Goal: Task Accomplishment & Management: Complete application form

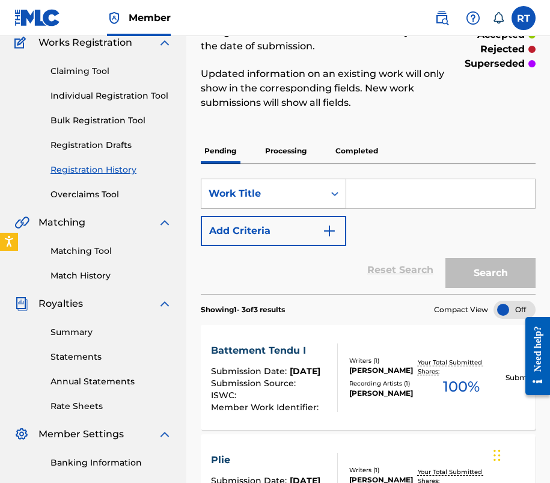
scroll to position [126, 0]
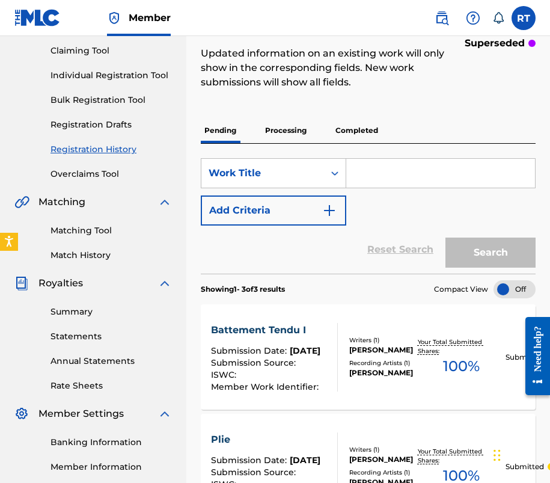
click at [445, 188] on input "Search Form" at bounding box center [440, 173] width 189 height 29
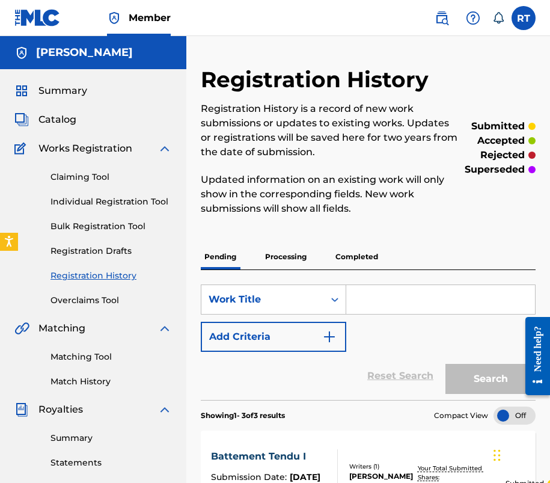
scroll to position [0, 0]
click at [382, 265] on p "Completed" at bounding box center [357, 256] width 50 height 25
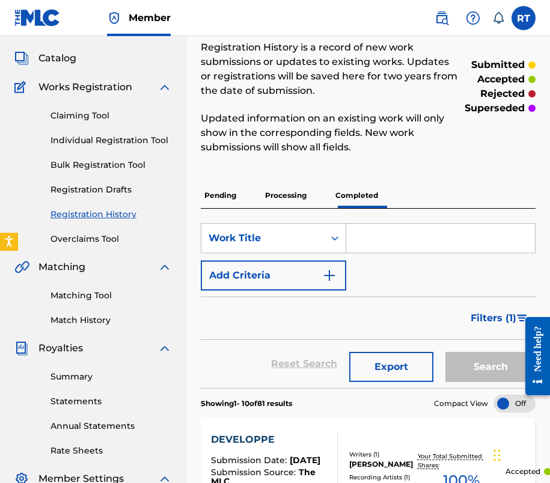
scroll to position [25, 0]
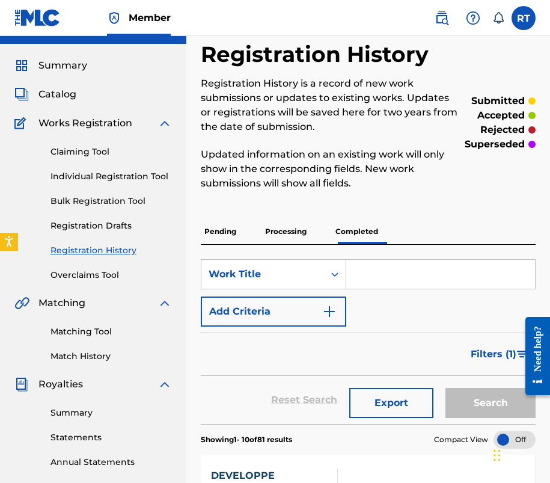
click at [73, 102] on span "Catalog" at bounding box center [57, 94] width 38 height 14
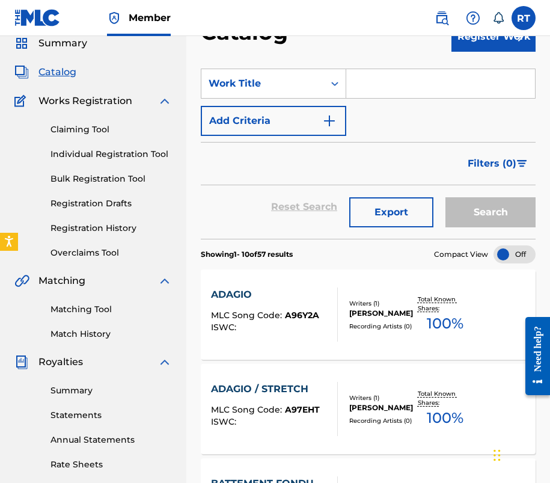
scroll to position [57, 0]
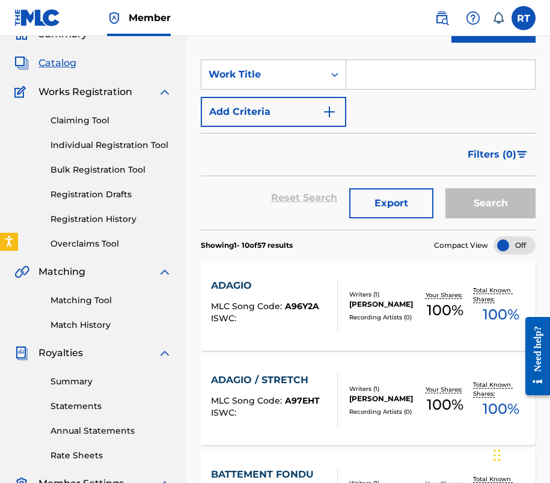
click at [115, 152] on link "Individual Registration Tool" at bounding box center [111, 145] width 121 height 13
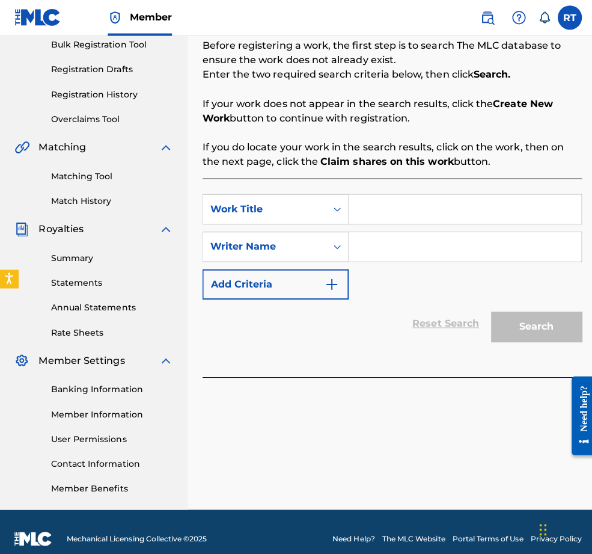
scroll to position [185, 0]
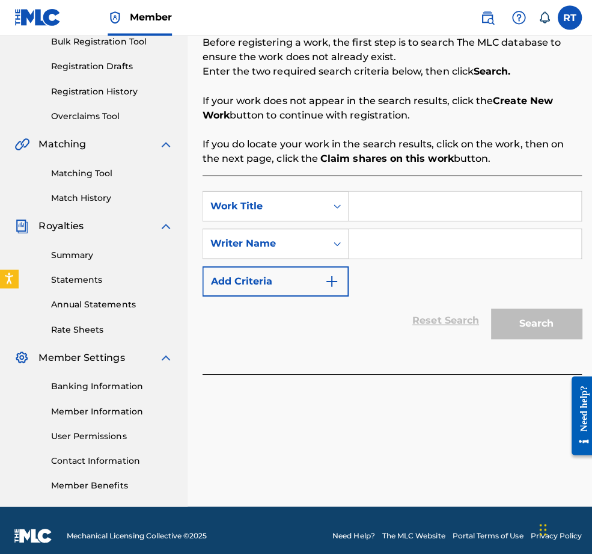
click at [420, 220] on input "Search Form" at bounding box center [461, 205] width 231 height 29
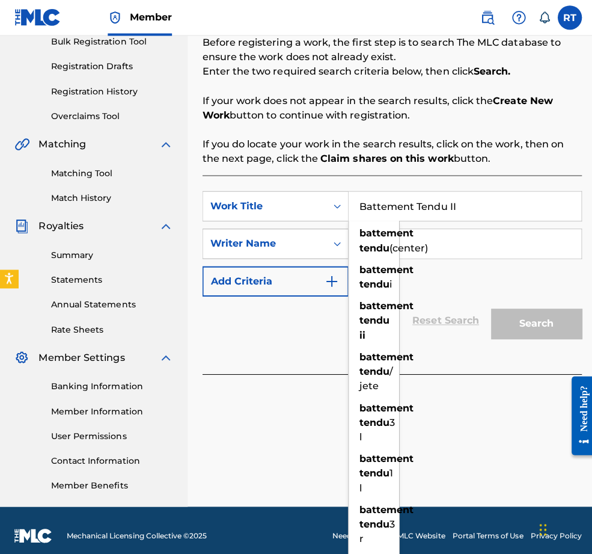
type input "Battement Tendu II"
click at [309, 251] on div "Writer Name" at bounding box center [262, 242] width 123 height 23
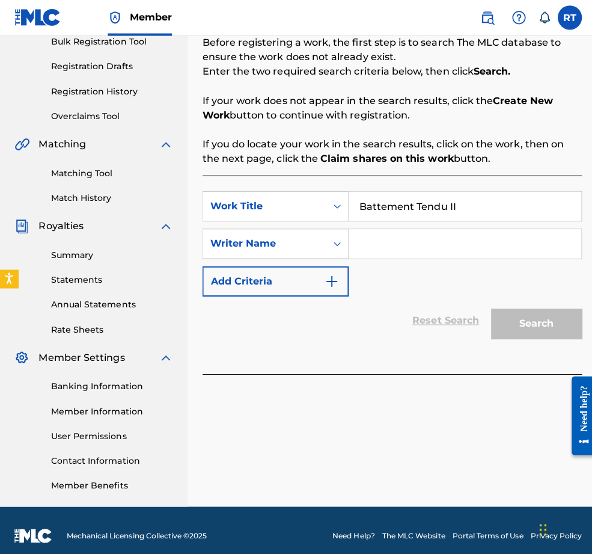
click at [450, 257] on input "Search Form" at bounding box center [461, 242] width 231 height 29
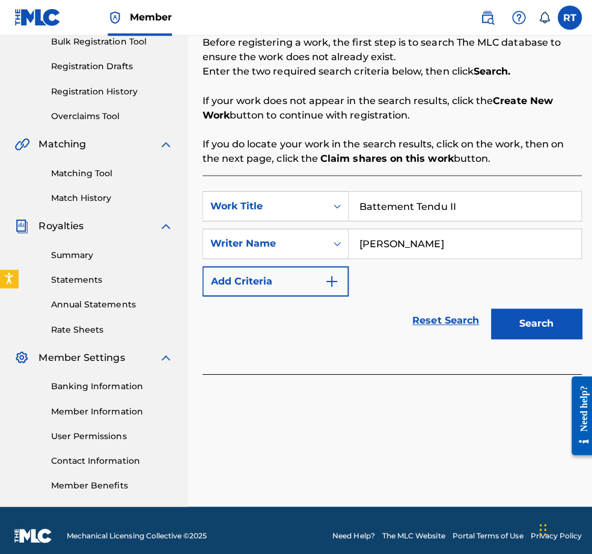
type input "[PERSON_NAME]"
click at [529, 337] on button "Search" at bounding box center [533, 322] width 90 height 30
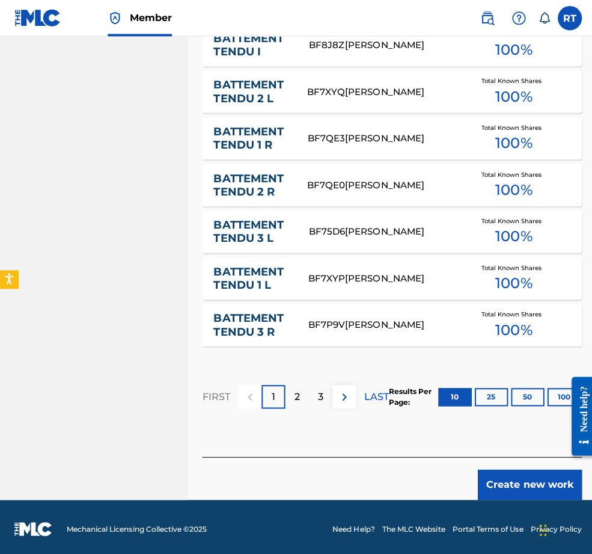
click at [518, 466] on button "Create new work" at bounding box center [526, 481] width 103 height 30
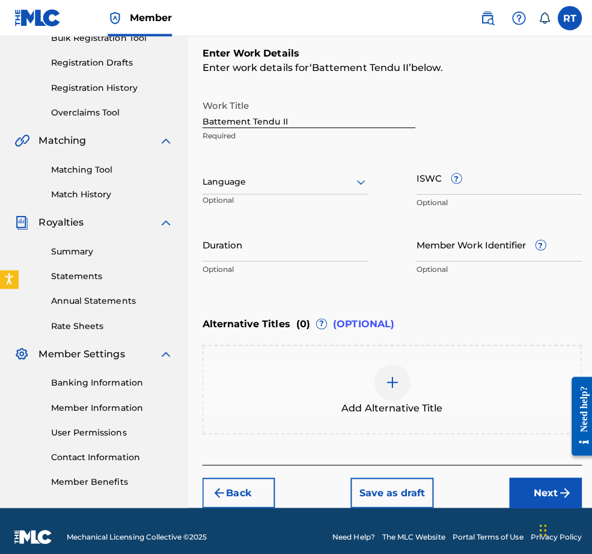
scroll to position [155, 0]
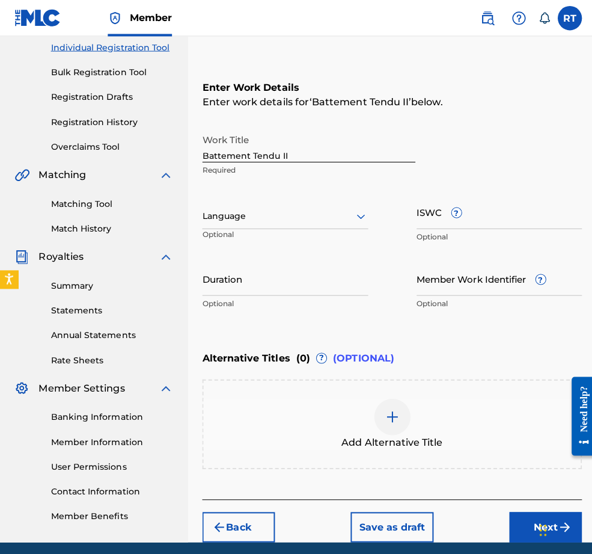
click at [321, 294] on input "Duration" at bounding box center [283, 276] width 165 height 34
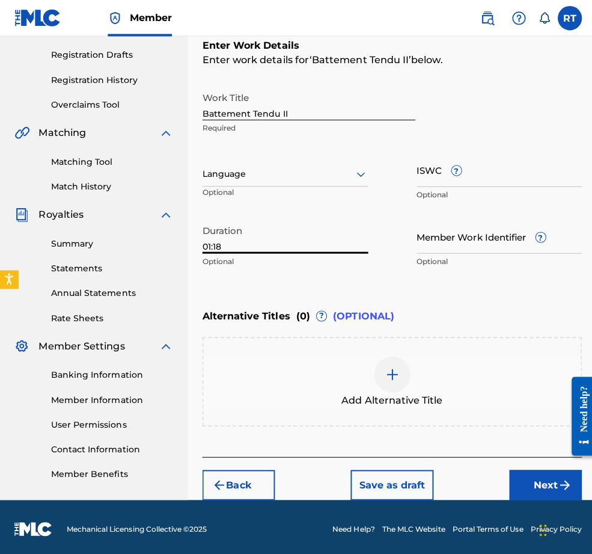
type input "01:18"
click at [530, 482] on button "Next" at bounding box center [542, 481] width 72 height 30
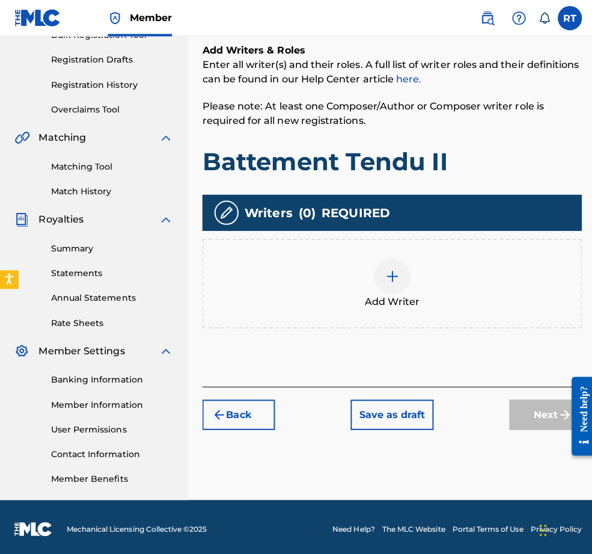
scroll to position [245, 0]
click at [433, 263] on div "Add Writer" at bounding box center [389, 281] width 375 height 51
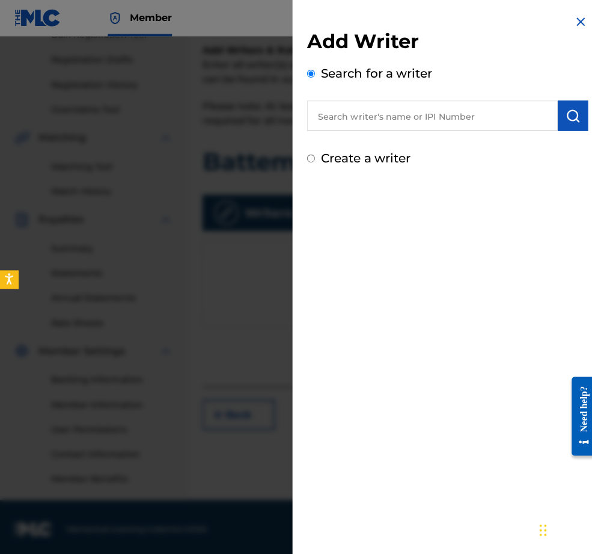
click at [381, 126] on input "text" at bounding box center [429, 115] width 249 height 30
paste input "01296512631"
type input "01296512631"
click at [550, 122] on img "submit" at bounding box center [569, 115] width 14 height 14
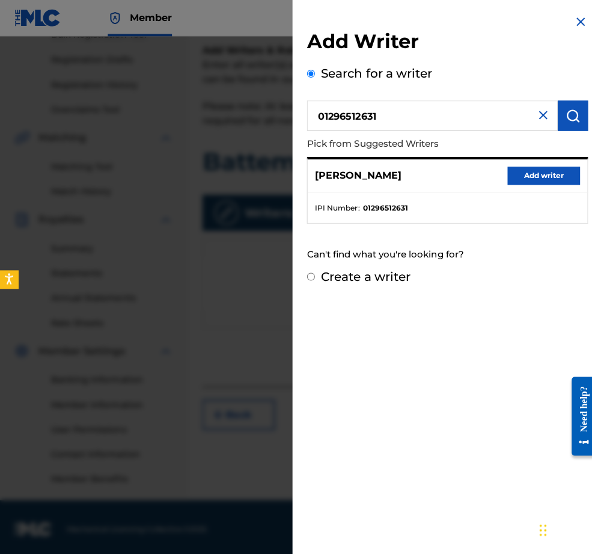
click at [541, 183] on button "Add writer" at bounding box center [540, 174] width 72 height 18
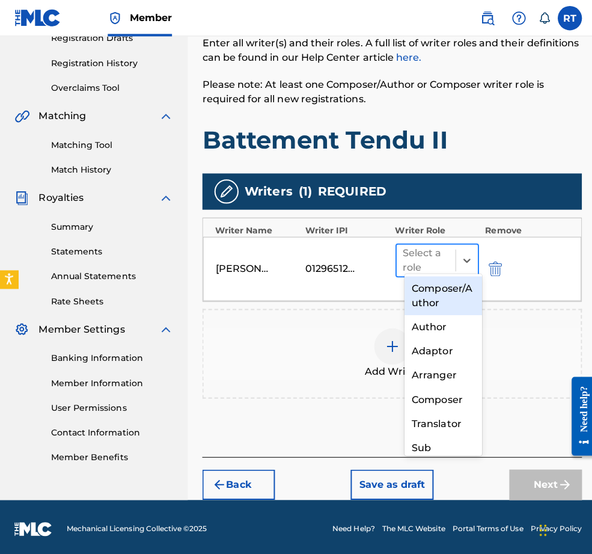
click at [429, 250] on div at bounding box center [423, 258] width 46 height 17
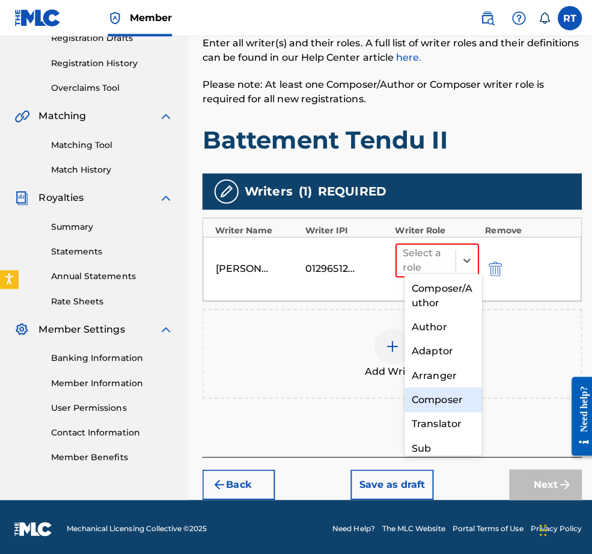
click at [429, 402] on div "Composer" at bounding box center [440, 397] width 77 height 24
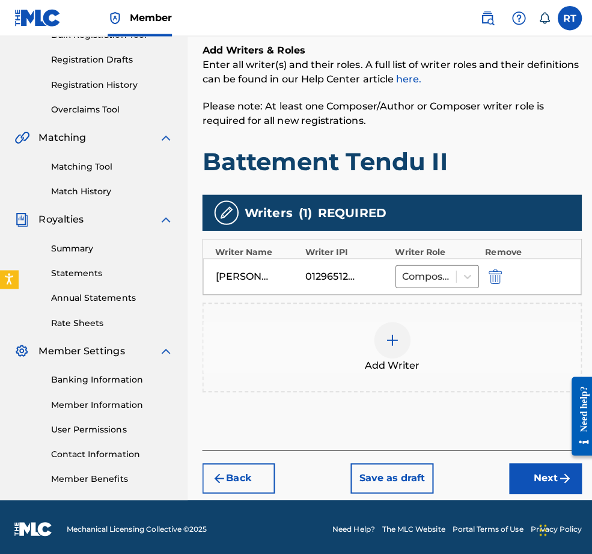
click at [521, 468] on button "Next" at bounding box center [542, 475] width 72 height 30
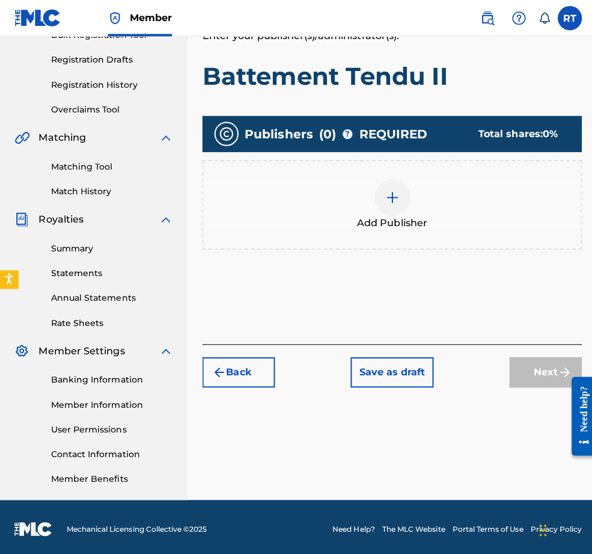
scroll to position [54, 0]
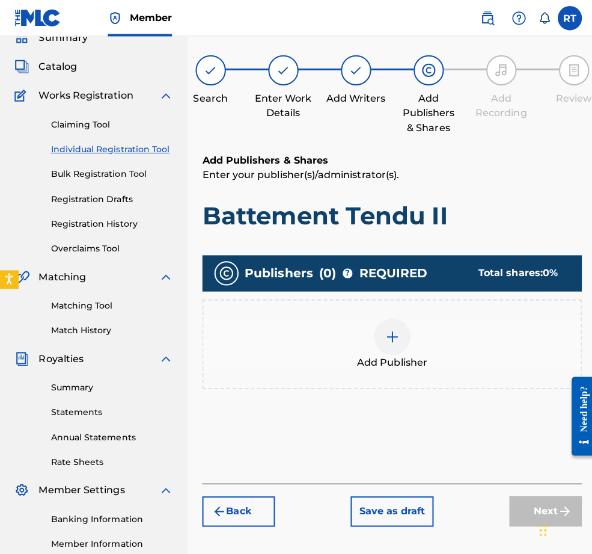
click at [408, 344] on div at bounding box center [390, 334] width 36 height 36
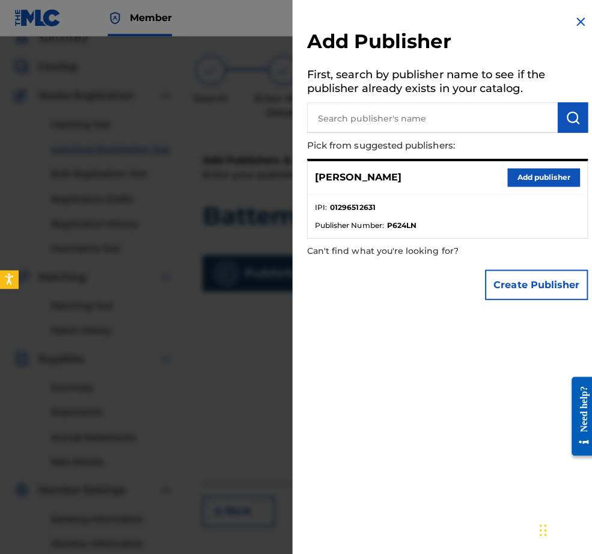
click at [543, 183] on button "Add publisher" at bounding box center [540, 176] width 72 height 18
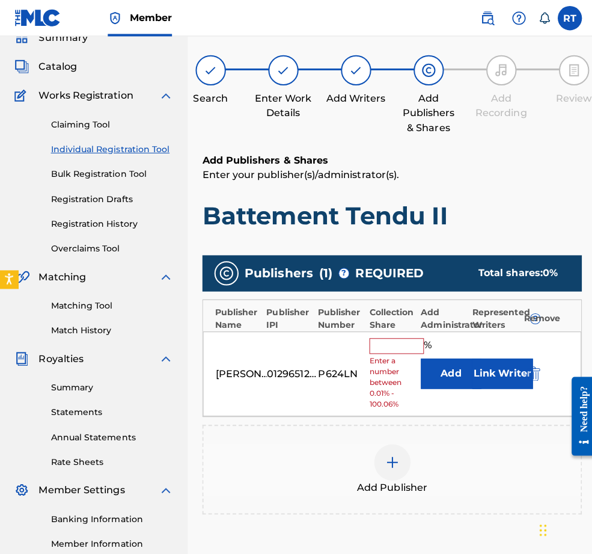
click at [419, 351] on input "text" at bounding box center [394, 344] width 54 height 16
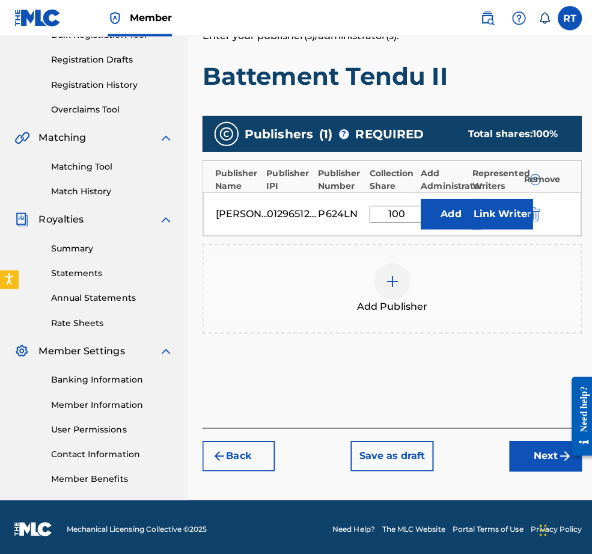
type input "100"
click at [514, 437] on button "Next" at bounding box center [542, 452] width 72 height 30
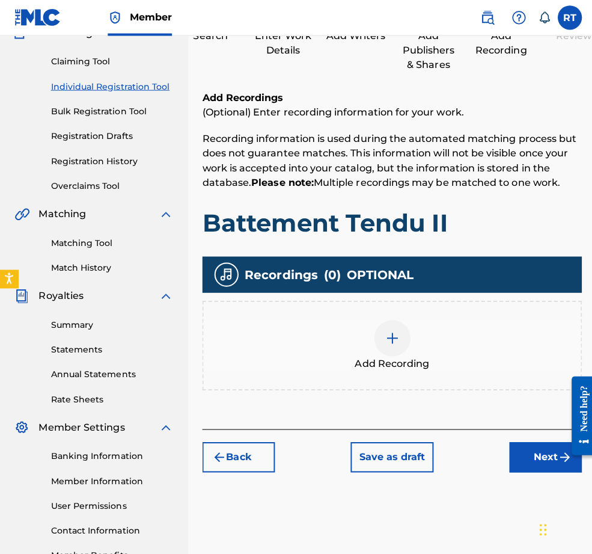
scroll to position [127, 0]
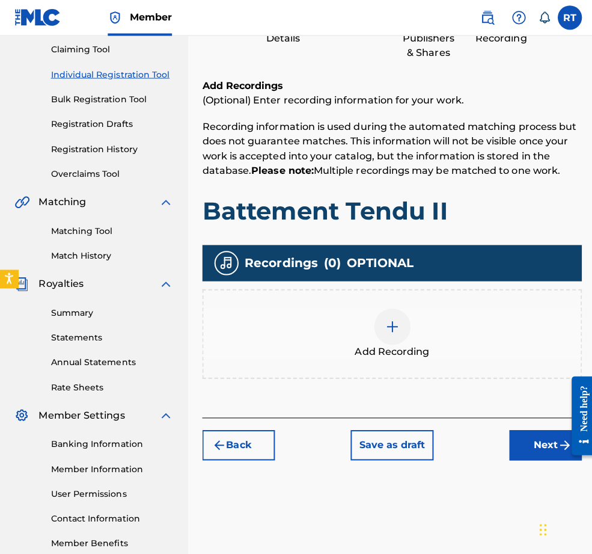
click at [408, 343] on div at bounding box center [390, 325] width 36 height 36
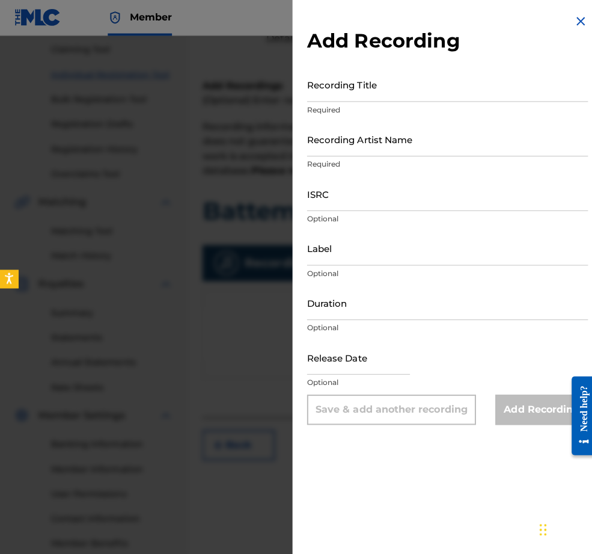
click at [321, 84] on input "Recording Title" at bounding box center [444, 84] width 279 height 34
type input "Battement Tendu II"
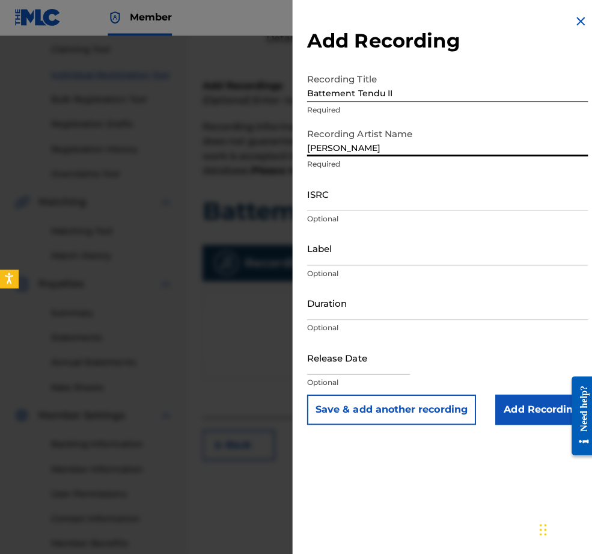
type input "[PERSON_NAME]"
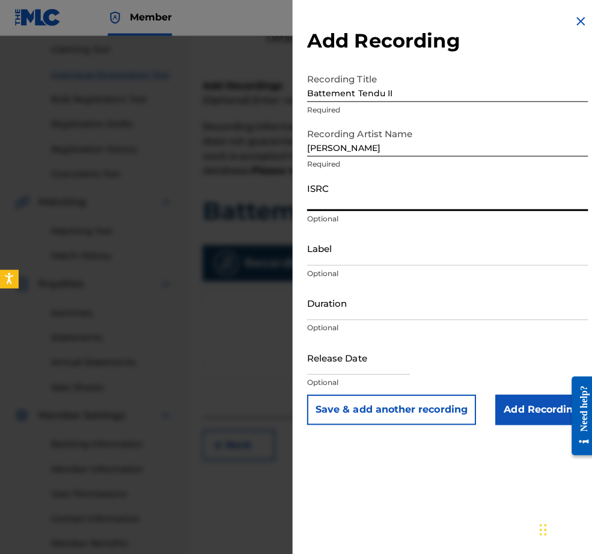
paste input "QZHNA2210667"
type input "QZHNA2210667"
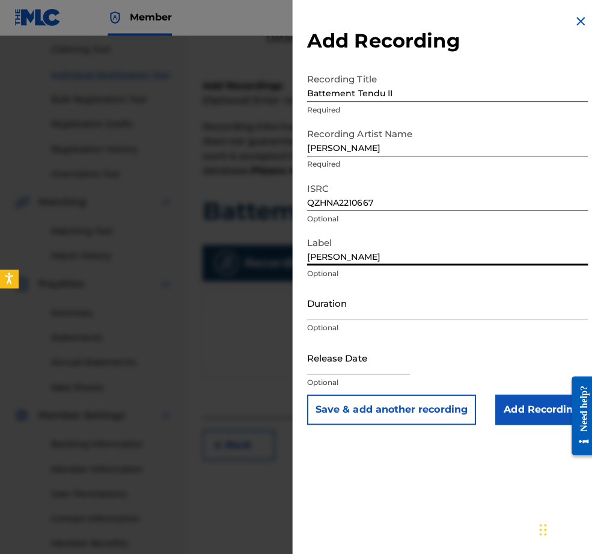
type input "[PERSON_NAME]"
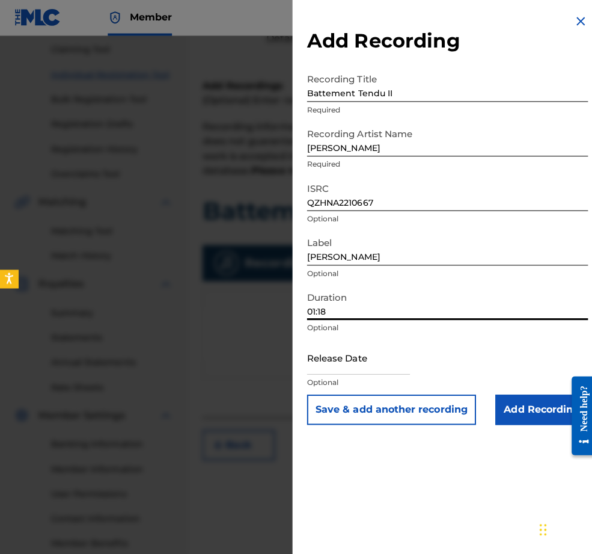
type input "01:18"
click at [323, 372] on input "text" at bounding box center [356, 355] width 102 height 34
select select "7"
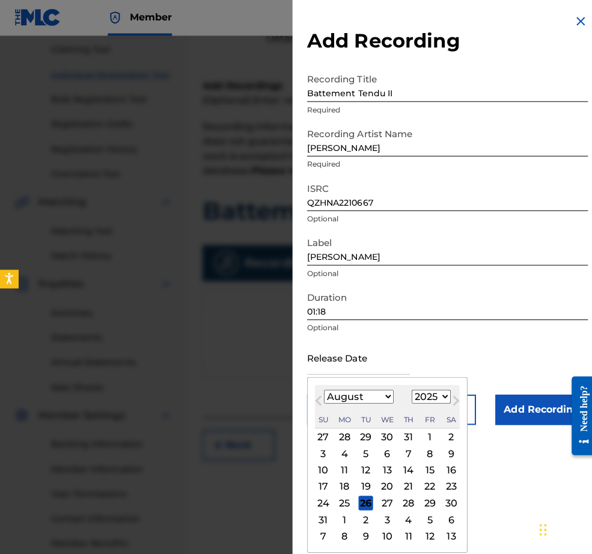
select select "2022"
select select "4"
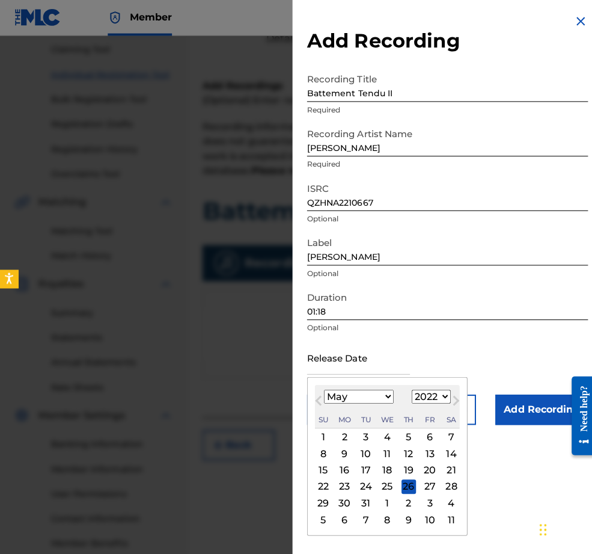
scroll to position [28, 0]
click at [335, 458] on div "9" at bounding box center [342, 450] width 14 height 14
type input "[DATE]"
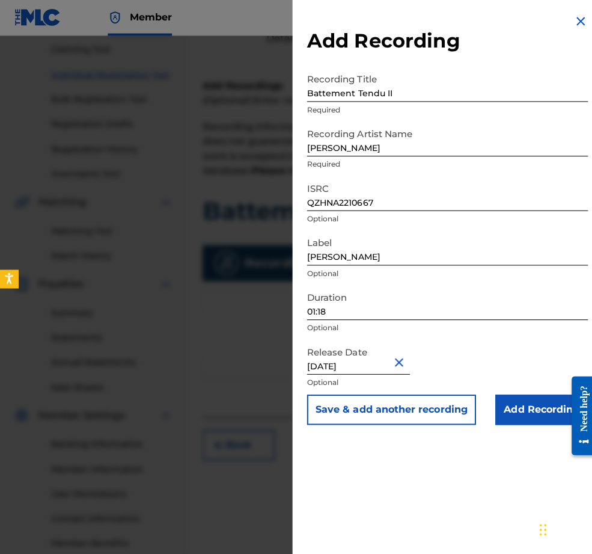
scroll to position [0, 0]
click at [539, 422] on input "Add Recording" at bounding box center [538, 407] width 92 height 30
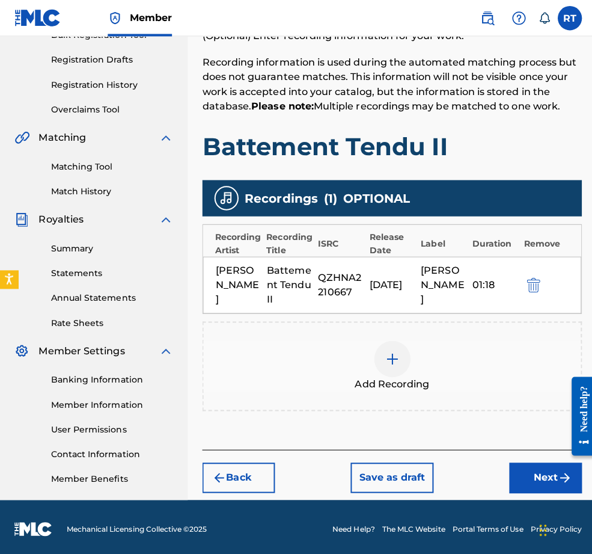
click at [519, 467] on button "Next" at bounding box center [542, 474] width 72 height 30
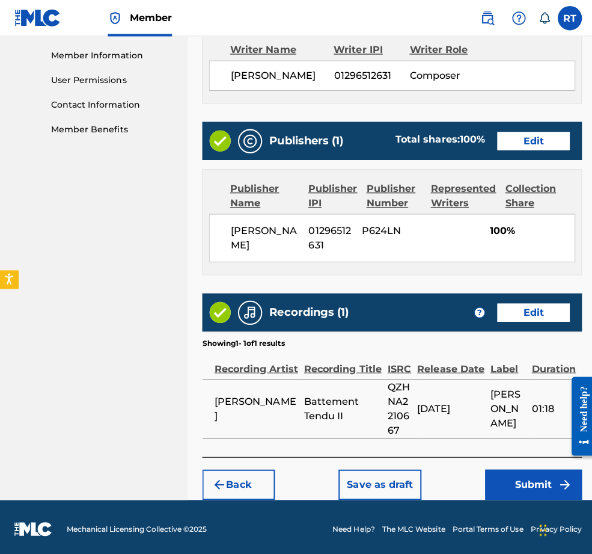
scroll to position [606, 0]
click at [524, 466] on button "Submit" at bounding box center [530, 481] width 96 height 30
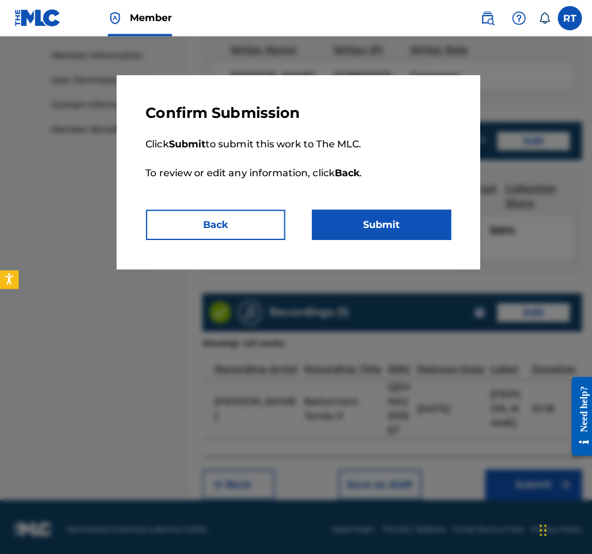
click at [386, 227] on button "Submit" at bounding box center [379, 223] width 138 height 30
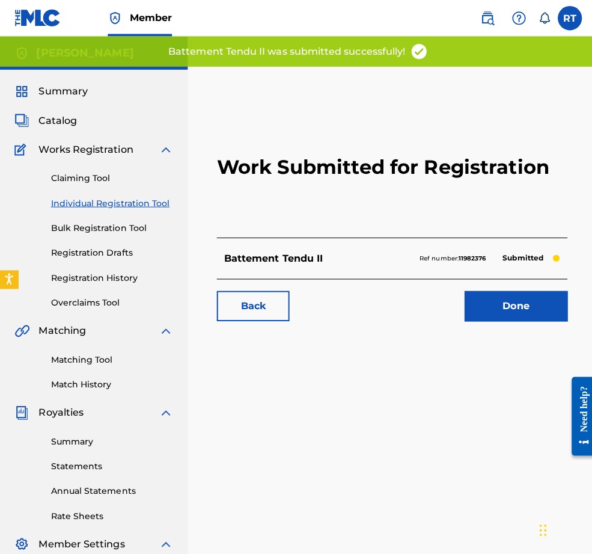
click at [505, 319] on link "Done" at bounding box center [512, 304] width 102 height 30
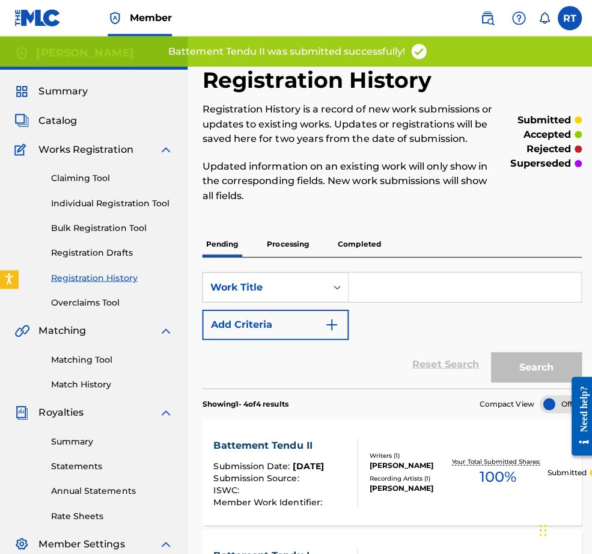
click at [126, 208] on link "Individual Registration Tool" at bounding box center [111, 201] width 121 height 13
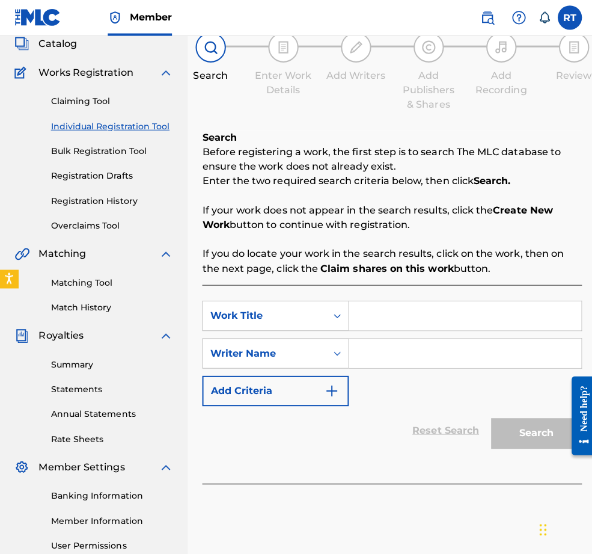
scroll to position [109, 0]
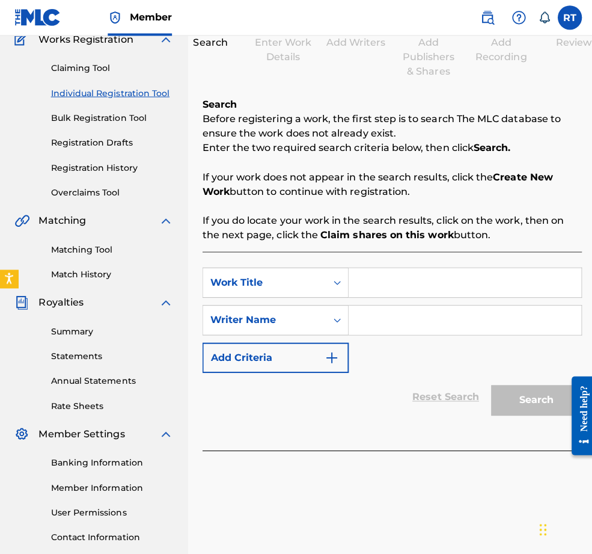
click at [436, 295] on input "Search Form" at bounding box center [461, 280] width 231 height 29
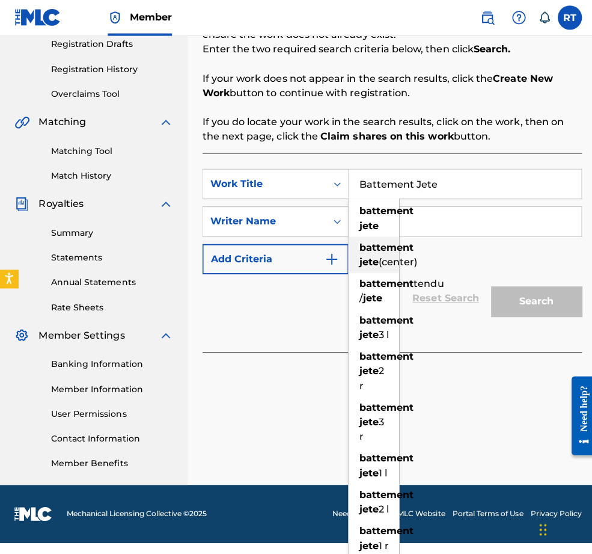
type input "Battement Jete"
click at [307, 320] on div "SearchWithCriteriaa002e155-6fa5-47d5-b577-e72a2ce7e671 Work Title Battement Jet…" at bounding box center [389, 251] width 377 height 197
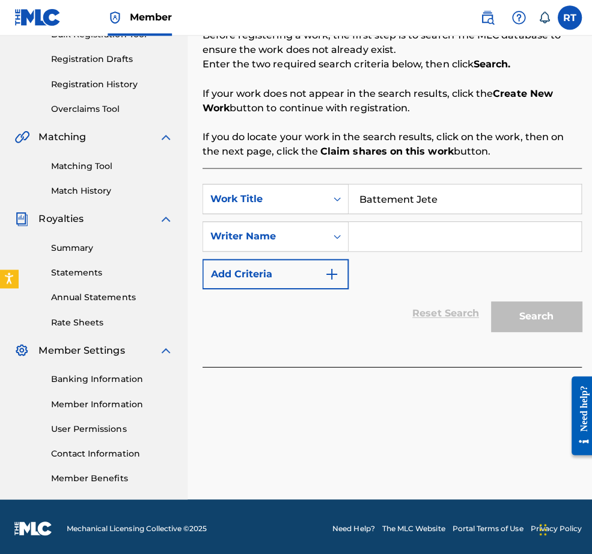
scroll to position [245, 0]
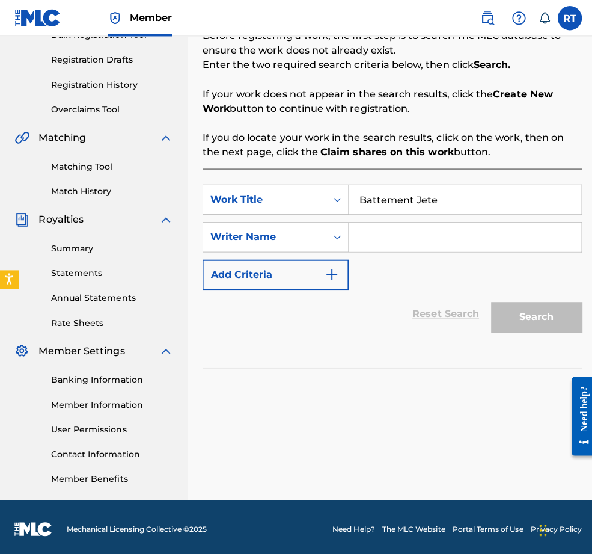
click at [431, 221] on input "Search Form" at bounding box center [461, 235] width 231 height 29
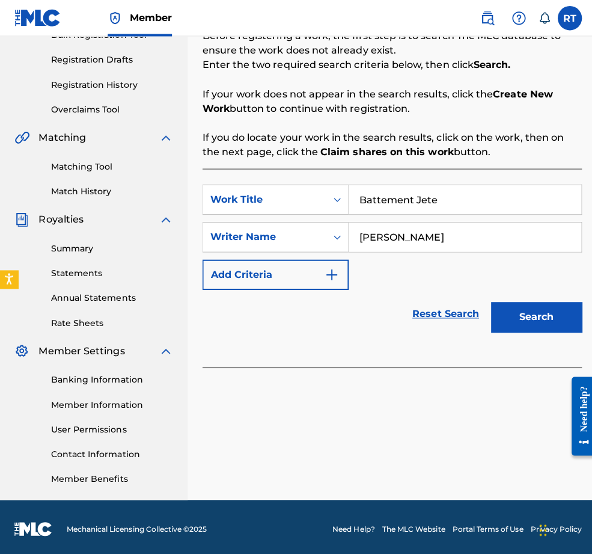
type input "[PERSON_NAME]"
click at [535, 300] on button "Search" at bounding box center [533, 315] width 90 height 30
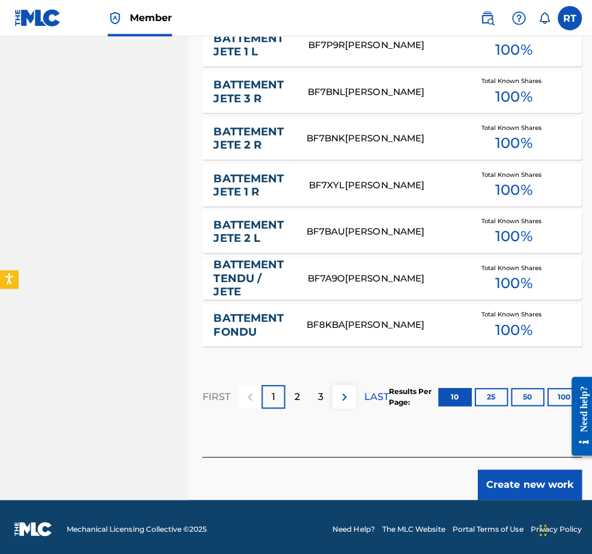
click at [521, 472] on button "Create new work" at bounding box center [526, 481] width 103 height 30
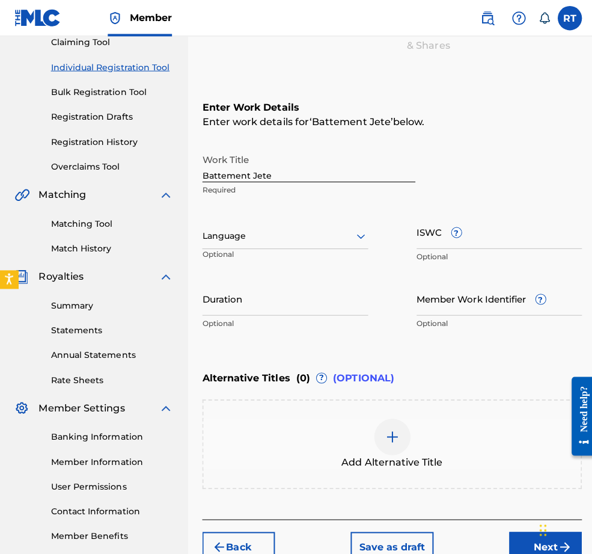
scroll to position [103, 0]
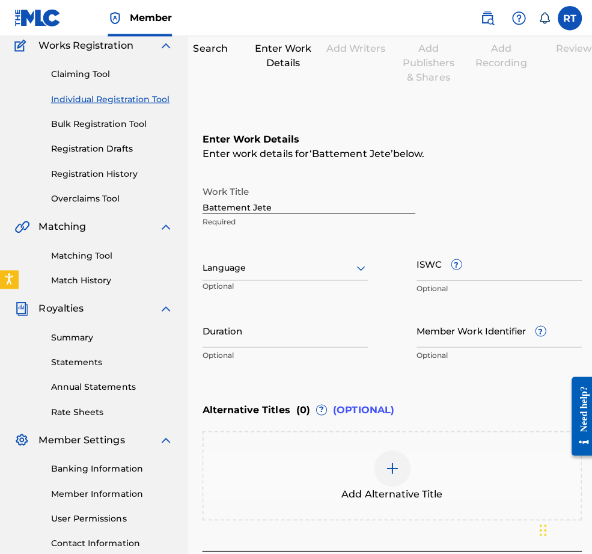
click at [315, 345] on input "Duration" at bounding box center [283, 327] width 165 height 34
type input "-"
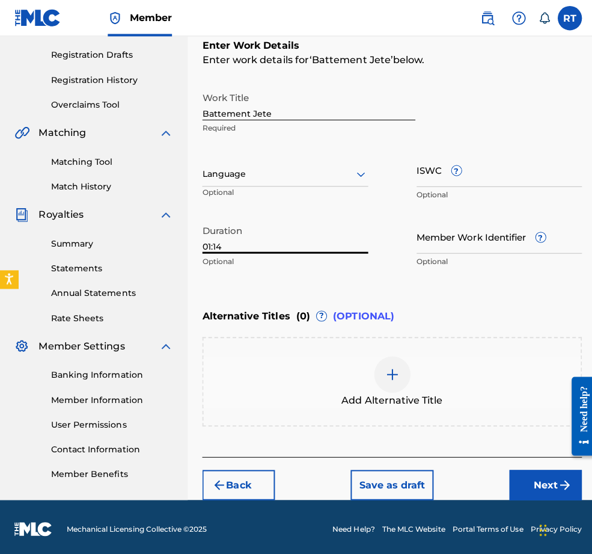
type input "01:14"
click at [518, 469] on button "Next" at bounding box center [542, 481] width 72 height 30
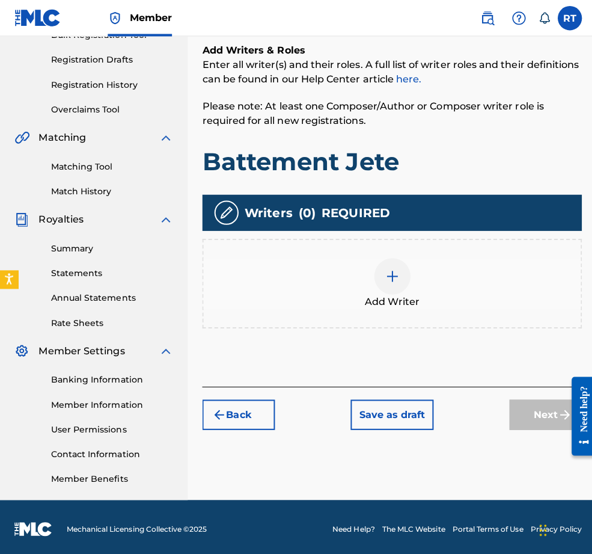
scroll to position [245, 0]
click at [424, 264] on div "Add Writer" at bounding box center [389, 281] width 375 height 51
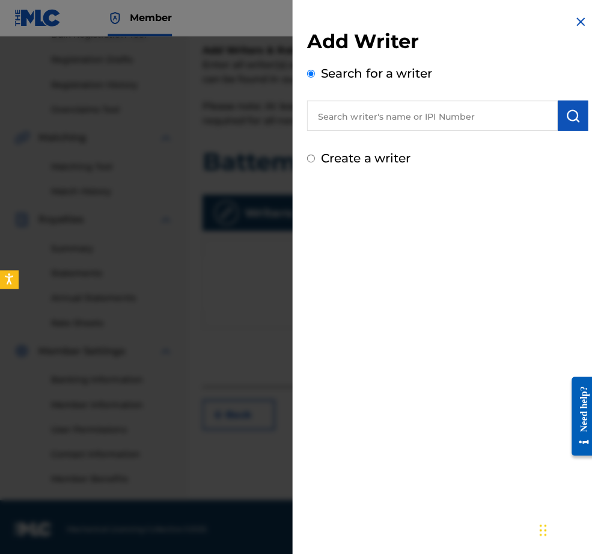
click at [363, 120] on input "text" at bounding box center [429, 115] width 249 height 30
paste input "01296512631"
type input "01296512631"
click at [550, 124] on button "submit" at bounding box center [569, 115] width 30 height 30
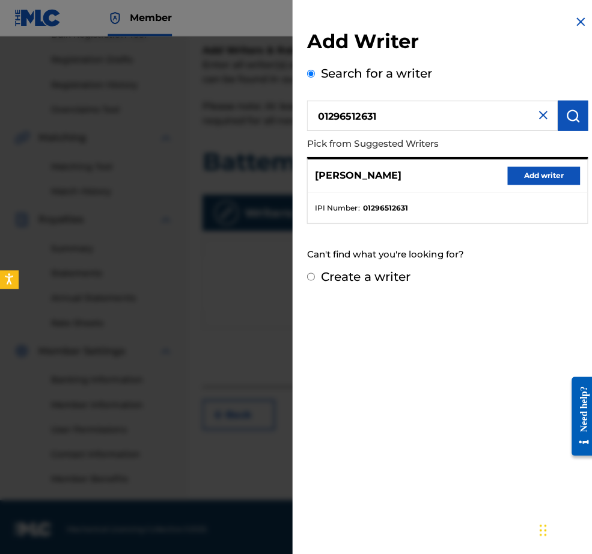
click at [534, 183] on button "Add writer" at bounding box center [540, 174] width 72 height 18
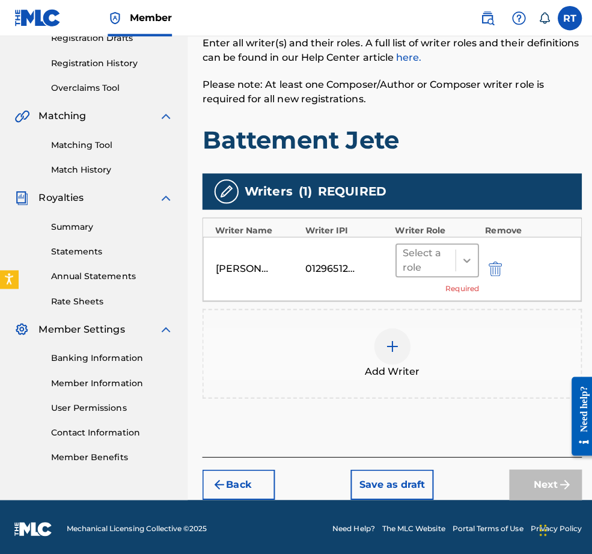
click at [463, 255] on icon at bounding box center [464, 259] width 12 height 12
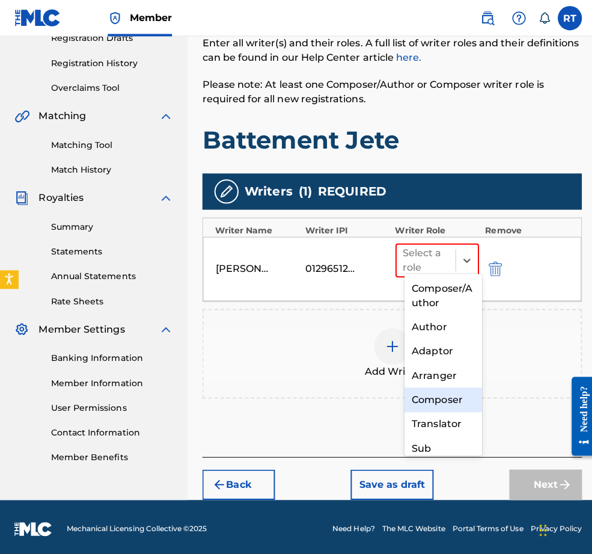
click at [435, 404] on div "Composer" at bounding box center [440, 397] width 77 height 24
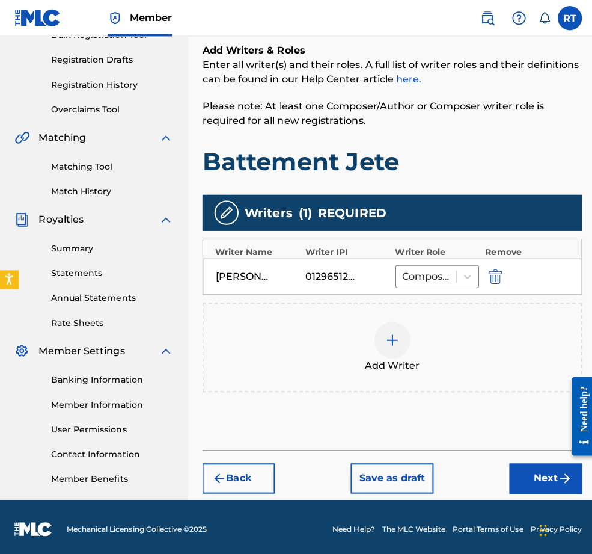
click at [527, 460] on button "Next" at bounding box center [542, 475] width 72 height 30
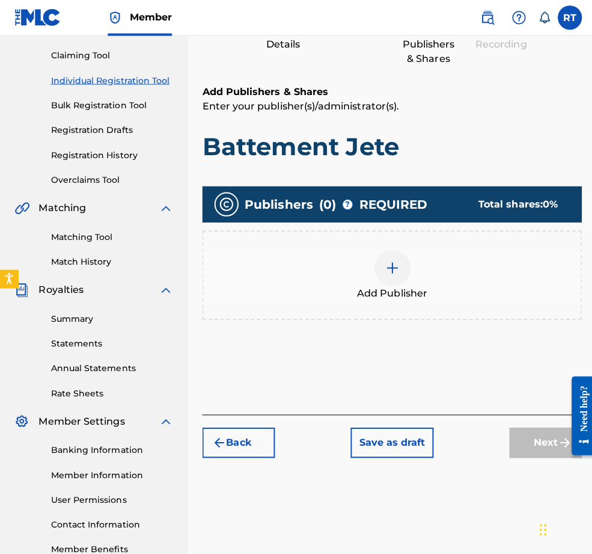
scroll to position [127, 0]
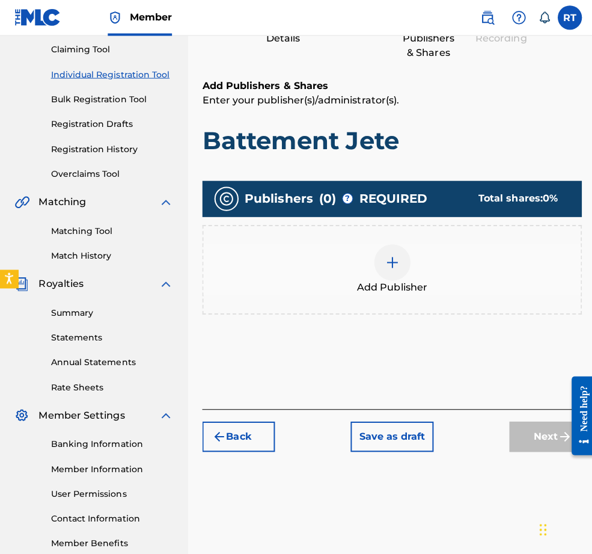
click at [397, 268] on img at bounding box center [390, 261] width 14 height 14
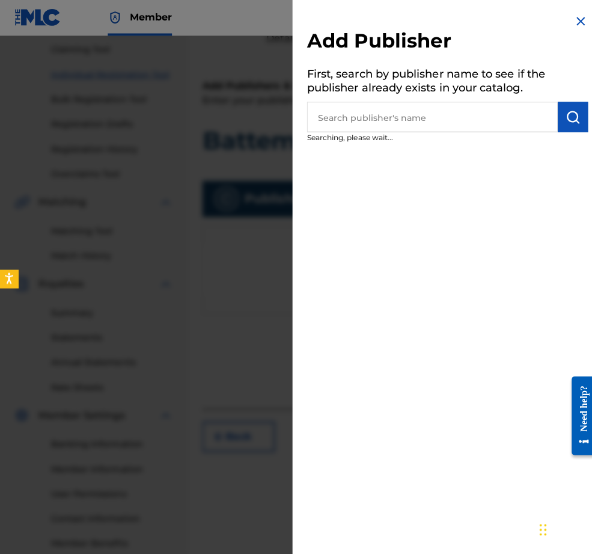
click at [365, 131] on input "text" at bounding box center [429, 117] width 249 height 30
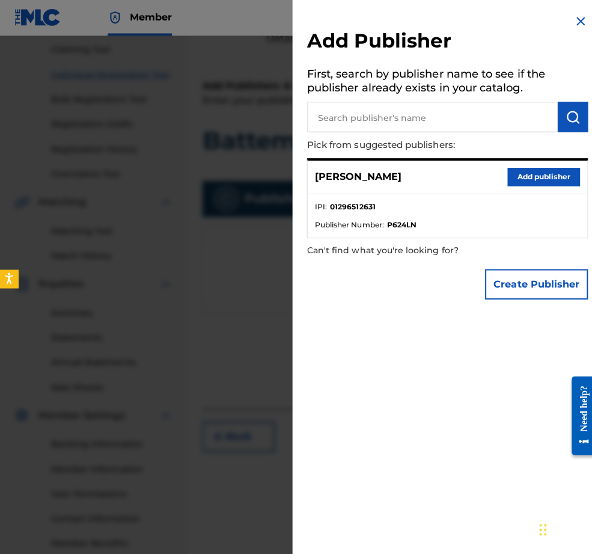
click at [536, 180] on button "Add publisher" at bounding box center [540, 176] width 72 height 18
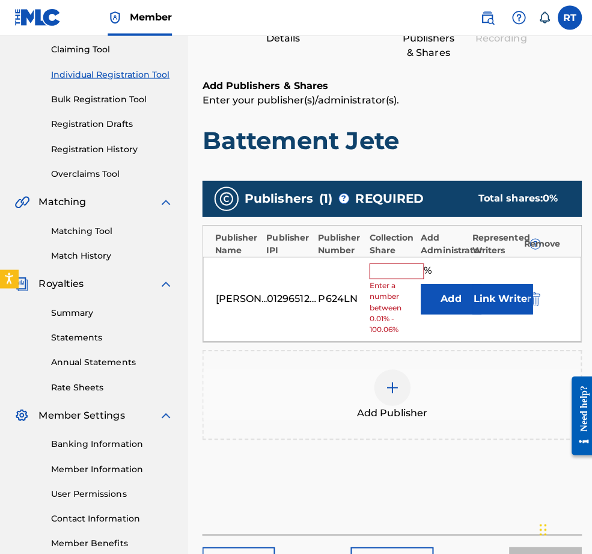
click at [416, 278] on div "[PERSON_NAME] 01296512631 P624LN % Enter a number between 0.01% - 100.06% Add L…" at bounding box center [389, 298] width 376 height 85
click at [406, 278] on input "text" at bounding box center [394, 270] width 54 height 16
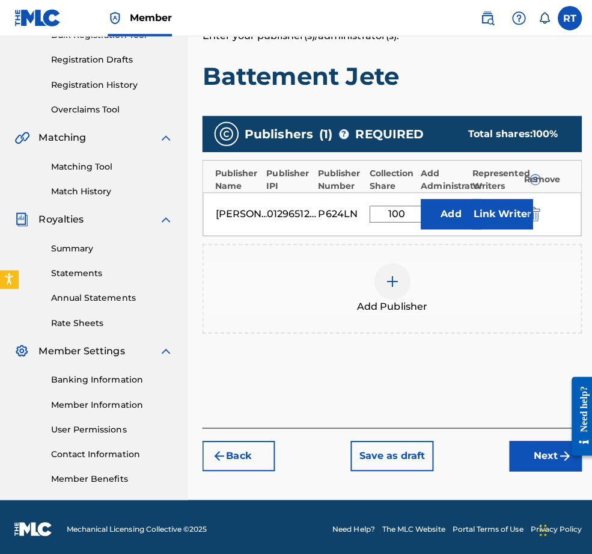
type input "100"
click at [525, 437] on button "Next" at bounding box center [542, 452] width 72 height 30
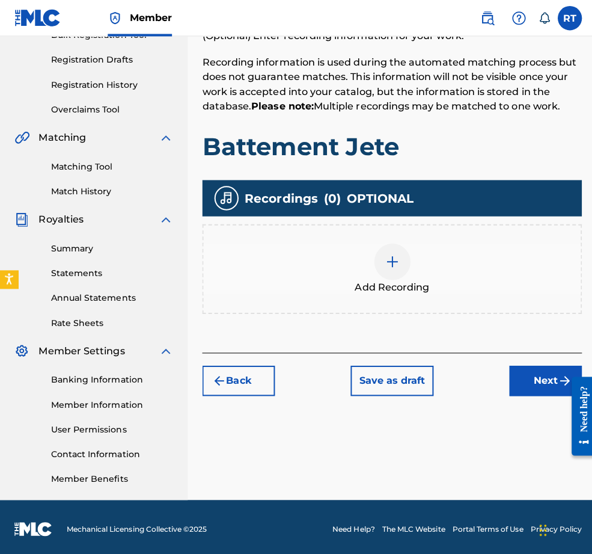
scroll to position [245, 0]
click at [408, 254] on div at bounding box center [390, 260] width 36 height 36
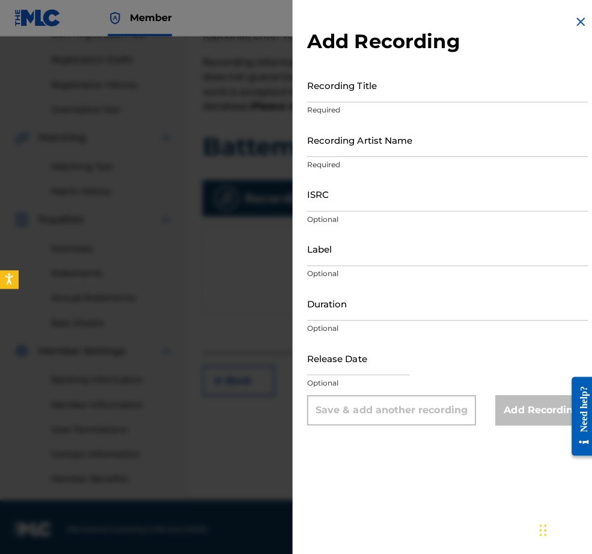
click at [352, 87] on input "Recording Title" at bounding box center [444, 84] width 279 height 34
type input "Battement Jete"
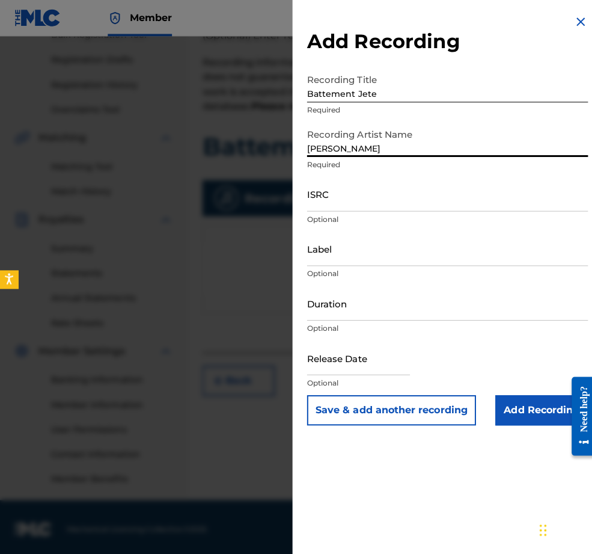
type input "[PERSON_NAME]"
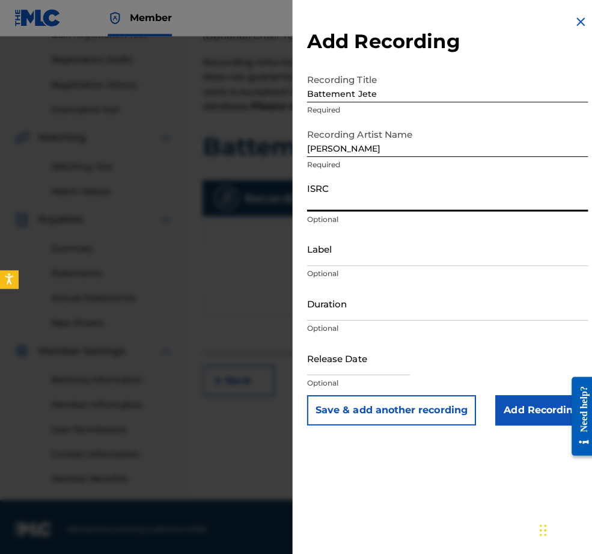
paste input "QZHNA2210668"
type input "QZHNA2210668"
click at [324, 264] on input "Label" at bounding box center [444, 247] width 279 height 34
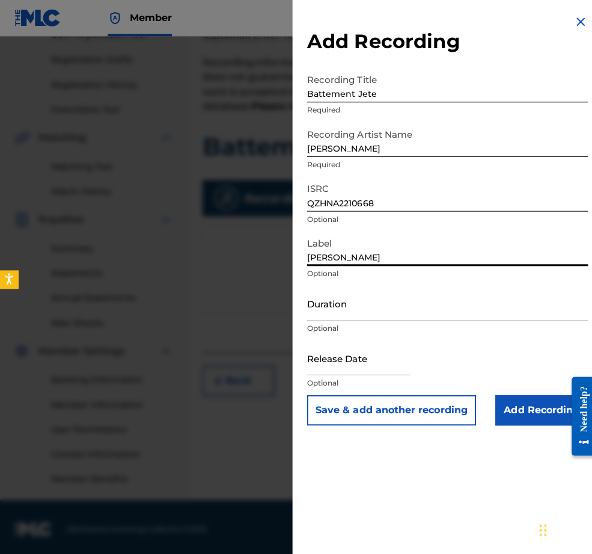
type input "[PERSON_NAME]"
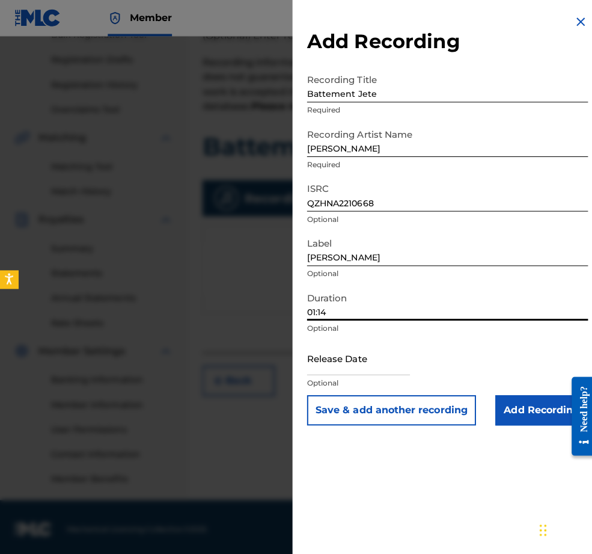
type input "01:14"
click at [314, 372] on input "text" at bounding box center [356, 355] width 102 height 34
select select "7"
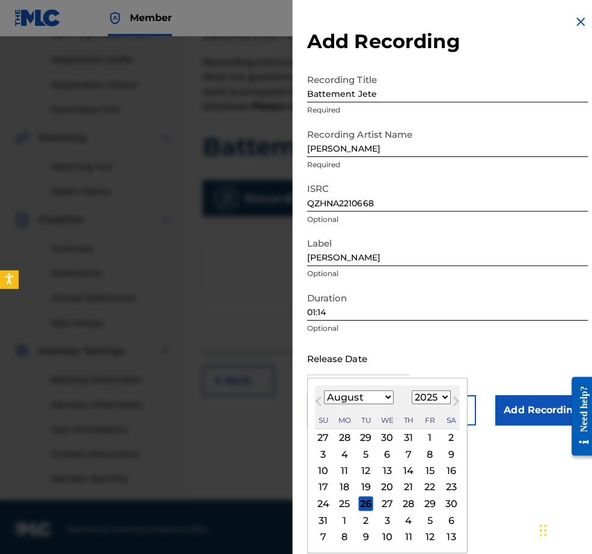
select select "2022"
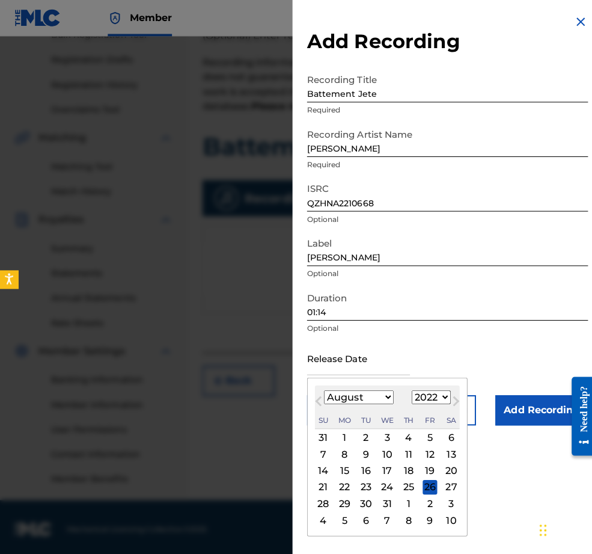
click at [332, 420] on div "August [DATE] February March April May June July August September October Novem…" at bounding box center [385, 404] width 144 height 43
select select "4"
click at [335, 458] on div "9" at bounding box center [342, 450] width 14 height 14
type input "[DATE]"
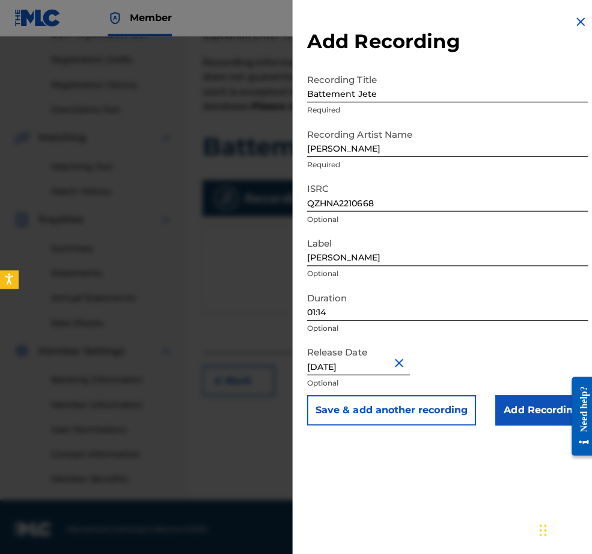
click at [530, 422] on input "Add Recording" at bounding box center [538, 407] width 92 height 30
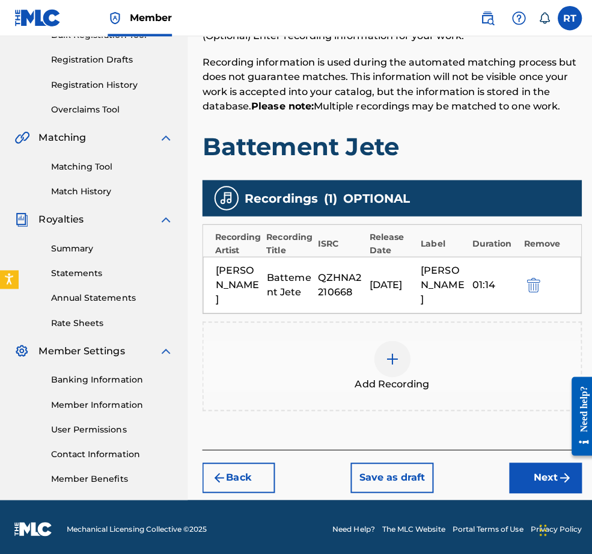
click at [523, 459] on button "Next" at bounding box center [542, 474] width 72 height 30
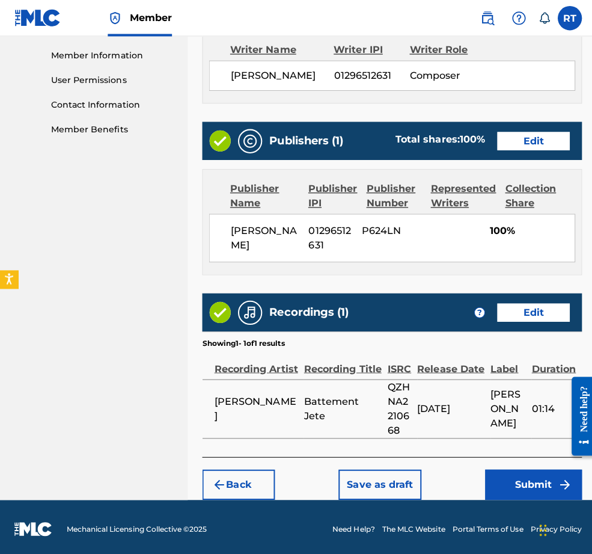
scroll to position [606, 0]
click at [536, 466] on button "Submit" at bounding box center [530, 481] width 96 height 30
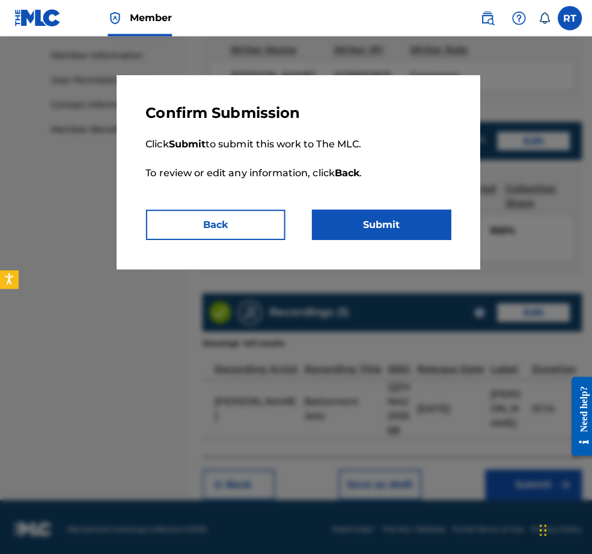
click at [378, 238] on button "Submit" at bounding box center [379, 223] width 138 height 30
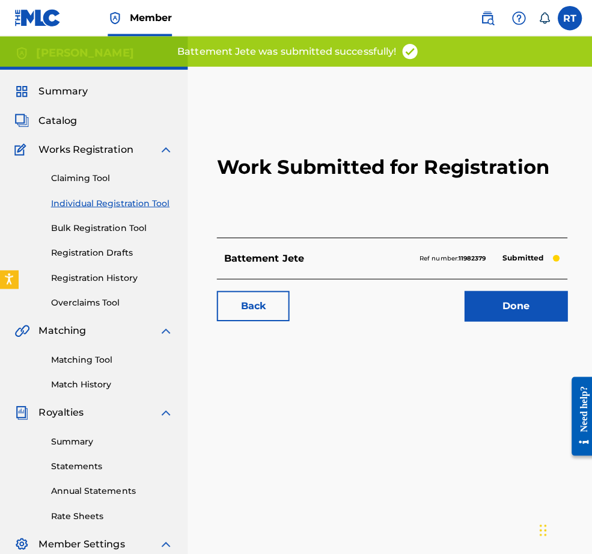
click at [500, 319] on link "Done" at bounding box center [512, 304] width 102 height 30
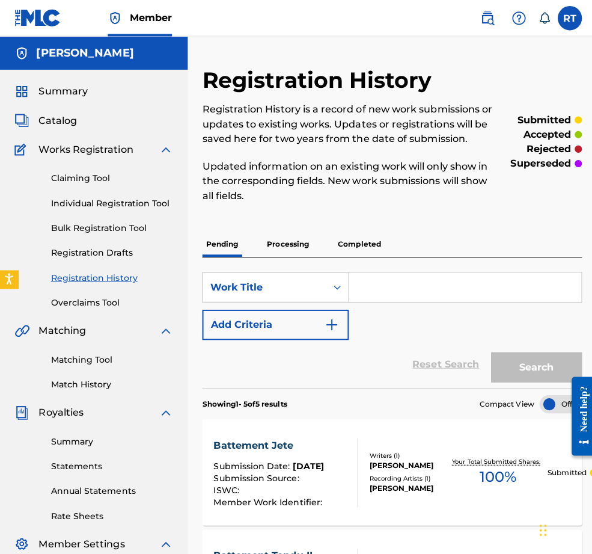
click at [125, 208] on link "Individual Registration Tool" at bounding box center [111, 201] width 121 height 13
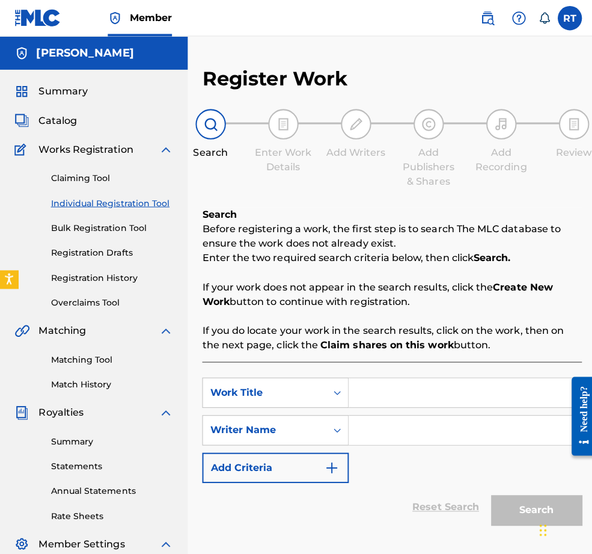
click at [407, 404] on input "Search Form" at bounding box center [461, 389] width 231 height 29
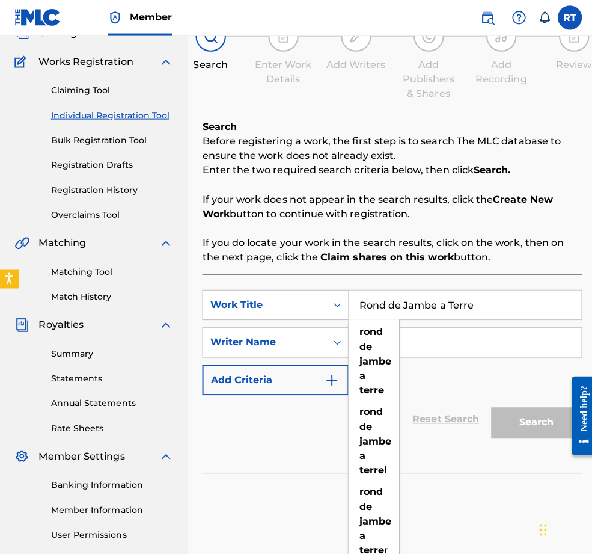
scroll to position [138, 0]
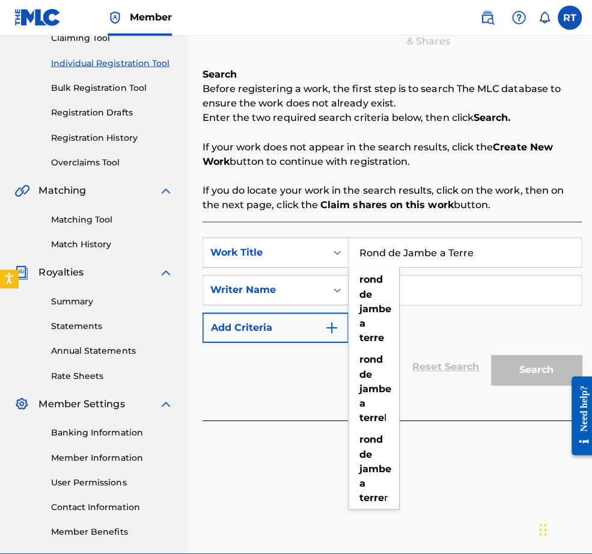
type input "Rond de Jambe a Terre"
click at [272, 418] on div "SearchWithCriteriaa002e155-6fa5-47d5-b577-e72a2ce7e671 Work Title Rond de Jambe…" at bounding box center [389, 319] width 377 height 197
click at [408, 303] on input "Search Form" at bounding box center [461, 288] width 231 height 29
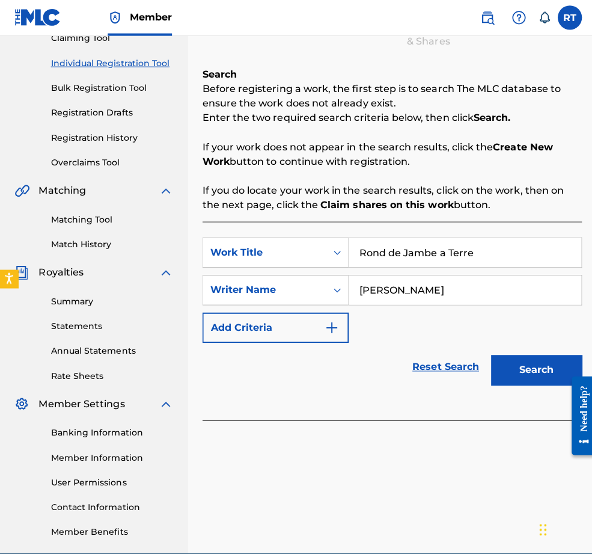
type input "[PERSON_NAME]"
click at [527, 383] on button "Search" at bounding box center [533, 368] width 90 height 30
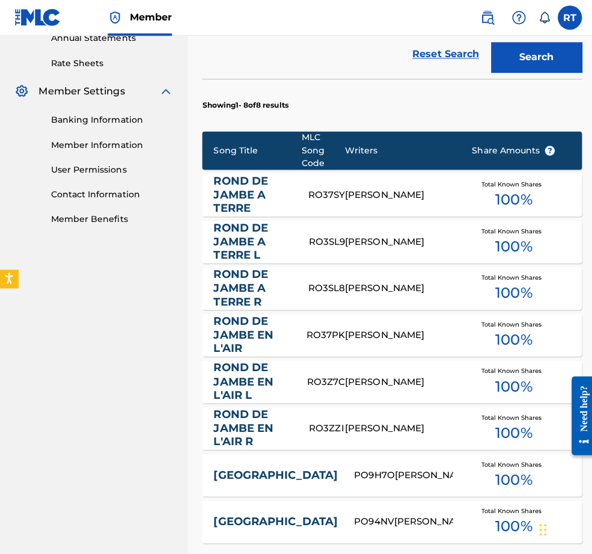
scroll to position [641, 0]
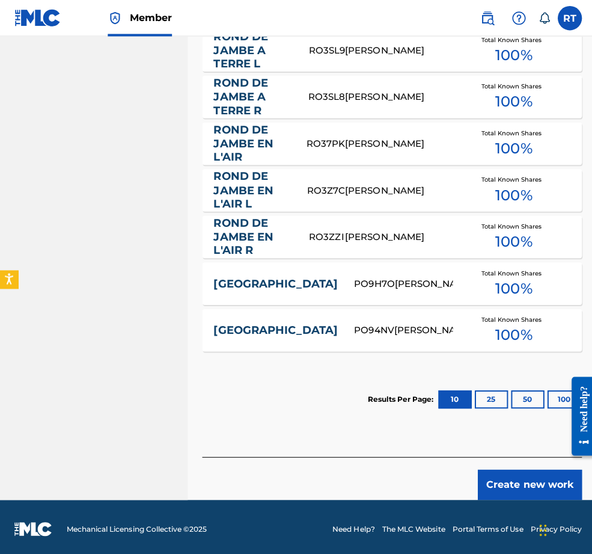
click at [532, 470] on button "Create new work" at bounding box center [526, 481] width 103 height 30
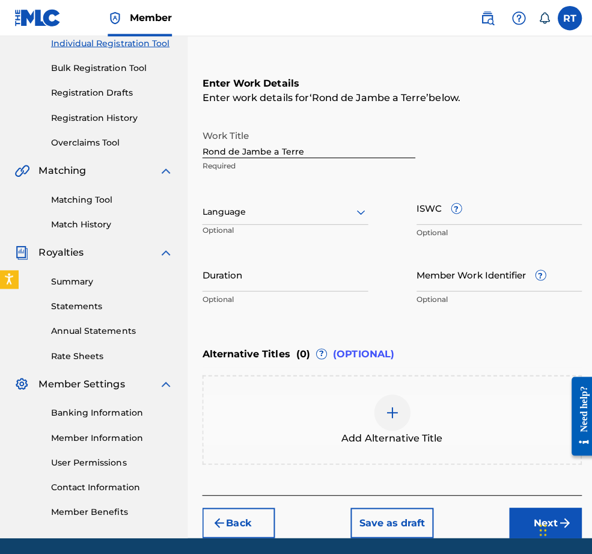
scroll to position [112, 0]
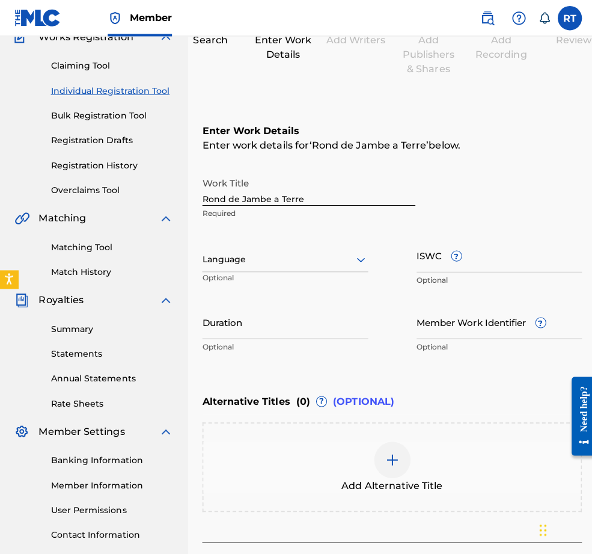
click at [295, 336] on input "Duration" at bounding box center [283, 319] width 165 height 34
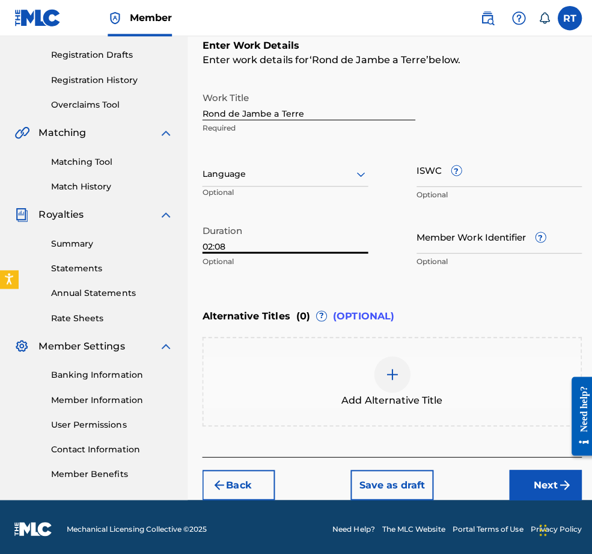
type input "02:08"
click at [506, 476] on button "Next" at bounding box center [542, 481] width 72 height 30
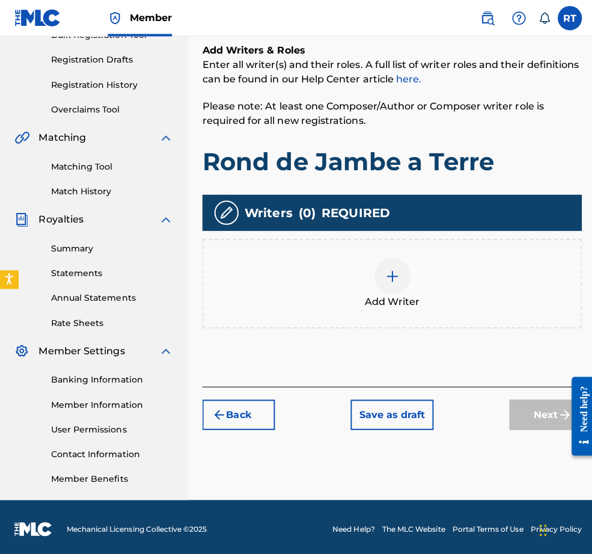
click at [397, 267] on img at bounding box center [390, 274] width 14 height 14
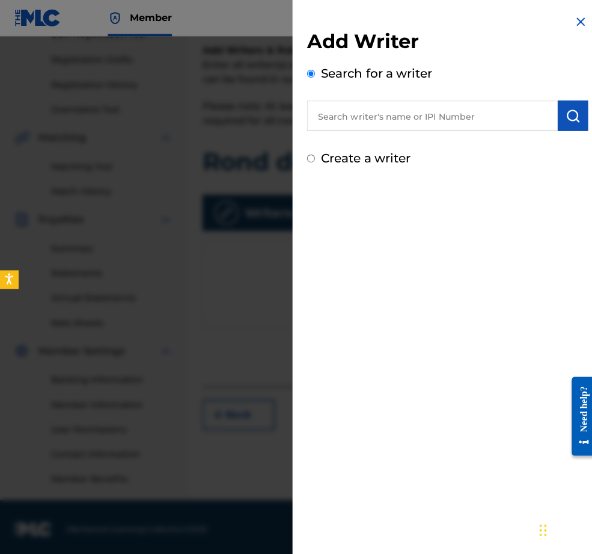
click at [388, 123] on input "text" at bounding box center [429, 115] width 249 height 30
click at [345, 127] on input "text" at bounding box center [429, 115] width 249 height 30
paste input "01296512631"
type input "01296512631"
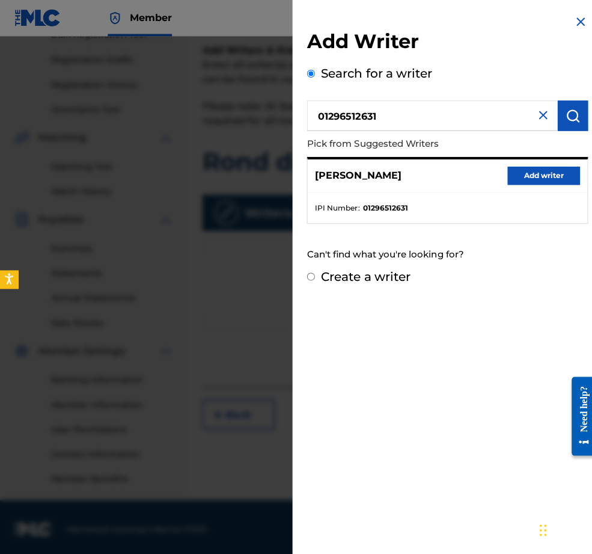
click at [520, 179] on button "Add writer" at bounding box center [540, 174] width 72 height 18
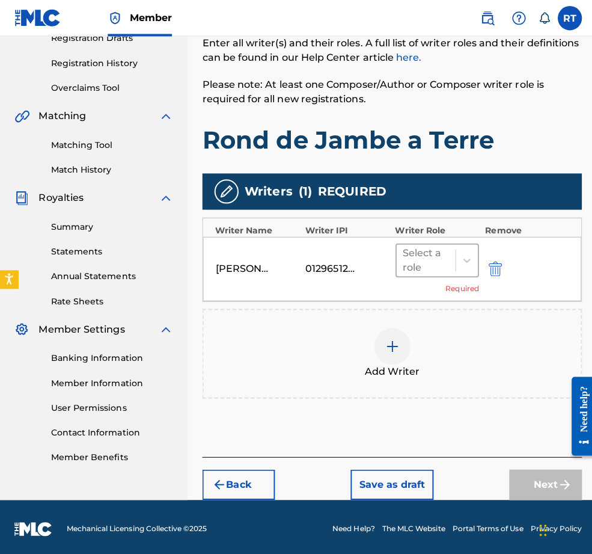
click at [438, 252] on div at bounding box center [423, 258] width 46 height 17
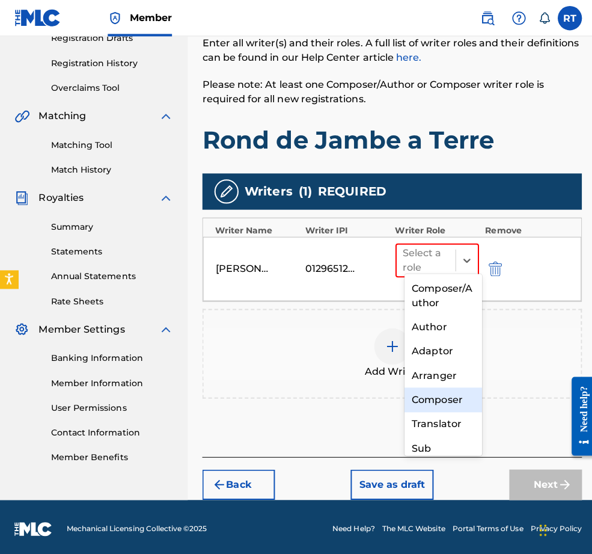
click at [427, 396] on div "Composer" at bounding box center [440, 397] width 77 height 24
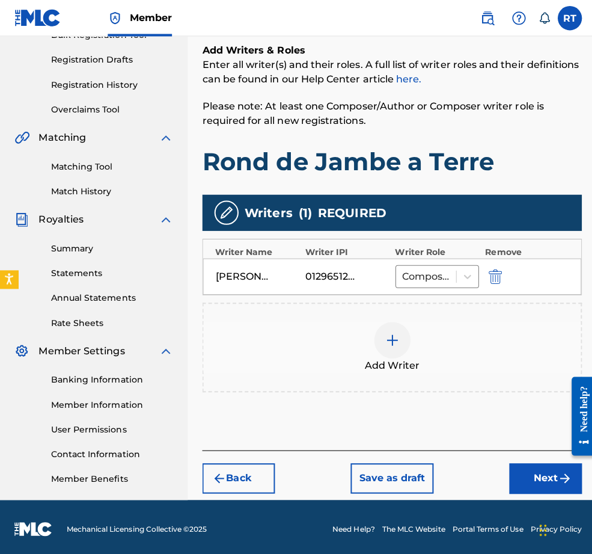
click at [523, 467] on button "Next" at bounding box center [542, 475] width 72 height 30
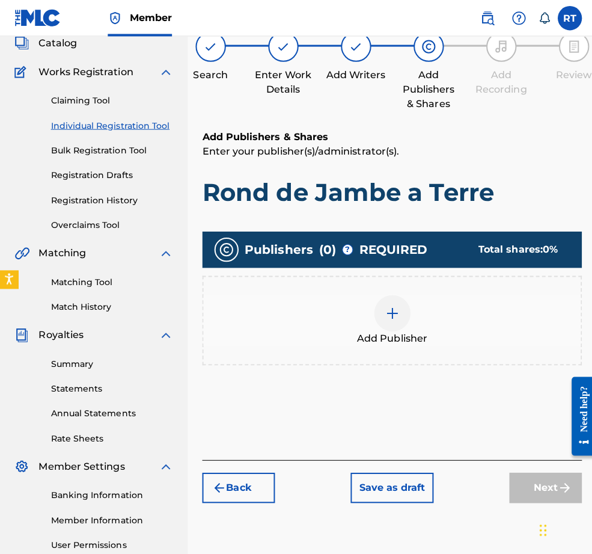
scroll to position [54, 0]
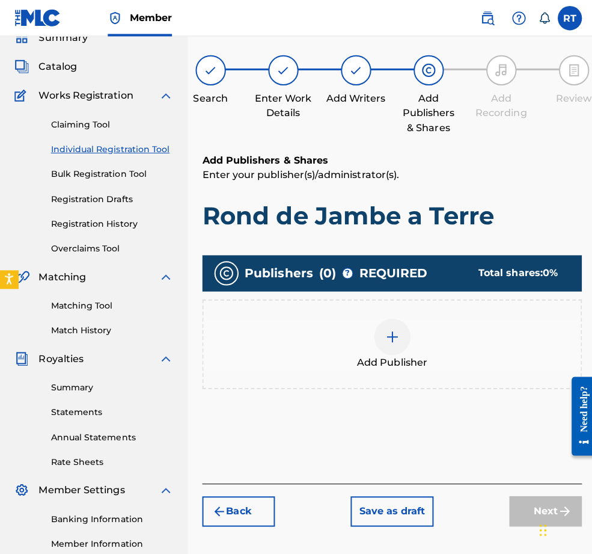
click at [403, 345] on div at bounding box center [390, 334] width 36 height 36
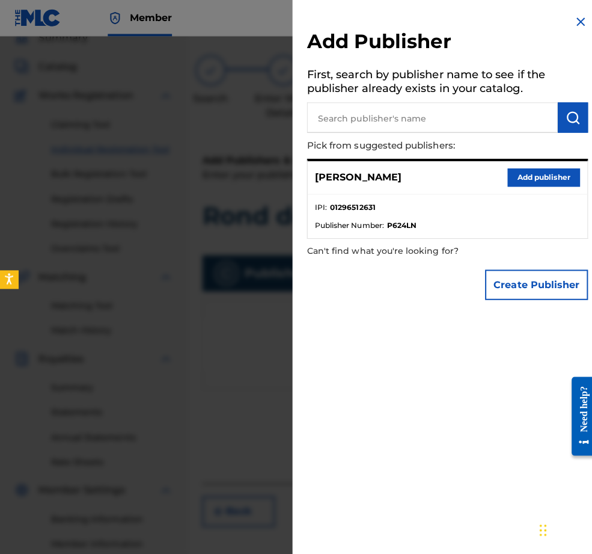
click at [529, 193] on div "[PERSON_NAME] Add publisher" at bounding box center [445, 176] width 278 height 33
click at [538, 183] on button "Add publisher" at bounding box center [540, 176] width 72 height 18
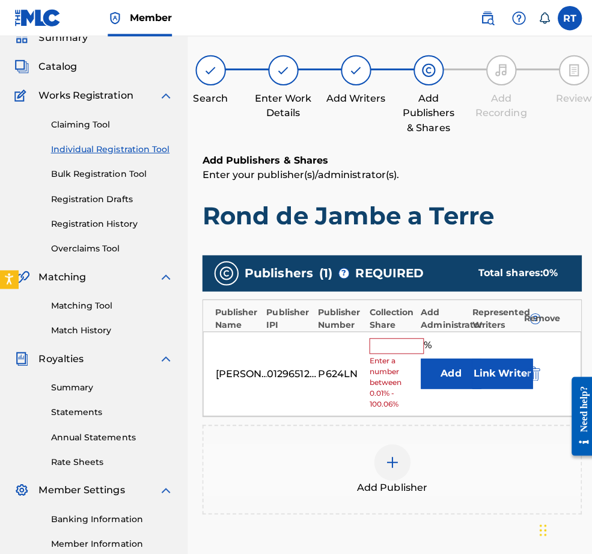
click at [423, 353] on div "[PERSON_NAME] 01296512631 P624LN % Enter a number between 0.01% - 100.06% Add L…" at bounding box center [389, 371] width 376 height 85
click at [403, 351] on input "text" at bounding box center [394, 344] width 54 height 16
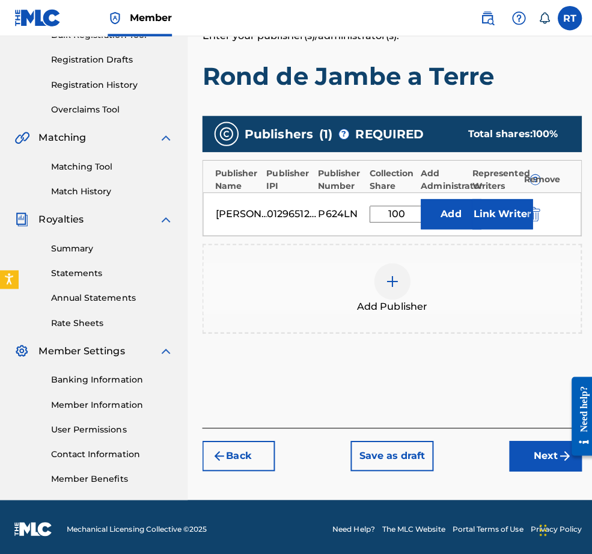
type input "100"
click at [547, 446] on button "Next" at bounding box center [542, 452] width 72 height 30
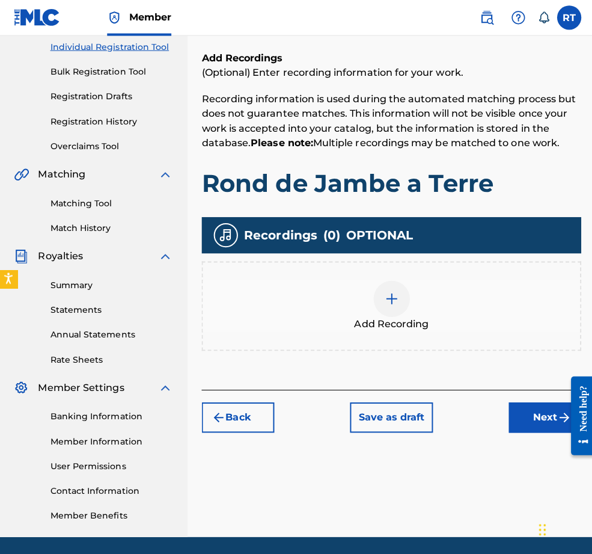
scroll to position [165, 0]
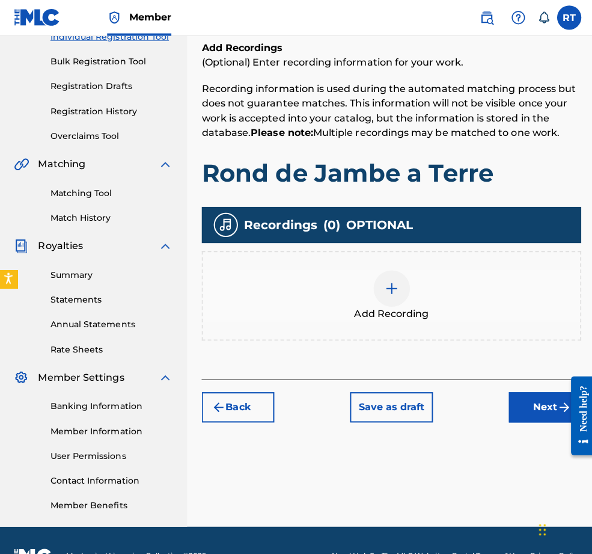
click at [391, 305] on div at bounding box center [390, 287] width 36 height 36
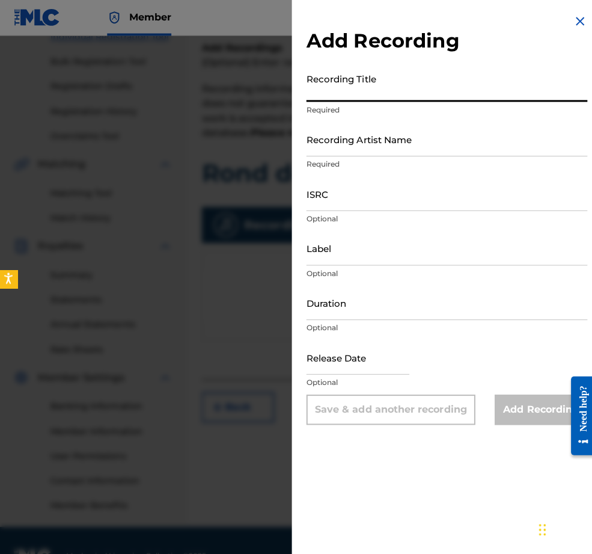
click at [359, 93] on input "Recording Title" at bounding box center [444, 84] width 279 height 34
type input "Rond de Jambe a Terre"
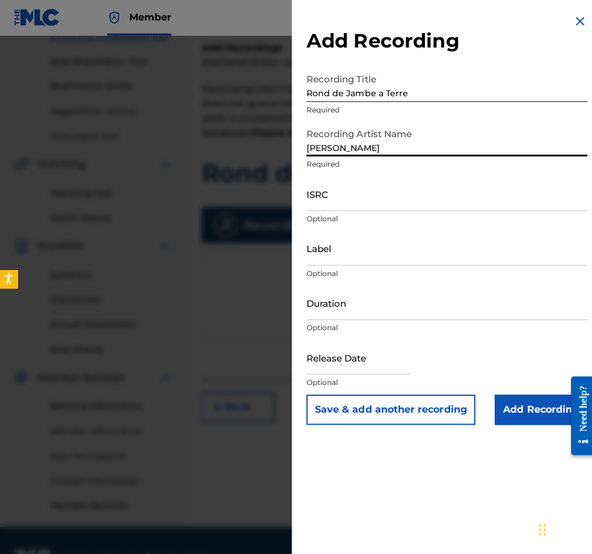
type input "[PERSON_NAME]"
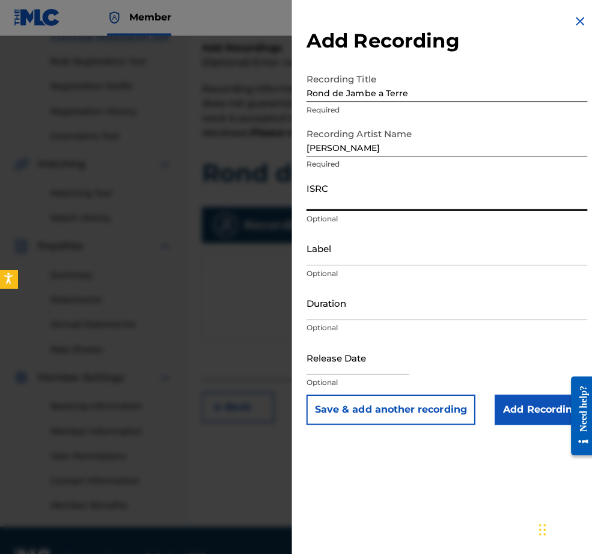
paste input "QZHNA2210669"
type input "QZHNA2210669"
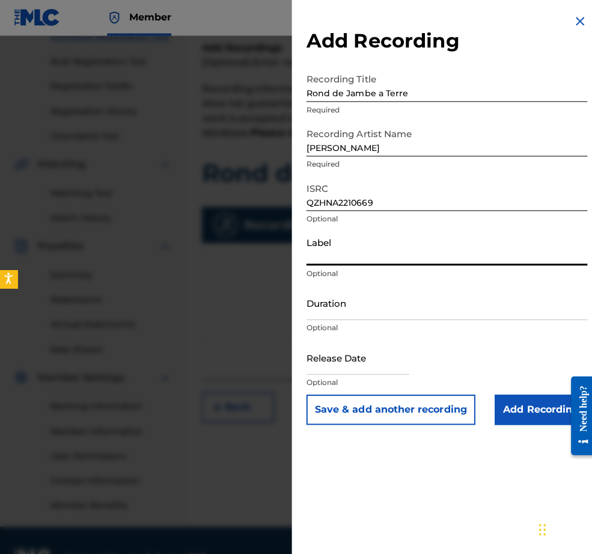
click at [324, 264] on input "Label" at bounding box center [444, 247] width 279 height 34
type input "[PERSON_NAME]"
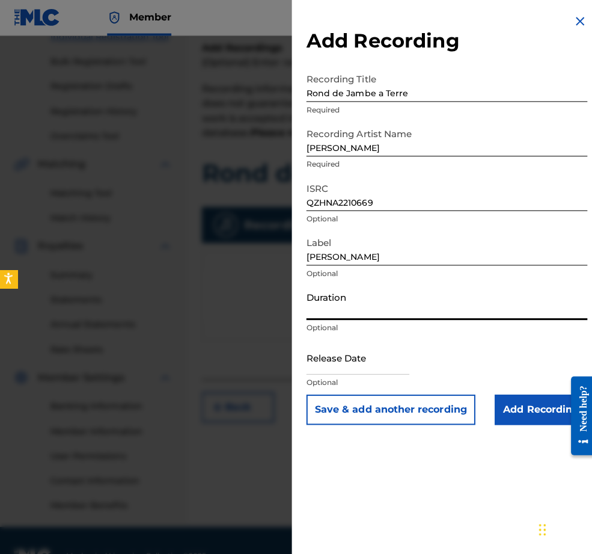
click at [328, 318] on input "Duration" at bounding box center [444, 301] width 279 height 34
type input "02:08"
click at [342, 372] on input "text" at bounding box center [356, 355] width 102 height 34
select select "7"
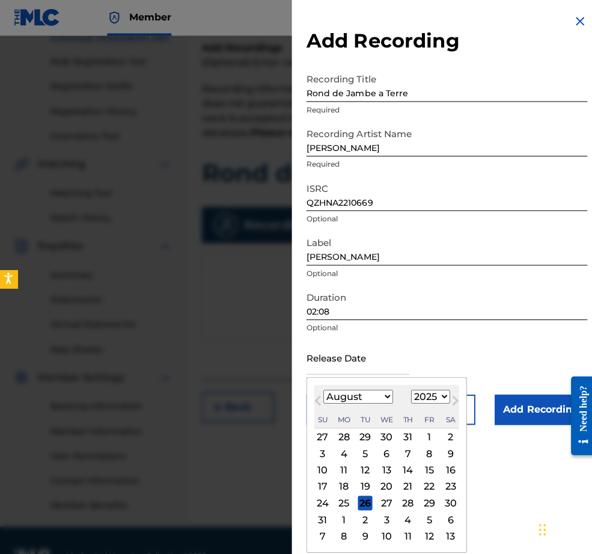
select select "2022"
select select "4"
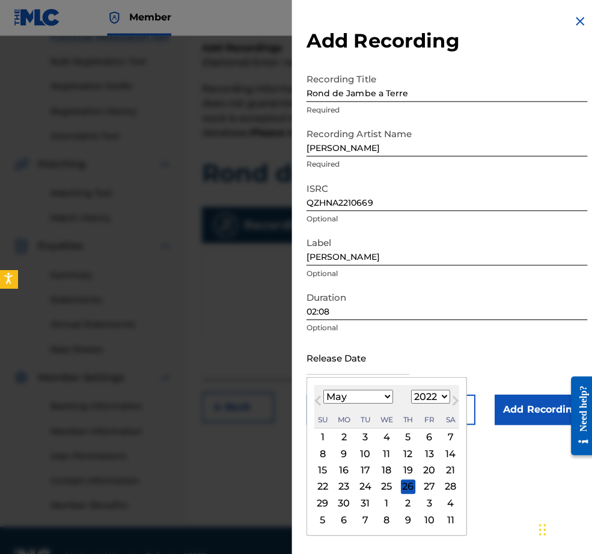
scroll to position [28, 0]
click at [335, 458] on div "9" at bounding box center [342, 450] width 14 height 14
type input "[DATE]"
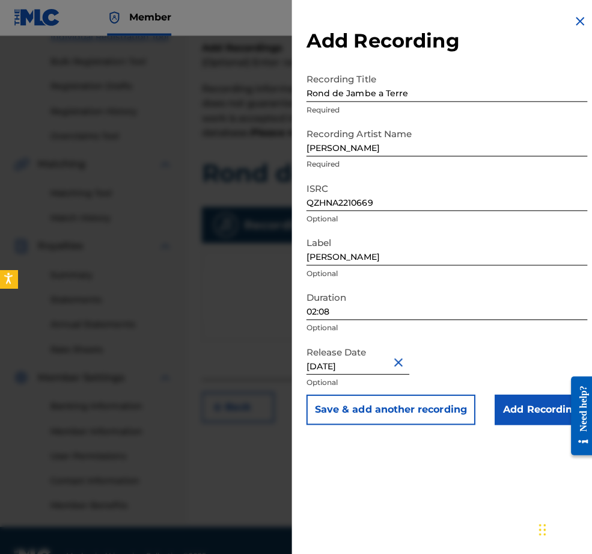
scroll to position [0, 0]
click at [532, 422] on input "Add Recording" at bounding box center [538, 407] width 92 height 30
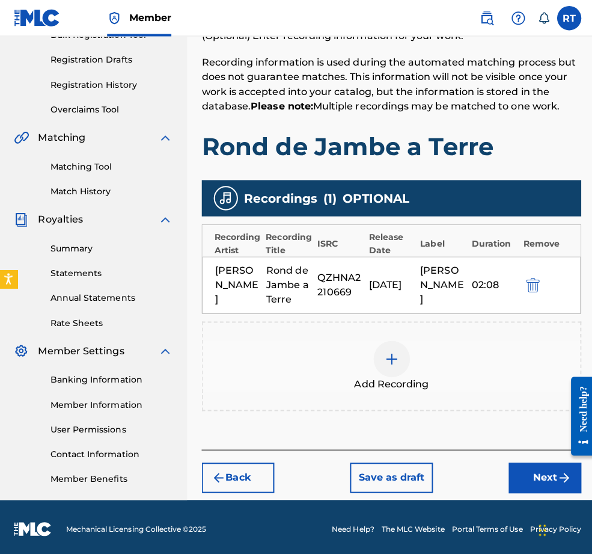
click at [519, 464] on button "Next" at bounding box center [542, 474] width 72 height 30
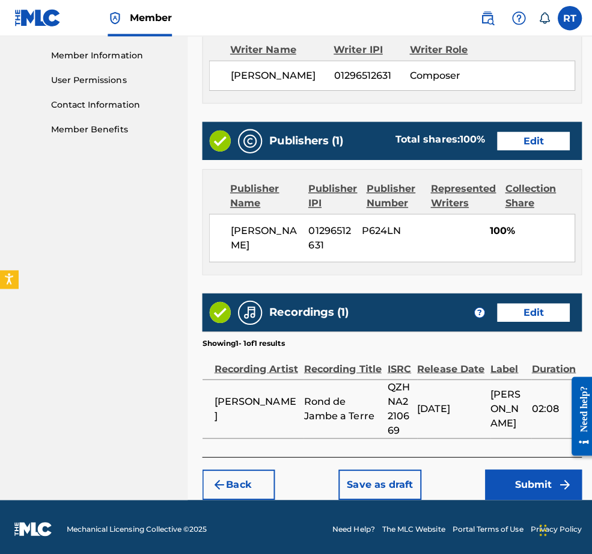
click at [526, 466] on button "Submit" at bounding box center [530, 481] width 96 height 30
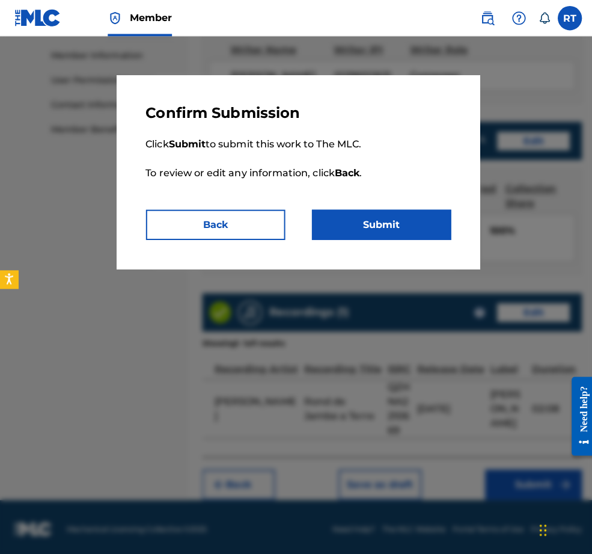
click at [377, 229] on button "Submit" at bounding box center [379, 223] width 138 height 30
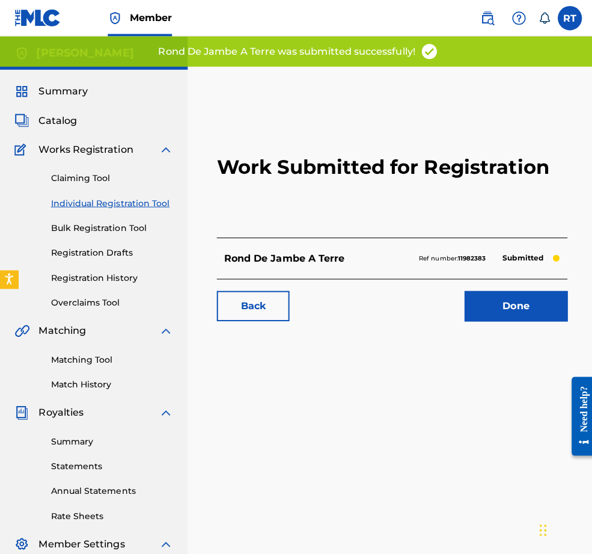
click at [479, 319] on link "Done" at bounding box center [512, 304] width 102 height 30
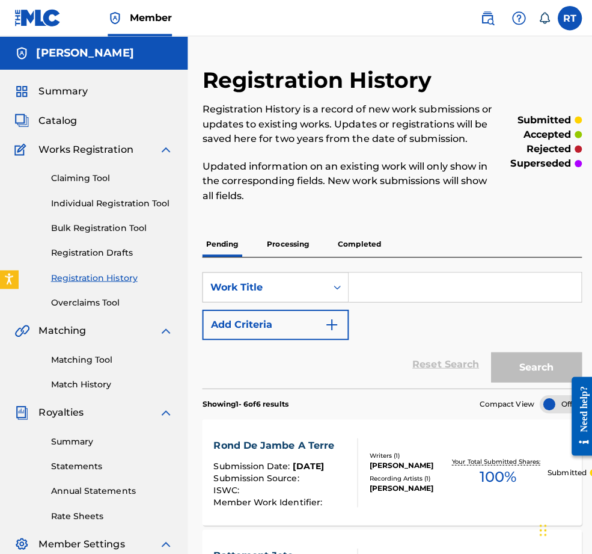
click at [106, 208] on link "Individual Registration Tool" at bounding box center [111, 201] width 121 height 13
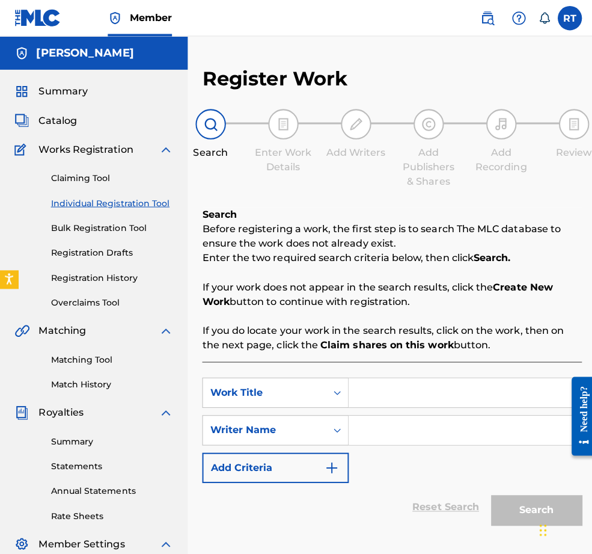
click at [465, 404] on input "Search Form" at bounding box center [461, 389] width 231 height 29
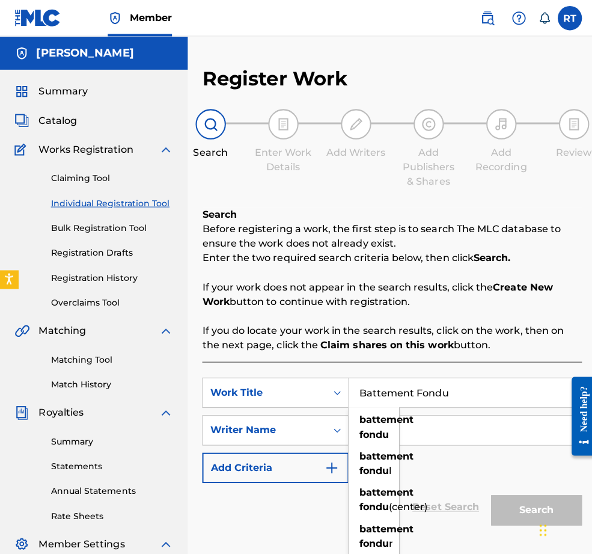
type input "Battement Fondu"
click at [424, 346] on p "If you do locate your work in the search results, click on the work, then on th…" at bounding box center [389, 335] width 377 height 29
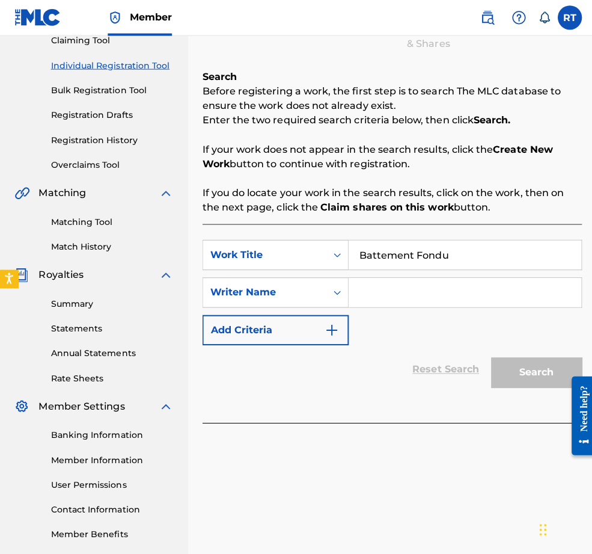
scroll to position [141, 0]
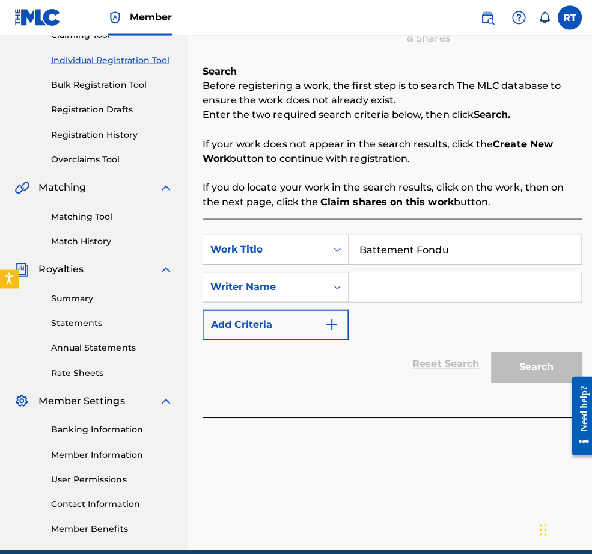
click at [462, 286] on div "SearchWithCriteriaa002e155-6fa5-47d5-b577-e72a2ce7e671 Work Title Battement Fon…" at bounding box center [389, 285] width 377 height 105
click at [428, 300] on input "Search Form" at bounding box center [461, 285] width 231 height 29
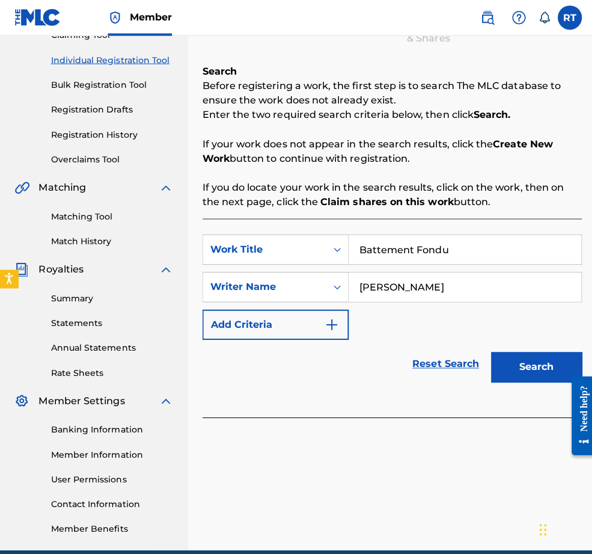
type input "[PERSON_NAME]"
click at [525, 380] on button "Search" at bounding box center [533, 365] width 90 height 30
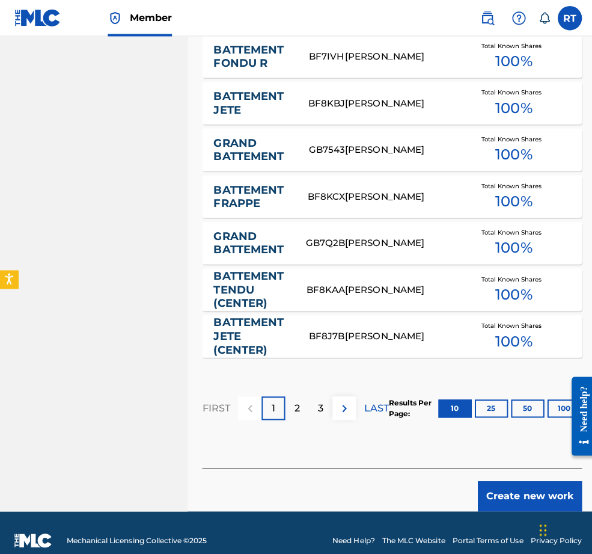
click at [513, 478] on button "Create new work" at bounding box center [526, 493] width 103 height 30
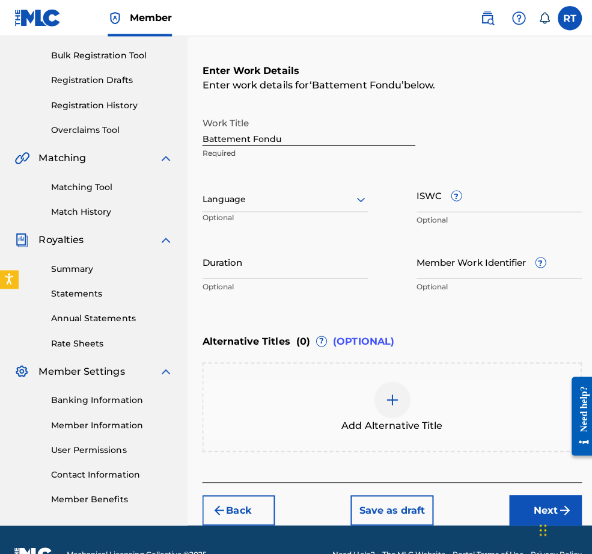
scroll to position [114, 0]
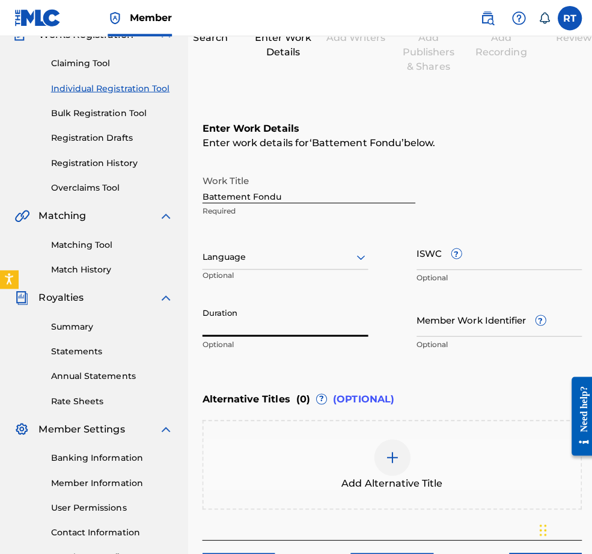
click at [300, 334] on input "Duration" at bounding box center [283, 317] width 165 height 34
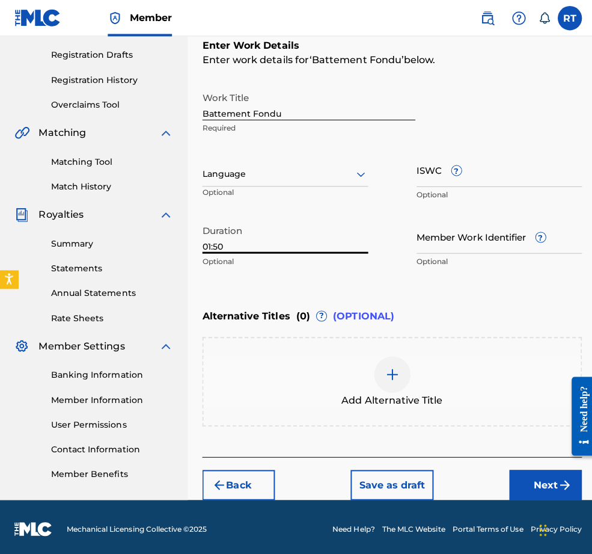
type input "01:50"
click at [525, 471] on button "Next" at bounding box center [542, 481] width 72 height 30
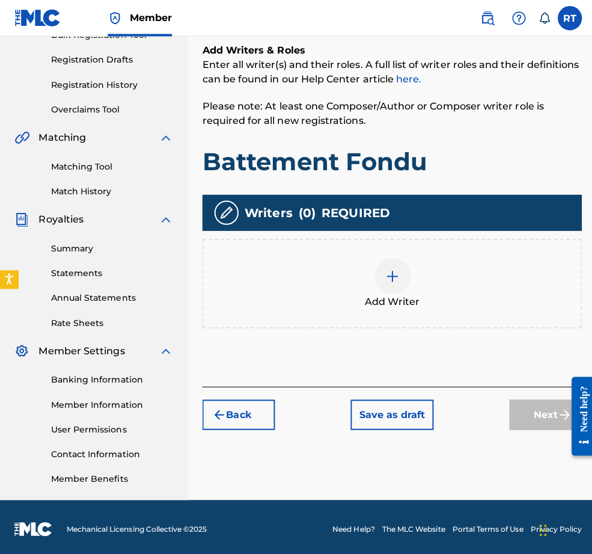
scroll to position [245, 0]
click at [404, 256] on div at bounding box center [390, 274] width 36 height 36
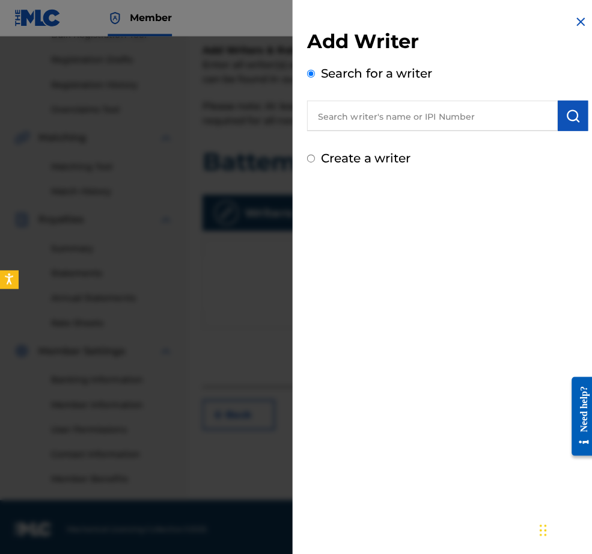
click at [307, 124] on input "text" at bounding box center [429, 115] width 249 height 30
paste input "01296512631"
type input "01296512631"
click at [550, 122] on img "submit" at bounding box center [569, 115] width 14 height 14
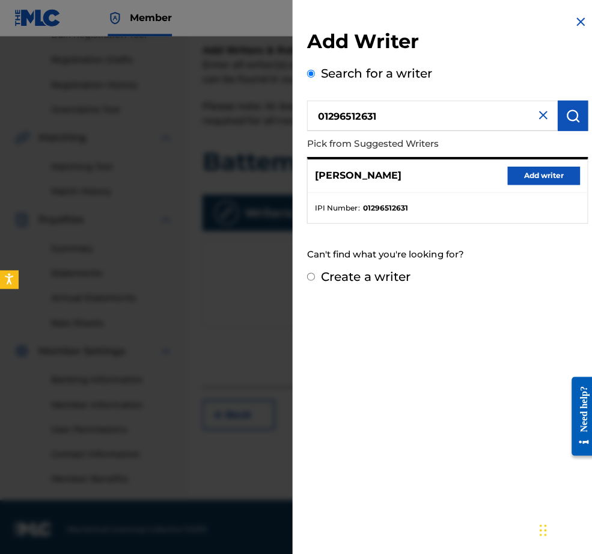
click at [539, 183] on button "Add writer" at bounding box center [540, 174] width 72 height 18
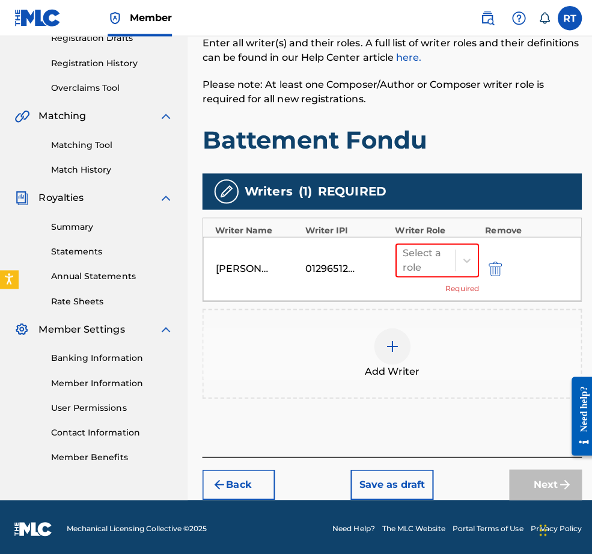
click at [434, 277] on div "Select a role Required" at bounding box center [434, 267] width 83 height 51
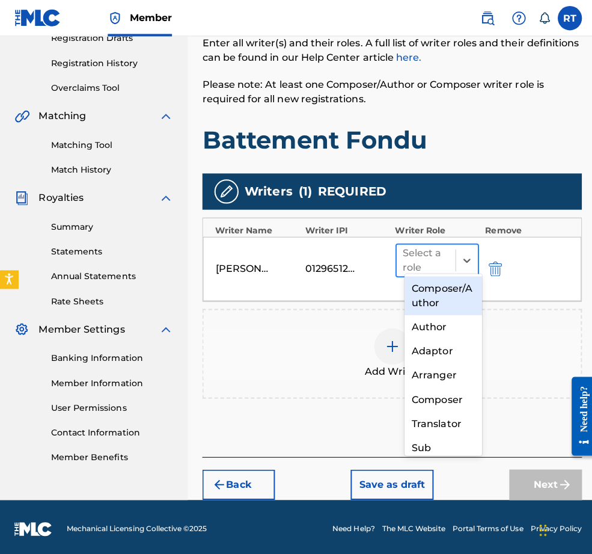
click at [450, 257] on div "Select a role" at bounding box center [423, 258] width 58 height 31
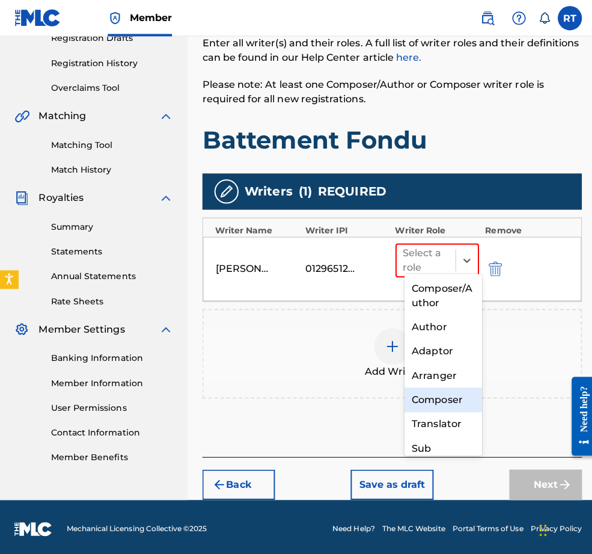
click at [425, 397] on div "Composer" at bounding box center [440, 397] width 77 height 24
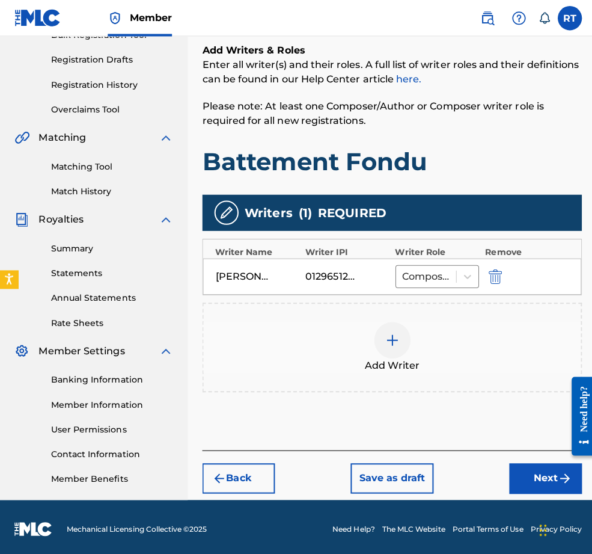
click at [518, 466] on button "Next" at bounding box center [542, 475] width 72 height 30
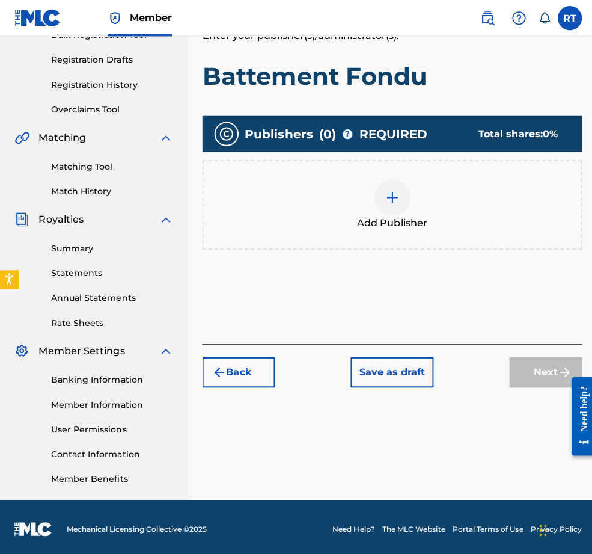
scroll to position [54, 0]
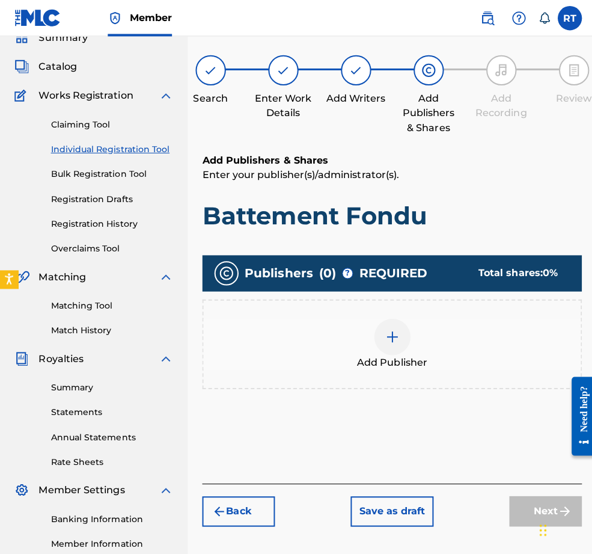
click at [408, 352] on div at bounding box center [390, 334] width 36 height 36
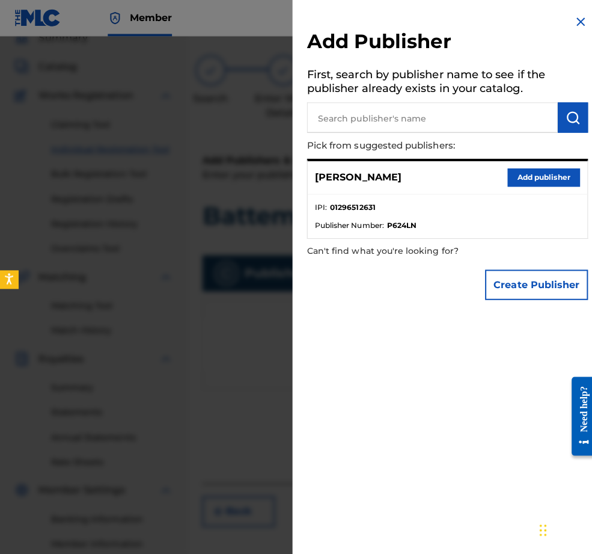
click at [350, 129] on input "text" at bounding box center [429, 117] width 249 height 30
click at [517, 185] on button "Add publisher" at bounding box center [540, 176] width 72 height 18
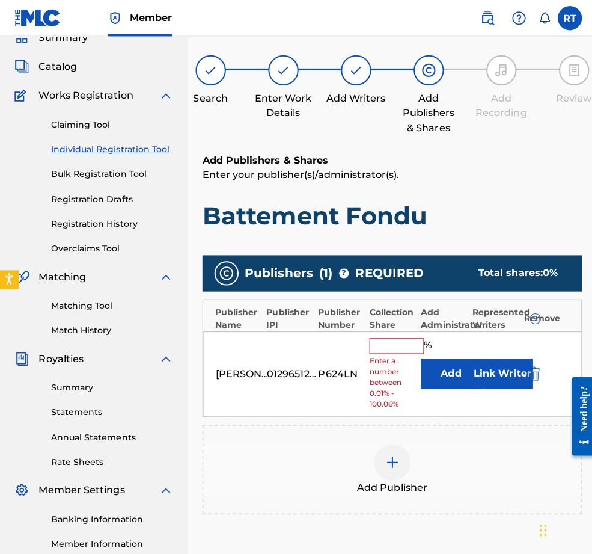
click at [418, 351] on input "text" at bounding box center [394, 344] width 54 height 16
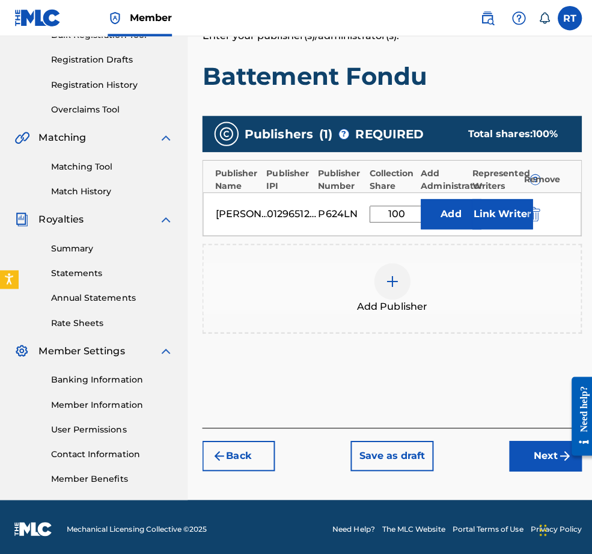
type input "100"
click at [521, 437] on button "Next" at bounding box center [542, 452] width 72 height 30
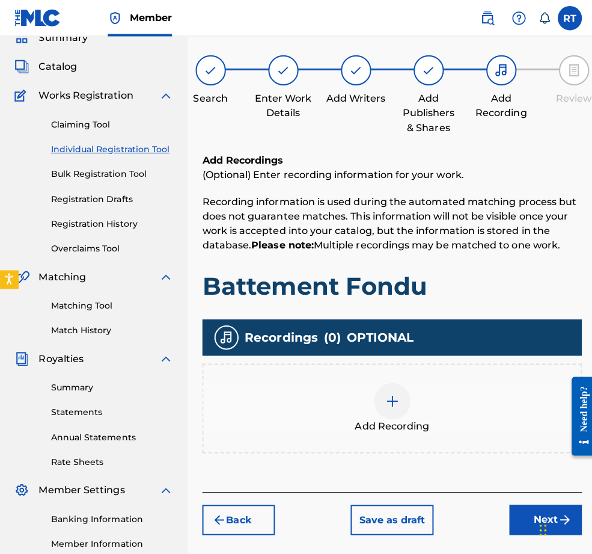
click at [397, 405] on img at bounding box center [390, 398] width 14 height 14
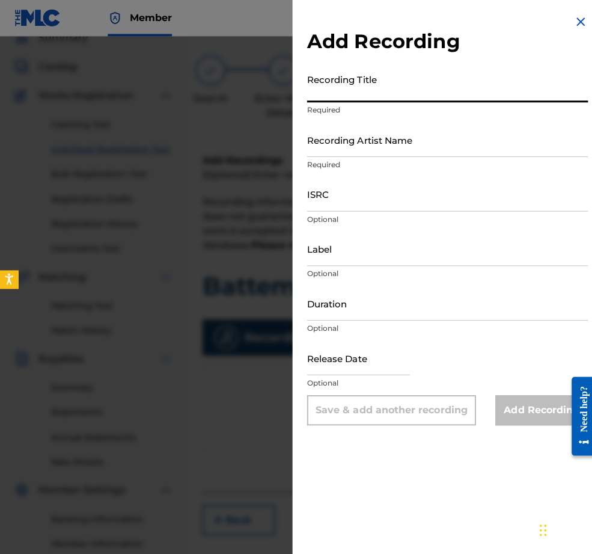
click at [315, 100] on input "Recording Title" at bounding box center [444, 84] width 279 height 34
type input "Battement Fondu"
click at [313, 155] on input "Recording Artist Name" at bounding box center [444, 138] width 279 height 34
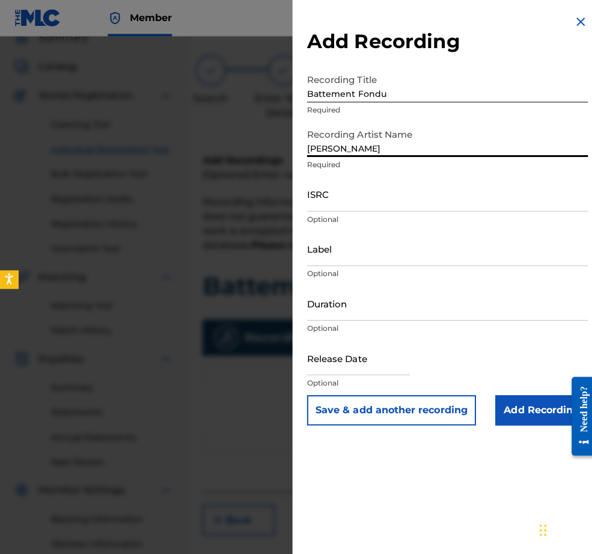
type input "[PERSON_NAME]"
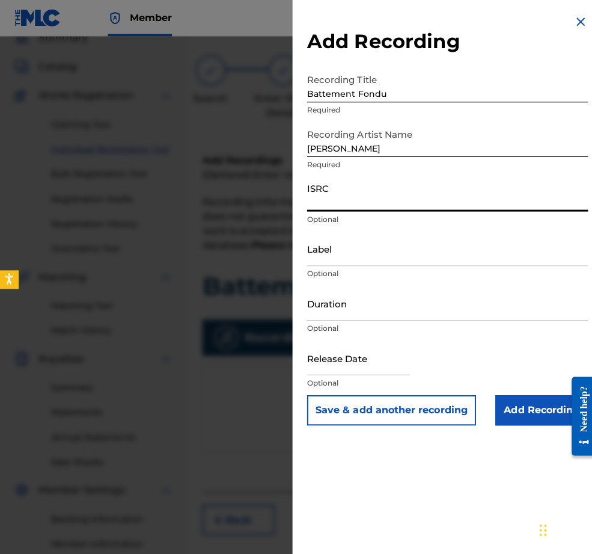
paste input "QZHNA2210670"
type input "QZHNA2210670"
click at [305, 264] on input "Label" at bounding box center [444, 247] width 279 height 34
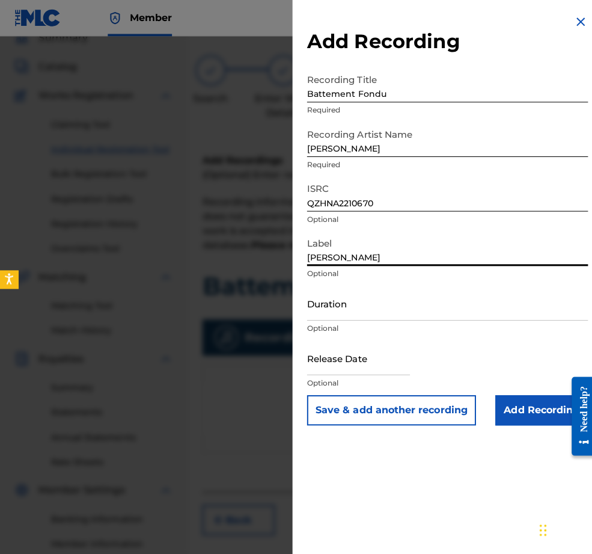
type input "[PERSON_NAME]"
click at [312, 318] on input "Duration" at bounding box center [444, 301] width 279 height 34
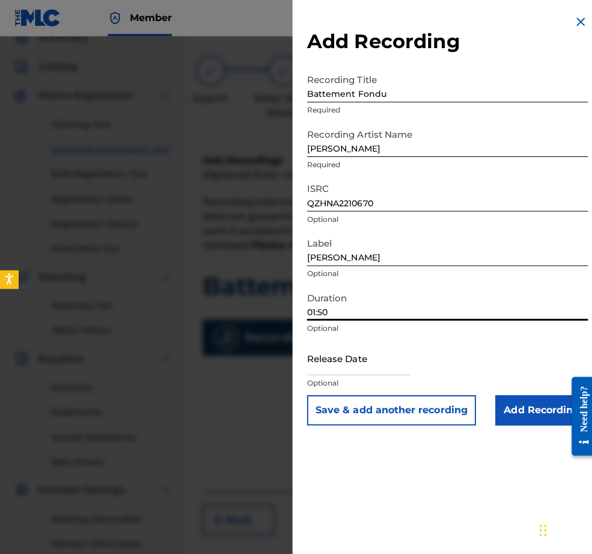
type input "01:50"
click at [330, 372] on input "text" at bounding box center [356, 355] width 102 height 34
select select "7"
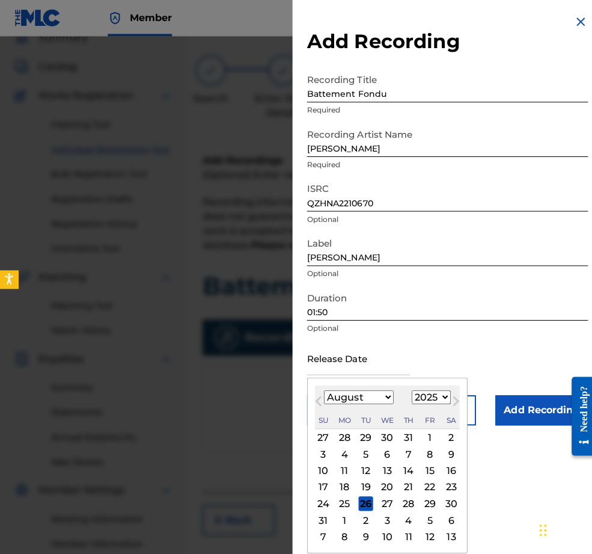
select select "2022"
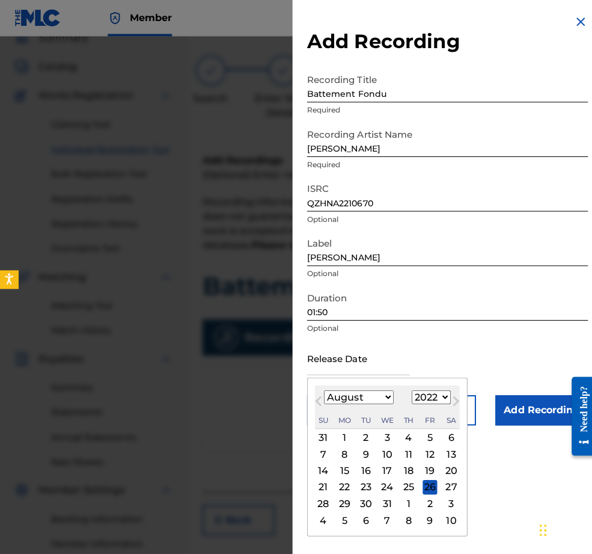
select select "4"
click at [335, 458] on div "9" at bounding box center [342, 450] width 14 height 14
type input "[DATE]"
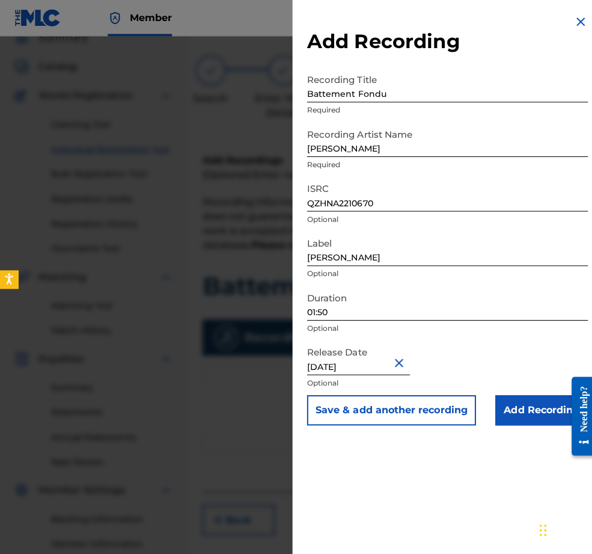
click at [518, 422] on input "Add Recording" at bounding box center [538, 407] width 92 height 30
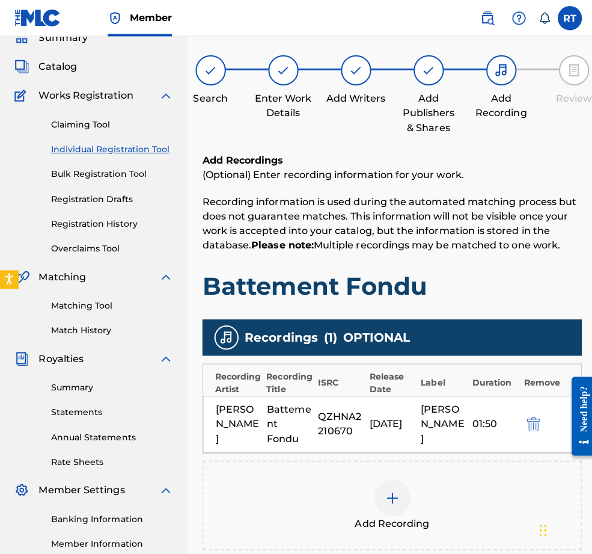
click at [518, 442] on div "[PERSON_NAME] Battement Fondu QZHNA2210670 [DATE] [PERSON_NAME] 01:50" at bounding box center [389, 421] width 376 height 57
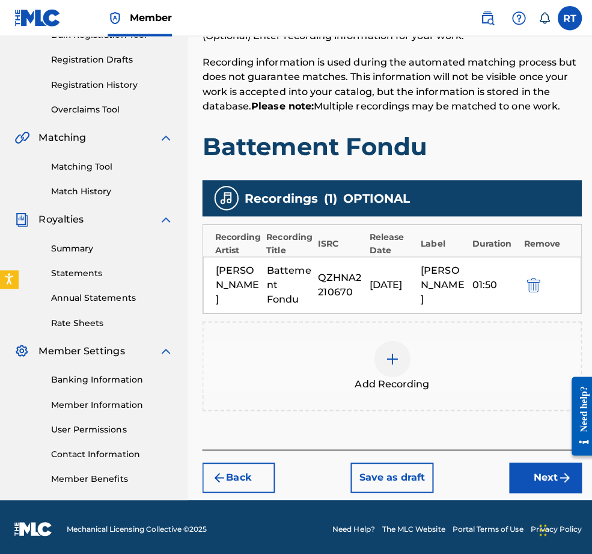
click at [518, 467] on button "Next" at bounding box center [542, 474] width 72 height 30
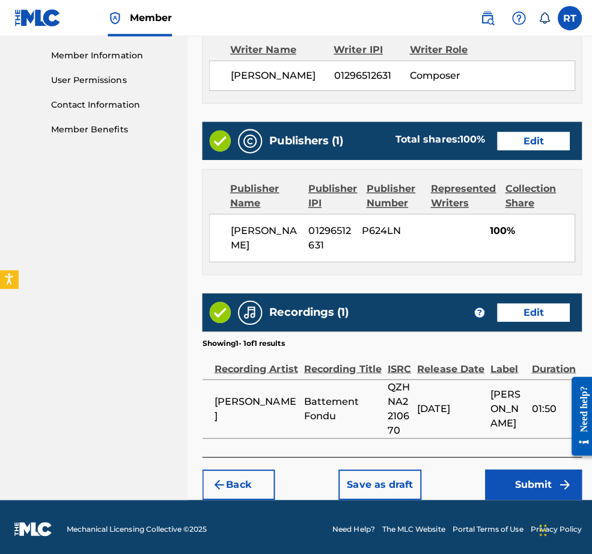
scroll to position [606, 0]
click at [539, 472] on button "Submit" at bounding box center [530, 481] width 96 height 30
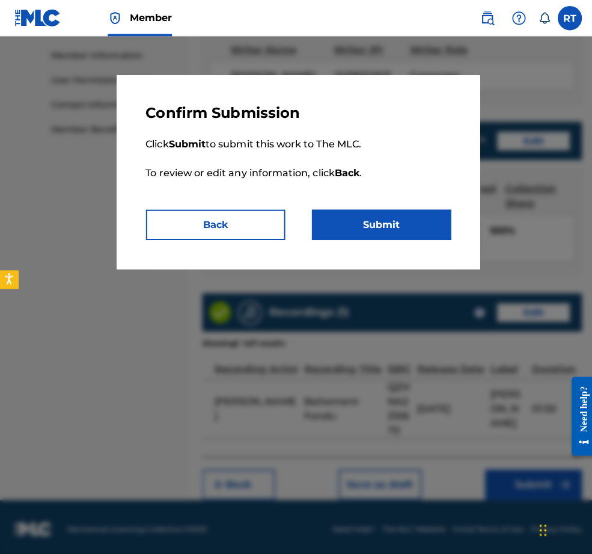
click at [399, 256] on div "Confirm Submission Click Submit to submit this work to The MLC. To review or ed…" at bounding box center [296, 171] width 361 height 192
click at [398, 238] on button "Submit" at bounding box center [379, 223] width 138 height 30
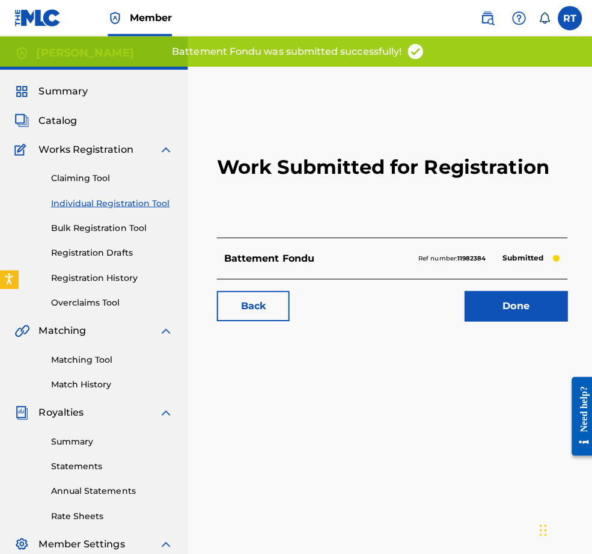
click at [502, 319] on link "Done" at bounding box center [512, 304] width 102 height 30
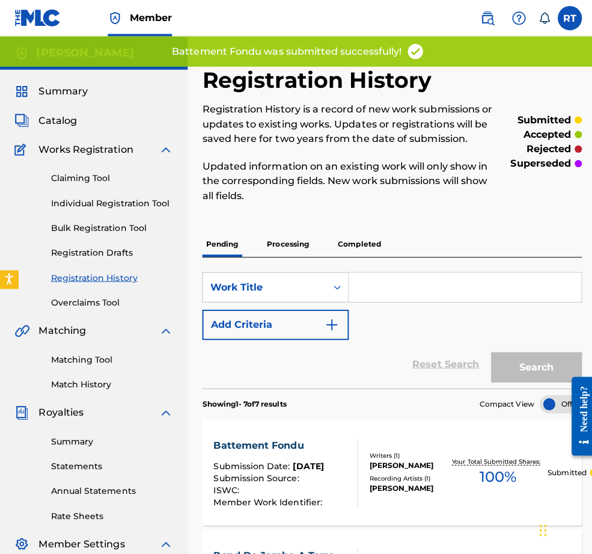
click at [109, 208] on link "Individual Registration Tool" at bounding box center [111, 201] width 121 height 13
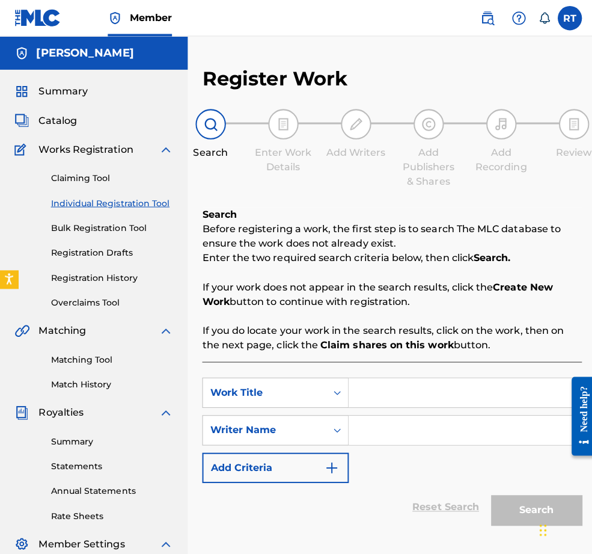
click at [411, 404] on input "Search Form" at bounding box center [461, 389] width 231 height 29
type input "Rond de Jambe en L'air"
click at [396, 348] on strong "Claim shares on this work" at bounding box center [384, 342] width 132 height 11
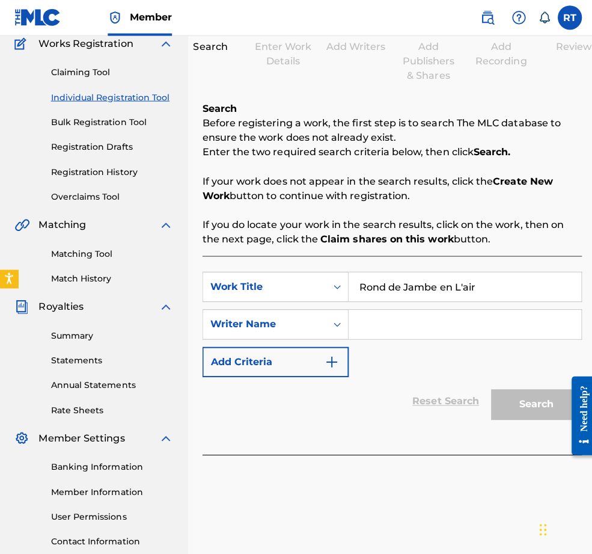
scroll to position [122, 0]
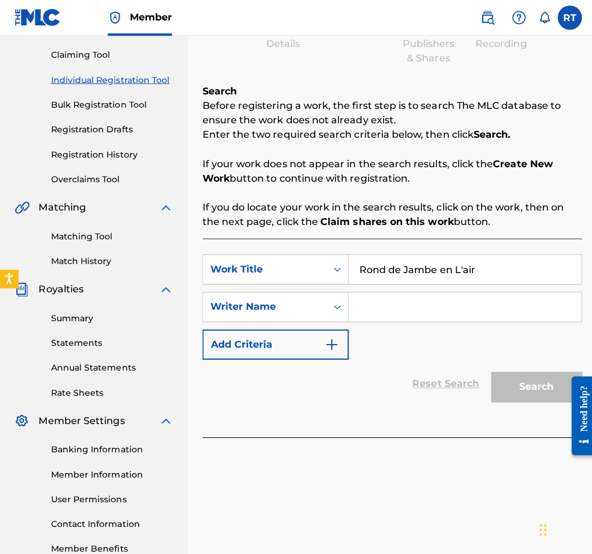
click at [410, 319] on input "Search Form" at bounding box center [461, 304] width 231 height 29
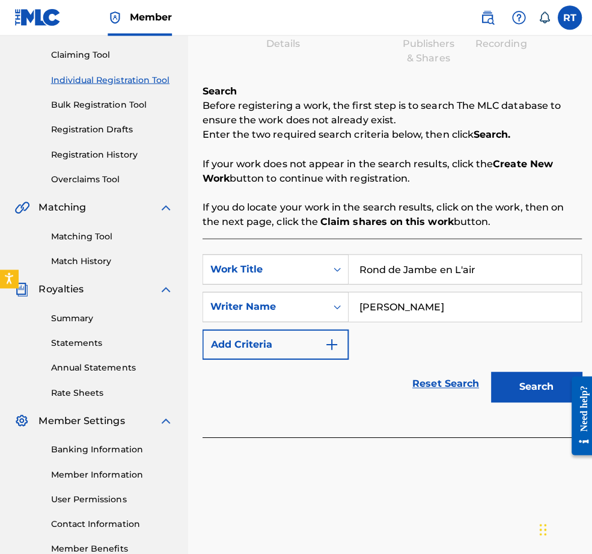
type input "[PERSON_NAME]"
click at [501, 399] on button "Search" at bounding box center [533, 384] width 90 height 30
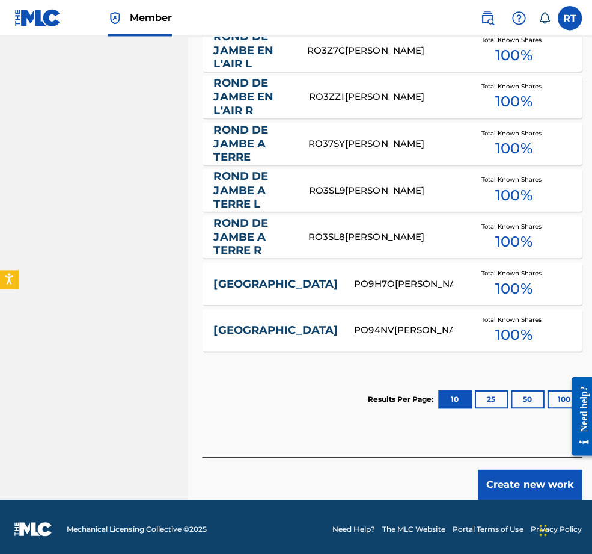
click at [513, 467] on button "Create new work" at bounding box center [526, 481] width 103 height 30
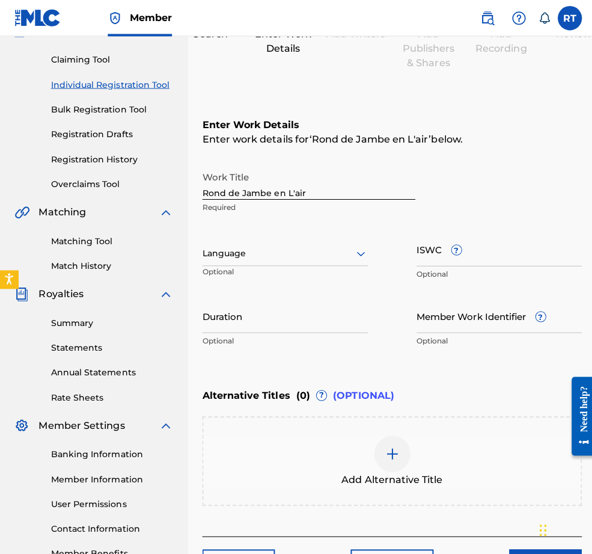
scroll to position [104, 0]
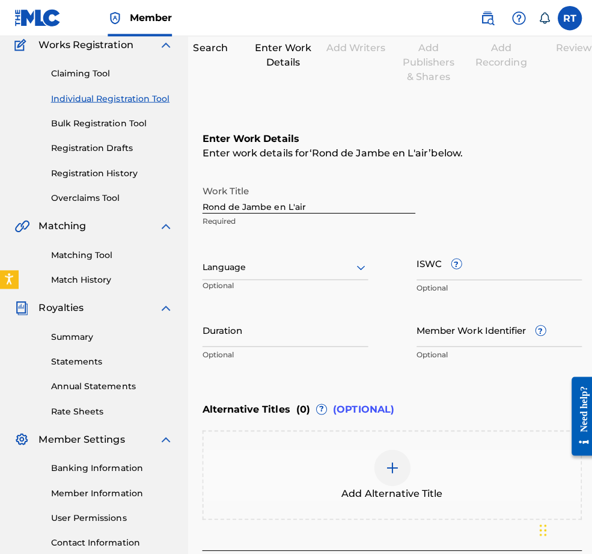
click at [295, 344] on input "Duration" at bounding box center [283, 327] width 165 height 34
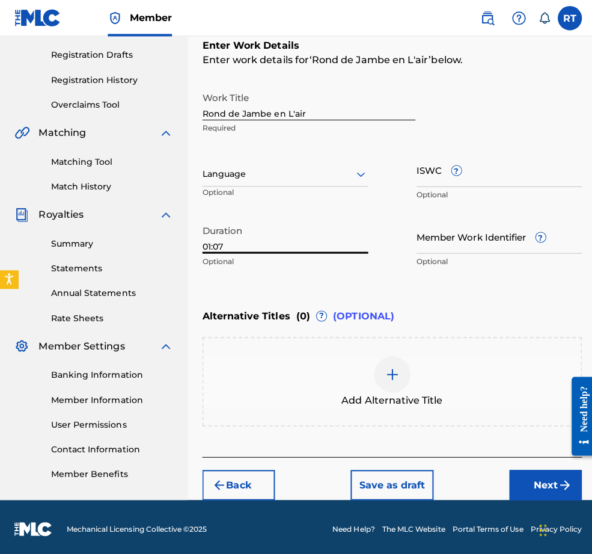
scroll to position [256, 0]
type input "01:07"
click at [515, 472] on button "Next" at bounding box center [542, 481] width 72 height 30
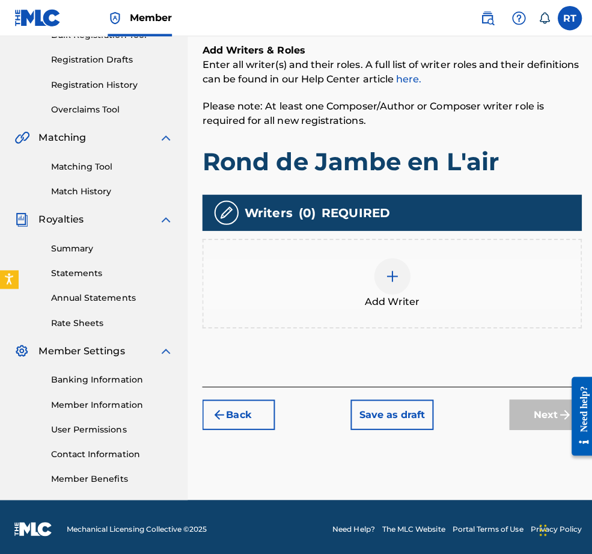
click at [408, 256] on div at bounding box center [390, 274] width 36 height 36
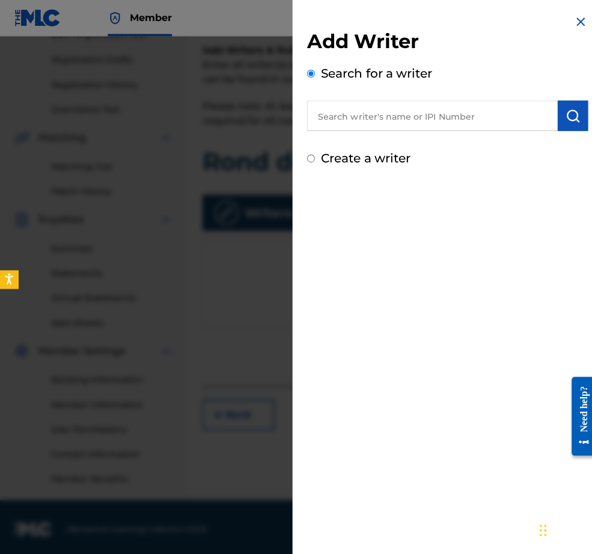
click at [386, 122] on input "text" at bounding box center [429, 115] width 249 height 30
paste input "01296512631"
type input "01296512631"
click at [550, 121] on img "submit" at bounding box center [569, 115] width 14 height 14
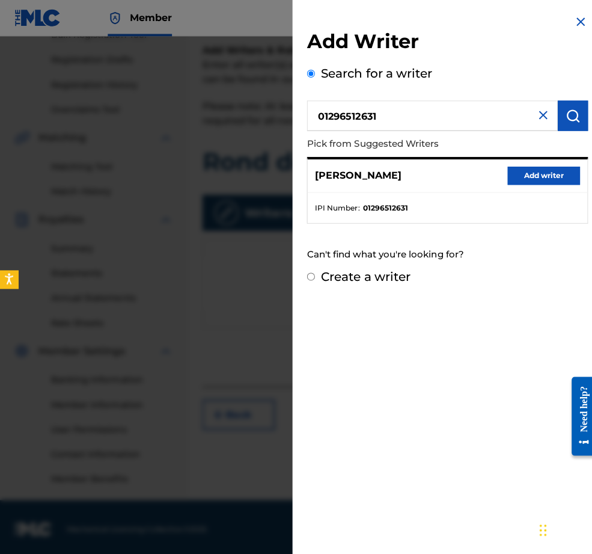
click at [543, 183] on button "Add writer" at bounding box center [540, 174] width 72 height 18
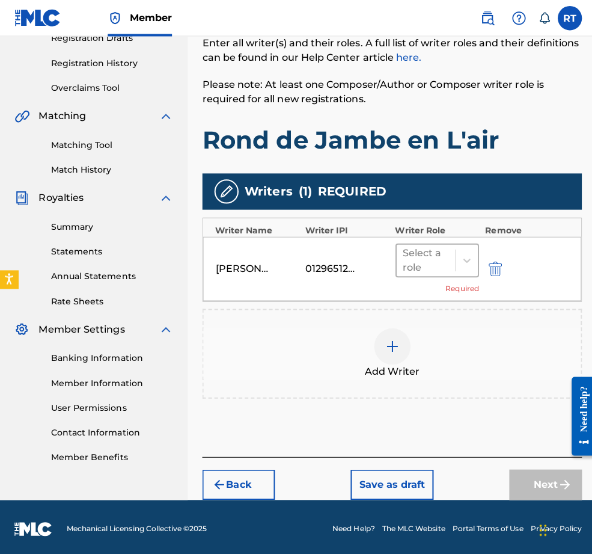
click at [446, 260] on div "Select a role" at bounding box center [423, 258] width 46 height 29
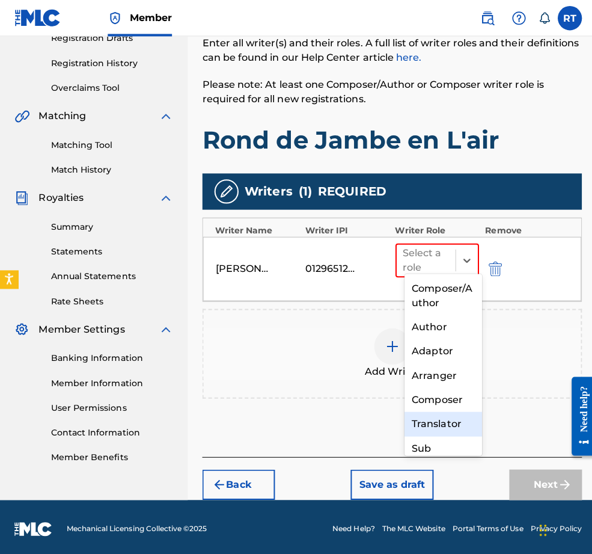
click at [437, 401] on div "Composer" at bounding box center [440, 397] width 77 height 24
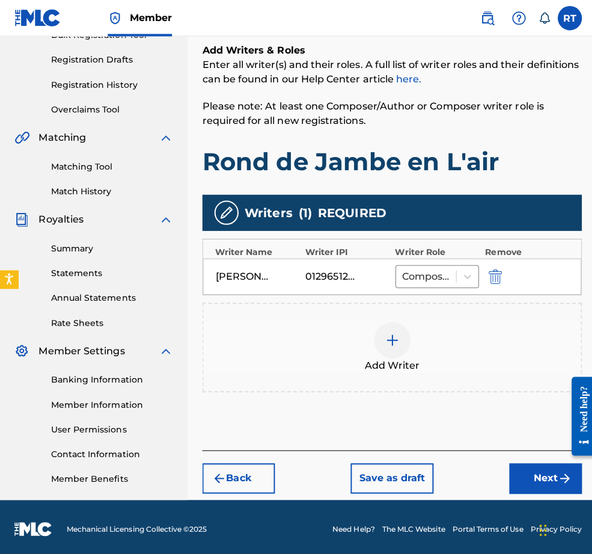
click at [539, 460] on button "Next" at bounding box center [542, 475] width 72 height 30
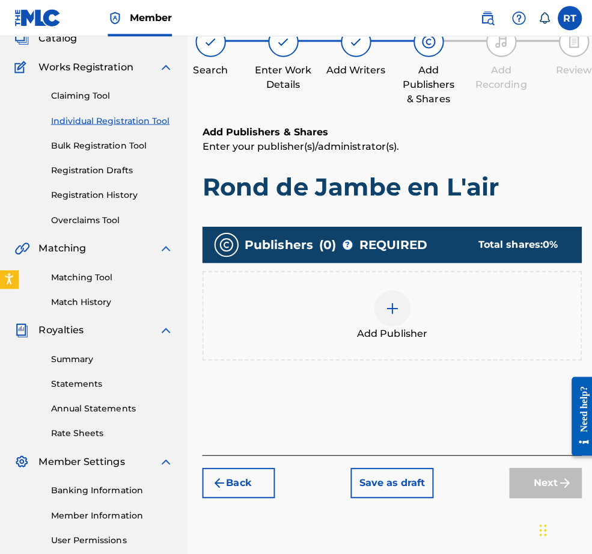
scroll to position [54, 0]
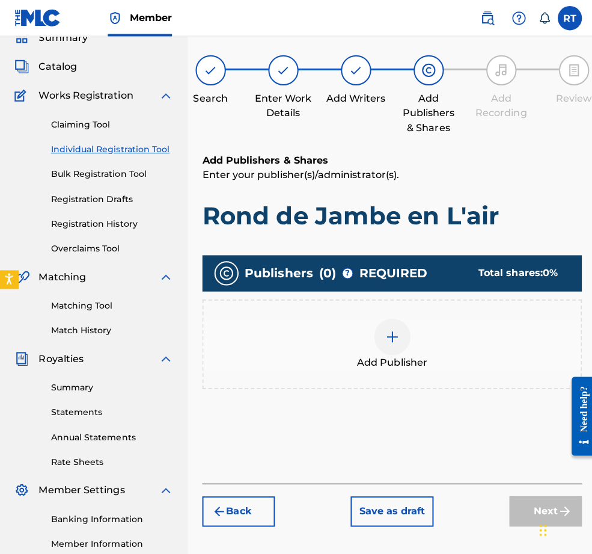
click at [397, 342] on img at bounding box center [390, 334] width 14 height 14
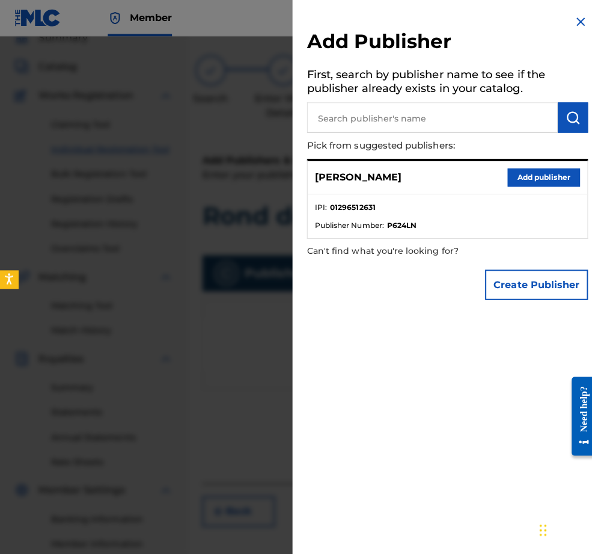
click at [540, 176] on button "Add publisher" at bounding box center [540, 176] width 72 height 18
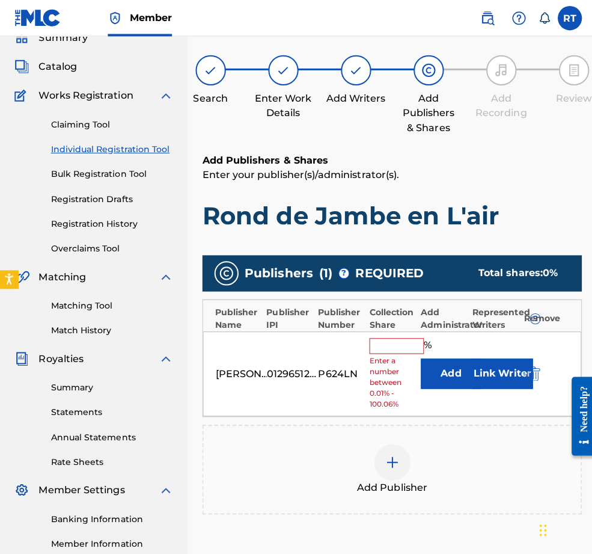
click at [413, 351] on input "text" at bounding box center [394, 344] width 54 height 16
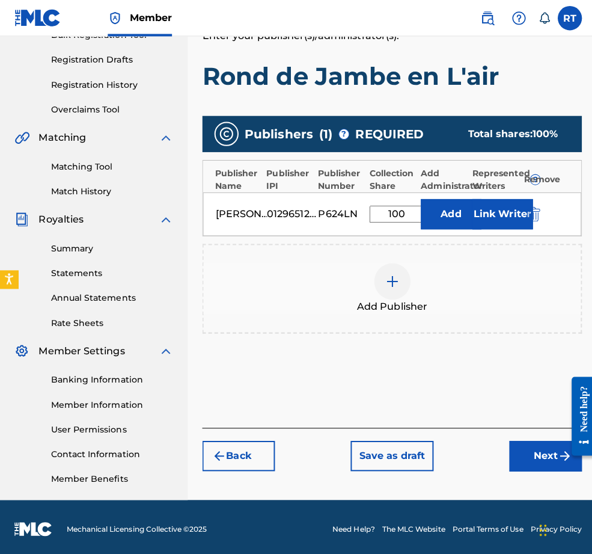
scroll to position [245, 0]
type input "100"
click at [509, 437] on button "Next" at bounding box center [542, 452] width 72 height 30
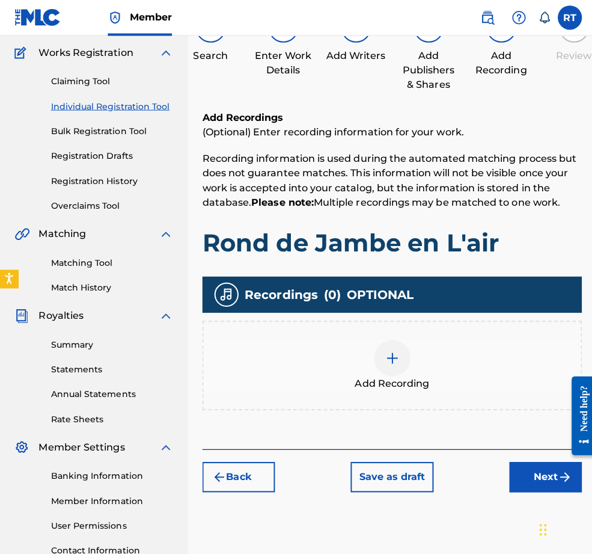
scroll to position [105, 0]
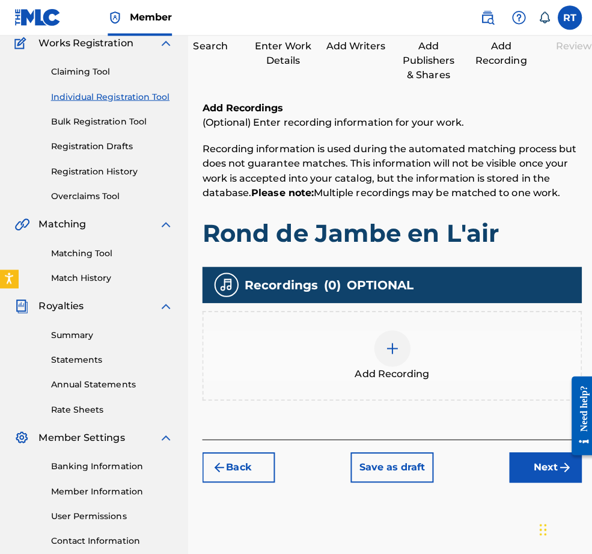
click at [397, 354] on img at bounding box center [390, 346] width 14 height 14
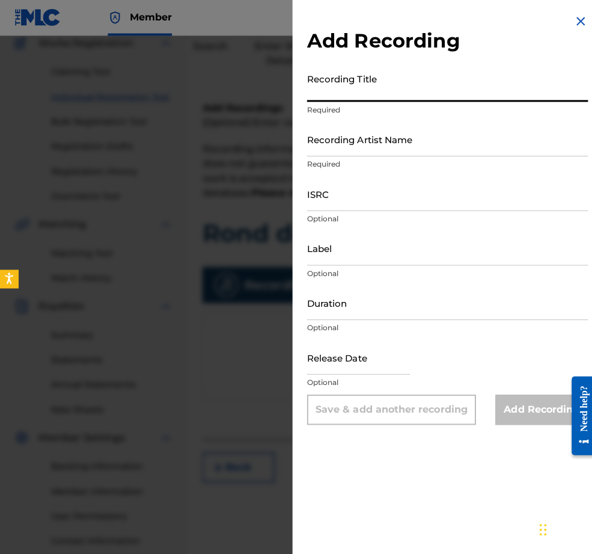
click at [309, 92] on input "Recording Title" at bounding box center [444, 84] width 279 height 34
type input "Rond de Jambe en L'air"
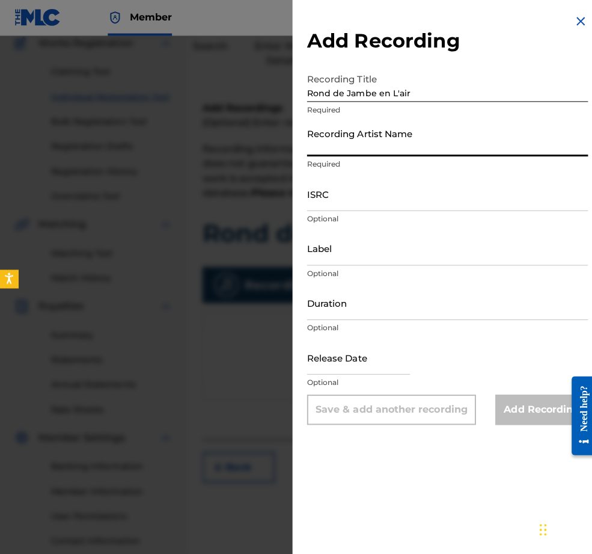
click at [309, 147] on input "Recording Artist Name" at bounding box center [444, 138] width 279 height 34
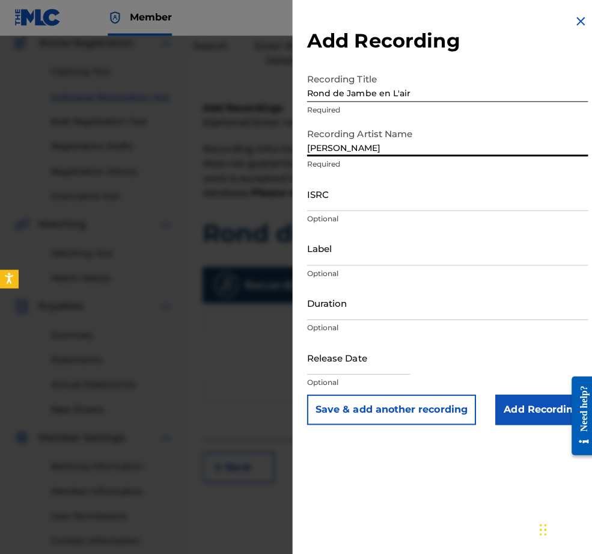
type input "[PERSON_NAME]"
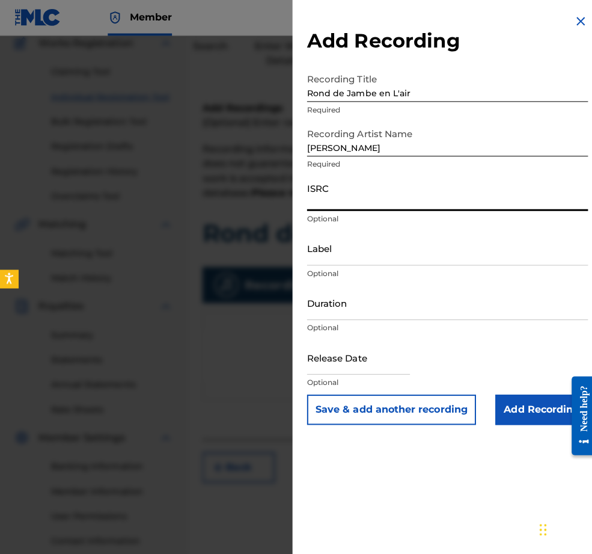
click at [313, 210] on input "ISRC" at bounding box center [444, 193] width 279 height 34
paste input "QZHNA2210671"
type input "QZHNA2210671"
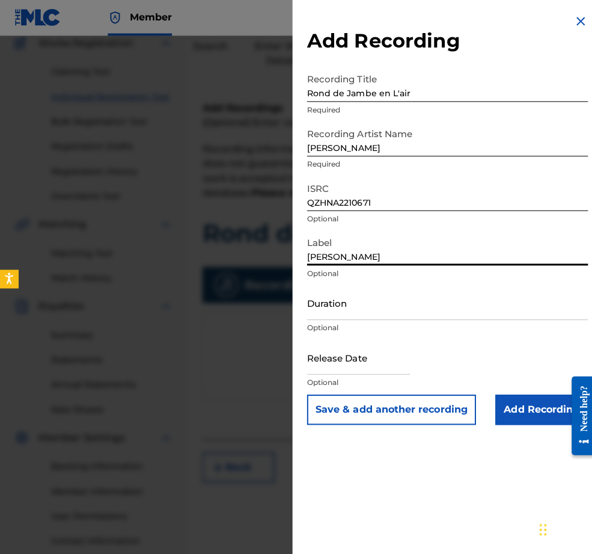
type input "[PERSON_NAME]"
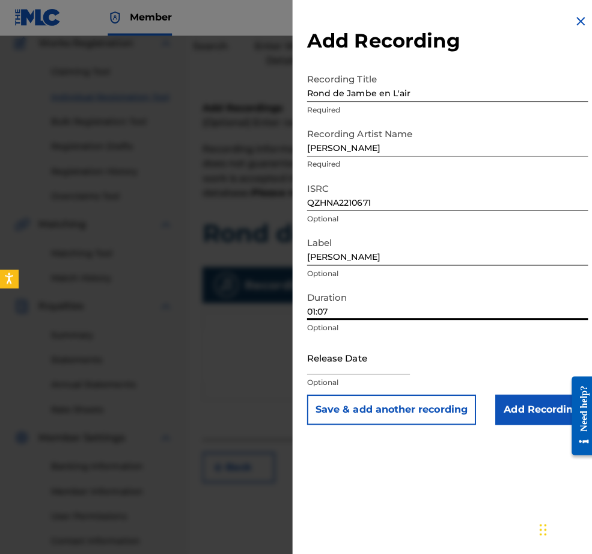
type input "01:07"
click at [355, 372] on input "text" at bounding box center [356, 355] width 102 height 34
select select "7"
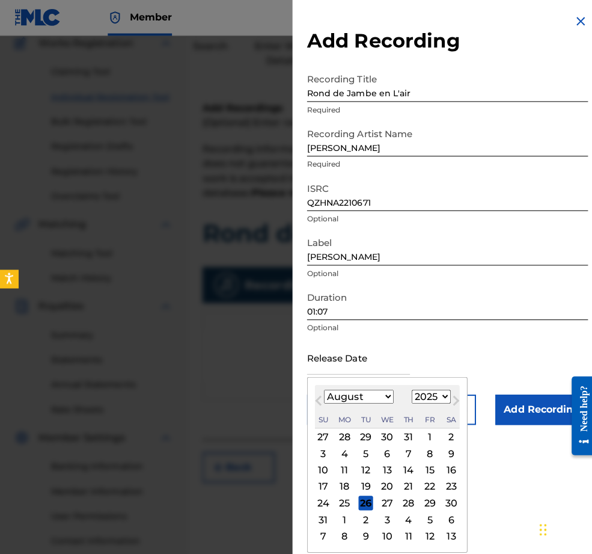
select select "2022"
click at [333, 419] on div "August [DATE] February March April May June July August September October Novem…" at bounding box center [385, 404] width 144 height 43
select select "4"
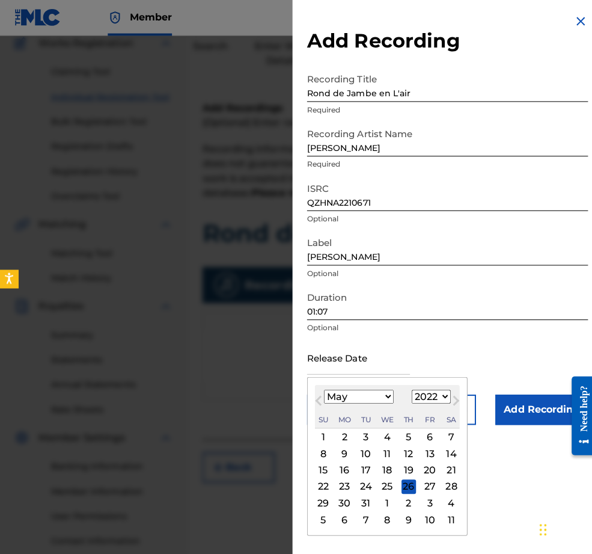
click at [335, 458] on div "9" at bounding box center [342, 450] width 14 height 14
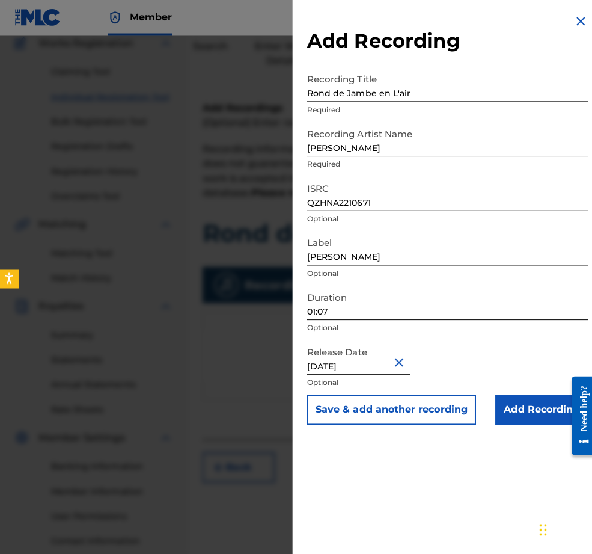
type input "[DATE]"
click at [520, 422] on input "Add Recording" at bounding box center [538, 407] width 92 height 30
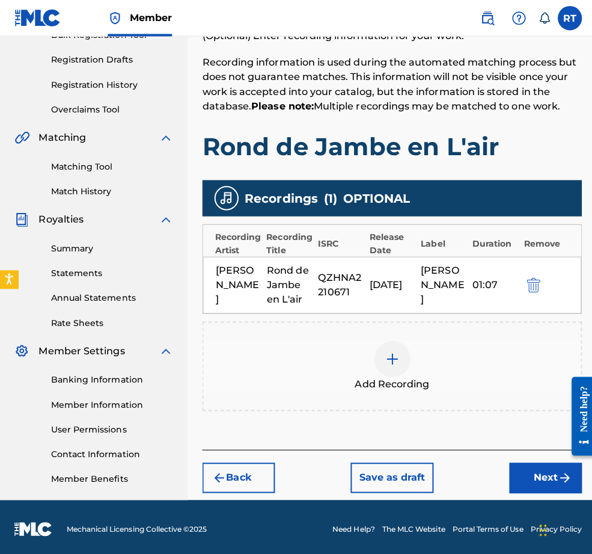
click at [536, 476] on button "Next" at bounding box center [542, 474] width 72 height 30
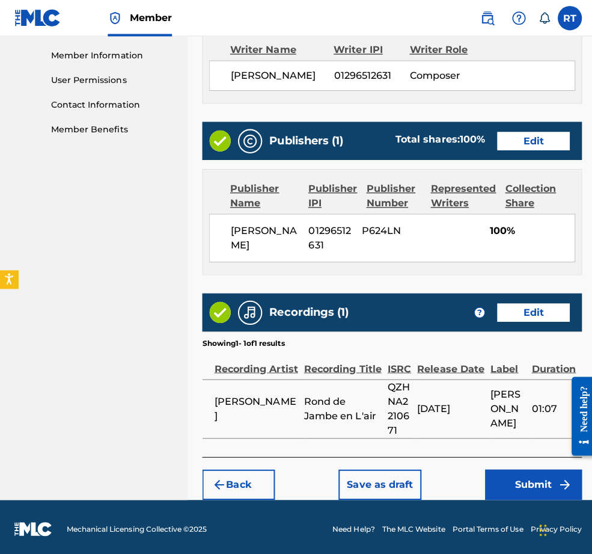
scroll to position [606, 0]
click at [524, 467] on button "Submit" at bounding box center [530, 481] width 96 height 30
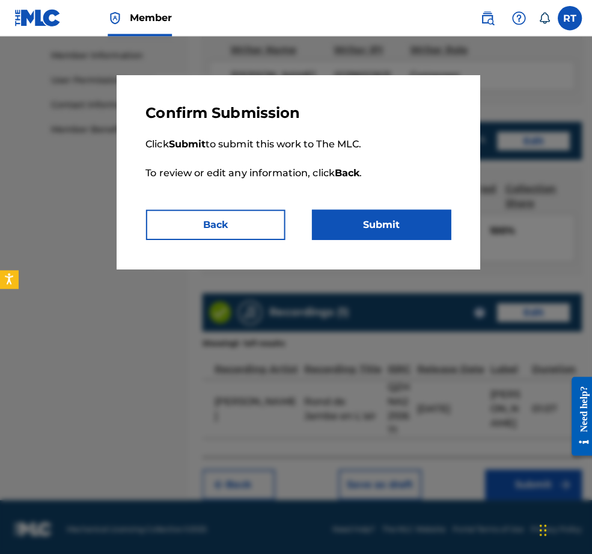
click at [399, 238] on button "Submit" at bounding box center [379, 223] width 138 height 30
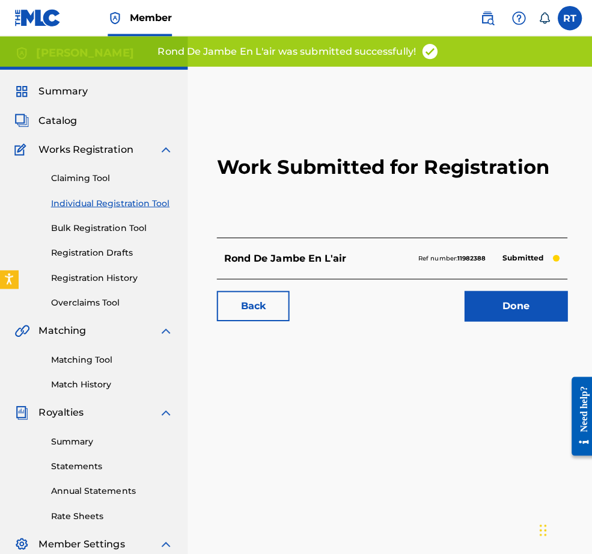
click at [480, 319] on link "Done" at bounding box center [512, 304] width 102 height 30
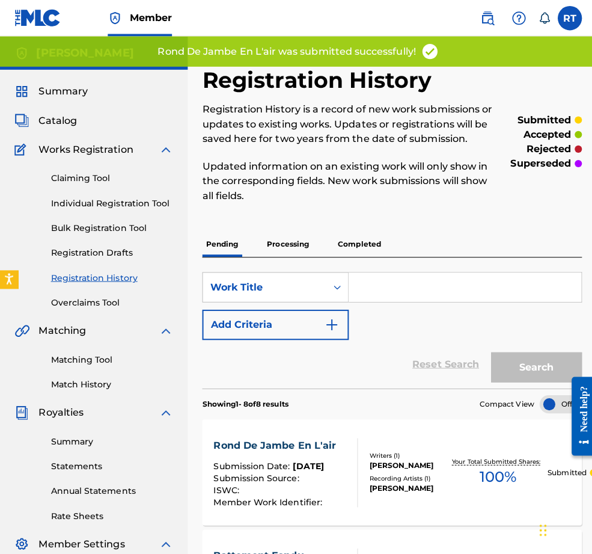
click at [103, 208] on link "Individual Registration Tool" at bounding box center [111, 201] width 121 height 13
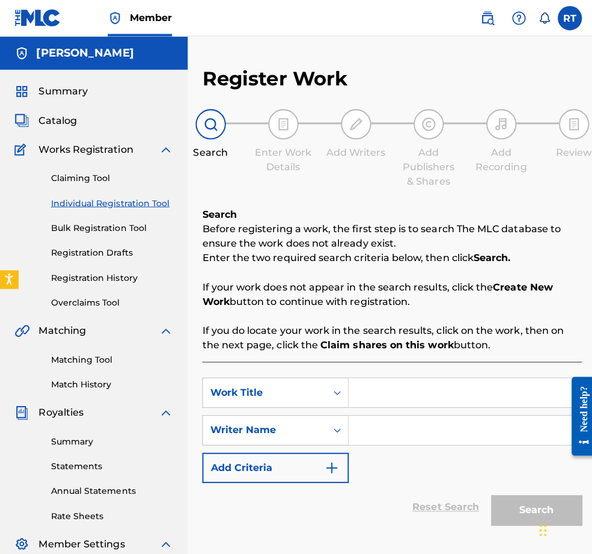
click at [432, 394] on input "Search Form" at bounding box center [461, 389] width 231 height 29
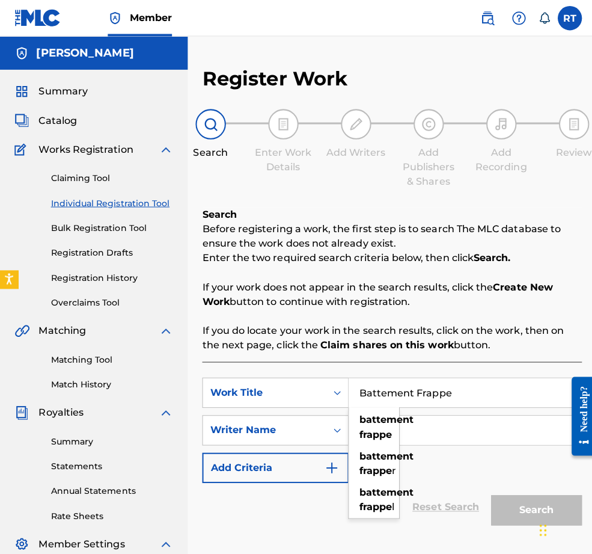
type input "Battement Frappe"
click at [443, 348] on strong "Claim shares on this work" at bounding box center [384, 342] width 132 height 11
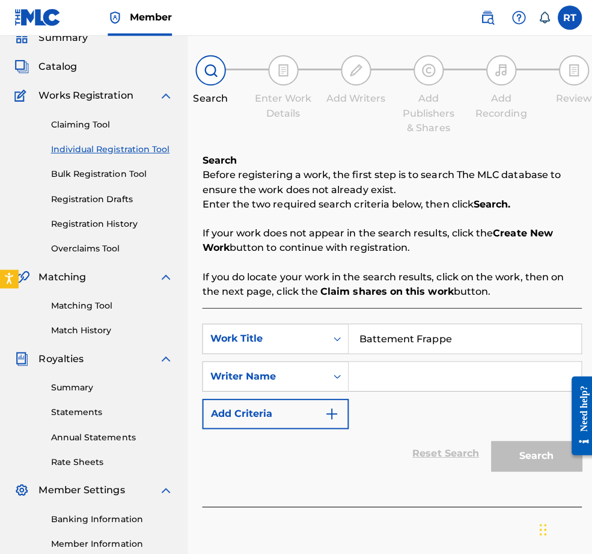
scroll to position [60, 0]
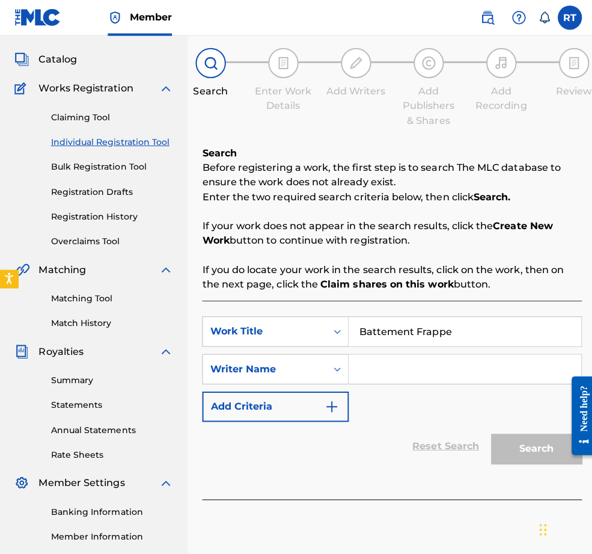
click at [421, 374] on input "Search Form" at bounding box center [461, 366] width 231 height 29
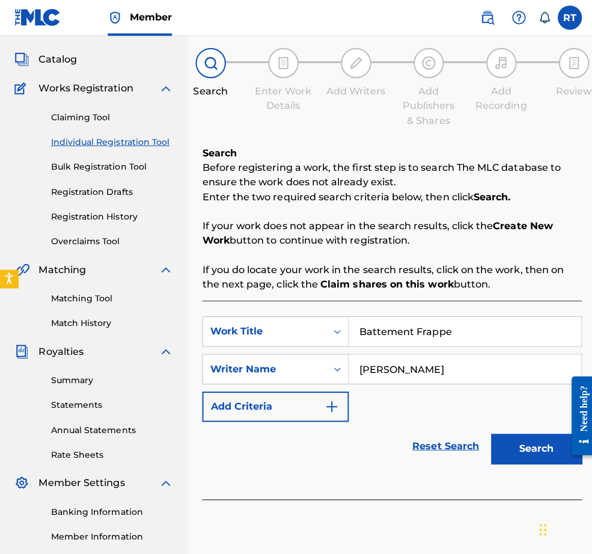
type input "[PERSON_NAME]"
click at [510, 460] on button "Search" at bounding box center [533, 446] width 90 height 30
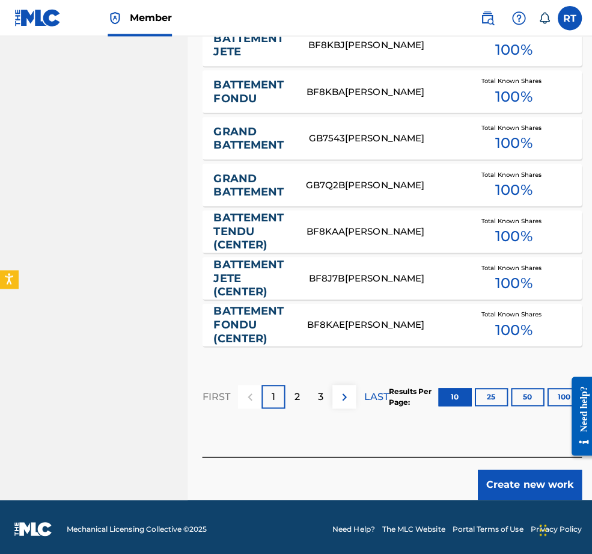
click at [501, 478] on button "Create new work" at bounding box center [526, 481] width 103 height 30
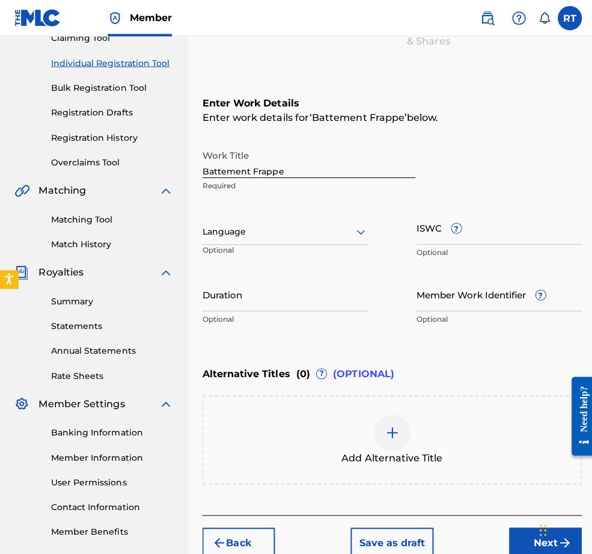
scroll to position [109, 0]
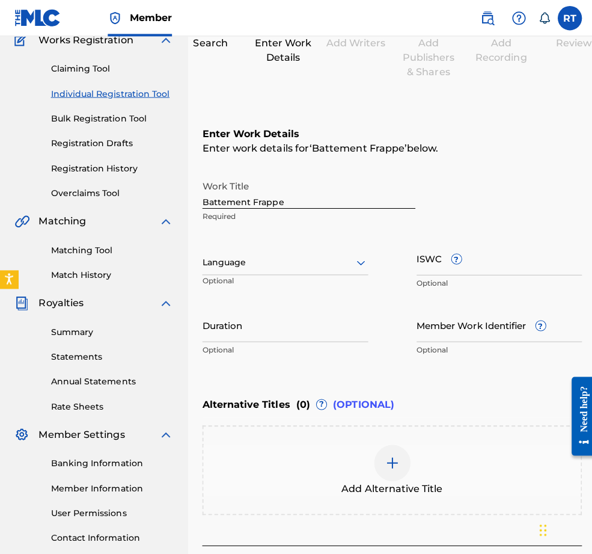
click at [303, 268] on div at bounding box center [283, 260] width 165 height 15
click at [351, 262] on div "Language Optional" at bounding box center [283, 266] width 165 height 54
click at [312, 339] on input "Duration" at bounding box center [283, 322] width 165 height 34
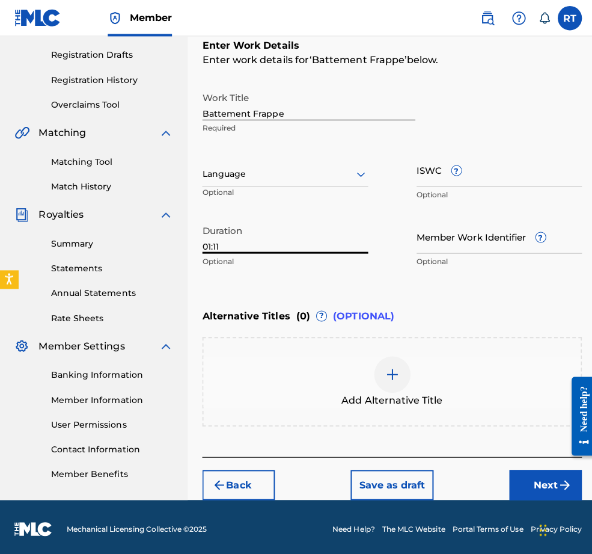
type input "01:11"
click at [526, 466] on button "Next" at bounding box center [542, 481] width 72 height 30
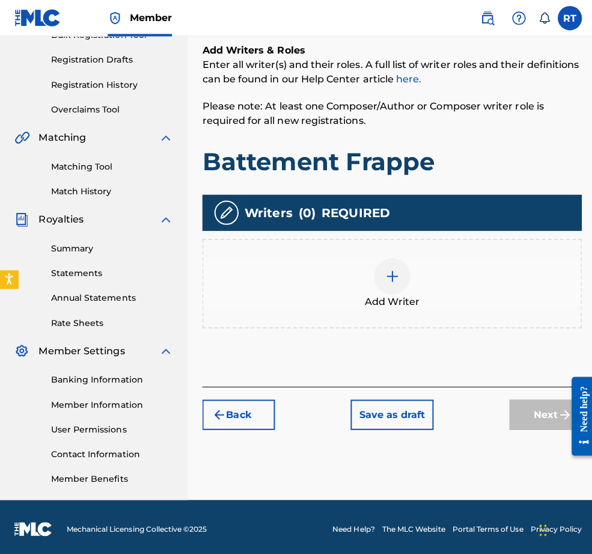
click at [397, 267] on img at bounding box center [390, 274] width 14 height 14
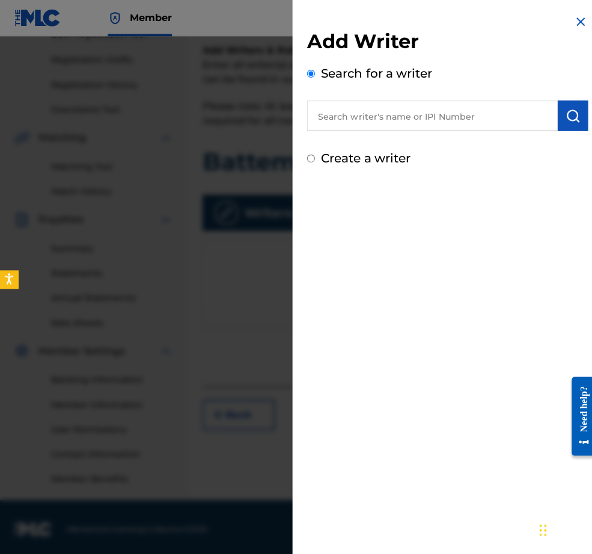
click at [367, 117] on input "text" at bounding box center [429, 115] width 249 height 30
paste input "01296512631"
type input "01296512631"
click at [550, 130] on button "submit" at bounding box center [569, 115] width 30 height 30
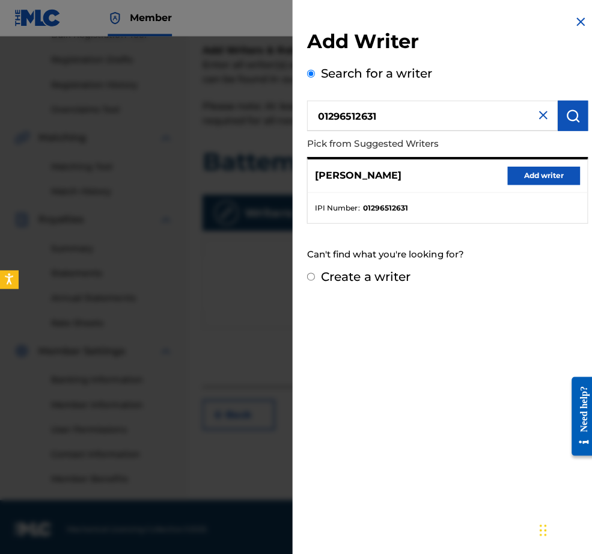
click at [515, 183] on button "Add writer" at bounding box center [540, 174] width 72 height 18
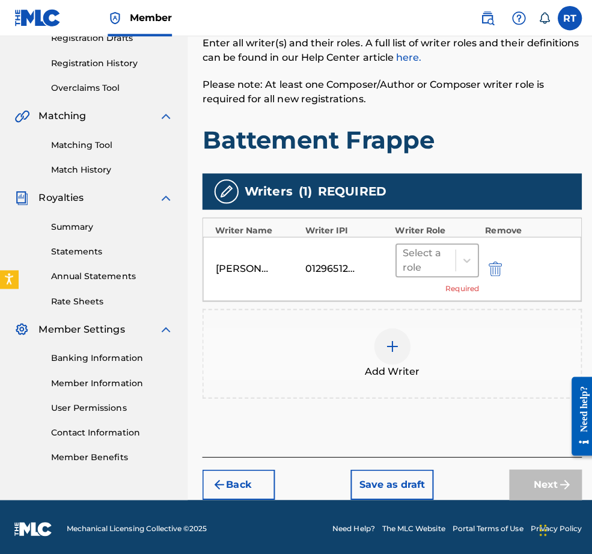
click at [446, 244] on div "Select a role" at bounding box center [423, 258] width 46 height 29
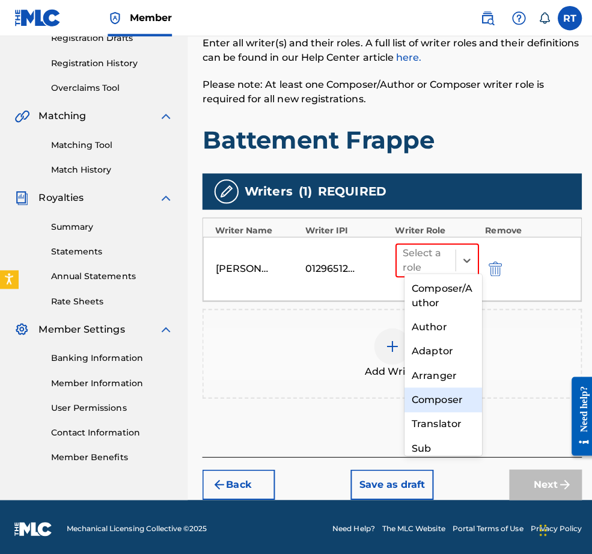
click at [435, 398] on div "Composer" at bounding box center [440, 397] width 77 height 24
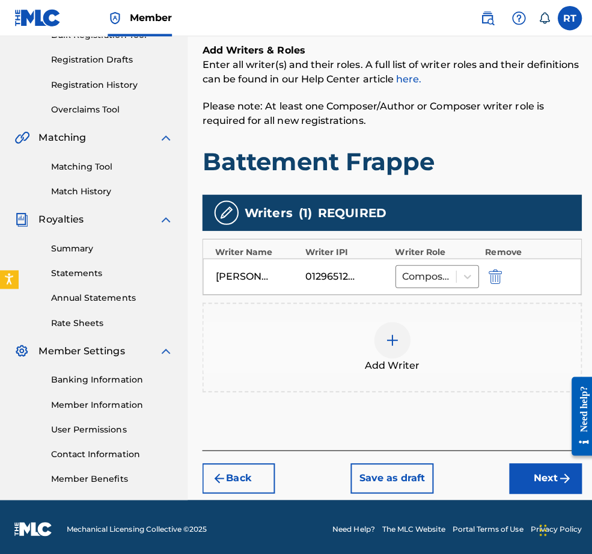
click at [525, 469] on button "Next" at bounding box center [542, 475] width 72 height 30
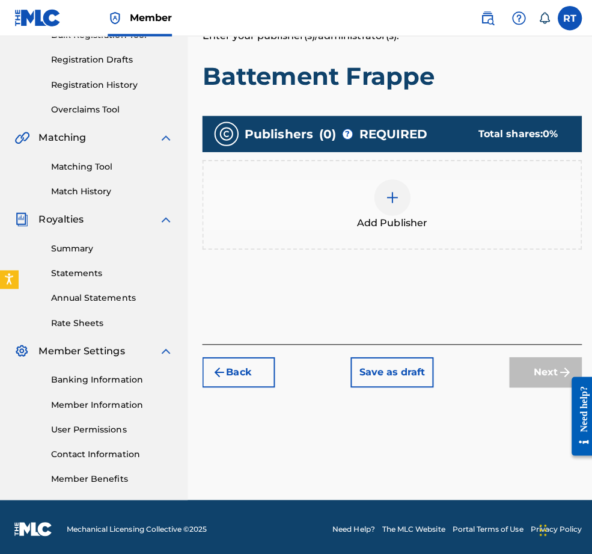
scroll to position [54, 0]
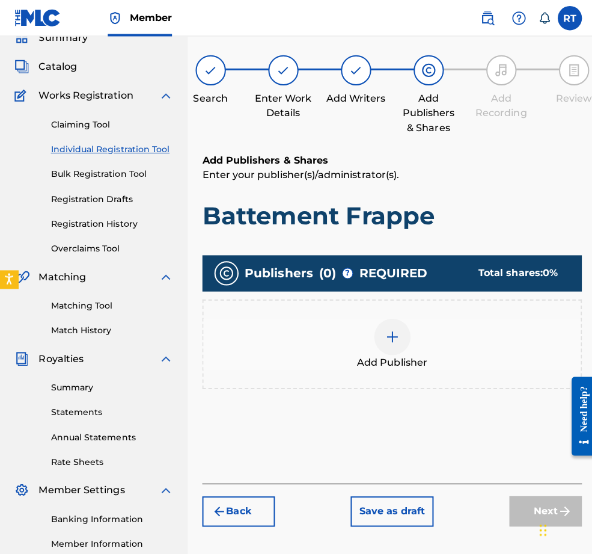
click at [397, 342] on img at bounding box center [390, 334] width 14 height 14
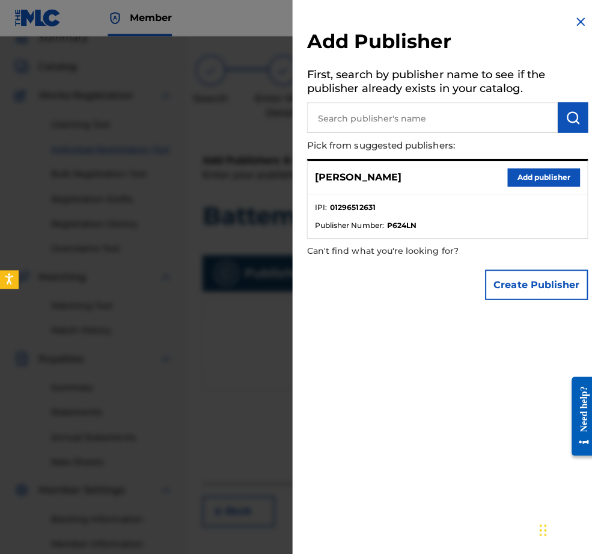
click at [504, 177] on button "Add publisher" at bounding box center [540, 176] width 72 height 18
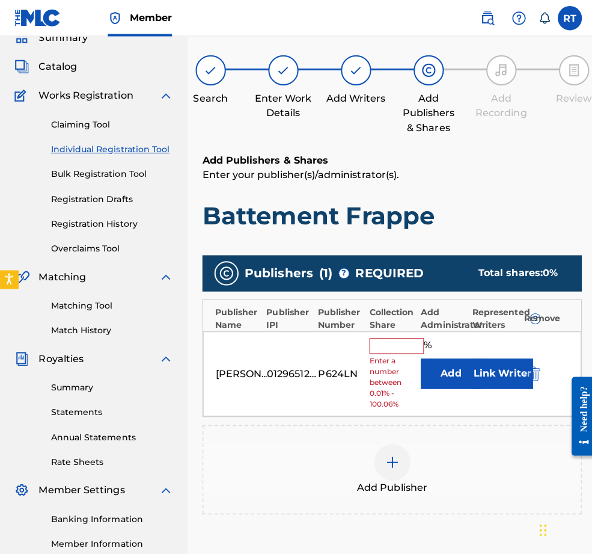
click at [411, 351] on input "text" at bounding box center [394, 344] width 54 height 16
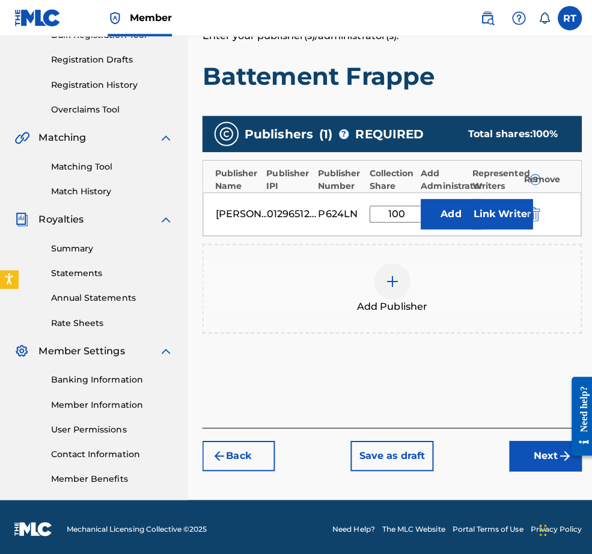
type input "100"
click at [513, 450] on button "Next" at bounding box center [542, 452] width 72 height 30
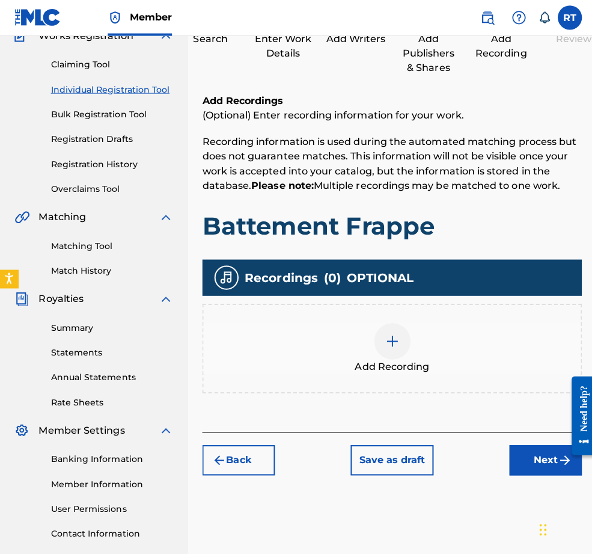
scroll to position [132, 0]
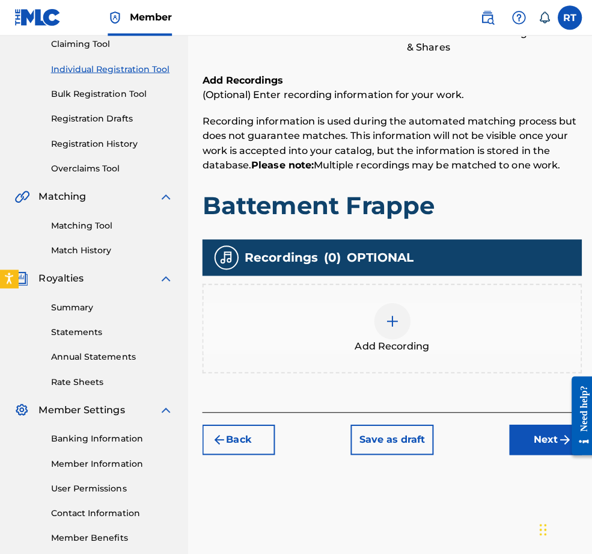
click at [399, 352] on span "Add Recording" at bounding box center [389, 344] width 74 height 14
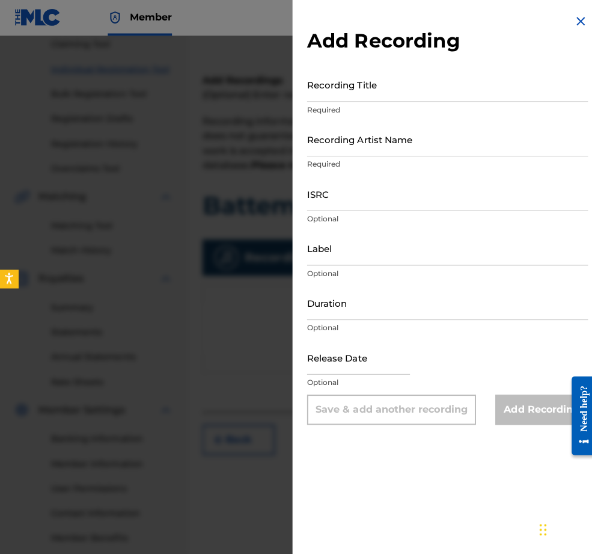
click at [350, 84] on input "Recording Title" at bounding box center [444, 84] width 279 height 34
type input "Battement Frappe"
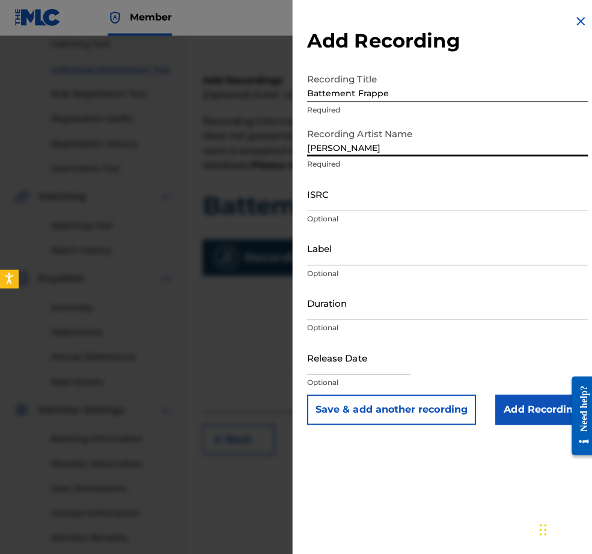
type input "[PERSON_NAME]"
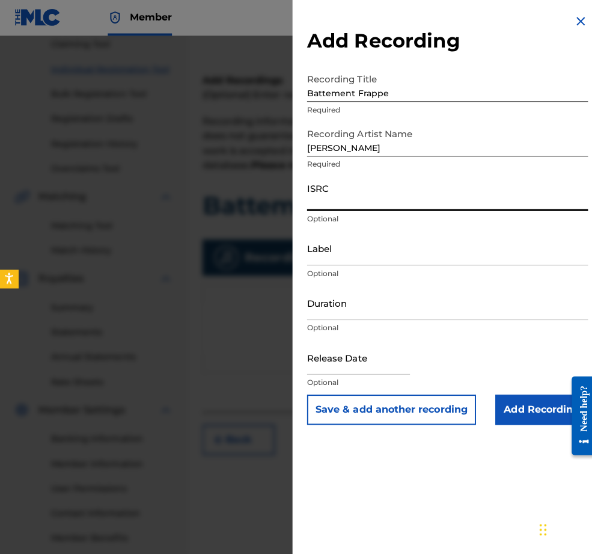
click at [320, 210] on input "ISRC" at bounding box center [444, 193] width 279 height 34
paste input "QZHNA2210672"
type input "QZHNA2210672"
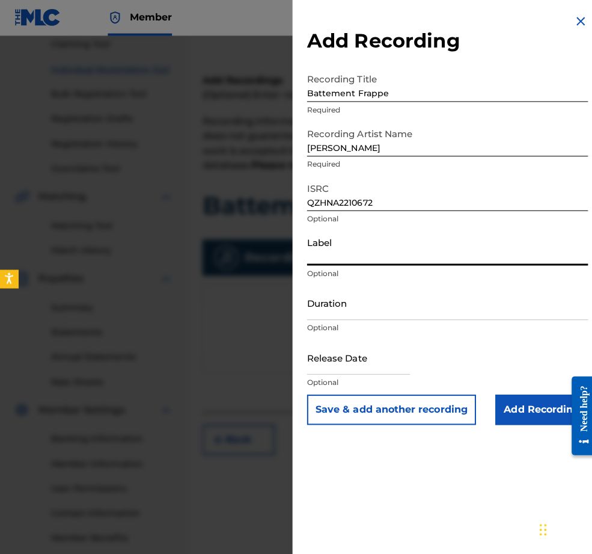
click at [312, 264] on input "Label" at bounding box center [444, 247] width 279 height 34
type input "[PERSON_NAME]"
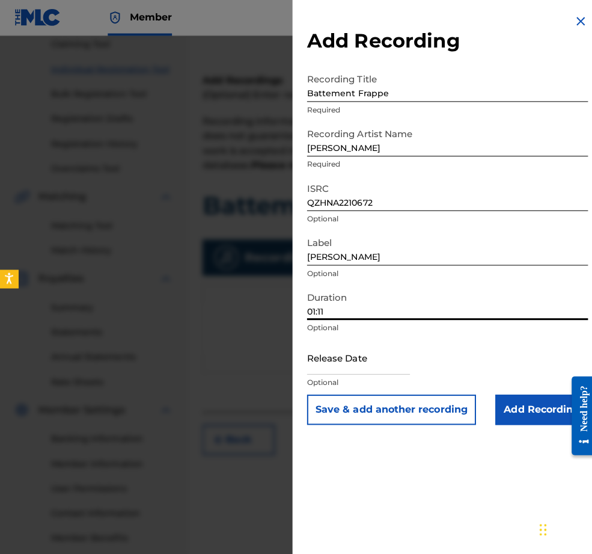
type input "01:11"
click at [305, 372] on input "text" at bounding box center [356, 355] width 102 height 34
select select "7"
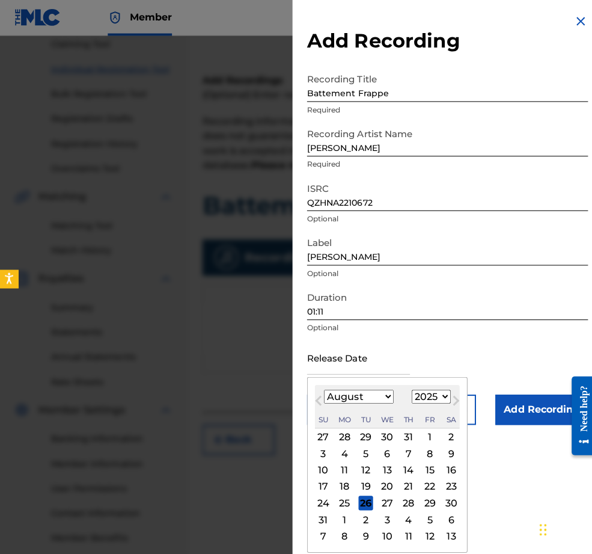
select select "2022"
select select "4"
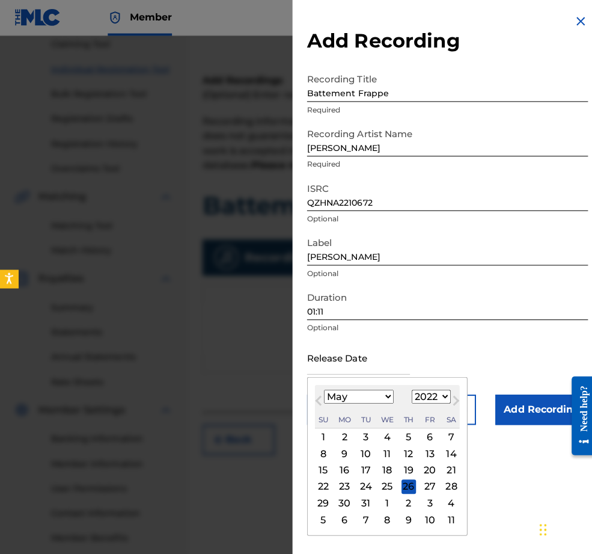
click at [335, 458] on div "9" at bounding box center [342, 450] width 14 height 14
type input "[DATE]"
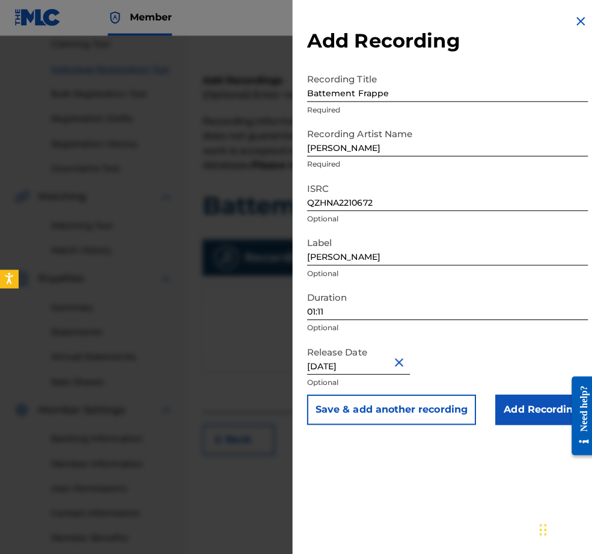
click at [527, 422] on input "Add Recording" at bounding box center [538, 407] width 92 height 30
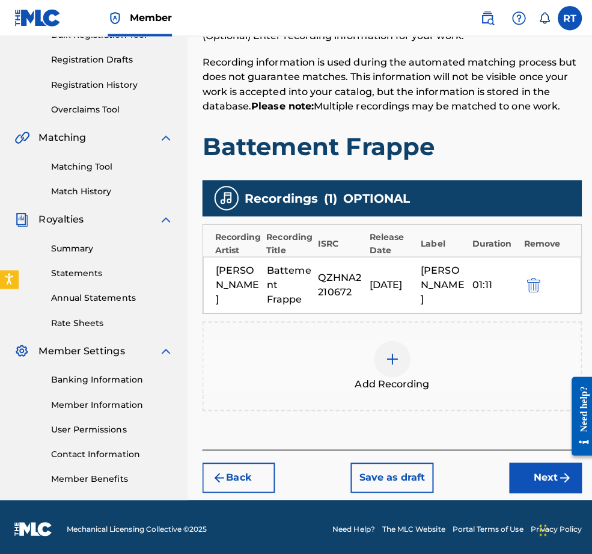
click at [509, 474] on button "Next" at bounding box center [542, 474] width 72 height 30
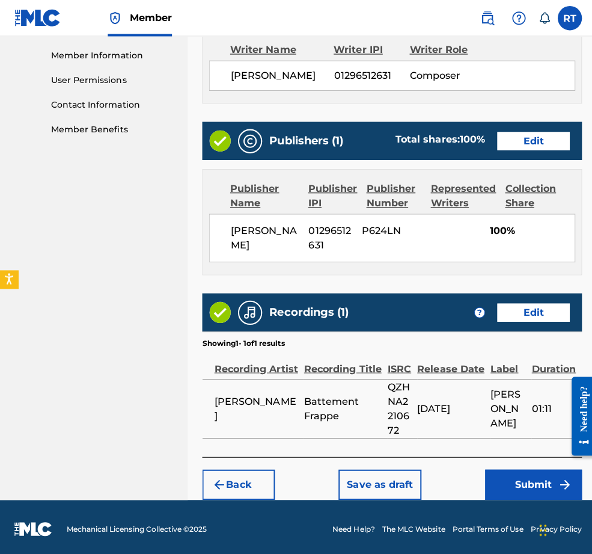
click at [505, 466] on button "Submit" at bounding box center [530, 481] width 96 height 30
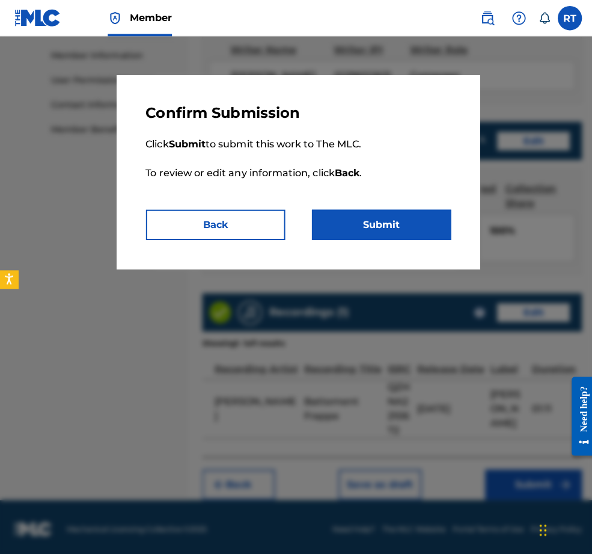
click at [356, 238] on button "Submit" at bounding box center [379, 223] width 138 height 30
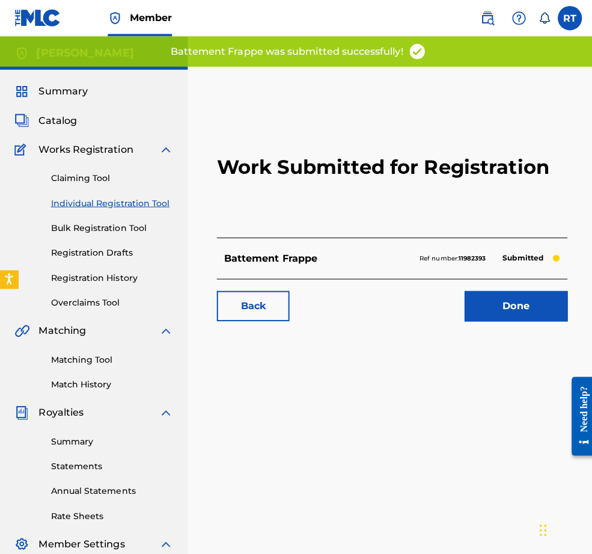
click at [520, 319] on link "Done" at bounding box center [512, 304] width 102 height 30
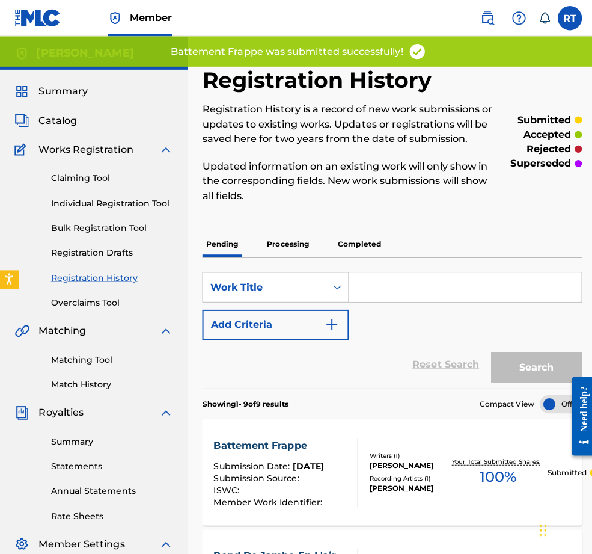
click at [109, 208] on link "Individual Registration Tool" at bounding box center [111, 201] width 121 height 13
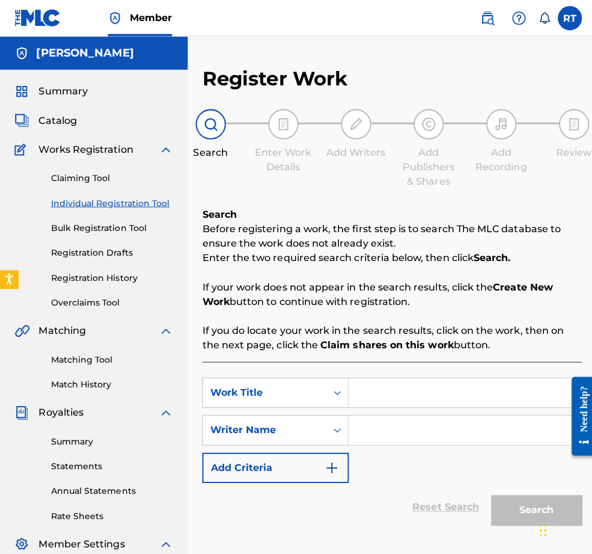
click at [491, 392] on input "Search Form" at bounding box center [461, 389] width 231 height 29
type input "Developpe"
click at [480, 374] on div "SearchWithCriteriaa002e155-6fa5-47d5-b577-e72a2ce7e671 Work Title Developpe dev…" at bounding box center [389, 457] width 377 height 197
click at [458, 435] on input "Search Form" at bounding box center [461, 427] width 231 height 29
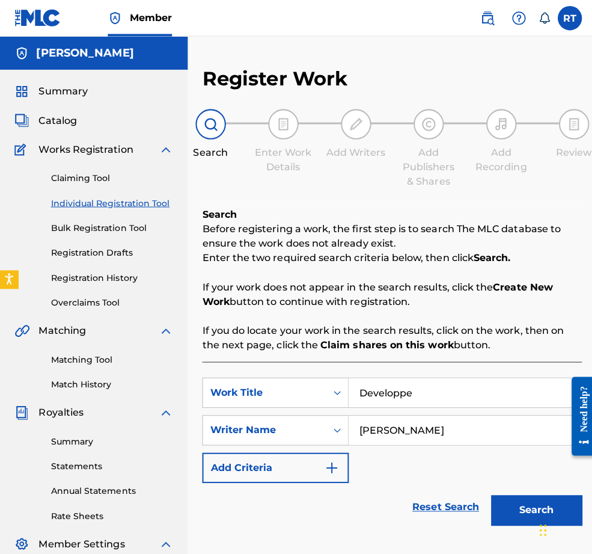
type input "[PERSON_NAME]"
click at [527, 482] on button "Search" at bounding box center [533, 506] width 90 height 30
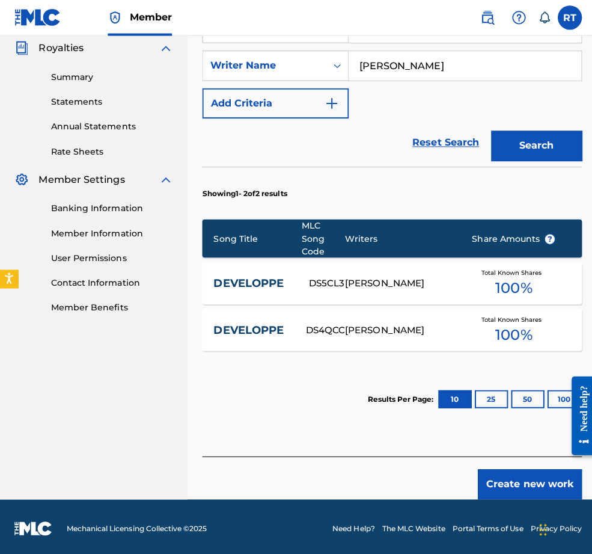
scroll to position [372, 0]
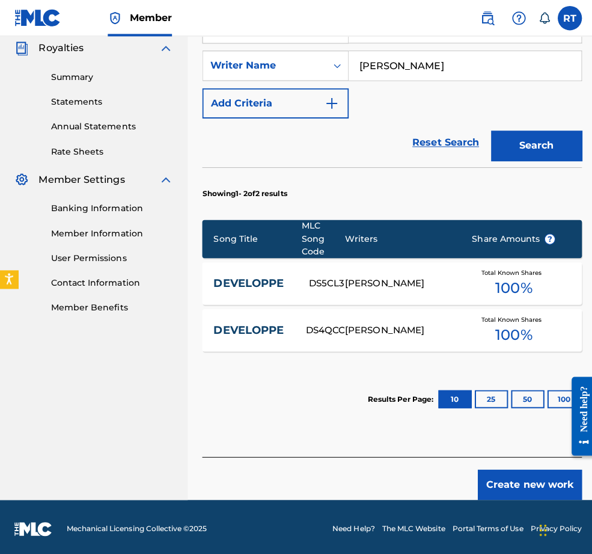
click at [515, 475] on button "Create new work" at bounding box center [526, 481] width 103 height 30
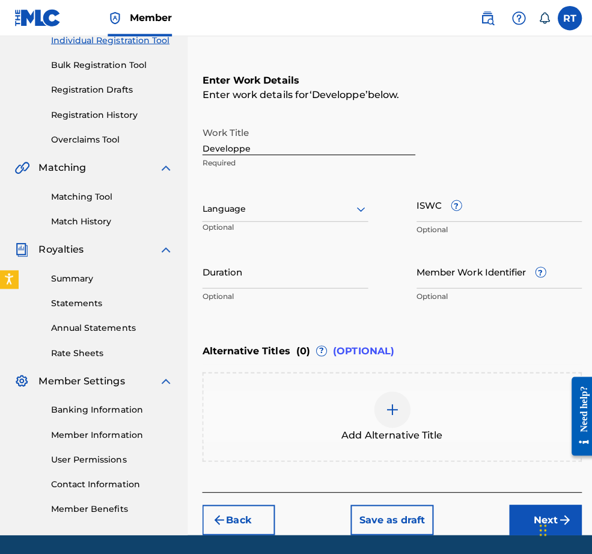
scroll to position [142, 0]
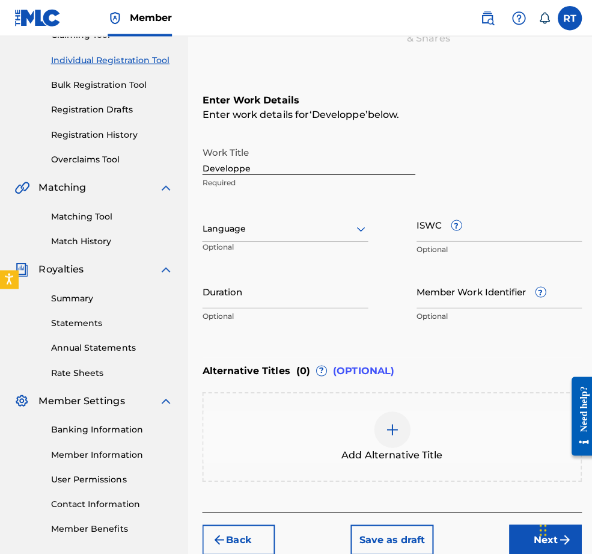
click at [315, 306] on input "Duration" at bounding box center [283, 289] width 165 height 34
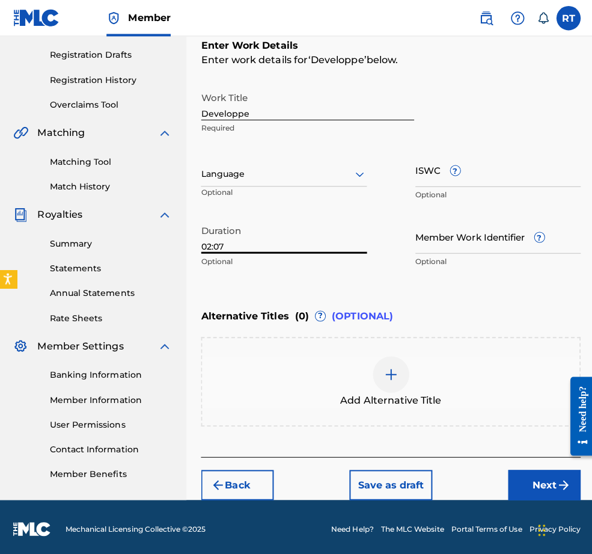
type input "02:07"
click at [531, 469] on button "Next" at bounding box center [542, 481] width 72 height 30
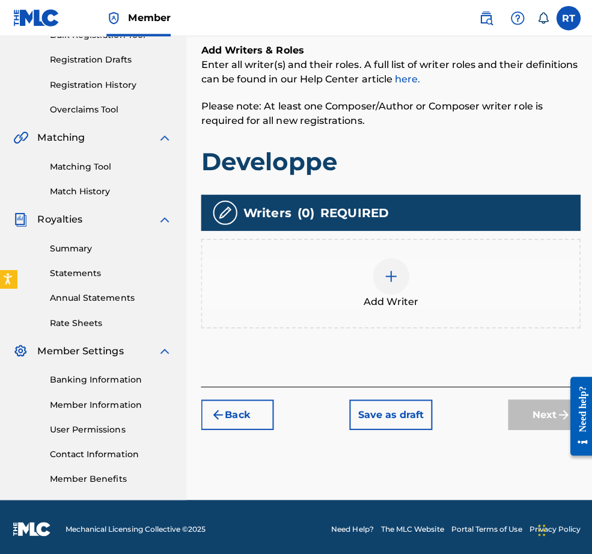
scroll to position [245, 0]
click at [408, 256] on div at bounding box center [390, 274] width 36 height 36
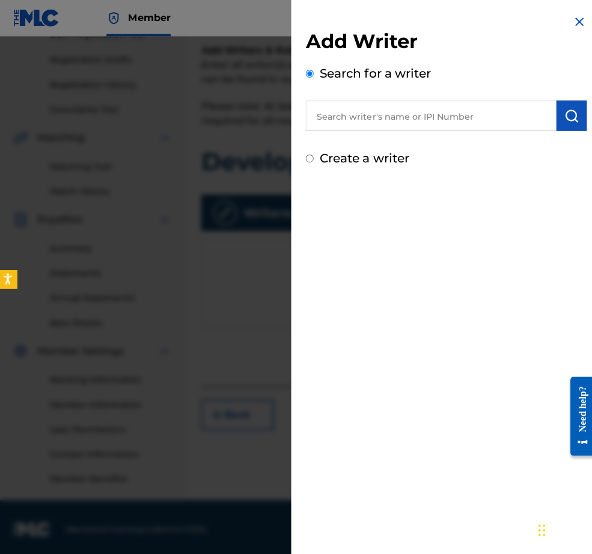
click at [352, 119] on input "text" at bounding box center [429, 115] width 249 height 30
paste input "01296512631"
type input "01296512631"
click at [550, 130] on button "submit" at bounding box center [569, 115] width 30 height 30
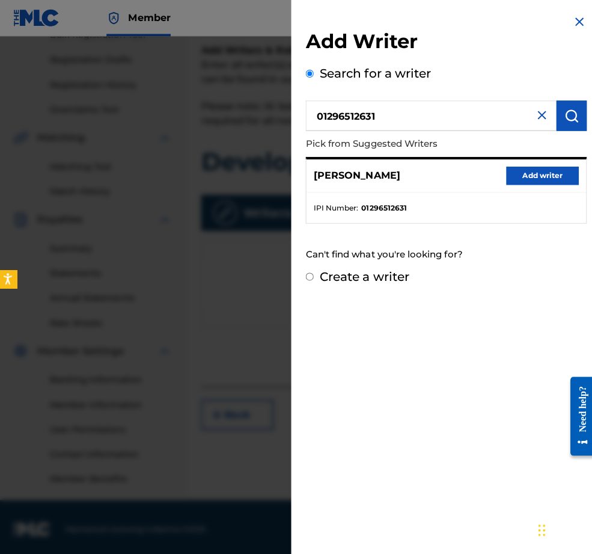
click at [510, 183] on button "Add writer" at bounding box center [540, 174] width 72 height 18
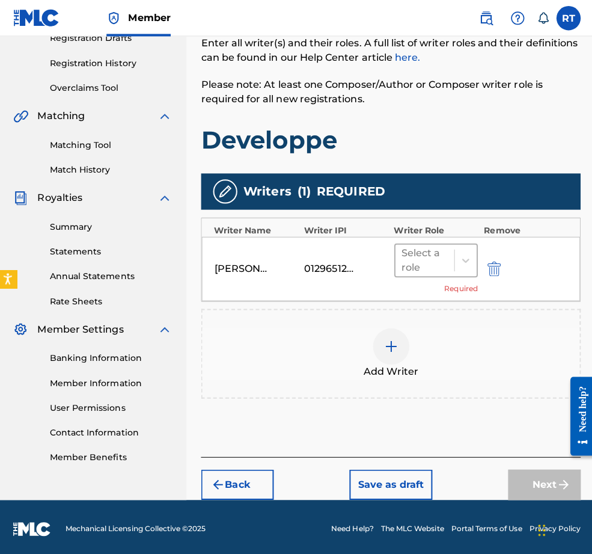
click at [449, 243] on div "Select a role" at bounding box center [423, 258] width 58 height 31
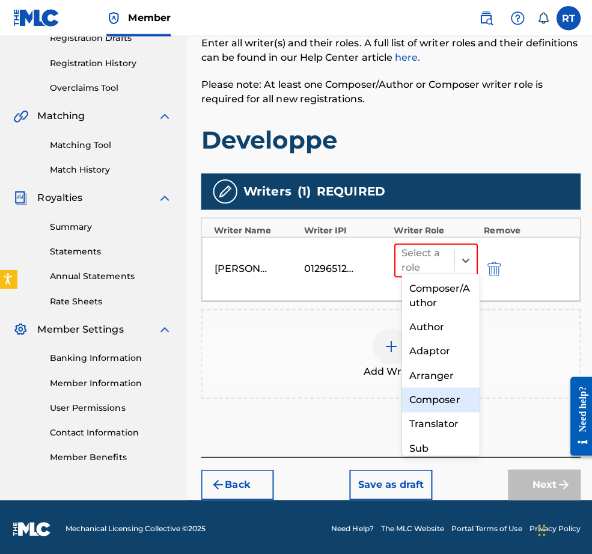
click at [434, 391] on div "Composer" at bounding box center [439, 397] width 77 height 24
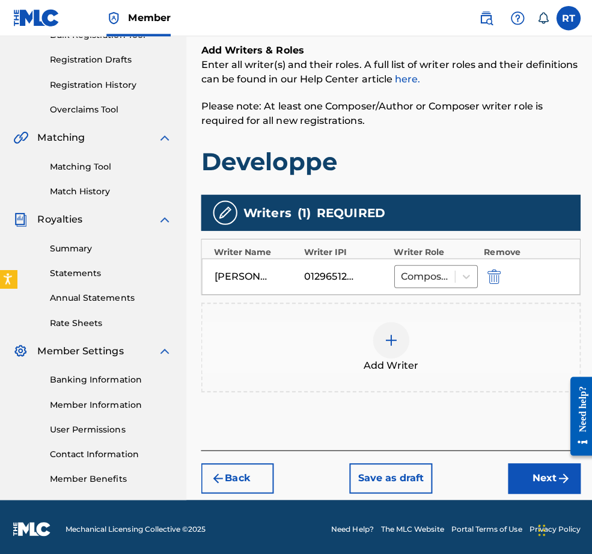
click at [544, 464] on button "Next" at bounding box center [542, 475] width 72 height 30
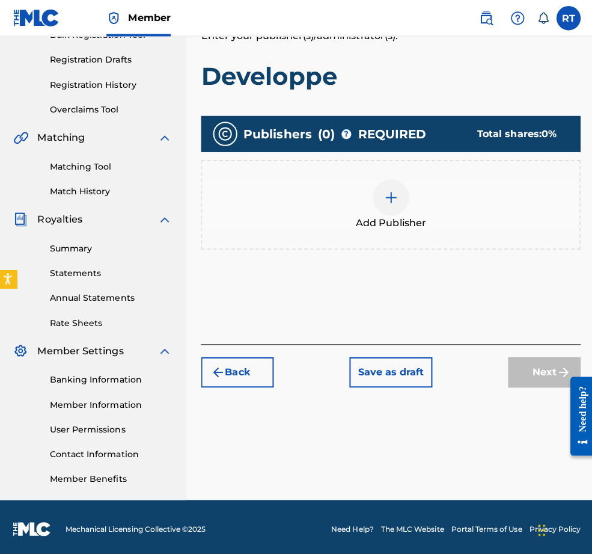
scroll to position [54, 0]
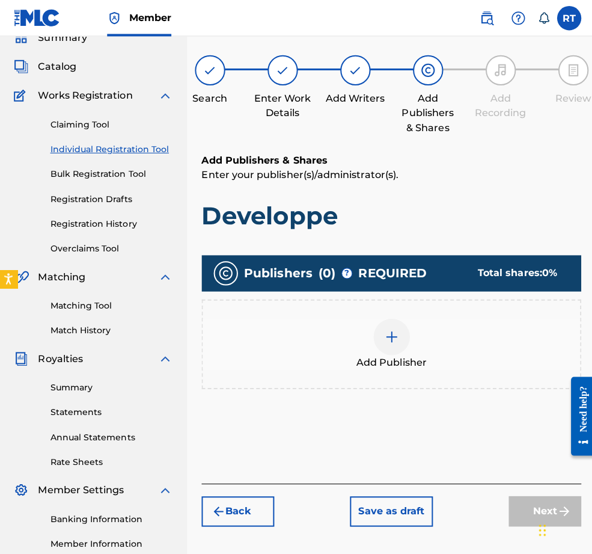
click at [397, 342] on img at bounding box center [390, 334] width 14 height 14
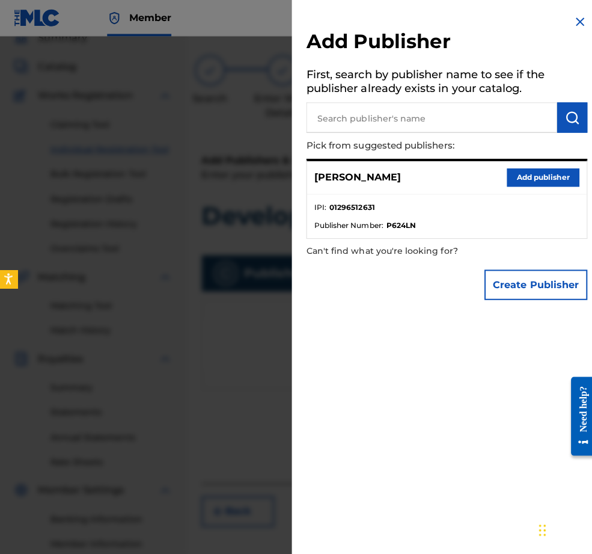
click at [539, 185] on button "Add publisher" at bounding box center [540, 176] width 72 height 18
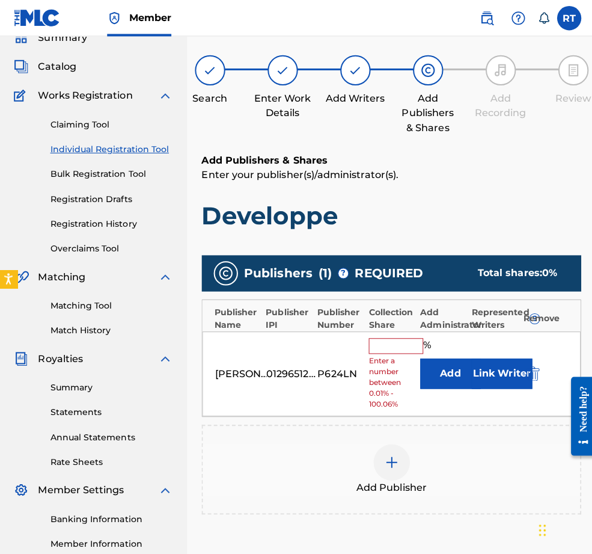
click at [426, 355] on div "[PERSON_NAME] 01296512631 P624LN % Enter a number between 0.01% - 100.06% Add L…" at bounding box center [389, 371] width 376 height 85
click at [413, 351] on input "text" at bounding box center [394, 344] width 54 height 16
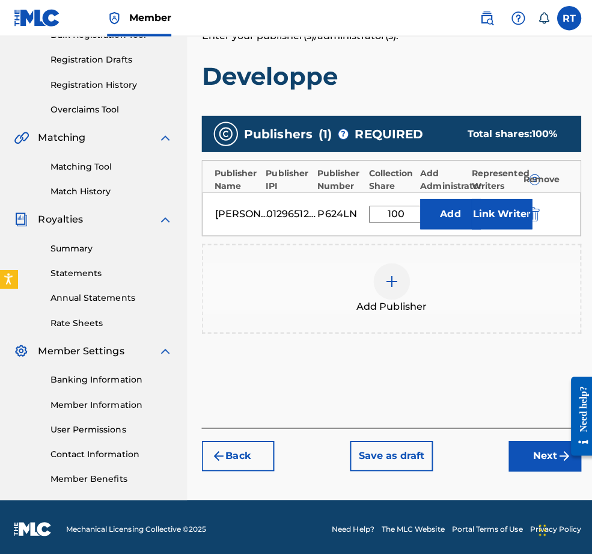
type input "100"
click at [531, 437] on button "Next" at bounding box center [542, 452] width 72 height 30
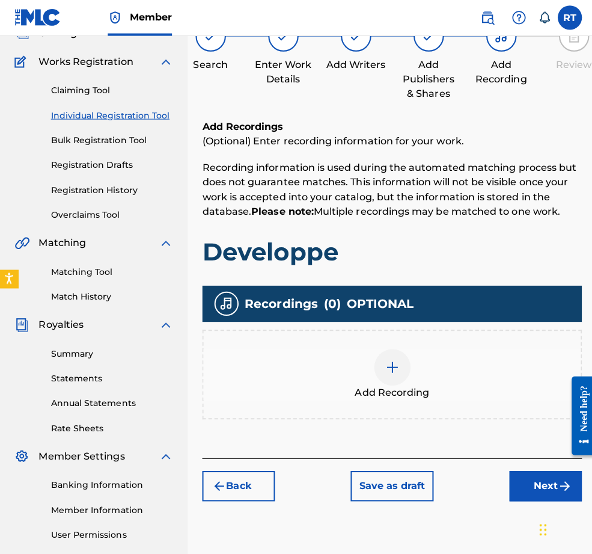
scroll to position [124, 0]
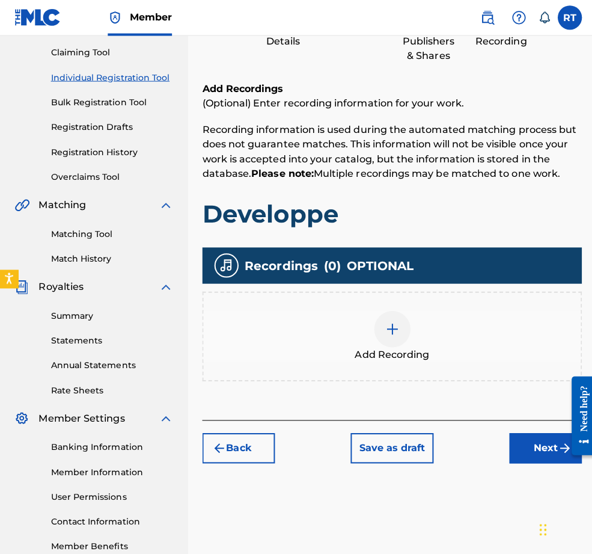
click at [427, 360] on div "Add Recording" at bounding box center [389, 334] width 375 height 51
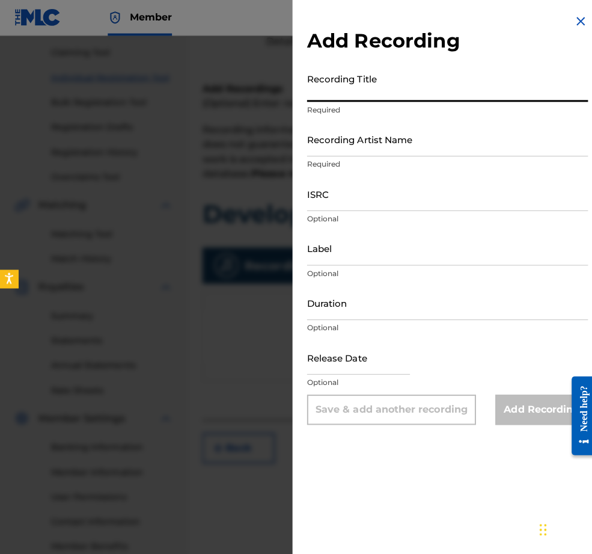
click at [356, 93] on input "Recording Title" at bounding box center [444, 84] width 279 height 34
type input "B"
type input "Developpe"
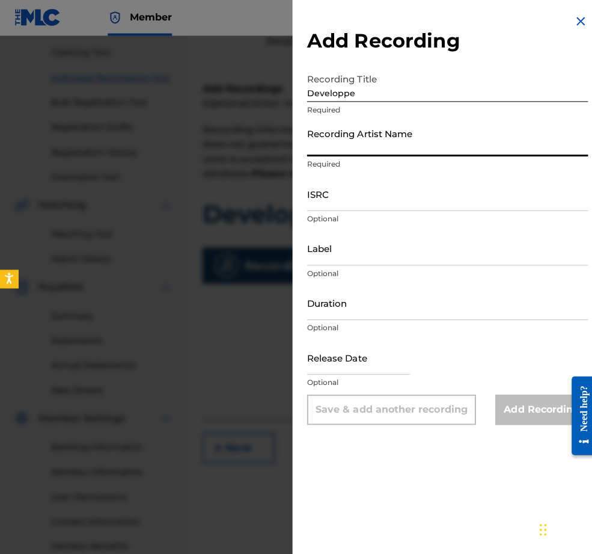
click at [354, 155] on input "Recording Artist Name" at bounding box center [444, 138] width 279 height 34
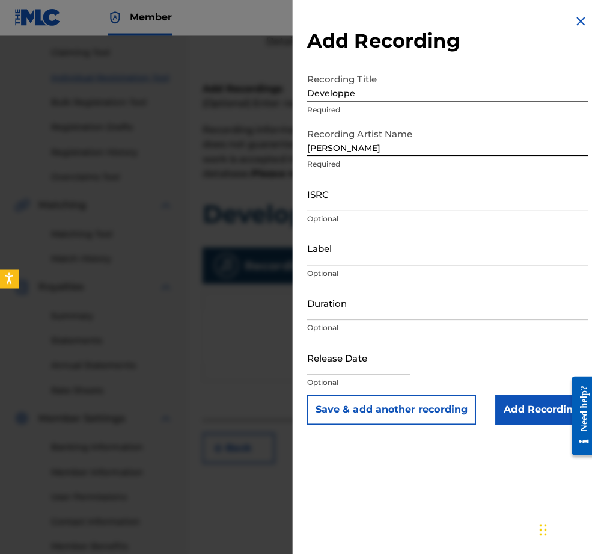
type input "[PERSON_NAME]"
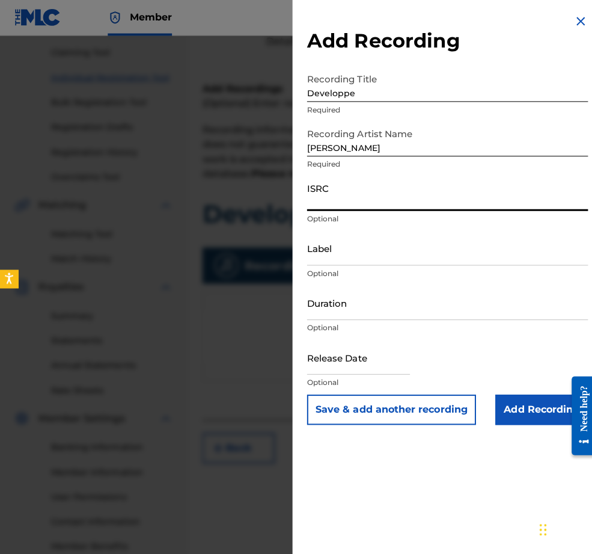
paste input "QZHNA2210673"
type input "QZHNA2210673"
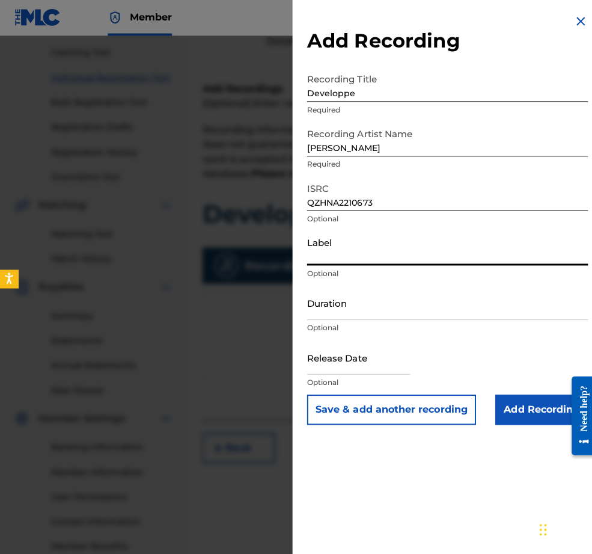
click at [306, 264] on input "Label" at bounding box center [444, 247] width 279 height 34
type input "[PERSON_NAME]"
click at [305, 318] on input "Duration" at bounding box center [444, 301] width 279 height 34
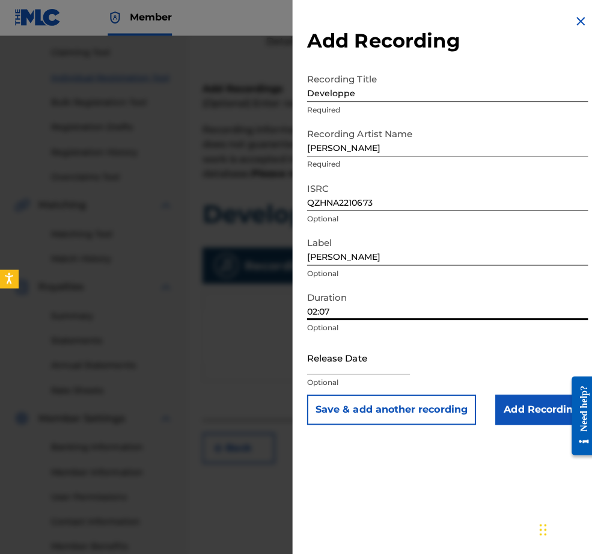
type input "02:07"
click at [326, 372] on input "text" at bounding box center [356, 355] width 102 height 34
select select "7"
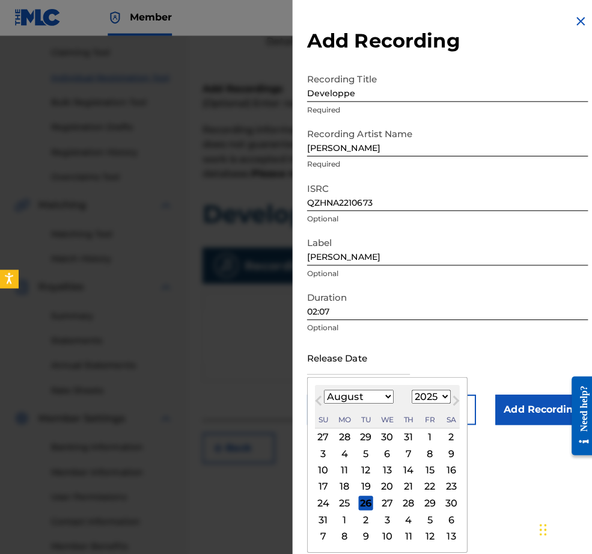
select select "2022"
select select "4"
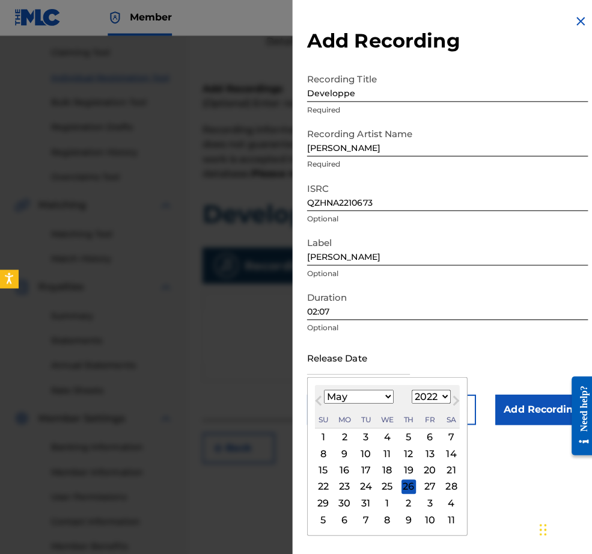
scroll to position [28, 0]
click at [335, 458] on div "9" at bounding box center [342, 450] width 14 height 14
type input "[DATE]"
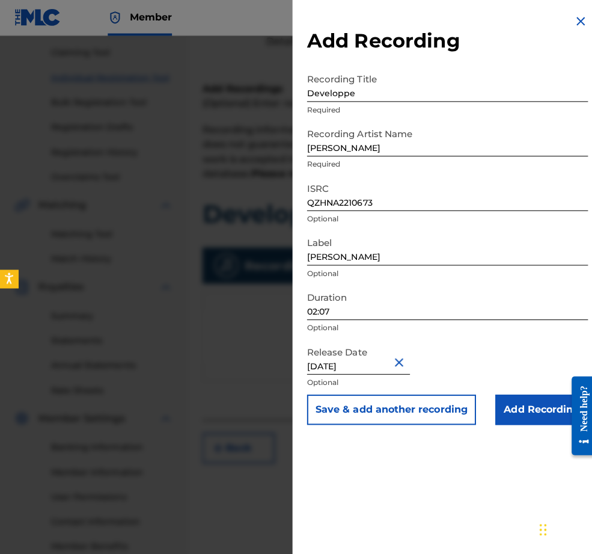
scroll to position [0, 0]
click at [532, 422] on input "Add Recording" at bounding box center [538, 407] width 92 height 30
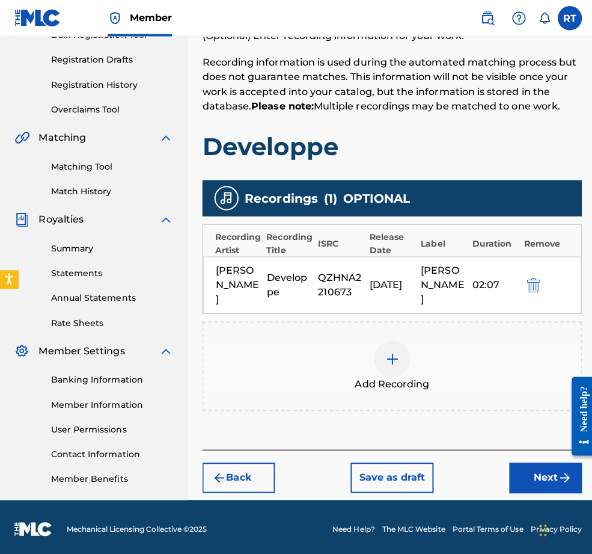
click at [533, 459] on button "Next" at bounding box center [542, 474] width 72 height 30
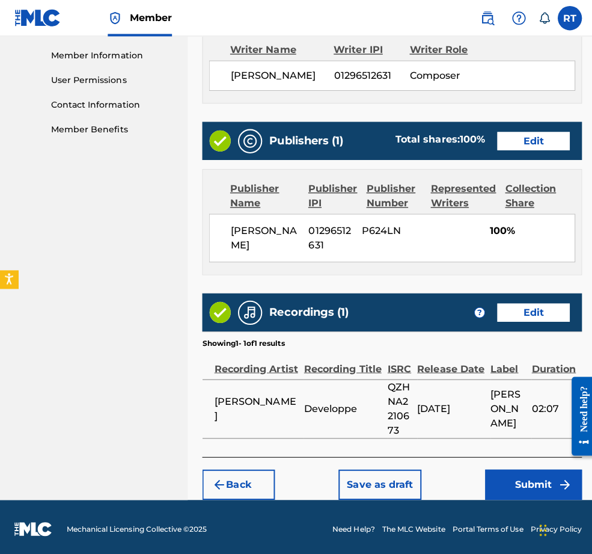
scroll to position [606, 0]
click at [517, 471] on button "Submit" at bounding box center [530, 481] width 96 height 30
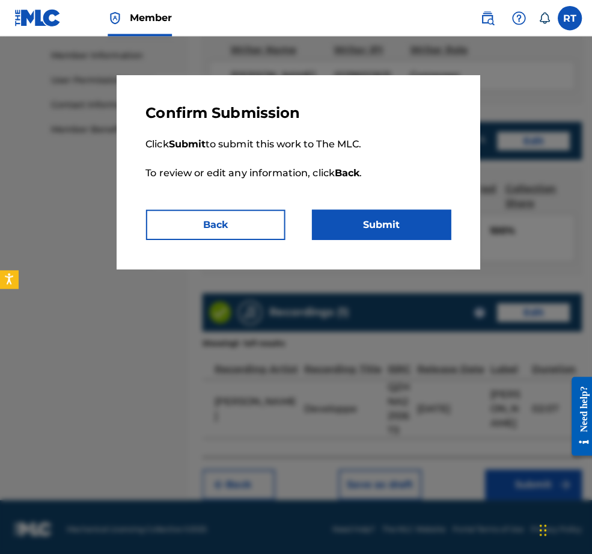
click at [423, 235] on button "Submit" at bounding box center [379, 223] width 138 height 30
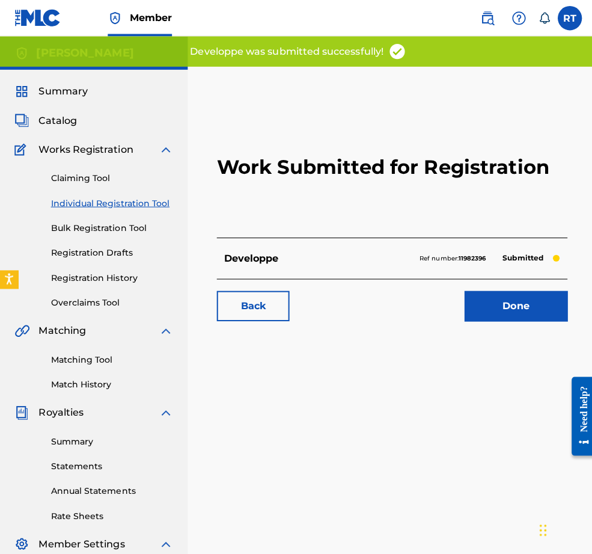
click at [517, 319] on link "Done" at bounding box center [512, 304] width 102 height 30
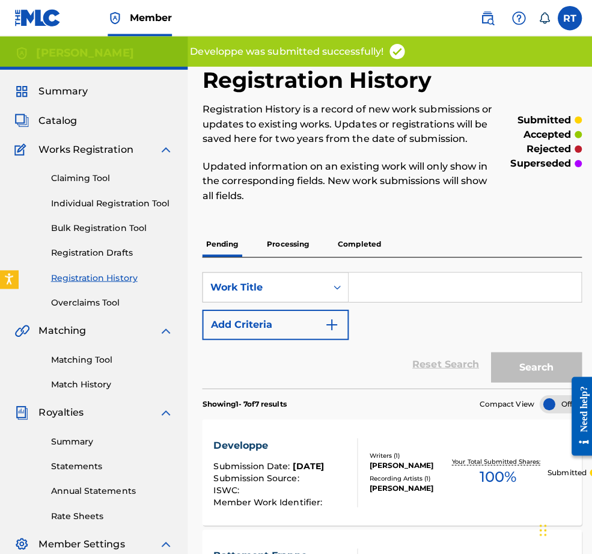
click at [101, 208] on link "Individual Registration Tool" at bounding box center [111, 201] width 121 height 13
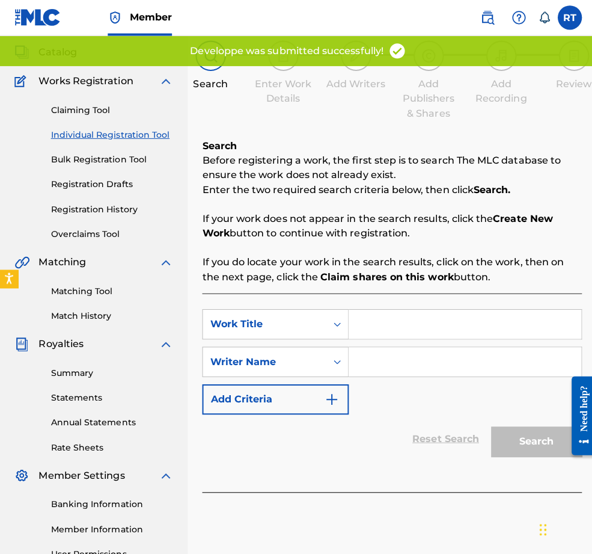
scroll to position [76, 0]
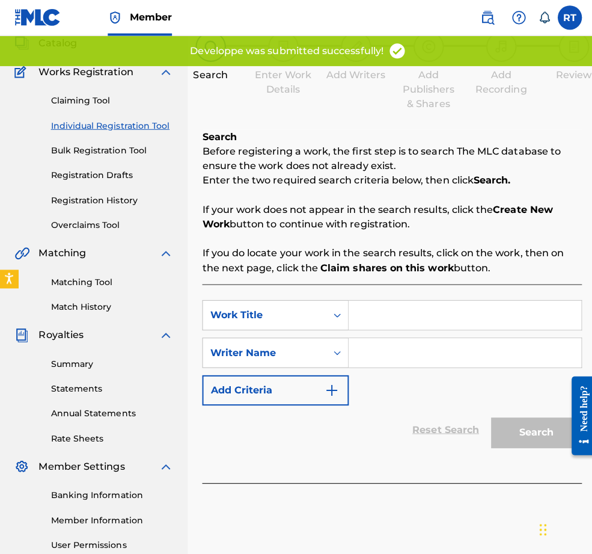
click at [410, 313] on input "Search Form" at bounding box center [461, 313] width 231 height 29
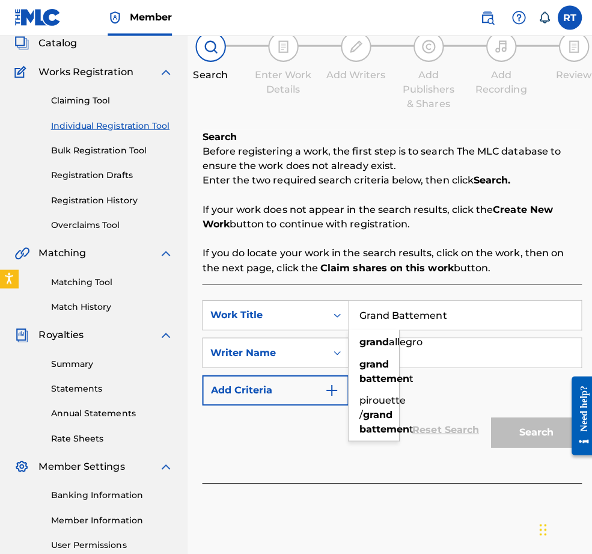
type input "Grand Battement"
click at [355, 250] on div "Search Before registering a work, the first step is to search The MLC database …" at bounding box center [389, 201] width 377 height 144
click at [425, 365] on input "Search Form" at bounding box center [461, 350] width 231 height 29
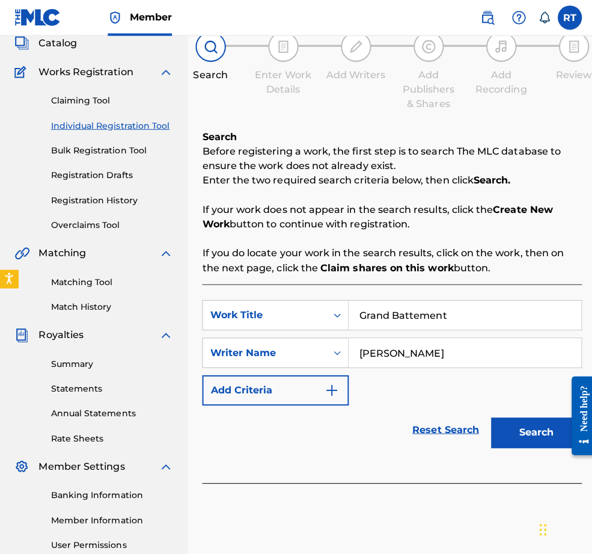
type input "[PERSON_NAME]"
click at [527, 445] on button "Search" at bounding box center [533, 430] width 90 height 30
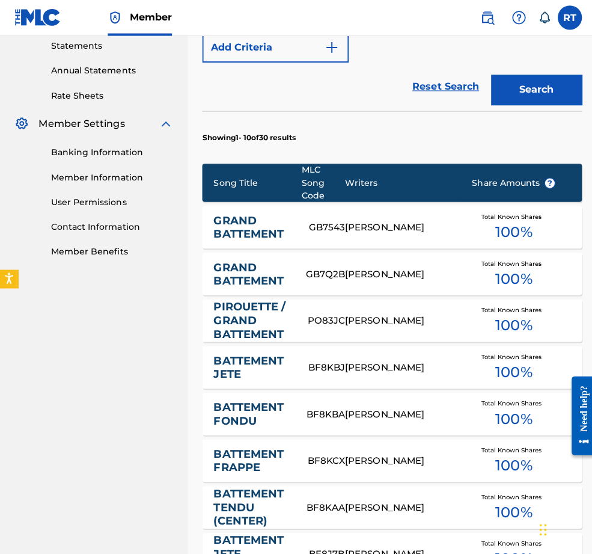
scroll to position [455, 0]
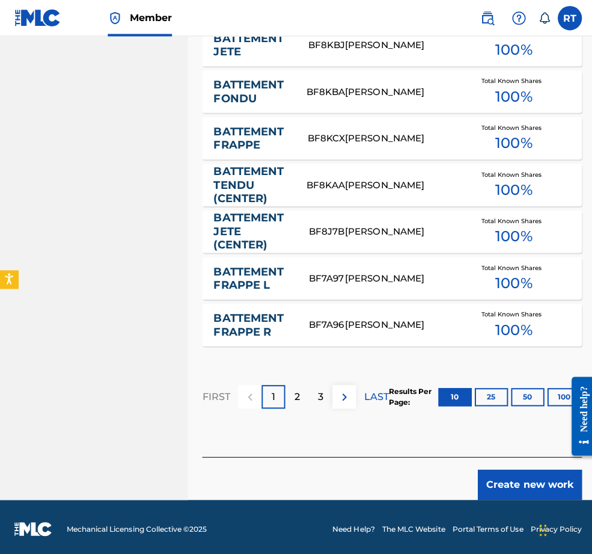
click at [497, 466] on button "Create new work" at bounding box center [526, 481] width 103 height 30
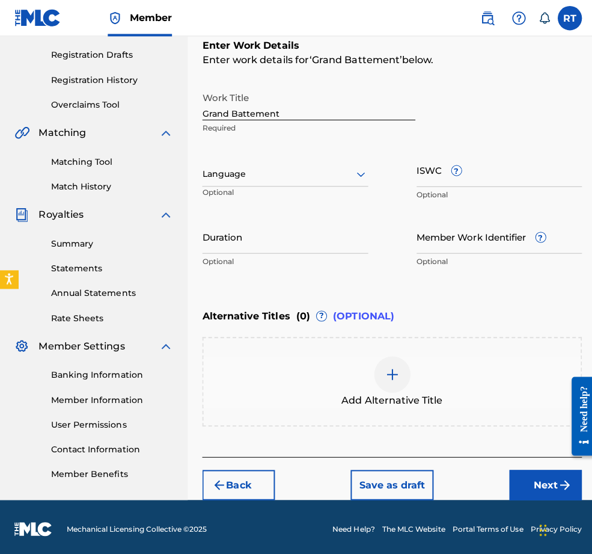
scroll to position [189, 0]
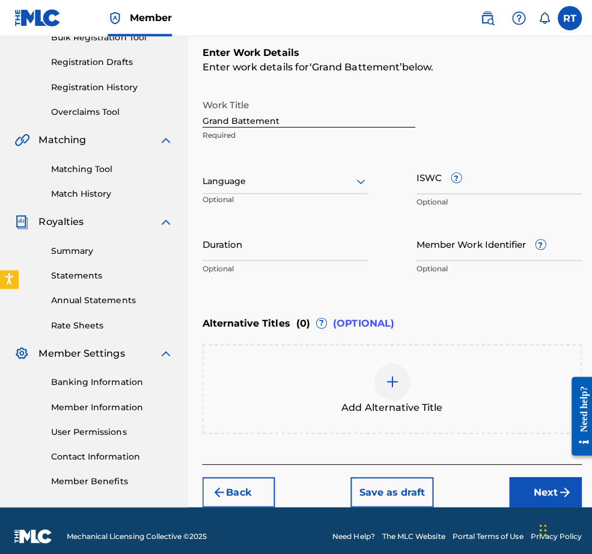
click at [302, 259] on input "Duration" at bounding box center [283, 241] width 165 height 34
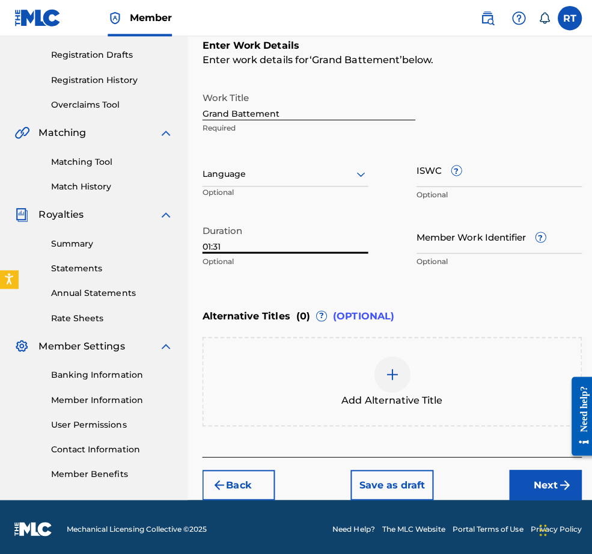
type input "01:31"
click at [518, 470] on button "Next" at bounding box center [542, 481] width 72 height 30
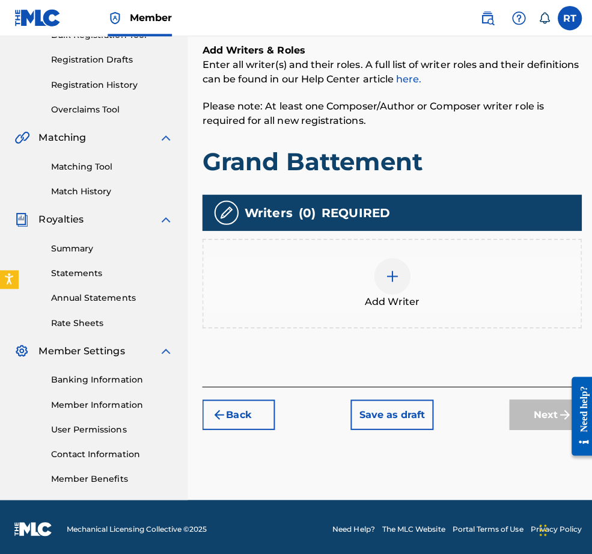
click at [397, 267] on img at bounding box center [390, 274] width 14 height 14
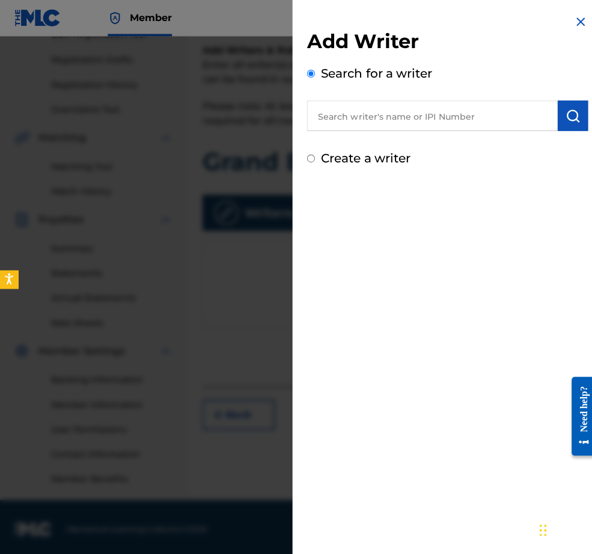
click at [372, 140] on div "Add Writer Search for a writer Create a writer" at bounding box center [444, 97] width 279 height 137
click at [305, 128] on input "text" at bounding box center [429, 115] width 249 height 30
paste input "01296512631"
type input "01296512631"
click at [550, 129] on button "submit" at bounding box center [569, 115] width 30 height 30
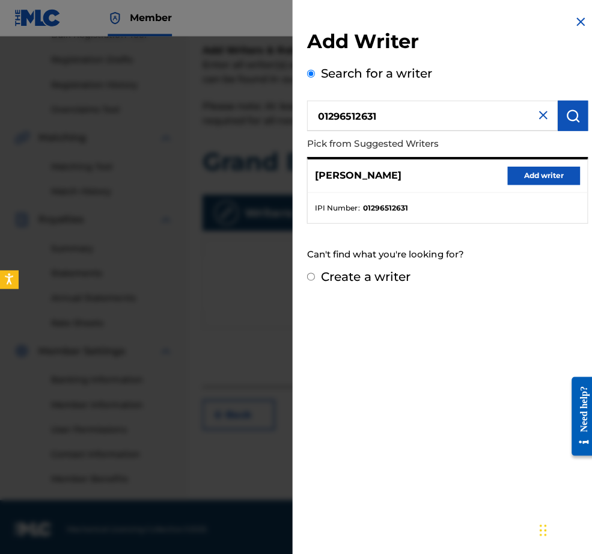
click at [539, 177] on button "Add writer" at bounding box center [540, 174] width 72 height 18
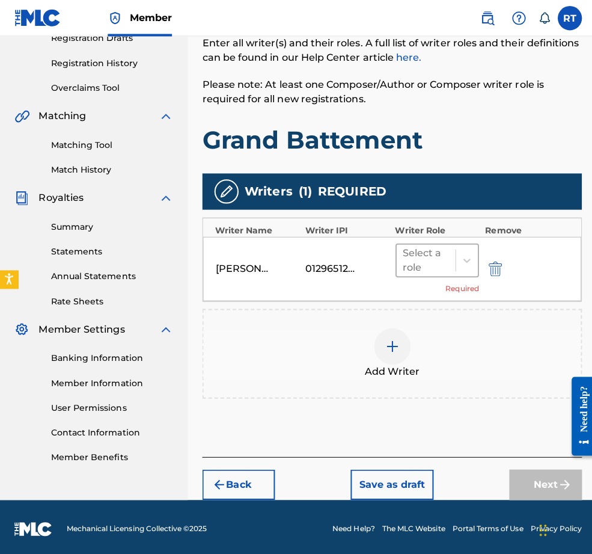
click at [452, 256] on div "Select a role" at bounding box center [423, 258] width 58 height 31
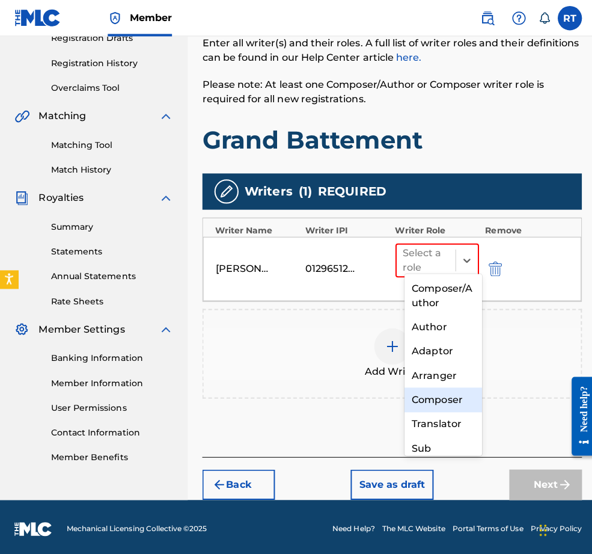
click at [438, 393] on div "Composer" at bounding box center [440, 397] width 77 height 24
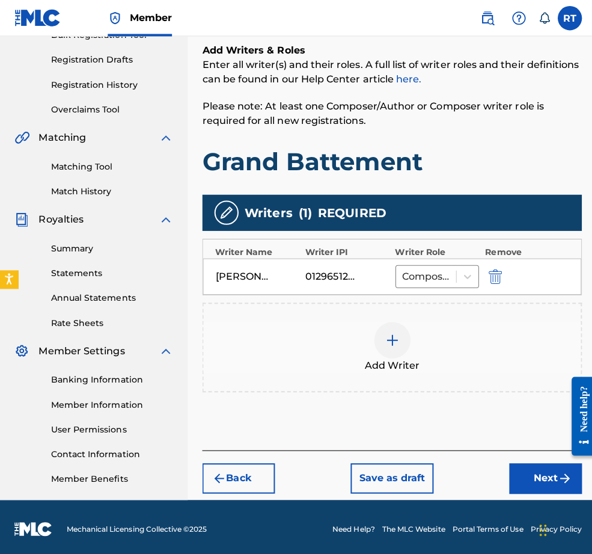
click at [510, 460] on button "Next" at bounding box center [542, 475] width 72 height 30
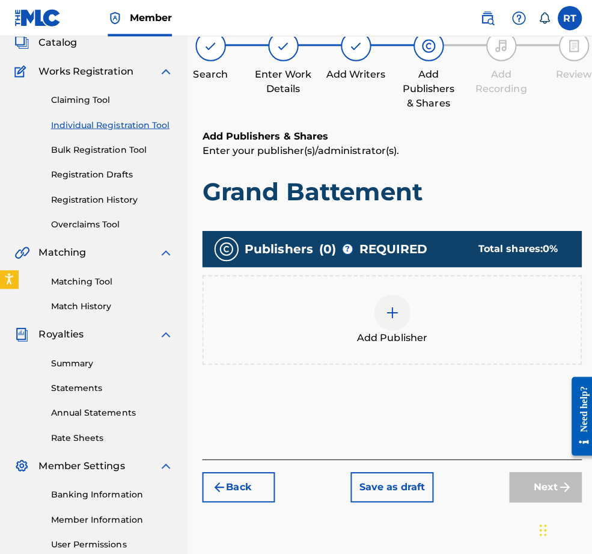
scroll to position [54, 0]
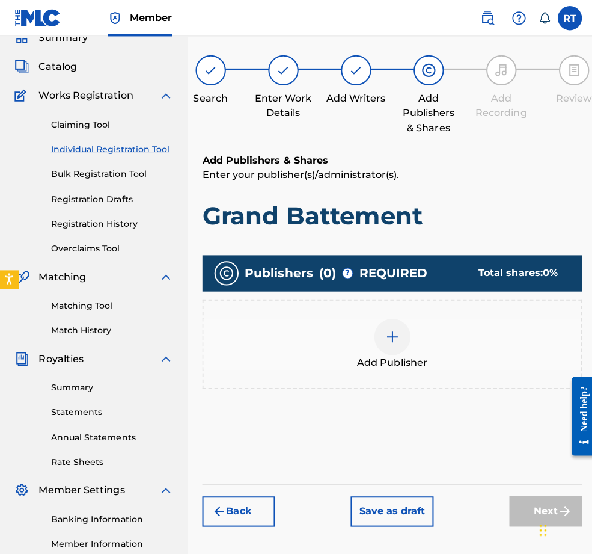
click at [405, 352] on div at bounding box center [390, 334] width 36 height 36
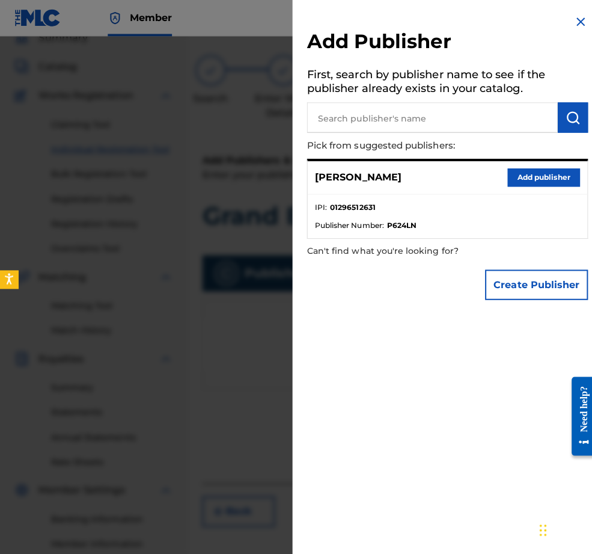
click at [518, 185] on button "Add publisher" at bounding box center [540, 176] width 72 height 18
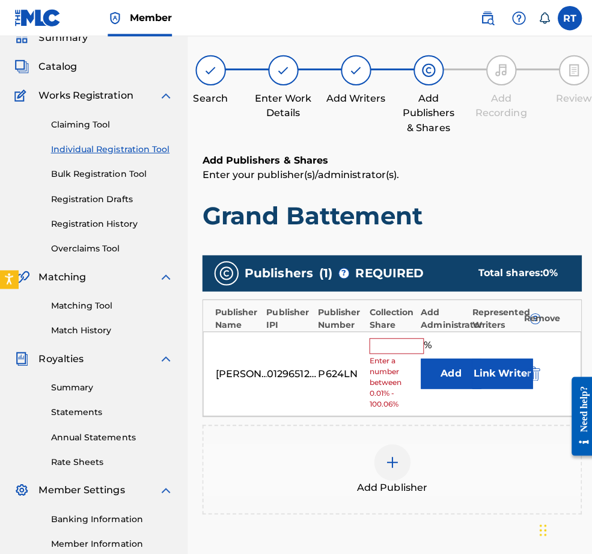
click at [399, 351] on input "text" at bounding box center [394, 344] width 54 height 16
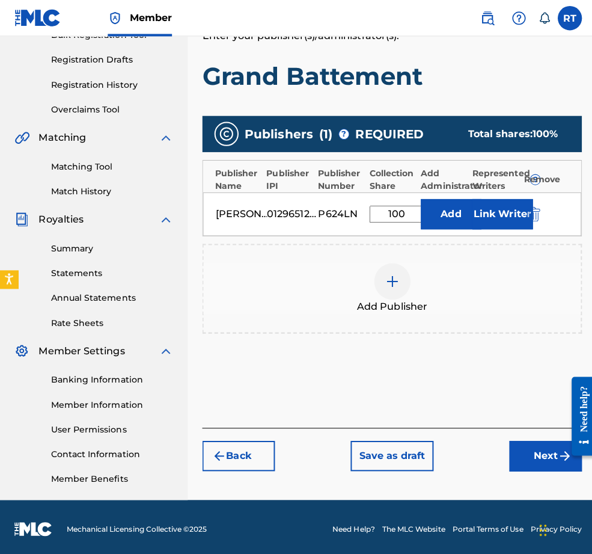
type input "100"
click at [523, 447] on button "Next" at bounding box center [542, 452] width 72 height 30
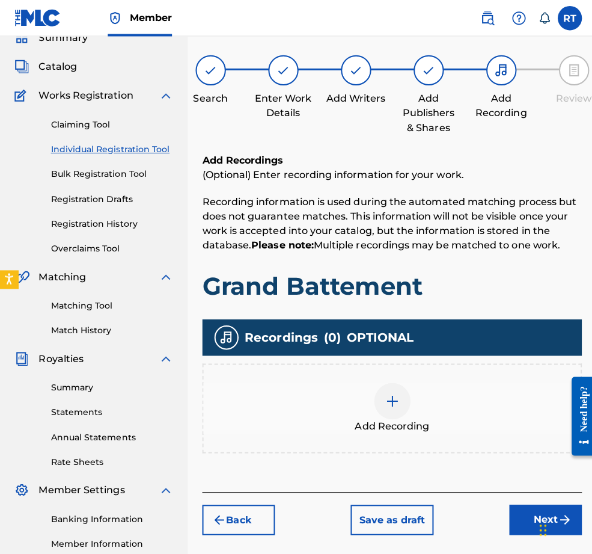
scroll to position [162, 0]
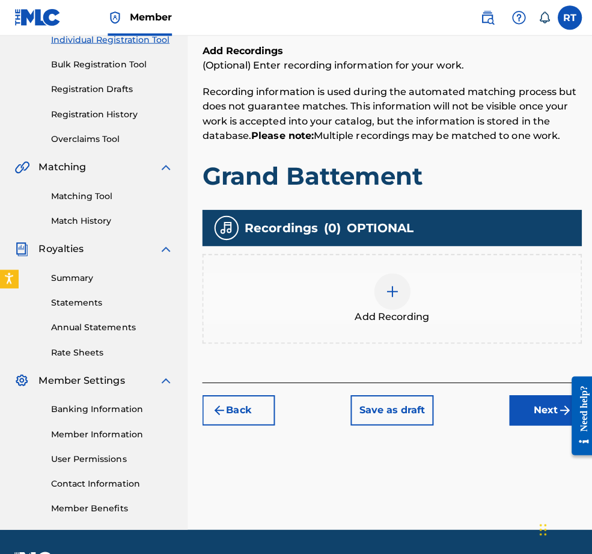
click at [397, 297] on img at bounding box center [390, 290] width 14 height 14
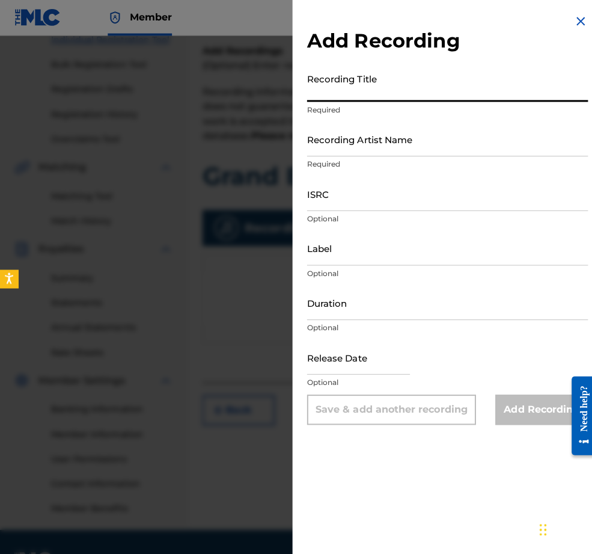
click at [348, 84] on input "Recording Title" at bounding box center [444, 84] width 279 height 34
type input "Grand Battement"
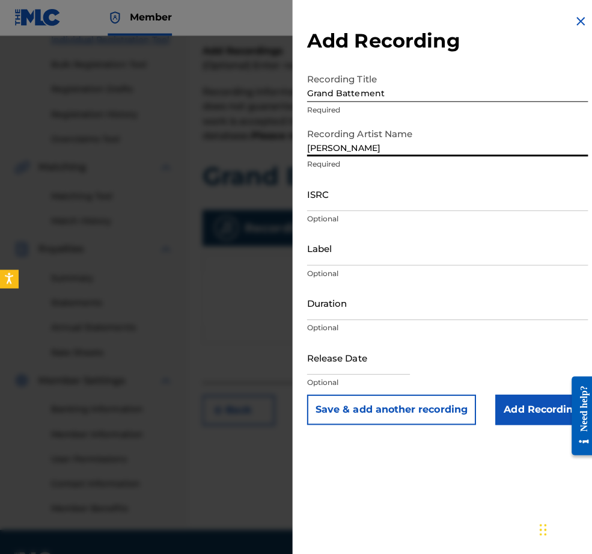
type input "[PERSON_NAME]"
click at [305, 210] on input "ISRC" at bounding box center [444, 193] width 279 height 34
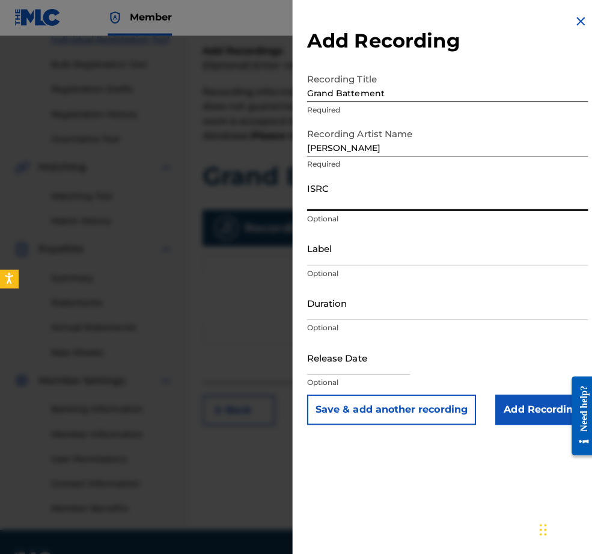
paste input "QZHNA2210674"
type input "QZHNA2210674"
click at [310, 264] on input "Label" at bounding box center [444, 247] width 279 height 34
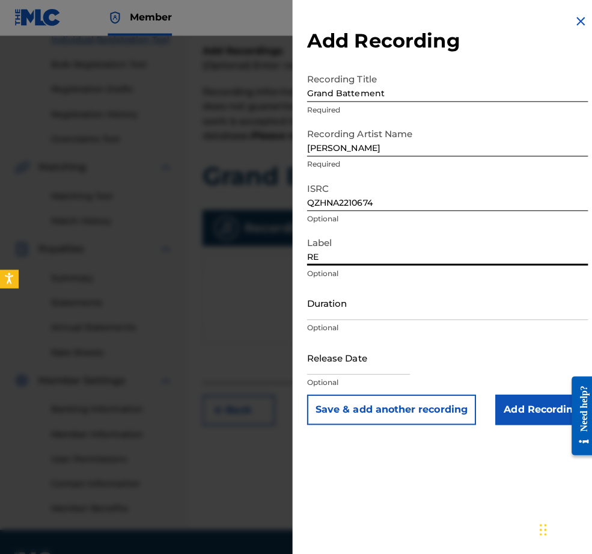
type input "R"
type input "[PERSON_NAME]"
click at [329, 318] on input "Duration" at bounding box center [444, 301] width 279 height 34
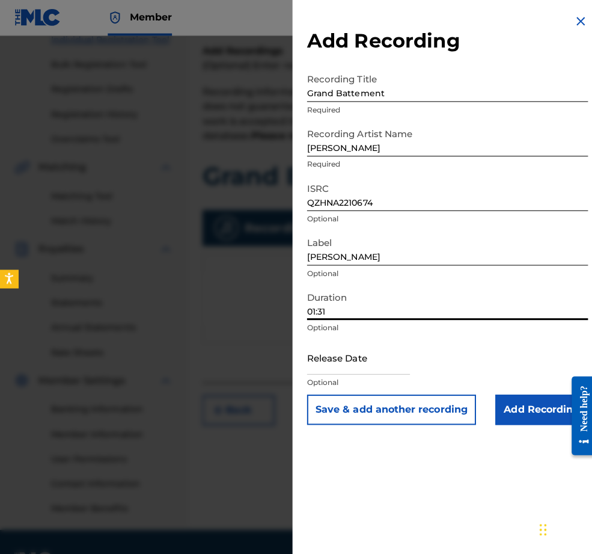
type input "01:31"
click at [334, 372] on input "text" at bounding box center [356, 355] width 102 height 34
select select "7"
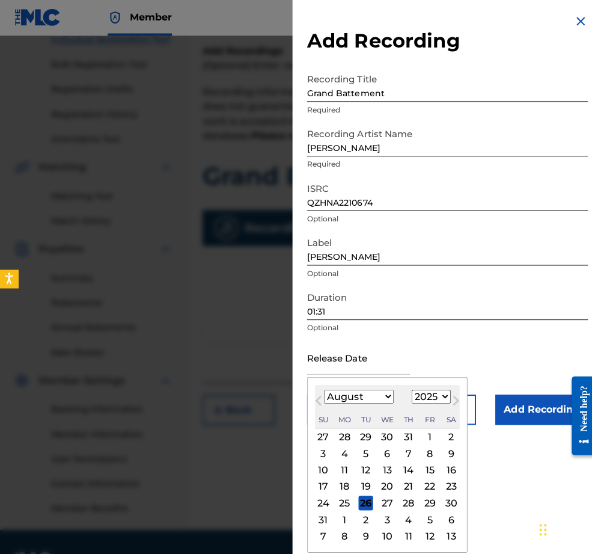
select select "2022"
click at [323, 426] on div "August [DATE] February March April May June July August September October Novem…" at bounding box center [385, 404] width 144 height 43
select select "4"
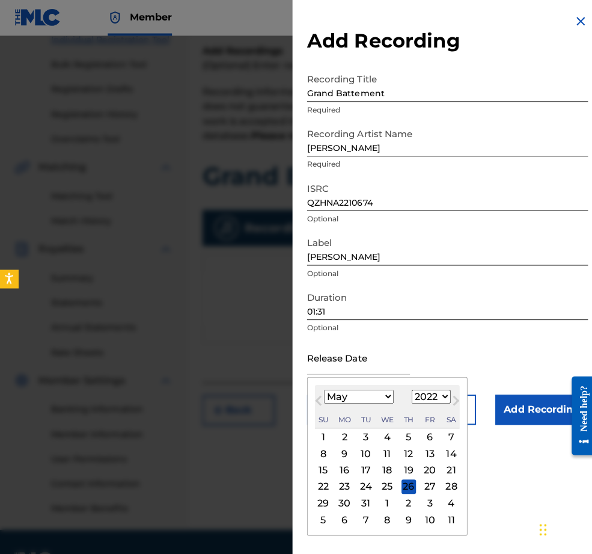
click at [335, 458] on div "9" at bounding box center [342, 450] width 14 height 14
type input "[DATE]"
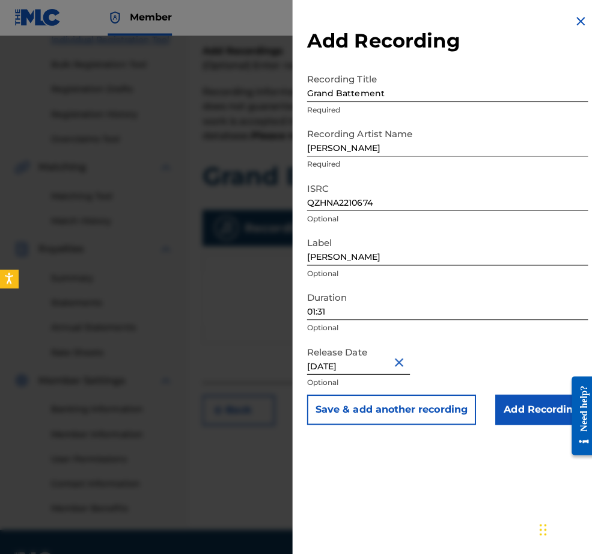
click at [517, 422] on input "Add Recording" at bounding box center [538, 407] width 92 height 30
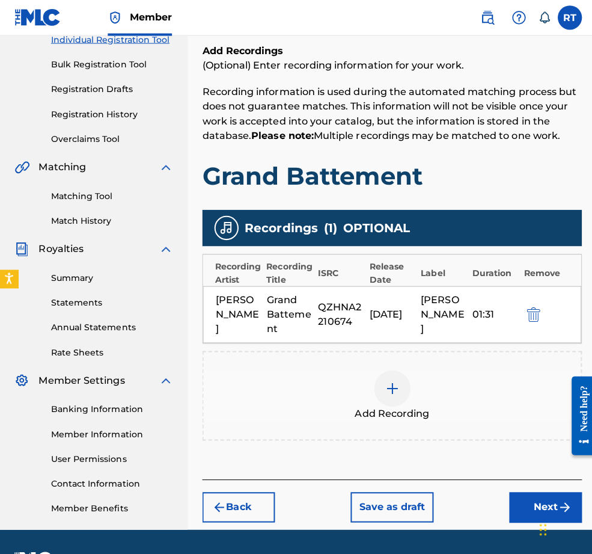
scroll to position [206, 0]
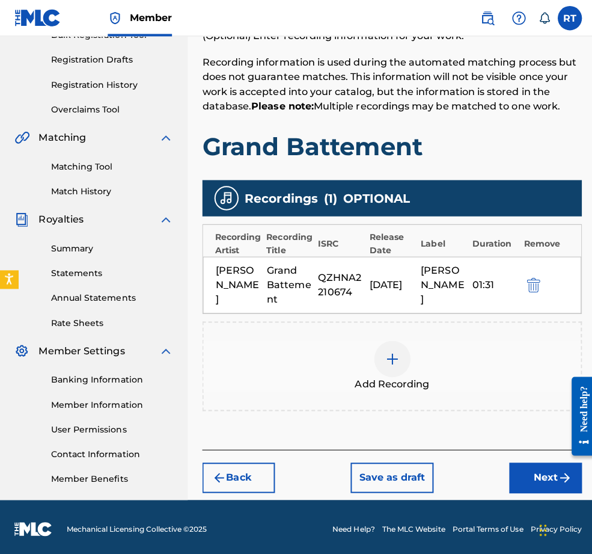
click at [529, 475] on button "Next" at bounding box center [542, 474] width 72 height 30
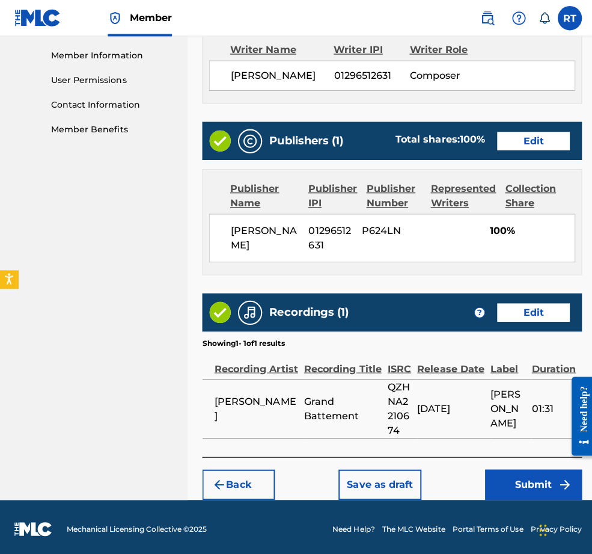
scroll to position [606, 0]
click at [508, 473] on button "Submit" at bounding box center [530, 481] width 96 height 30
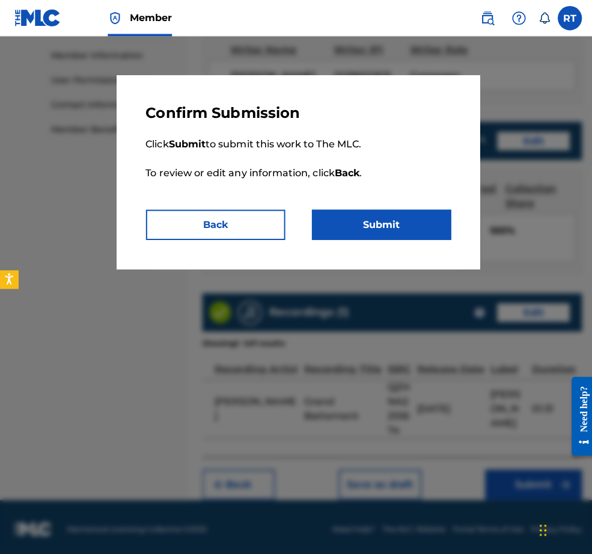
click at [425, 238] on button "Submit" at bounding box center [379, 223] width 138 height 30
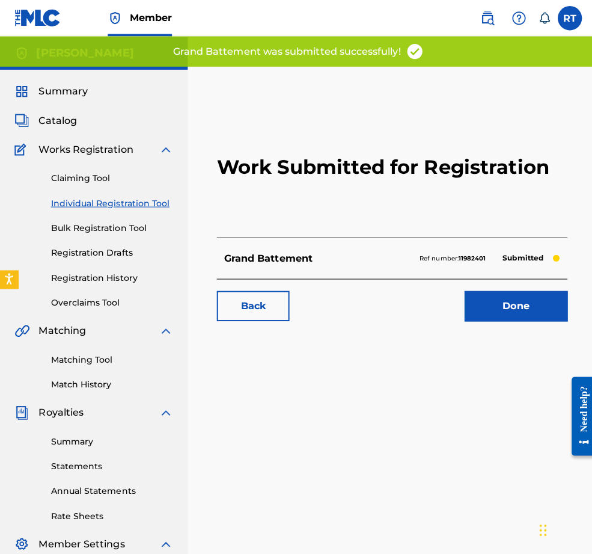
click at [503, 319] on link "Done" at bounding box center [512, 304] width 102 height 30
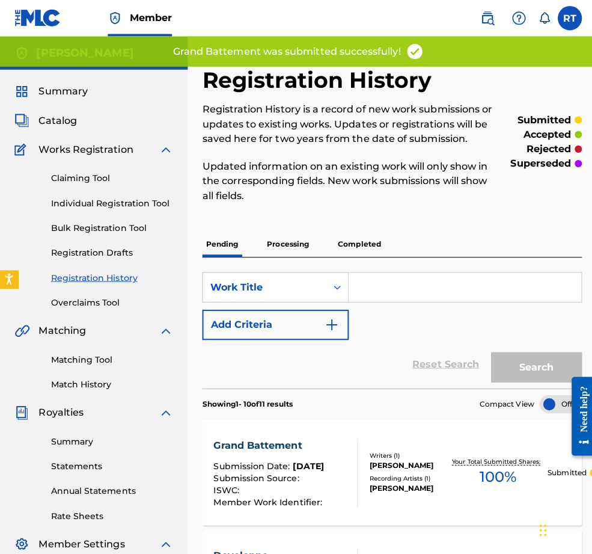
click at [136, 208] on link "Individual Registration Tool" at bounding box center [111, 201] width 121 height 13
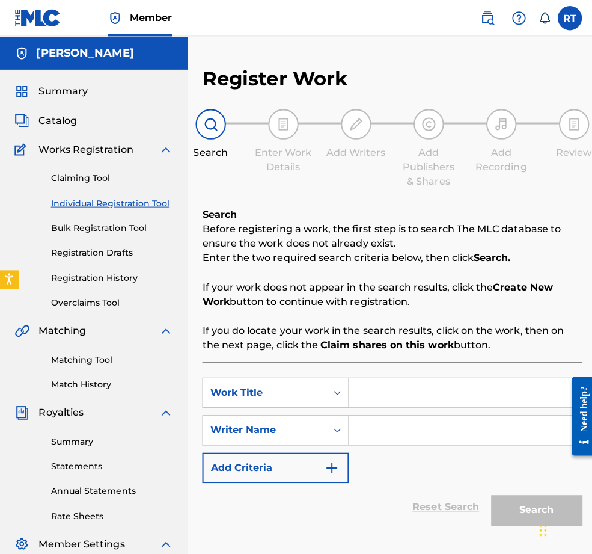
click at [435, 399] on input "Search Form" at bounding box center [461, 389] width 231 height 29
type input "D"
type input "Stretch"
click at [450, 348] on strong "Claim shares on this work" at bounding box center [384, 342] width 132 height 11
click at [460, 431] on input "Search Form" at bounding box center [461, 427] width 231 height 29
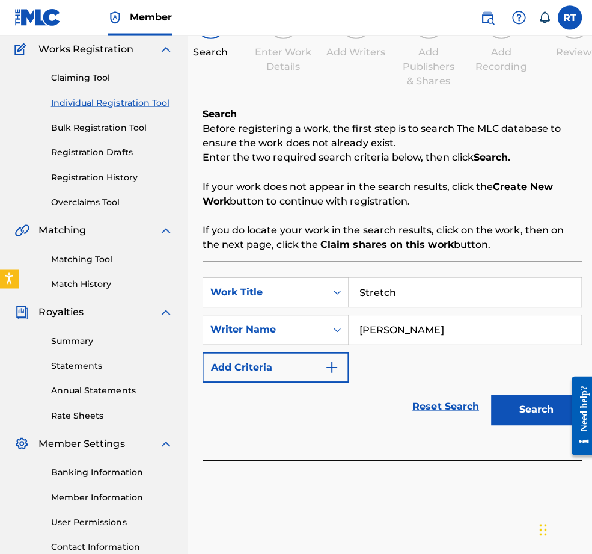
scroll to position [152, 0]
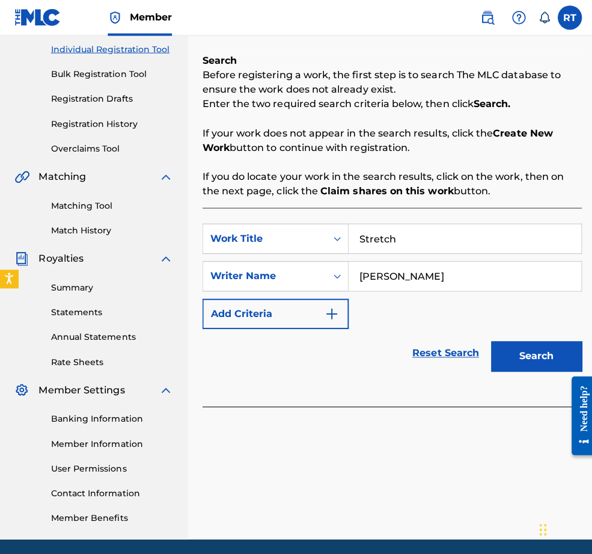
type input "[PERSON_NAME]"
click at [525, 369] on button "Search" at bounding box center [533, 354] width 90 height 30
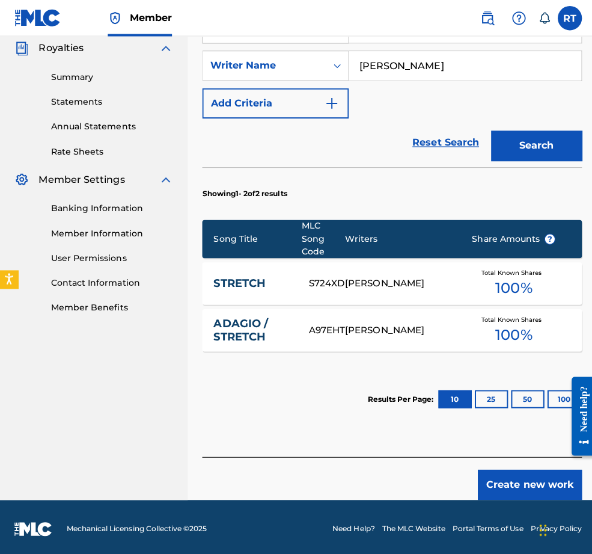
scroll to position [413, 0]
click at [514, 466] on button "Create new work" at bounding box center [526, 481] width 103 height 30
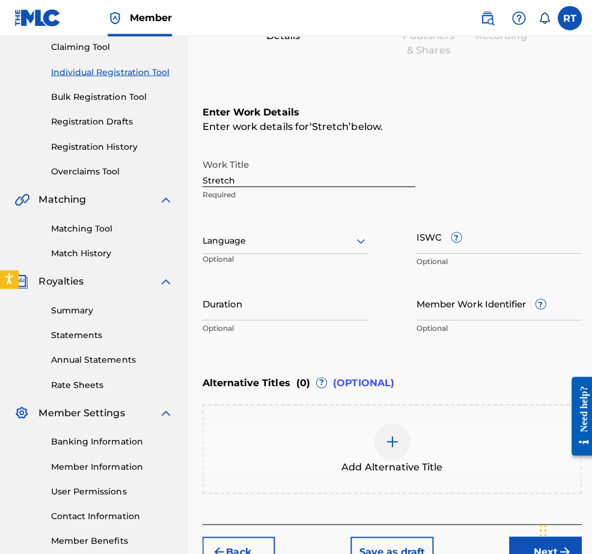
scroll to position [120, 0]
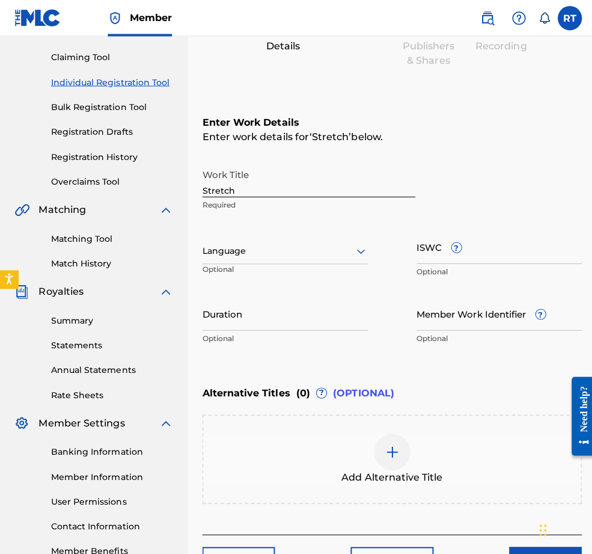
click at [278, 328] on input "Duration" at bounding box center [283, 311] width 165 height 34
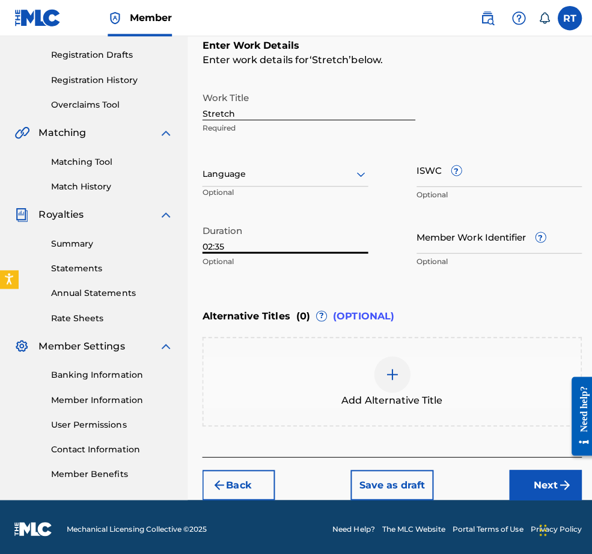
type input "02:35"
click at [508, 476] on button "Next" at bounding box center [542, 481] width 72 height 30
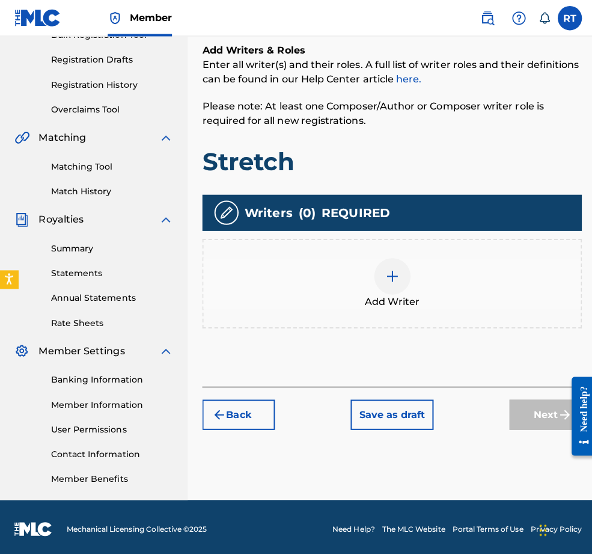
scroll to position [245, 0]
click at [408, 256] on div at bounding box center [390, 274] width 36 height 36
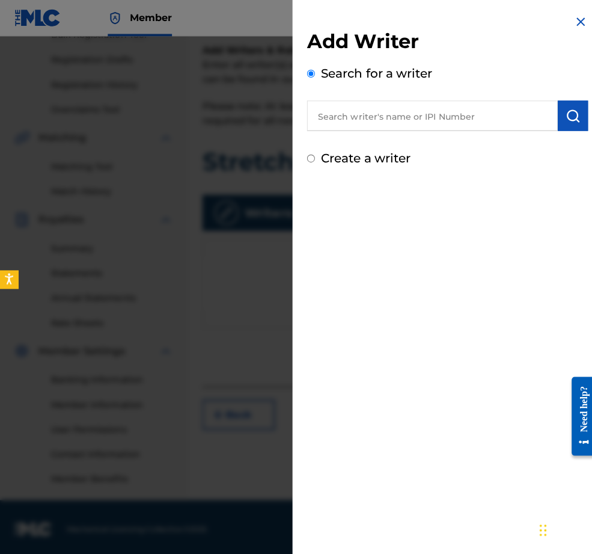
click at [305, 122] on input "text" at bounding box center [429, 115] width 249 height 30
paste input "01296512631"
type input "01296512631"
click at [550, 130] on button "submit" at bounding box center [569, 115] width 30 height 30
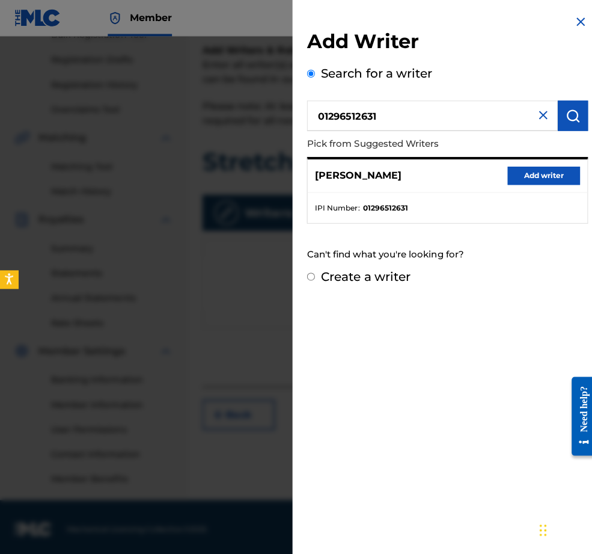
click at [549, 169] on div "[PERSON_NAME] Add writer" at bounding box center [445, 174] width 278 height 33
click at [544, 175] on div "[PERSON_NAME] Add writer" at bounding box center [445, 174] width 278 height 33
click at [535, 183] on button "Add writer" at bounding box center [540, 174] width 72 height 18
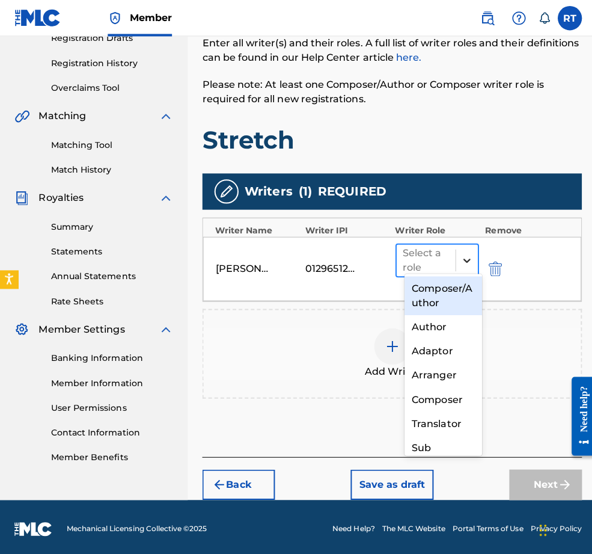
click at [464, 255] on icon at bounding box center [464, 259] width 12 height 12
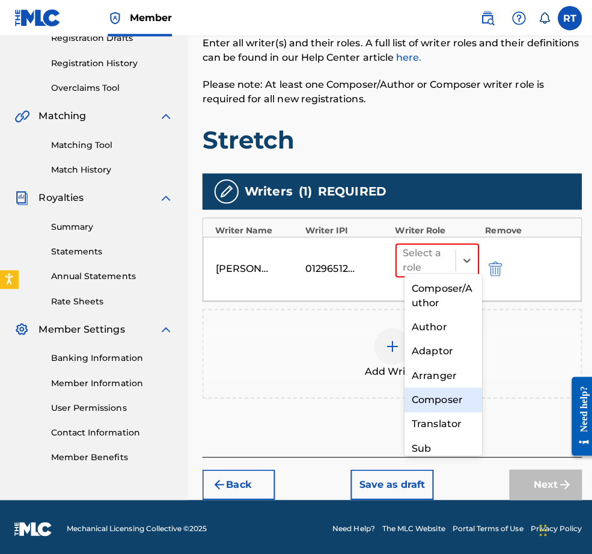
click at [435, 391] on div "Composer" at bounding box center [440, 397] width 77 height 24
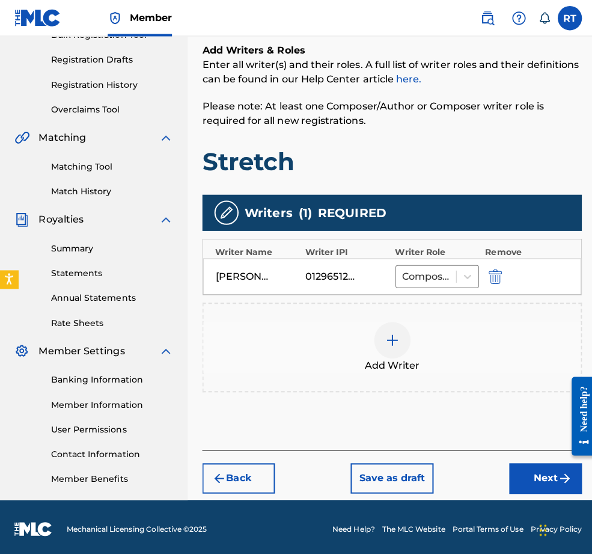
click at [524, 465] on button "Next" at bounding box center [542, 475] width 72 height 30
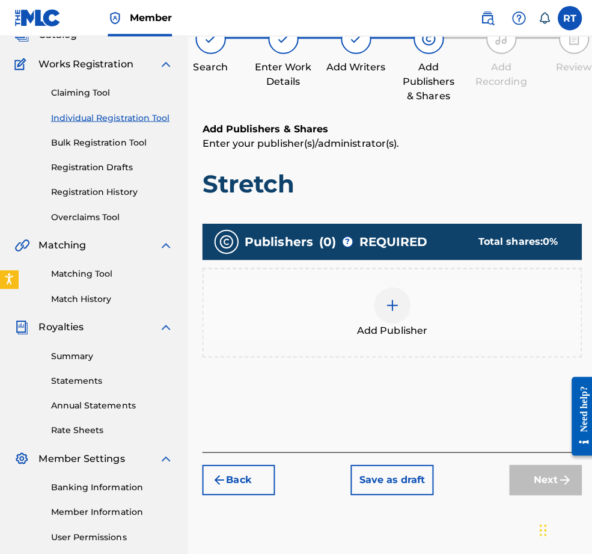
scroll to position [54, 0]
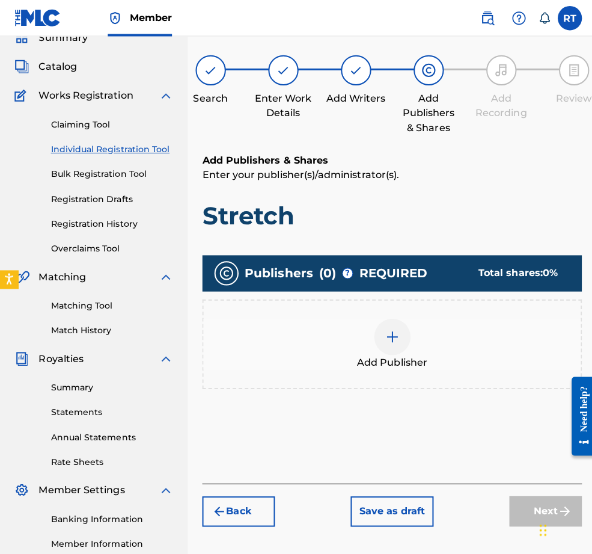
click at [408, 352] on div at bounding box center [390, 334] width 36 height 36
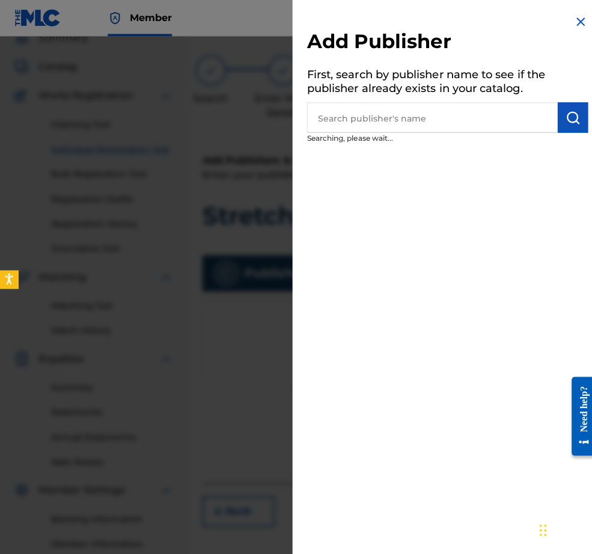
click at [496, 129] on input "text" at bounding box center [429, 117] width 249 height 30
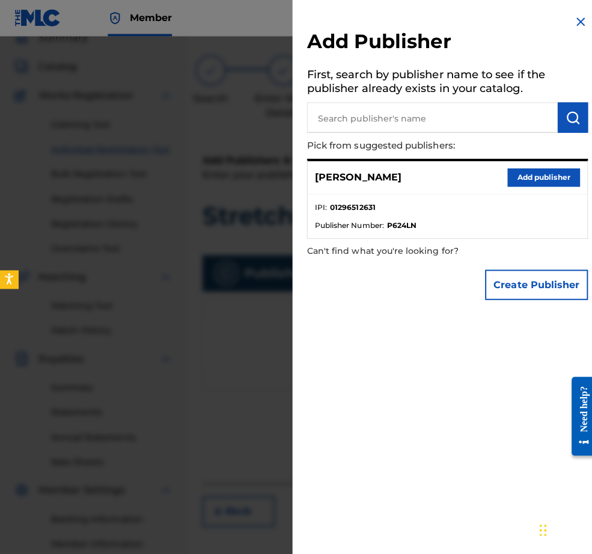
click at [535, 185] on button "Add publisher" at bounding box center [540, 176] width 72 height 18
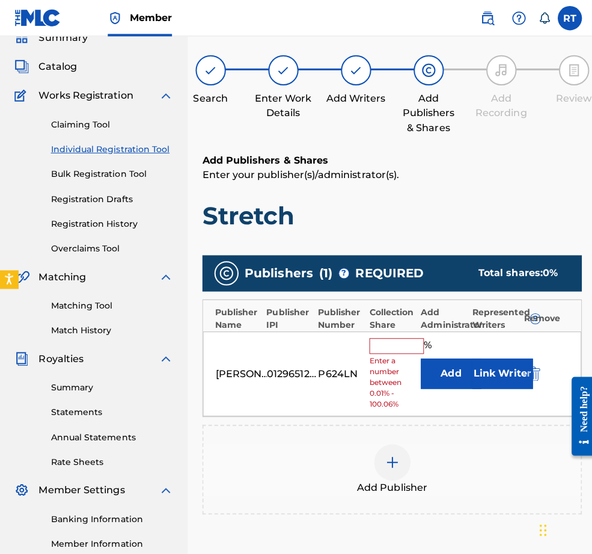
click at [404, 351] on input "text" at bounding box center [394, 344] width 54 height 16
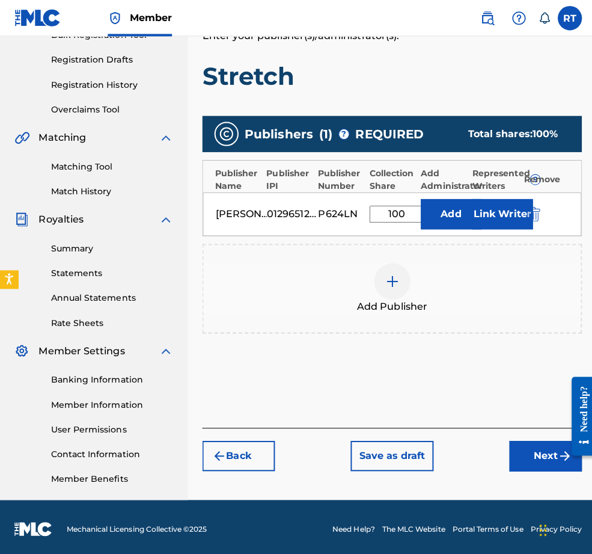
type input "100"
click at [550, 443] on button "Next" at bounding box center [542, 452] width 72 height 30
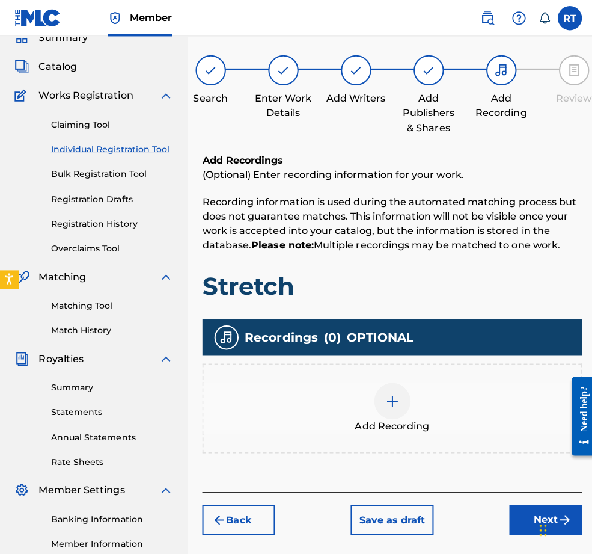
click at [397, 405] on img at bounding box center [390, 398] width 14 height 14
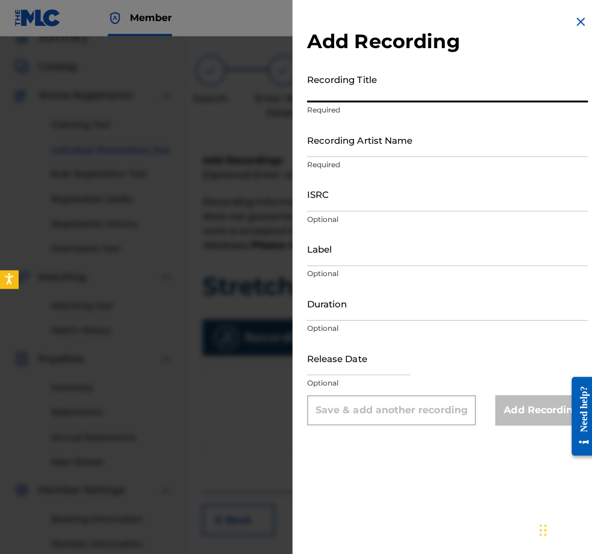
click at [327, 102] on input "Recording Title" at bounding box center [444, 84] width 279 height 34
type input "Stretch"
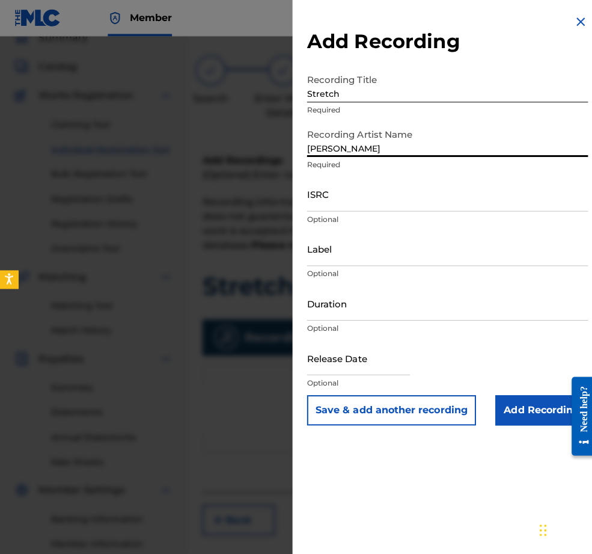
type input "[PERSON_NAME]"
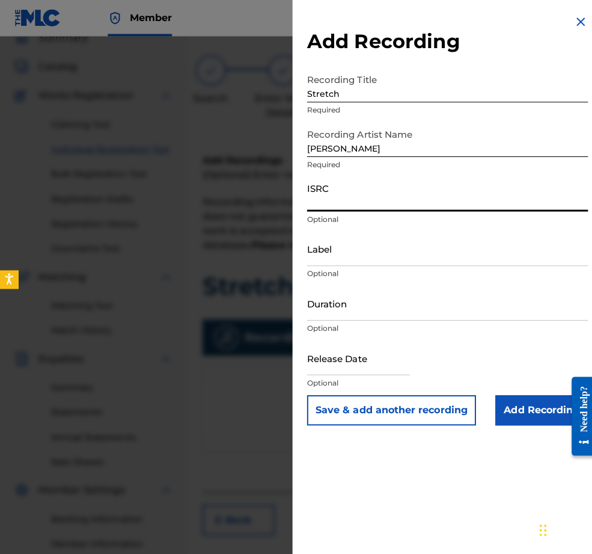
paste input "QZHNA2210675"
type input "QZHNA2210675"
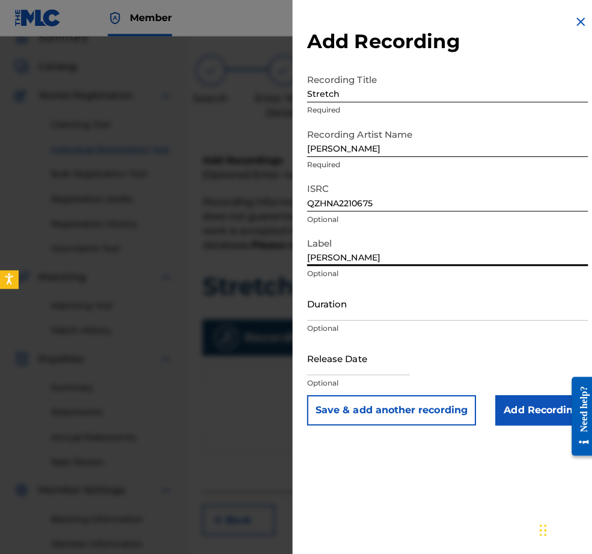
type input "[PERSON_NAME]"
click at [330, 318] on input "Duration" at bounding box center [444, 301] width 279 height 34
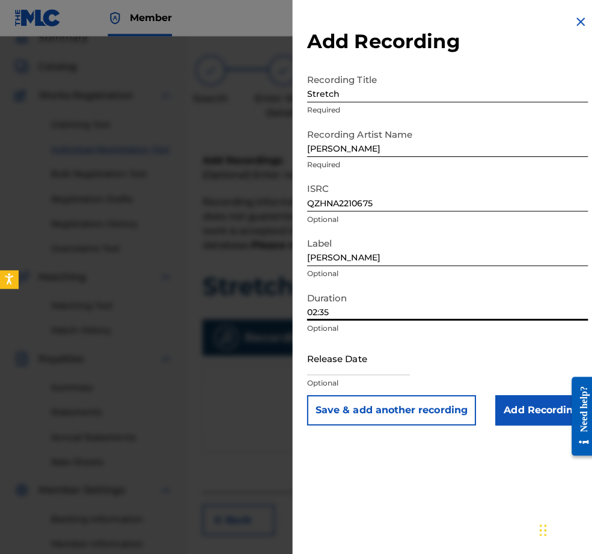
type input "02:35"
click at [339, 372] on input "text" at bounding box center [356, 355] width 102 height 34
select select "7"
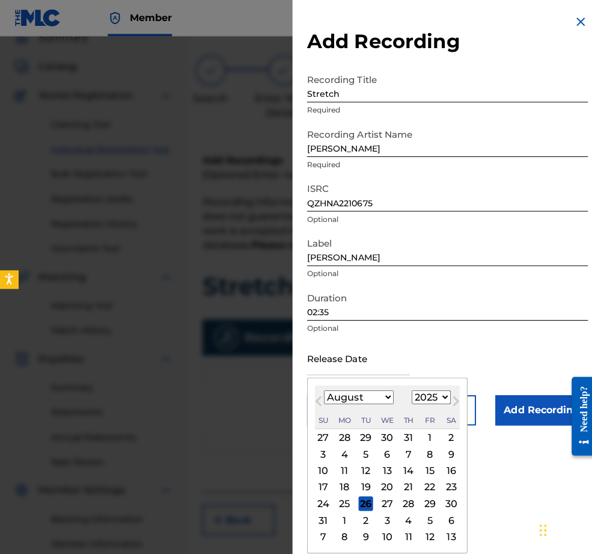
select select "2022"
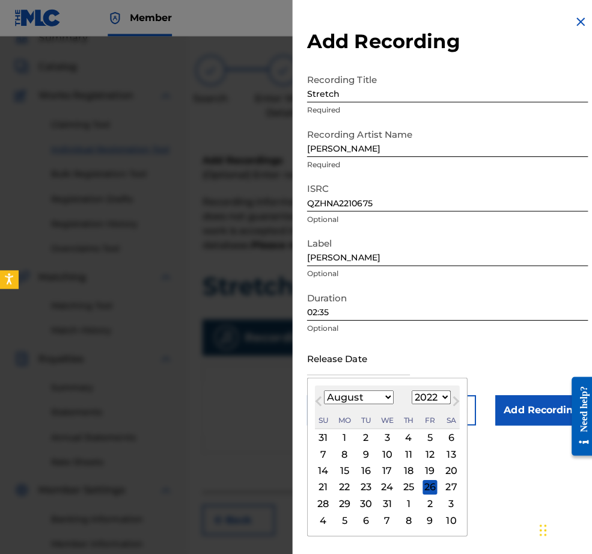
select select "4"
click at [335, 458] on div "9" at bounding box center [342, 450] width 14 height 14
type input "[DATE]"
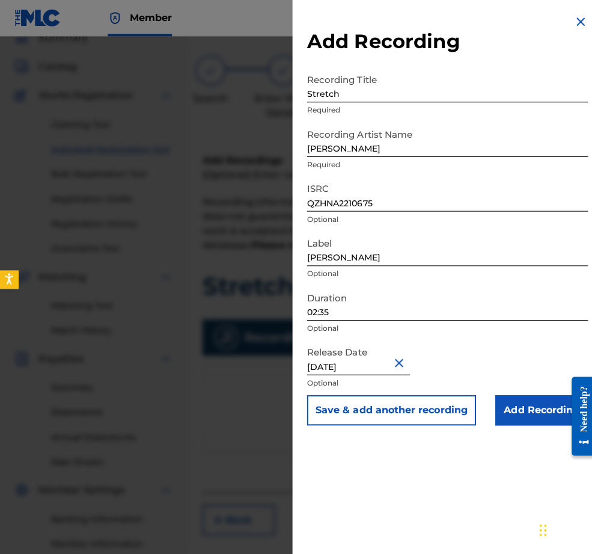
click at [504, 422] on input "Add Recording" at bounding box center [538, 407] width 92 height 30
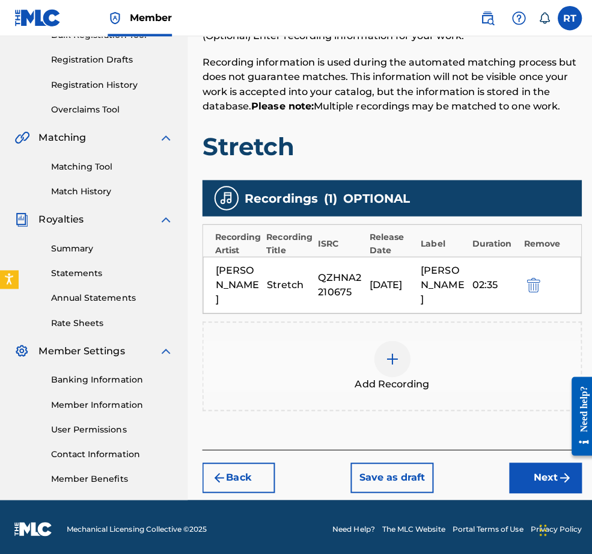
click at [515, 459] on button "Next" at bounding box center [542, 474] width 72 height 30
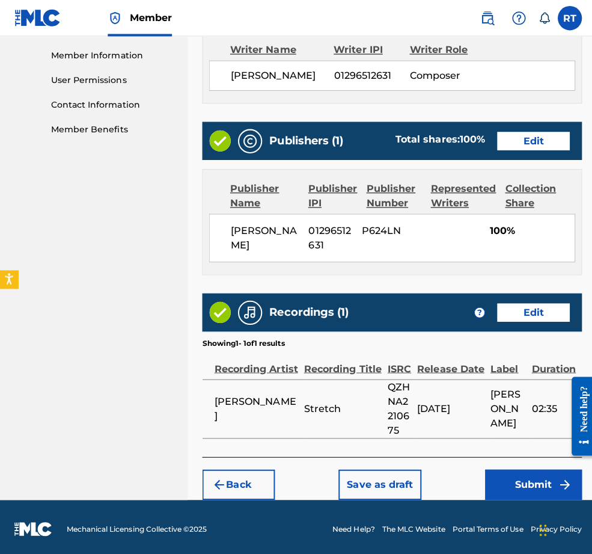
scroll to position [606, 0]
click at [508, 466] on button "Submit" at bounding box center [530, 481] width 96 height 30
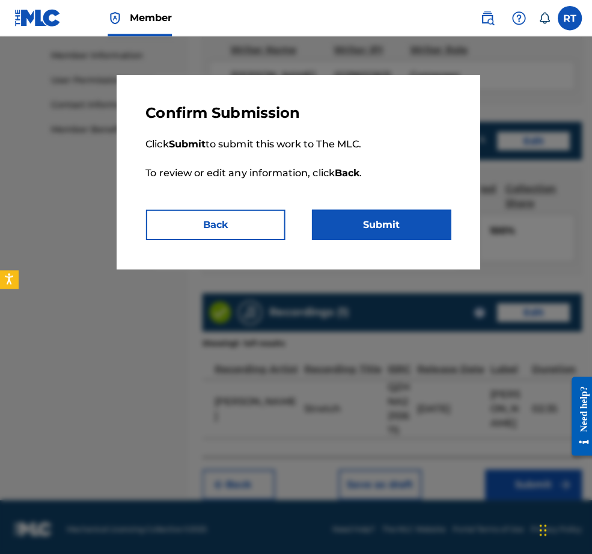
click at [386, 238] on button "Submit" at bounding box center [379, 223] width 138 height 30
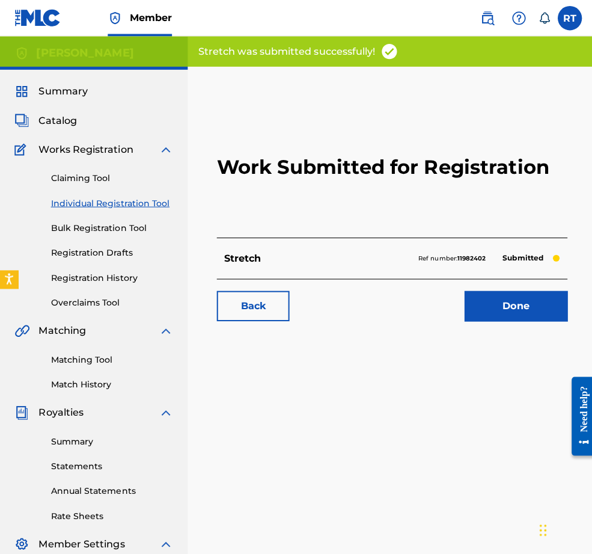
click at [515, 319] on link "Done" at bounding box center [512, 304] width 102 height 30
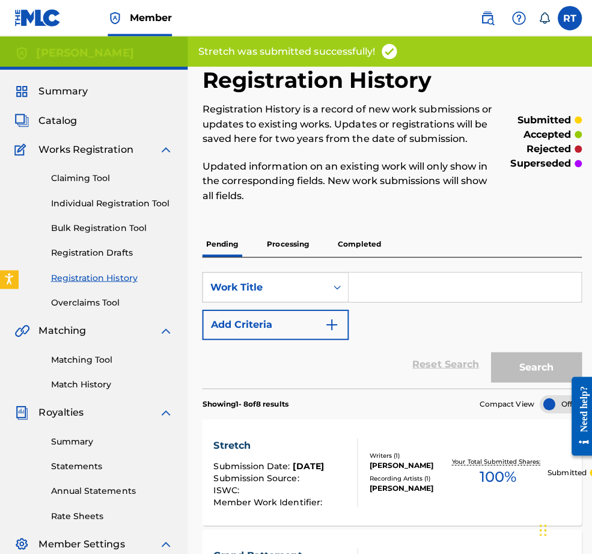
click at [153, 208] on link "Individual Registration Tool" at bounding box center [111, 201] width 121 height 13
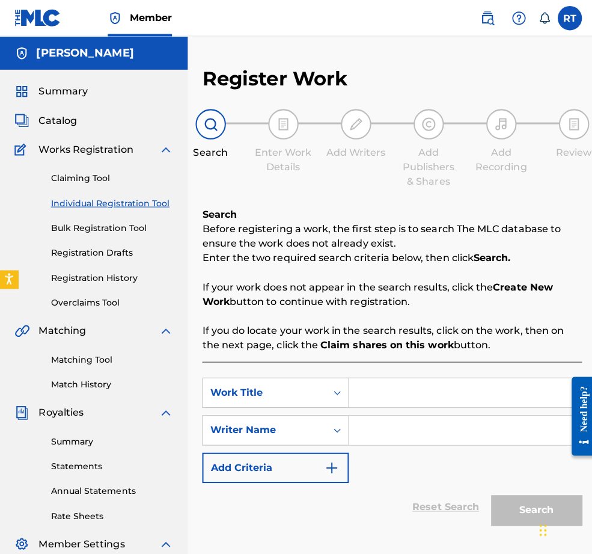
click at [419, 404] on input "Search Form" at bounding box center [461, 389] width 231 height 29
type input "Adagio"
click at [474, 383] on div "SearchWithCriteriaa002e155-6fa5-47d5-b577-e72a2ce7e671 Work Title Adagio adagio…" at bounding box center [389, 457] width 377 height 197
click at [447, 440] on input "Search Form" at bounding box center [461, 427] width 231 height 29
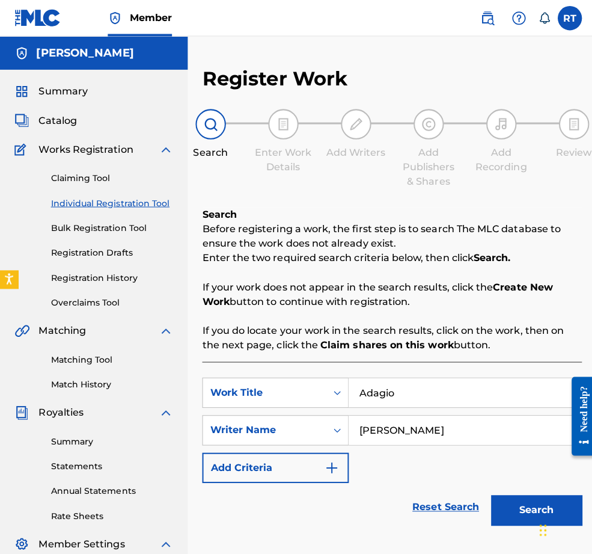
type input "[PERSON_NAME]"
click at [527, 482] on button "Search" at bounding box center [533, 506] width 90 height 30
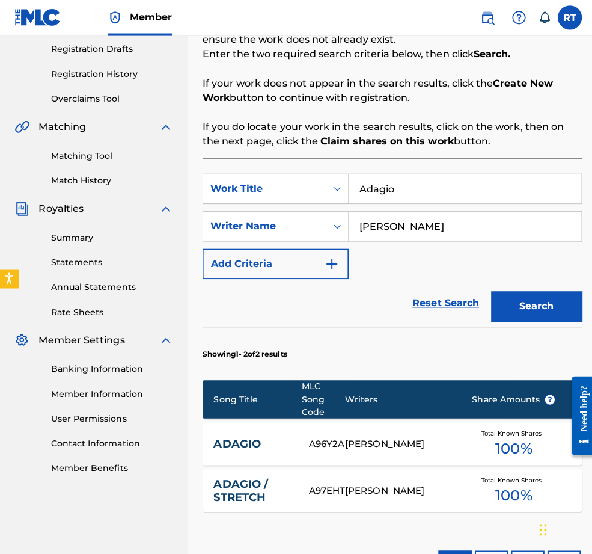
scroll to position [226, 0]
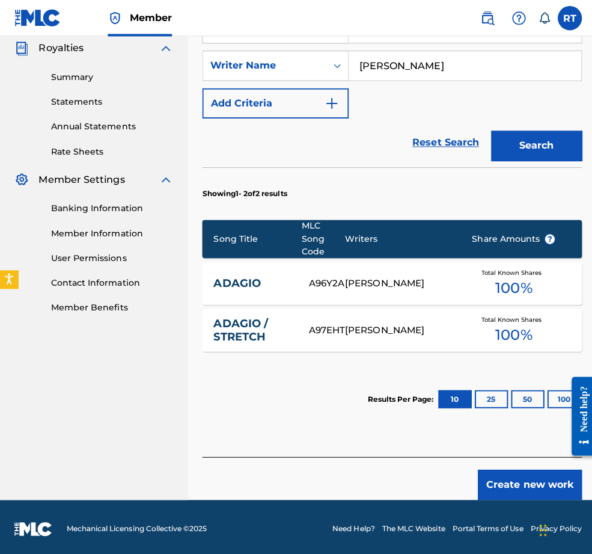
click at [506, 478] on button "Create new work" at bounding box center [526, 481] width 103 height 30
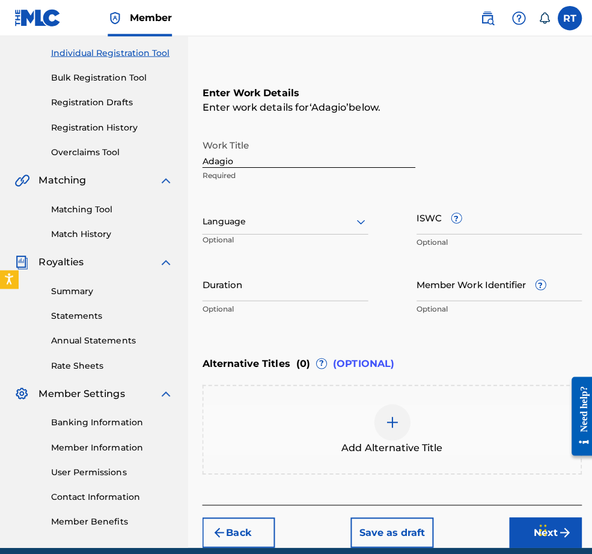
scroll to position [106, 0]
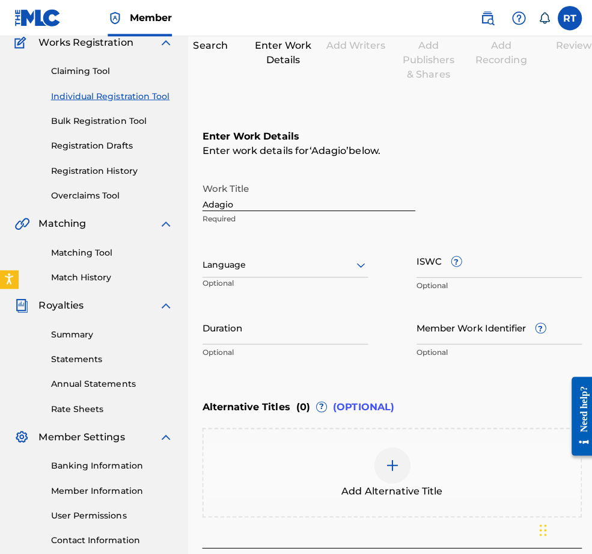
click at [319, 355] on p "Optional" at bounding box center [283, 349] width 165 height 11
click at [313, 342] on input "Duration" at bounding box center [283, 324] width 165 height 34
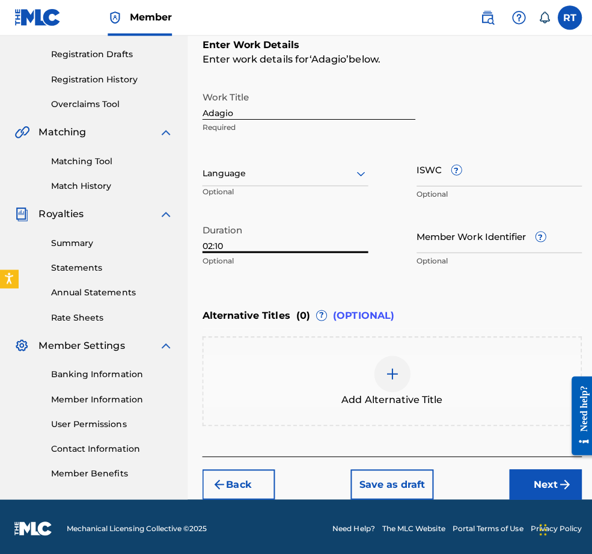
type input "02:10"
click at [519, 470] on button "Next" at bounding box center [542, 481] width 72 height 30
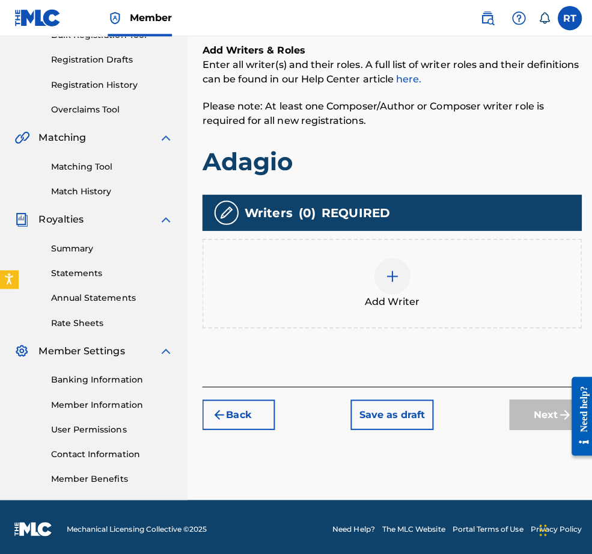
click at [390, 256] on div at bounding box center [390, 274] width 36 height 36
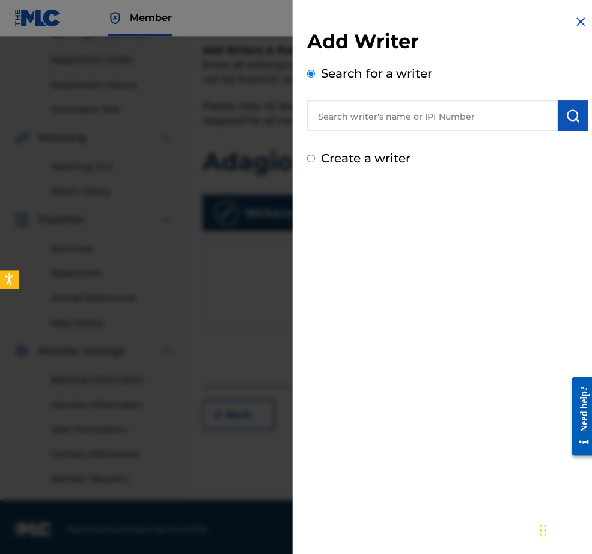
click at [425, 124] on input "text" at bounding box center [429, 115] width 249 height 30
paste input "01296512631"
type input "01296512631"
click at [550, 114] on div "Add Writer Search for a writer 01296512631 Create a writer" at bounding box center [444, 90] width 308 height 180
click at [550, 121] on img "submit" at bounding box center [569, 115] width 14 height 14
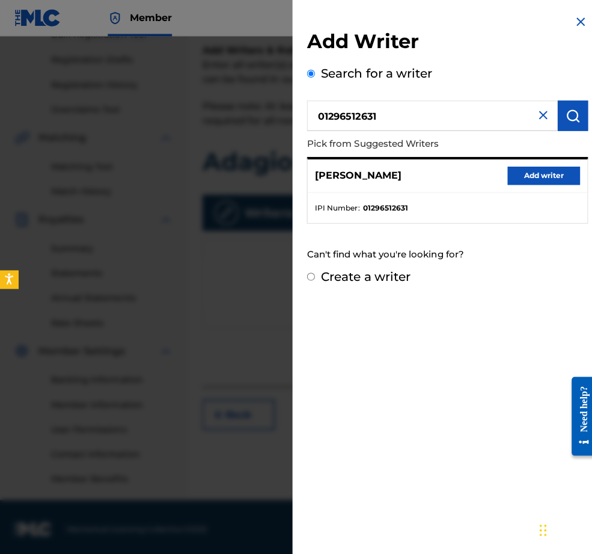
click at [521, 183] on button "Add writer" at bounding box center [540, 174] width 72 height 18
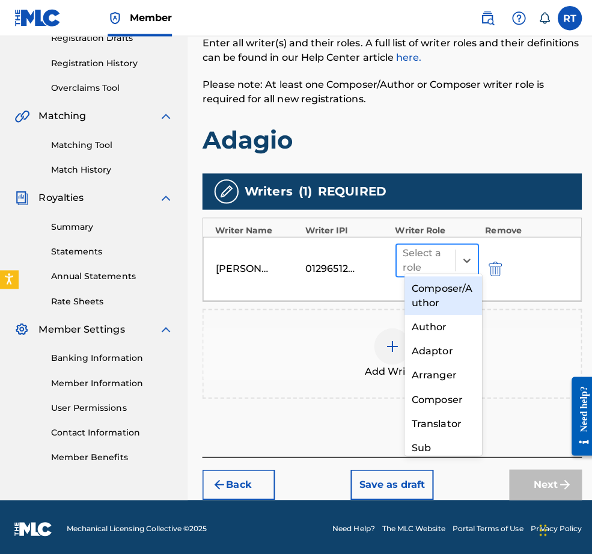
click at [440, 250] on div at bounding box center [423, 258] width 46 height 17
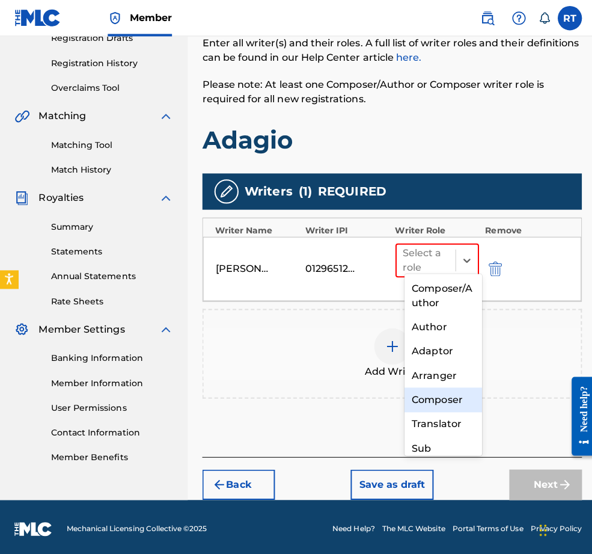
click at [437, 404] on div "Composer" at bounding box center [440, 397] width 77 height 24
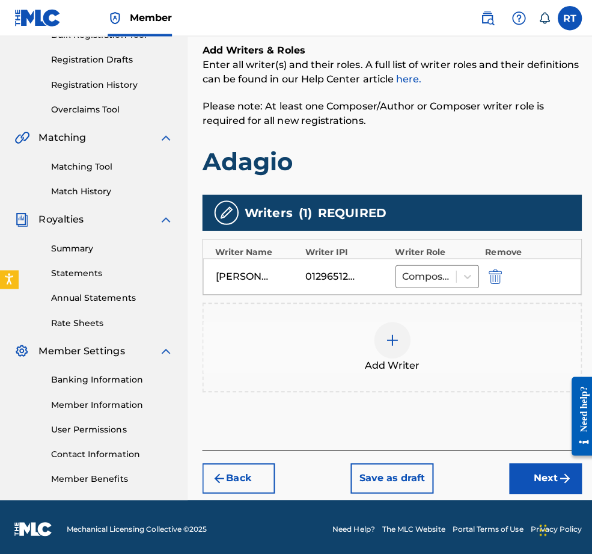
click at [521, 466] on button "Next" at bounding box center [542, 475] width 72 height 30
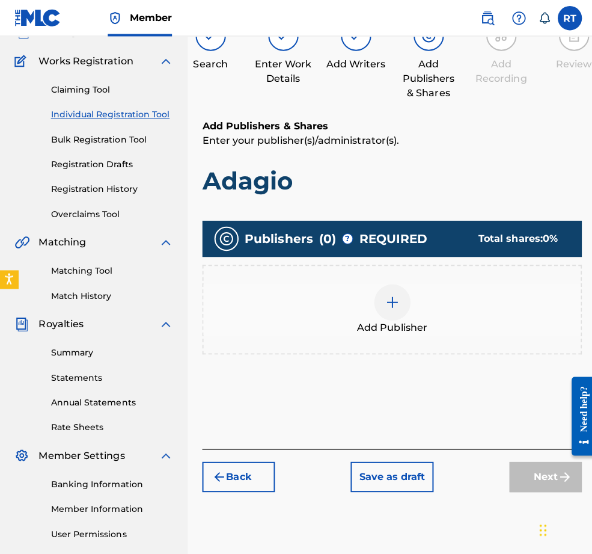
scroll to position [54, 0]
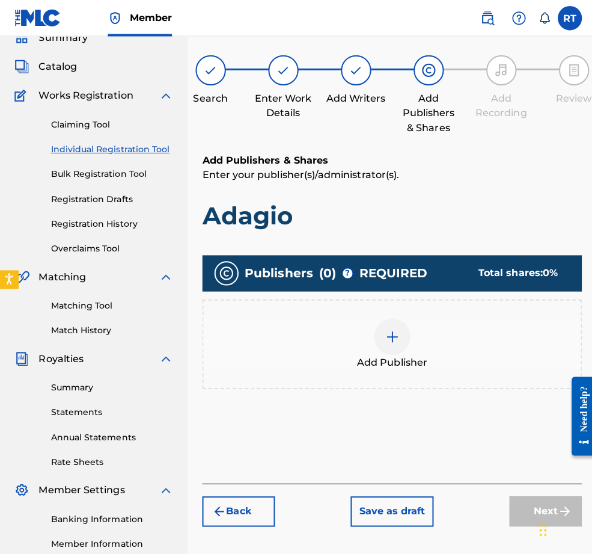
click at [408, 352] on div at bounding box center [390, 334] width 36 height 36
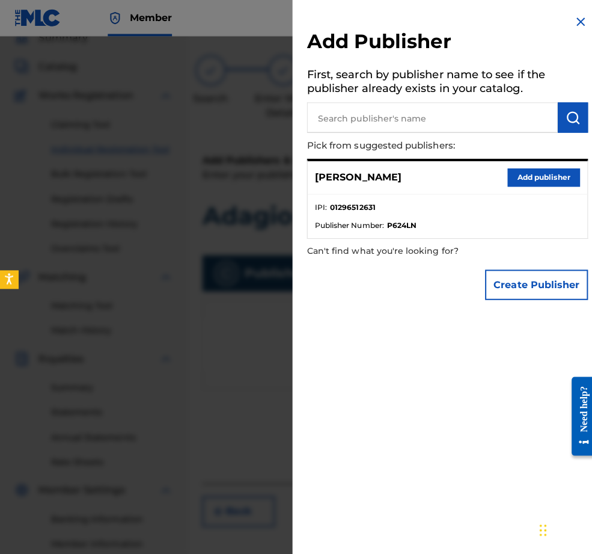
click at [511, 185] on button "Add publisher" at bounding box center [540, 176] width 72 height 18
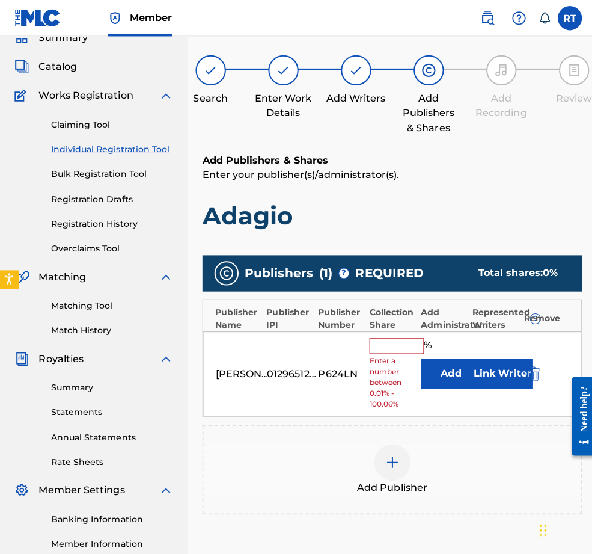
click at [404, 351] on input "text" at bounding box center [394, 344] width 54 height 16
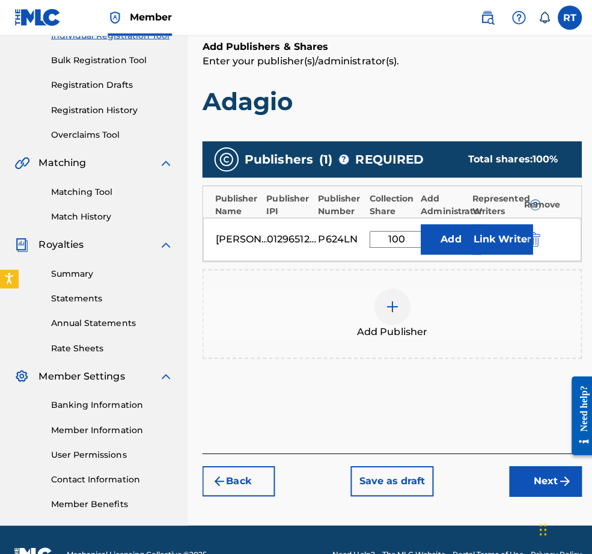
scroll to position [171, 0]
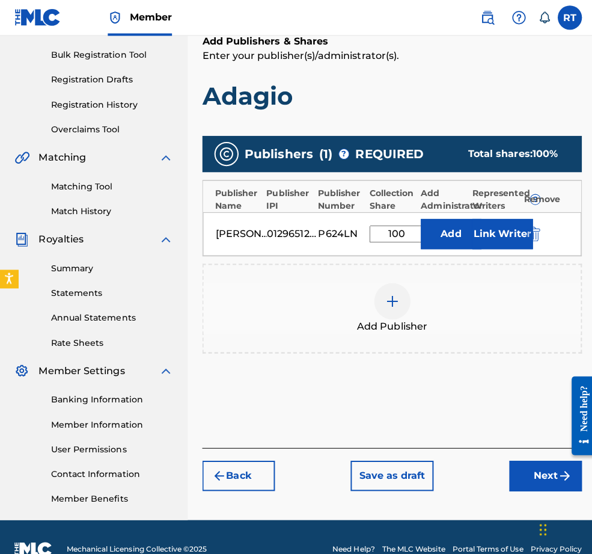
type input "100"
click at [421, 162] on span "REQUIRED" at bounding box center [387, 153] width 68 height 18
click at [509, 482] on button "Next" at bounding box center [542, 473] width 72 height 30
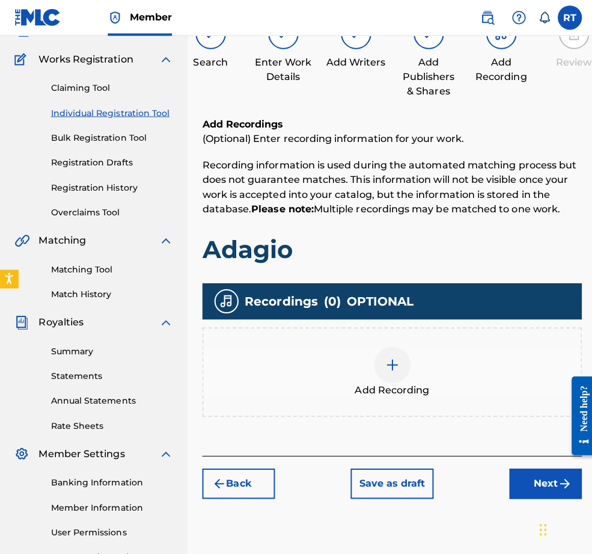
scroll to position [100, 0]
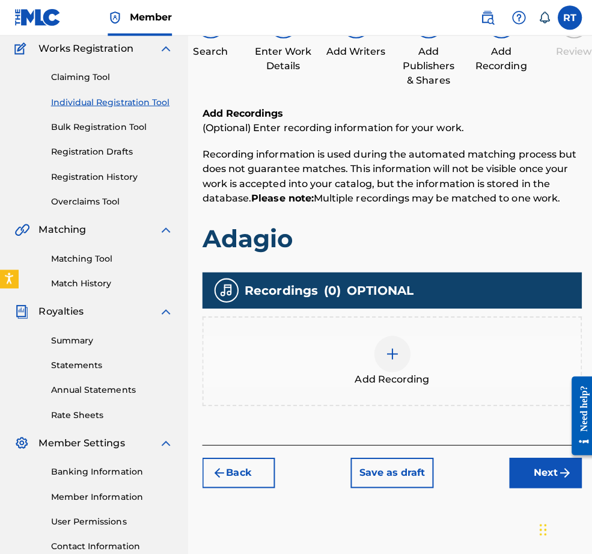
click at [413, 384] on span "Add Recording" at bounding box center [389, 377] width 74 height 14
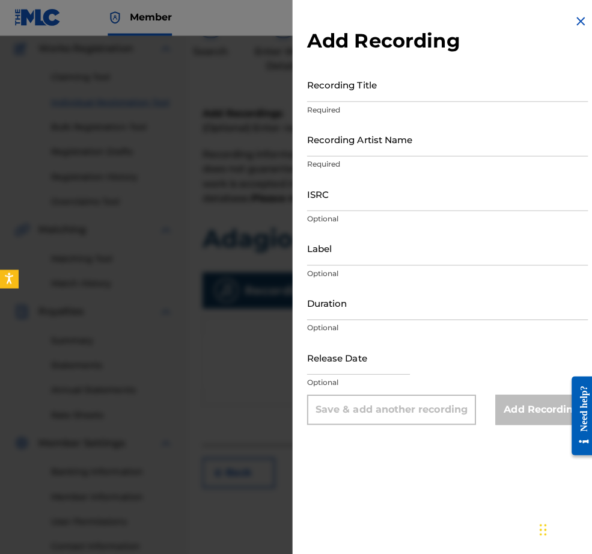
click at [339, 94] on input "Recording Title" at bounding box center [444, 84] width 279 height 34
type input "Adagio"
click at [350, 146] on input "Recording Artist Name" at bounding box center [444, 138] width 279 height 34
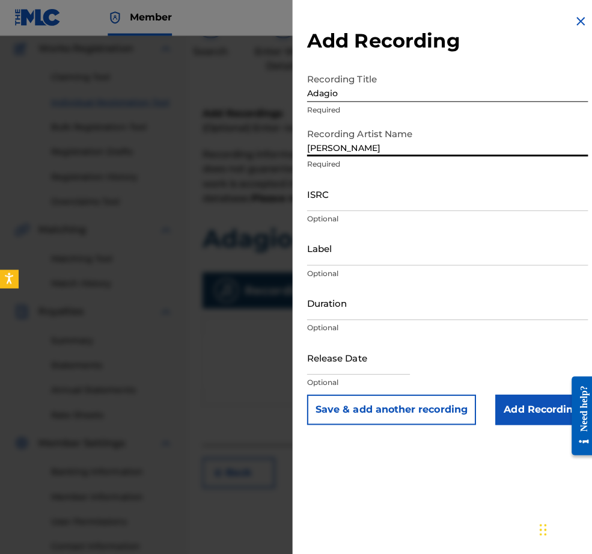
type input "[PERSON_NAME]"
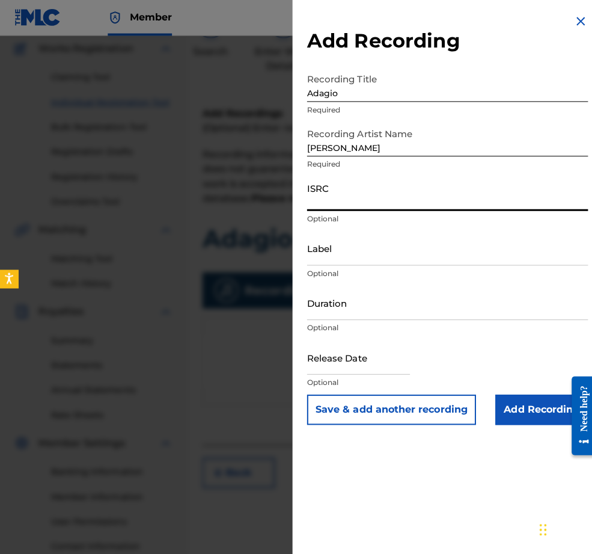
click at [305, 208] on input "ISRC" at bounding box center [444, 193] width 279 height 34
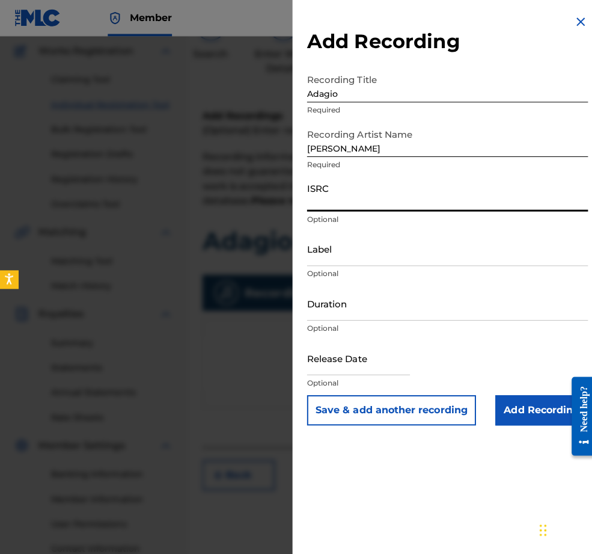
paste input "QZHNA2210676"
type input "QZHNA2210676"
click at [305, 264] on input "Label" at bounding box center [444, 247] width 279 height 34
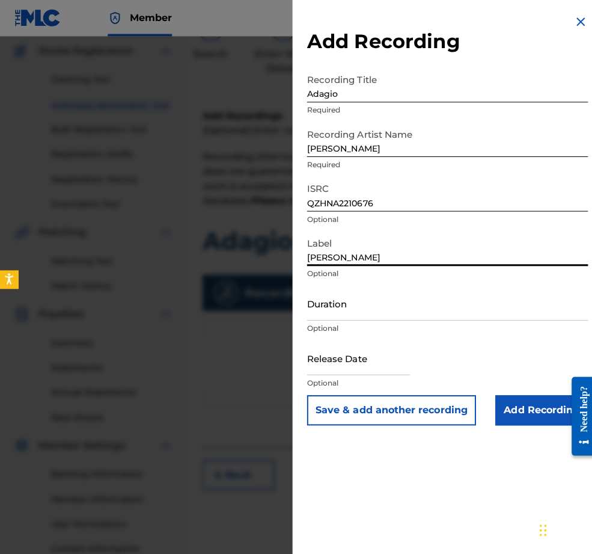
type input "[PERSON_NAME]"
click at [306, 338] on div "Duration Optional" at bounding box center [444, 311] width 279 height 54
click at [309, 318] on input "Duration" at bounding box center [444, 301] width 279 height 34
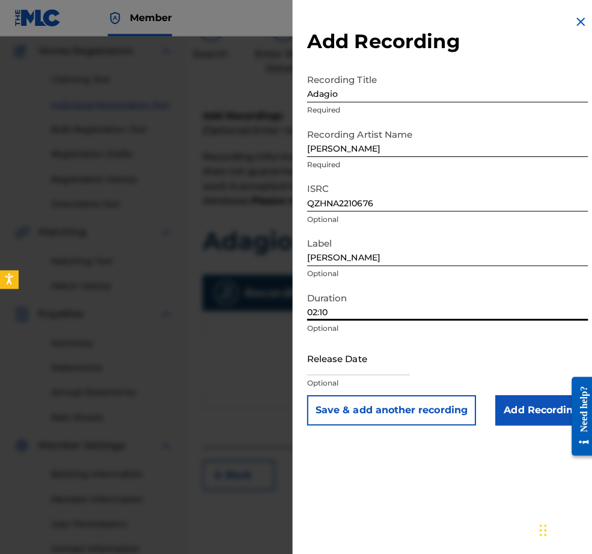
type input "02:10"
click at [364, 372] on input "text" at bounding box center [356, 355] width 102 height 34
select select "7"
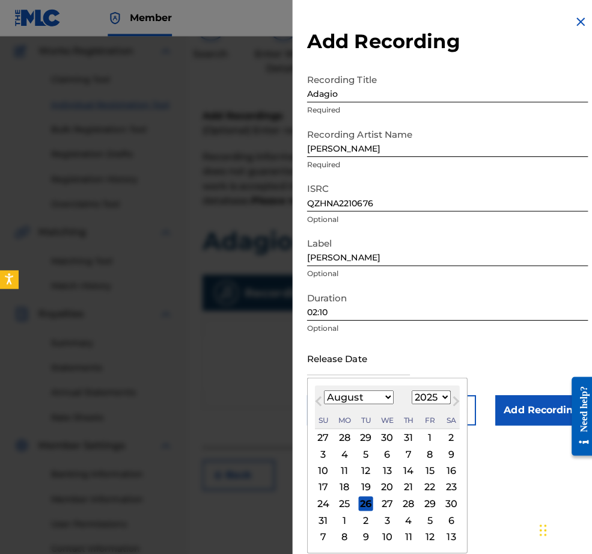
select select "2022"
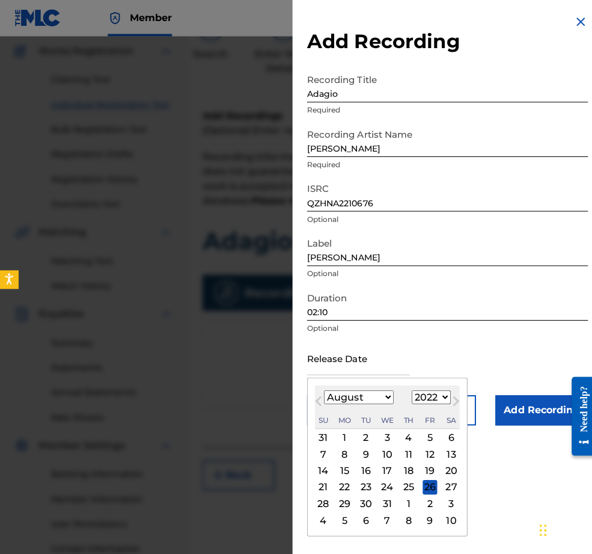
select select "4"
click at [335, 458] on div "9" at bounding box center [342, 450] width 14 height 14
type input "[DATE]"
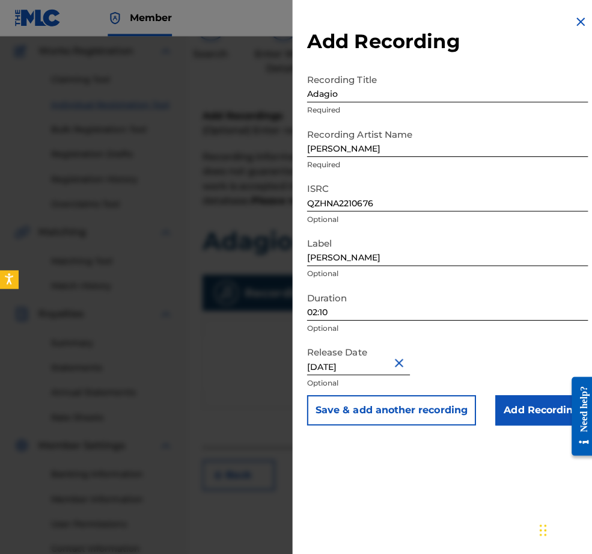
click at [506, 422] on input "Add Recording" at bounding box center [538, 407] width 92 height 30
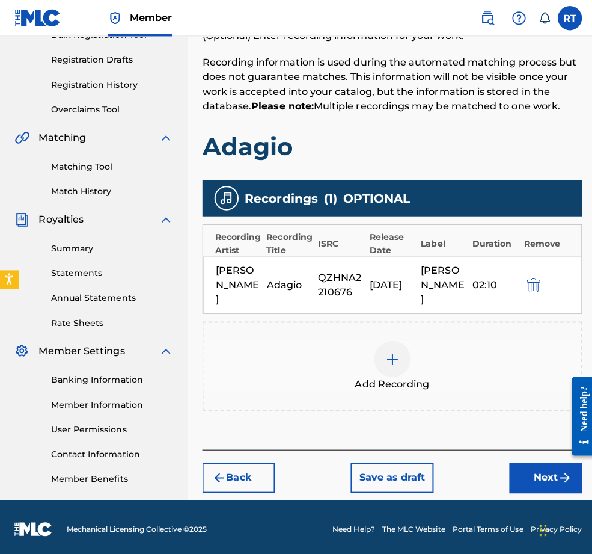
click at [526, 459] on button "Next" at bounding box center [542, 474] width 72 height 30
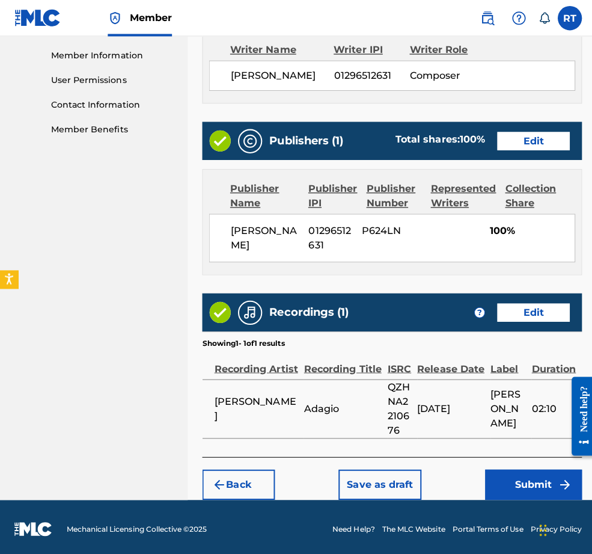
scroll to position [606, 0]
click at [526, 475] on button "Submit" at bounding box center [530, 481] width 96 height 30
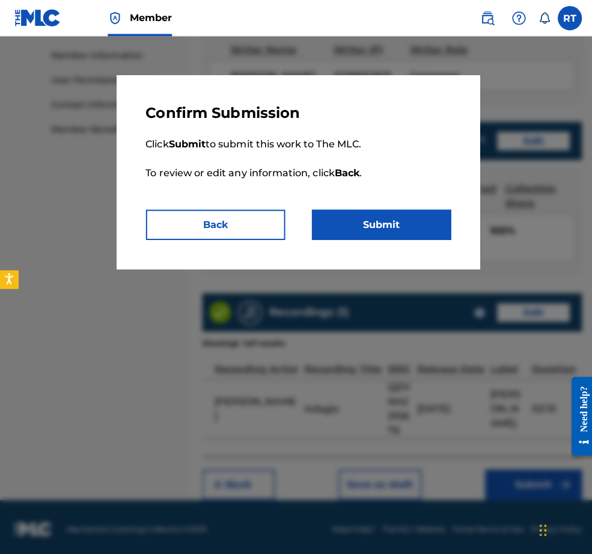
click at [413, 238] on button "Submit" at bounding box center [379, 223] width 138 height 30
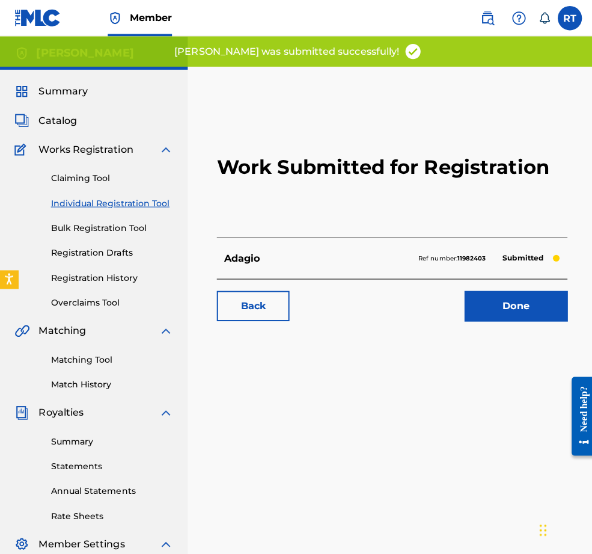
click at [493, 319] on link "Done" at bounding box center [512, 304] width 102 height 30
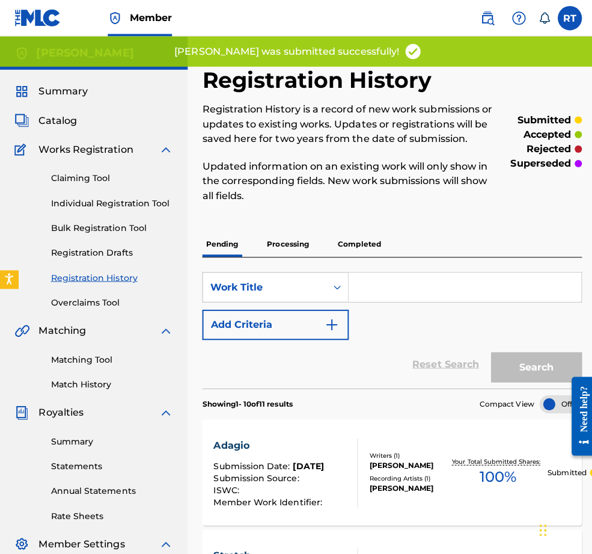
click at [109, 208] on link "Individual Registration Tool" at bounding box center [111, 201] width 121 height 13
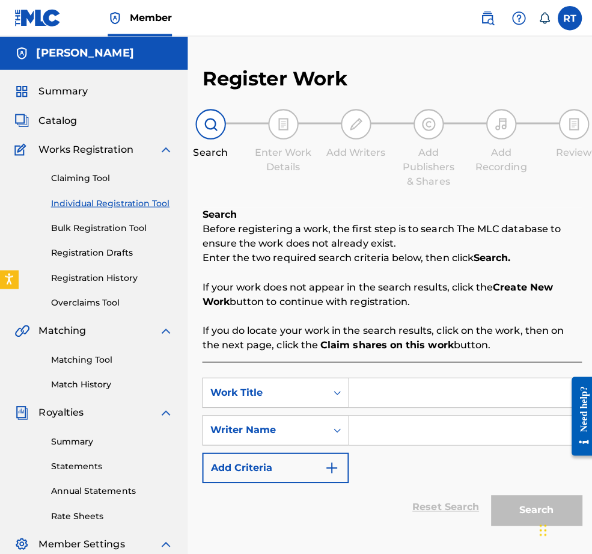
click at [429, 404] on input "Search Form" at bounding box center [461, 389] width 231 height 29
type input "Battement Tendu (center)"
click at [420, 440] on input "Search Form" at bounding box center [461, 427] width 231 height 29
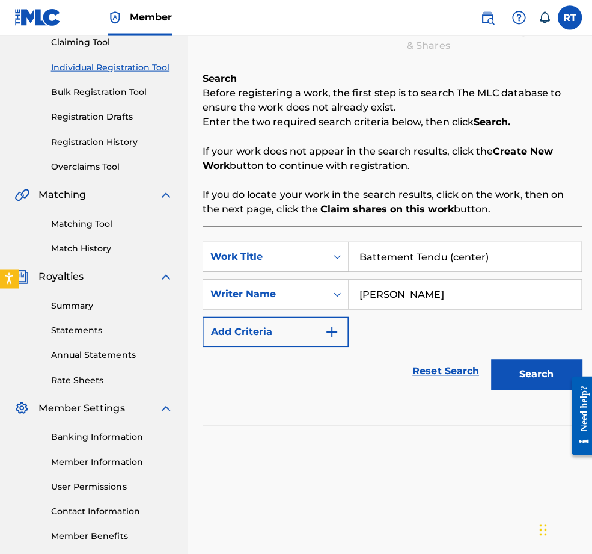
scroll to position [140, 0]
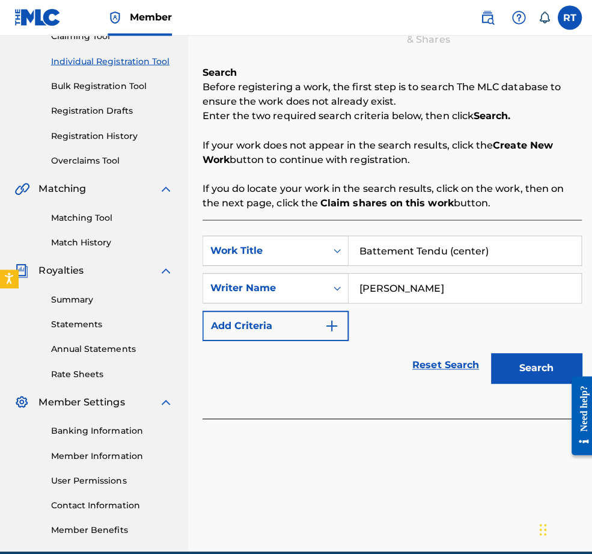
type input "[PERSON_NAME]"
click at [523, 381] on button "Search" at bounding box center [533, 366] width 90 height 30
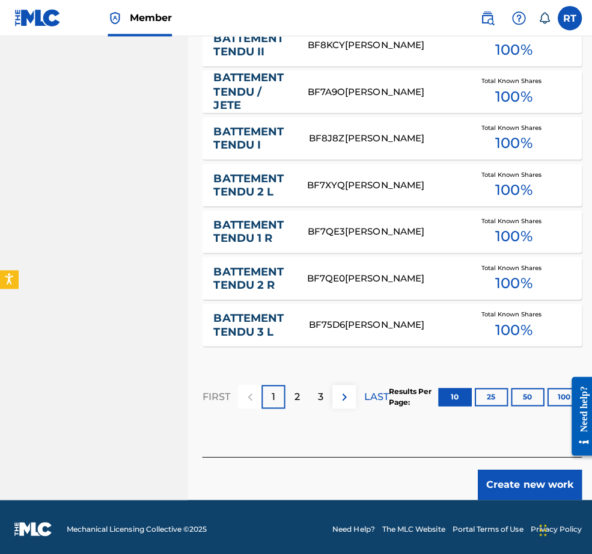
click at [521, 482] on button "Create new work" at bounding box center [526, 481] width 103 height 30
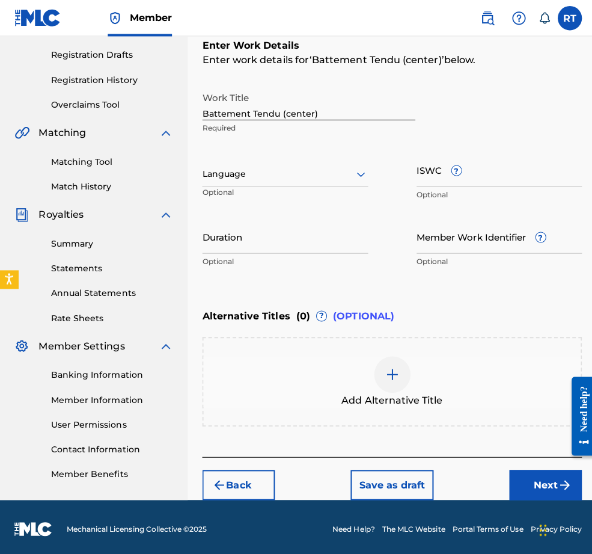
scroll to position [188, 0]
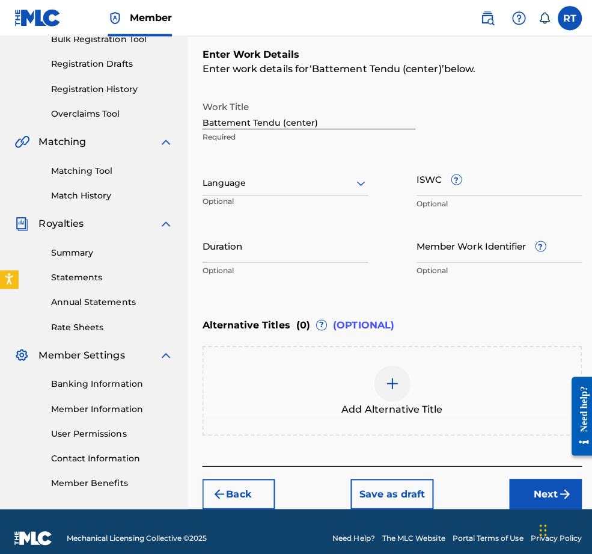
click at [292, 260] on input "Duration" at bounding box center [283, 243] width 165 height 34
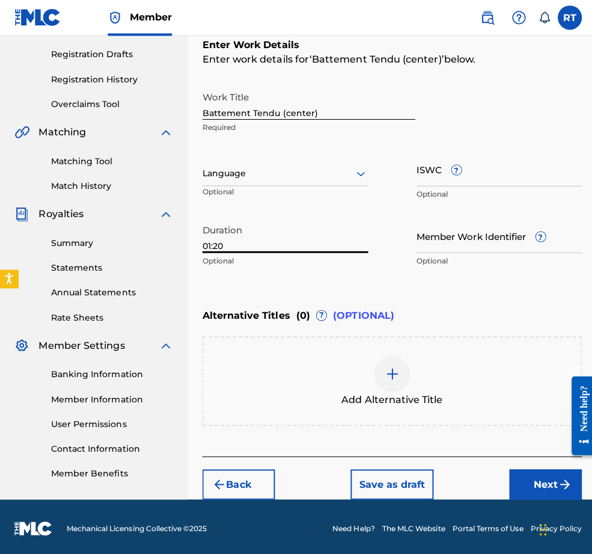
type input "01:20"
click at [523, 482] on button "Next" at bounding box center [542, 481] width 72 height 30
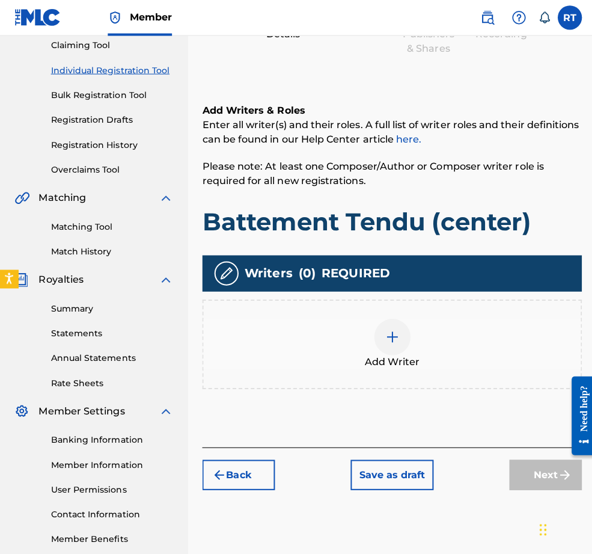
scroll to position [141, 0]
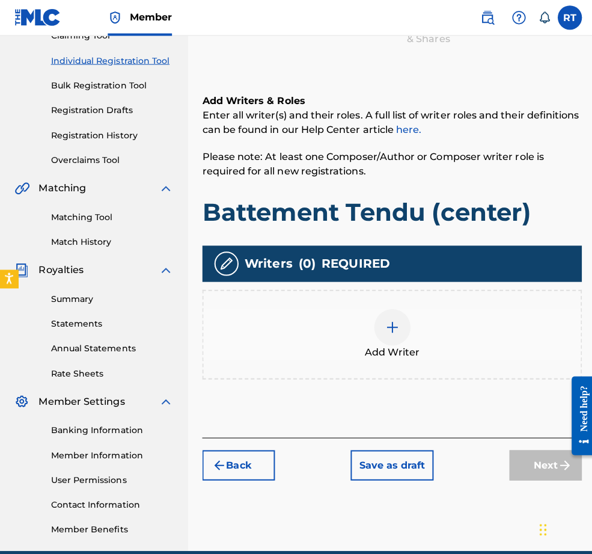
click at [408, 343] on div at bounding box center [390, 325] width 36 height 36
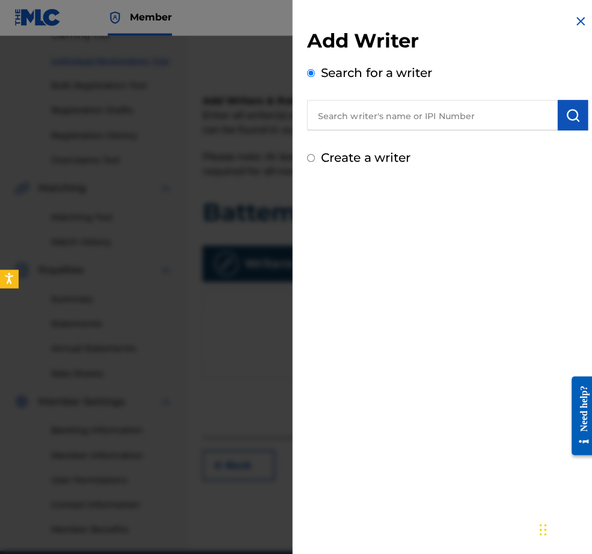
click at [334, 121] on input "text" at bounding box center [429, 115] width 249 height 30
paste input "01296512631"
type input "01296512631"
click at [550, 130] on button "submit" at bounding box center [569, 115] width 30 height 30
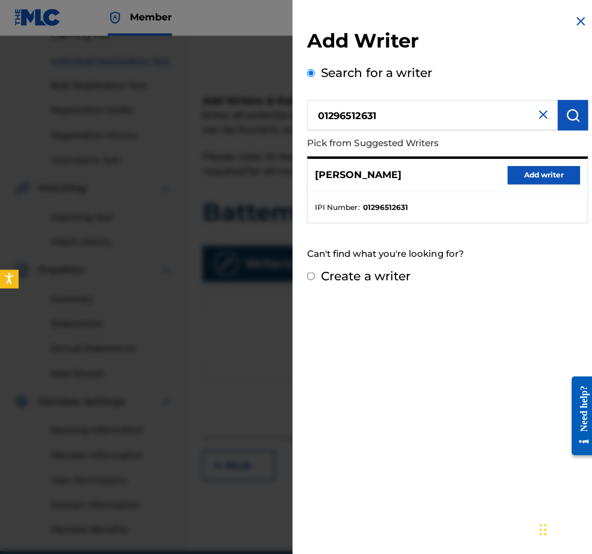
click at [535, 183] on button "Add writer" at bounding box center [540, 174] width 72 height 18
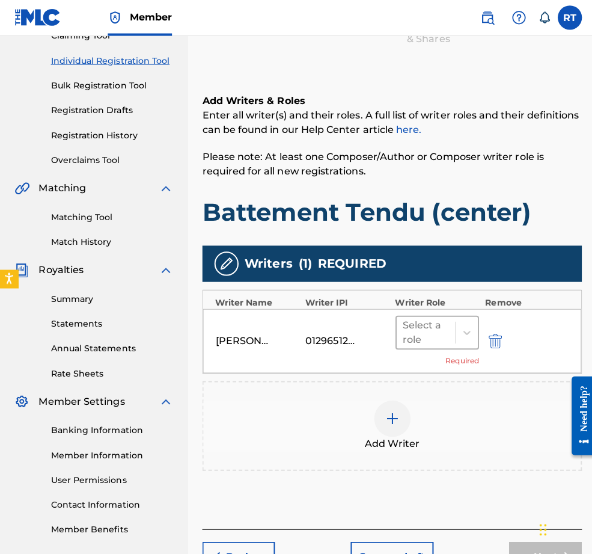
click at [466, 342] on div at bounding box center [463, 330] width 22 height 31
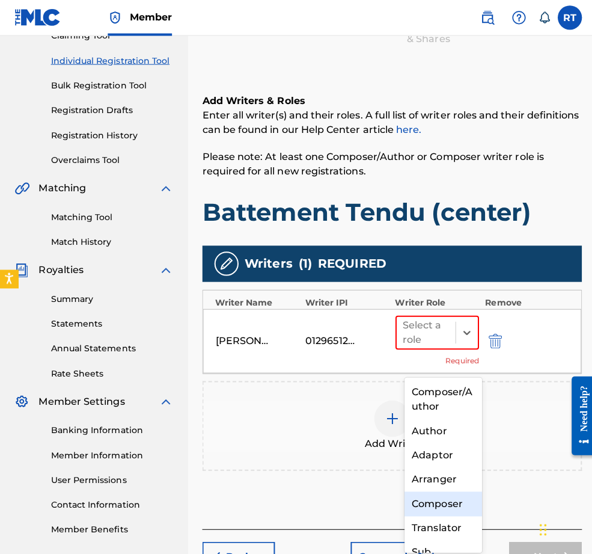
click at [436, 482] on div "Composer" at bounding box center [440, 500] width 77 height 24
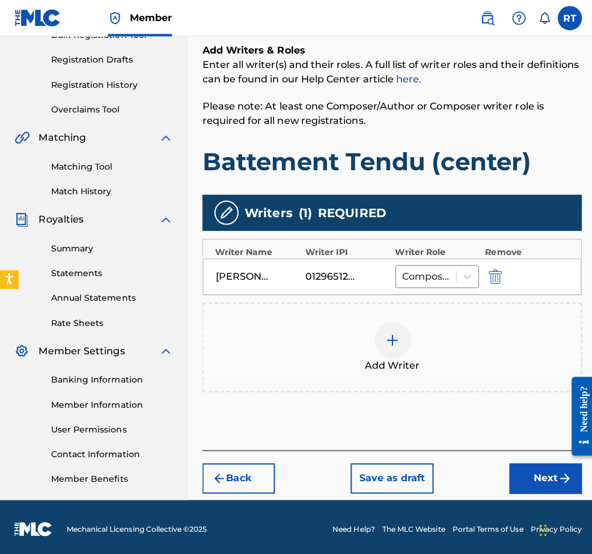
click at [517, 469] on button "Next" at bounding box center [542, 475] width 72 height 30
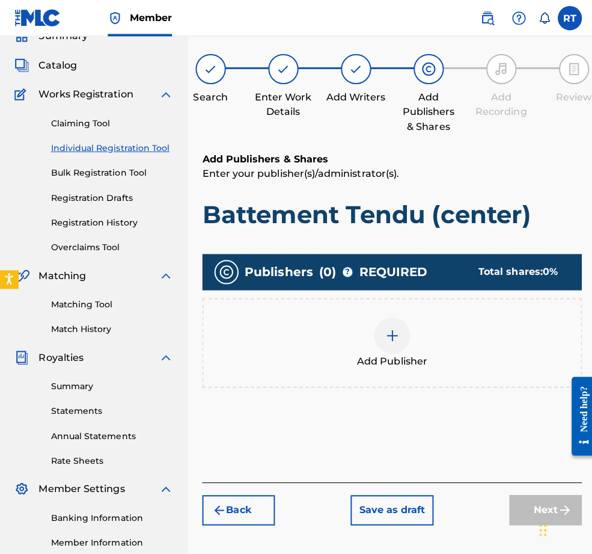
scroll to position [54, 0]
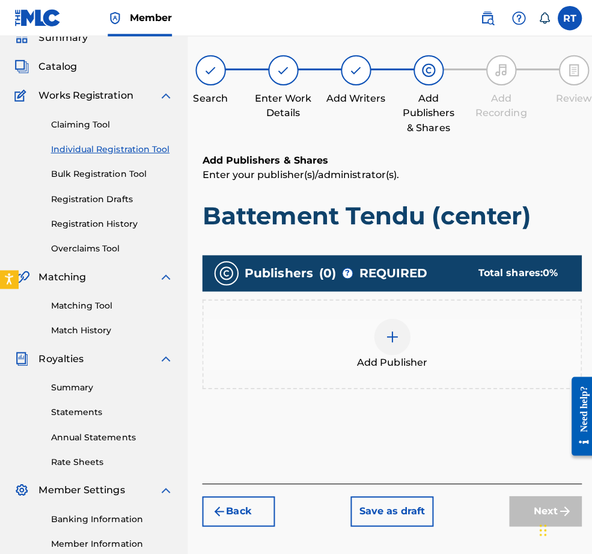
click at [397, 342] on img at bounding box center [390, 334] width 14 height 14
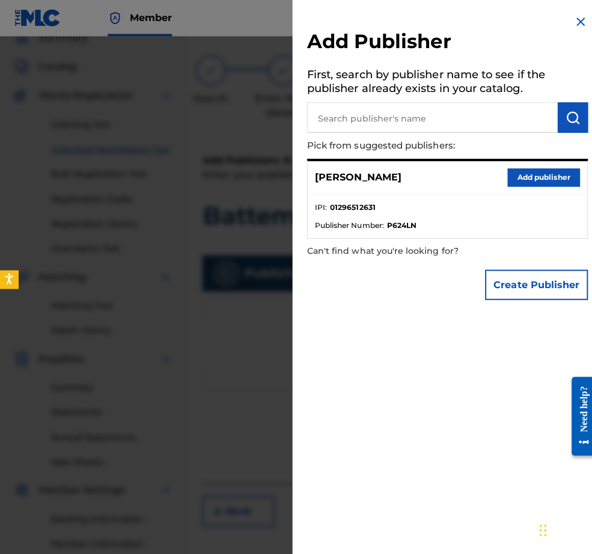
click at [530, 193] on div "[PERSON_NAME] Add publisher" at bounding box center [445, 176] width 278 height 33
click at [534, 185] on button "Add publisher" at bounding box center [540, 176] width 72 height 18
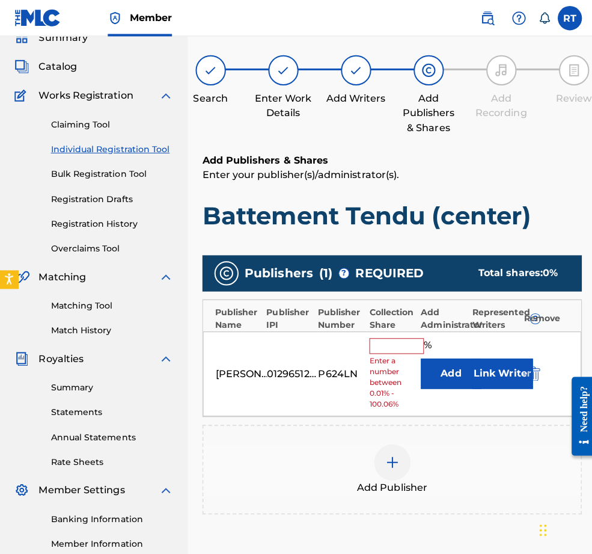
click at [415, 351] on input "text" at bounding box center [394, 344] width 54 height 16
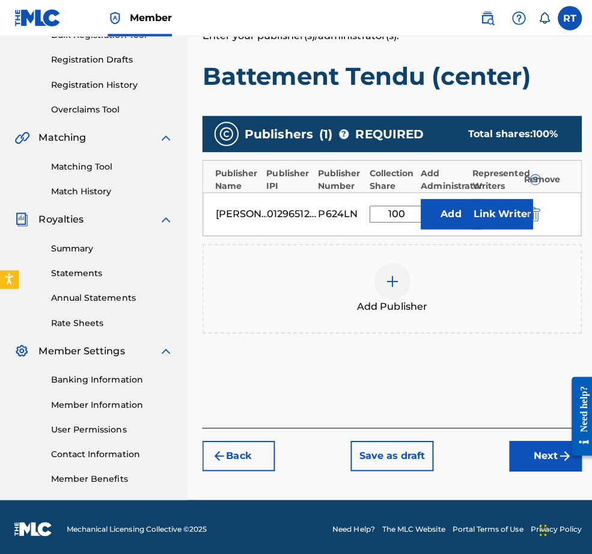
type input "100"
click at [541, 437] on button "Next" at bounding box center [542, 452] width 72 height 30
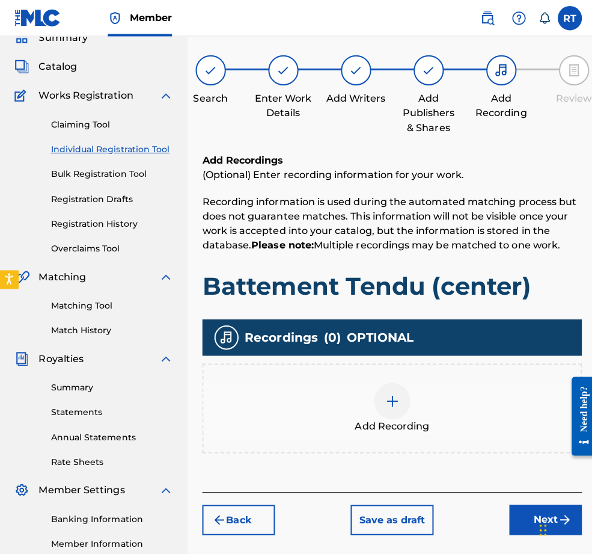
click at [408, 416] on div at bounding box center [390, 398] width 36 height 36
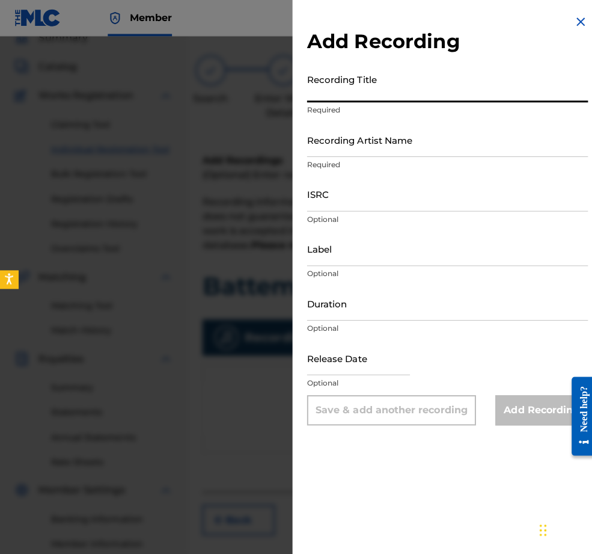
click at [324, 94] on input "Recording Title" at bounding box center [444, 84] width 279 height 34
type input "Battement Tendu (center)"
click at [309, 153] on input "Recording Artist Name" at bounding box center [444, 138] width 279 height 34
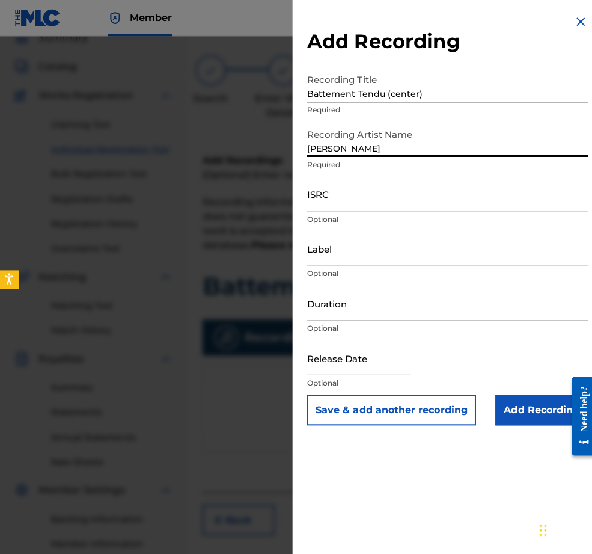
type input "[PERSON_NAME]"
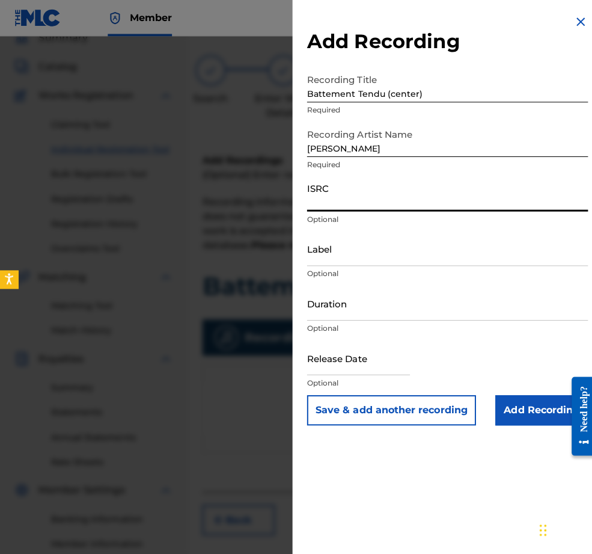
paste input "QZHNA2210677"
type input "QZHNA2210677"
click at [305, 264] on input "Label" at bounding box center [444, 247] width 279 height 34
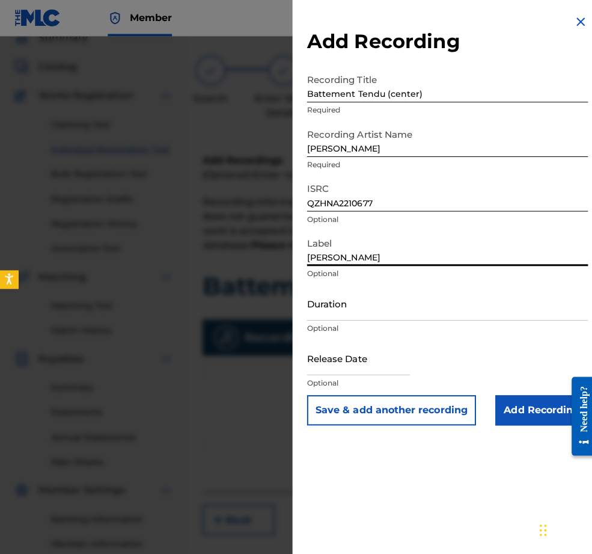
type input "[PERSON_NAME]"
click at [305, 318] on input "Duration" at bounding box center [444, 301] width 279 height 34
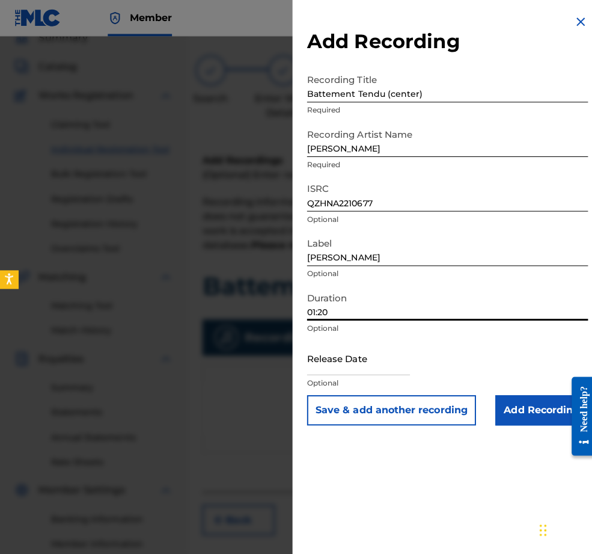
type input "01:20"
click at [342, 372] on input "text" at bounding box center [356, 355] width 102 height 34
select select "7"
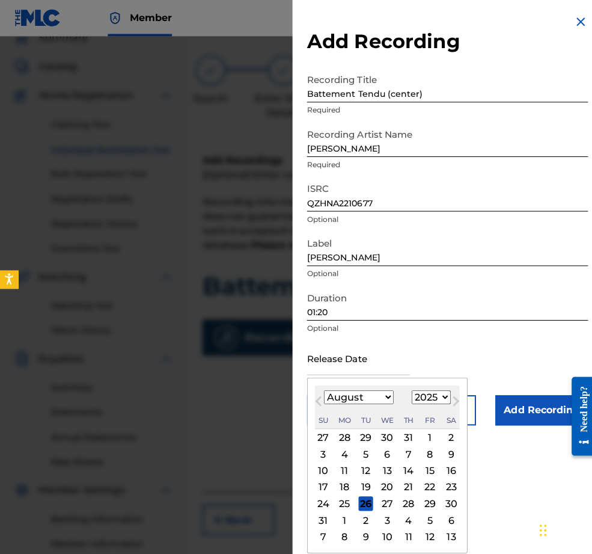
select select "2022"
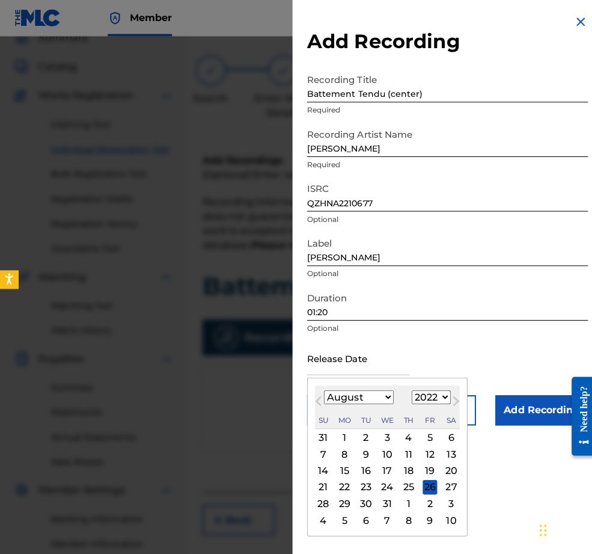
select select "4"
click at [335, 458] on div "9" at bounding box center [342, 450] width 14 height 14
type input "[DATE]"
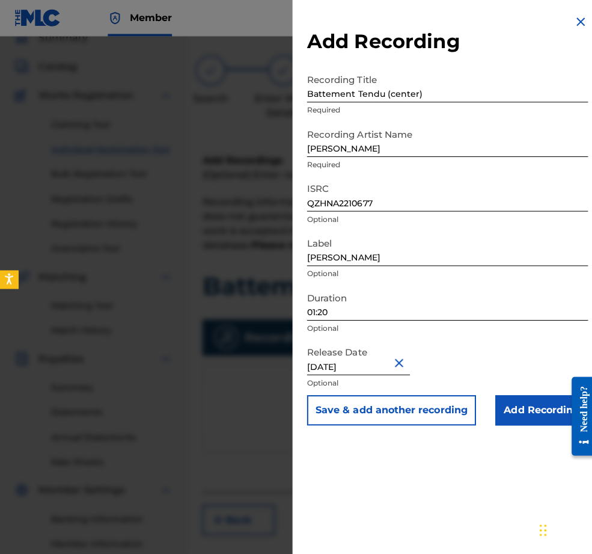
click at [504, 422] on input "Add Recording" at bounding box center [538, 407] width 92 height 30
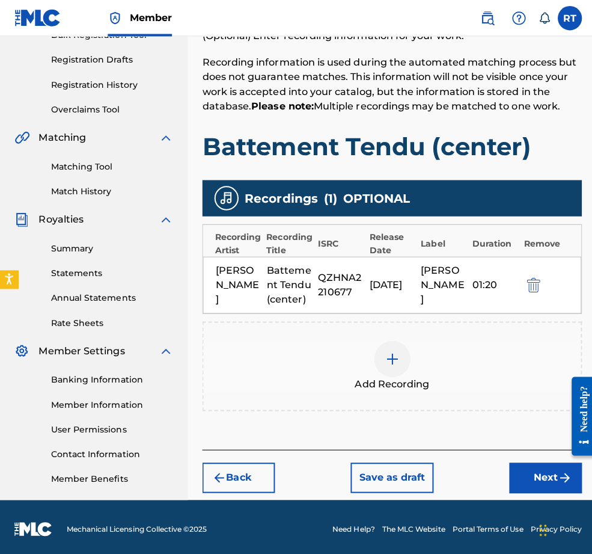
click at [519, 473] on button "Next" at bounding box center [542, 474] width 72 height 30
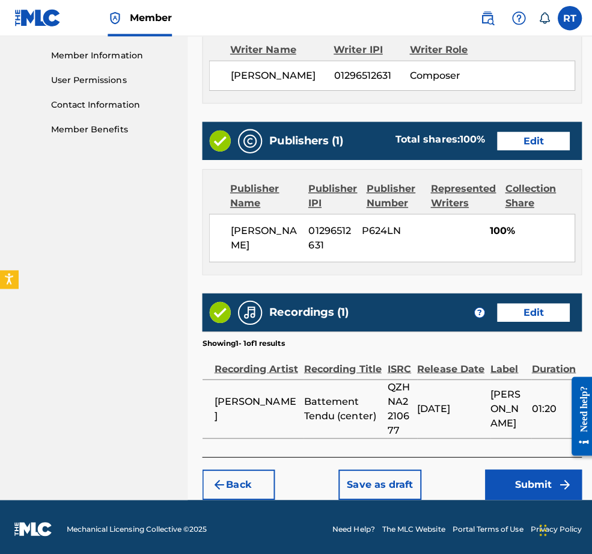
scroll to position [606, 0]
click at [515, 466] on button "Submit" at bounding box center [530, 481] width 96 height 30
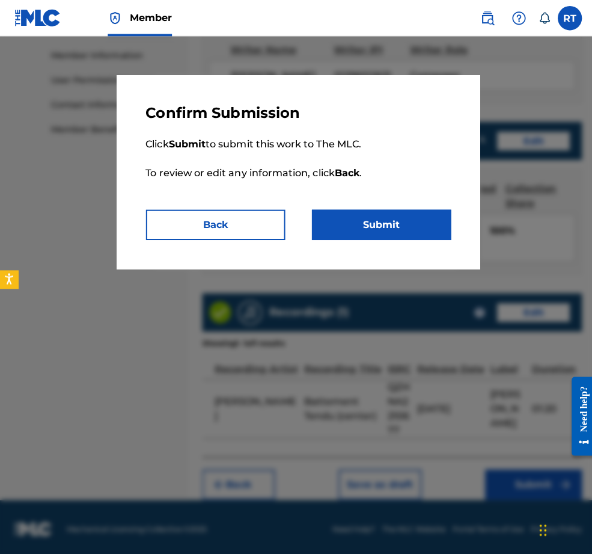
click at [426, 238] on button "Submit" at bounding box center [379, 223] width 138 height 30
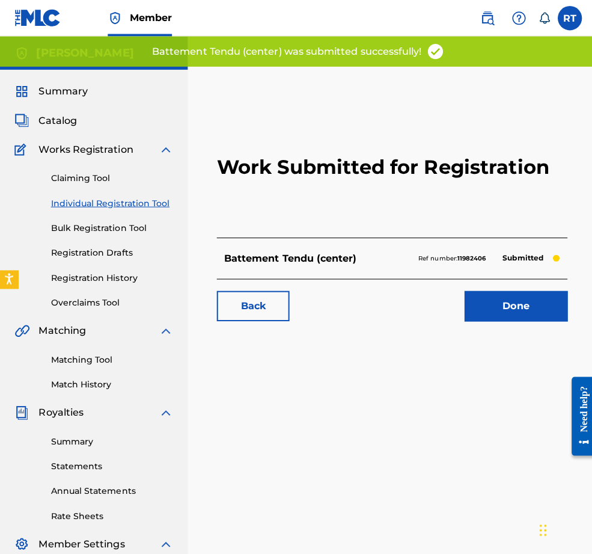
click at [499, 319] on link "Done" at bounding box center [512, 304] width 102 height 30
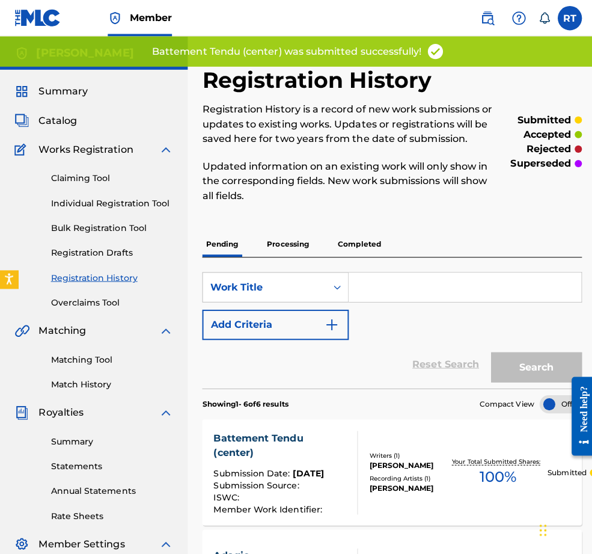
click at [111, 238] on div "Claiming Tool Individual Registration Tool Bulk Registration Tool Registration …" at bounding box center [93, 231] width 158 height 151
click at [115, 208] on link "Individual Registration Tool" at bounding box center [111, 201] width 121 height 13
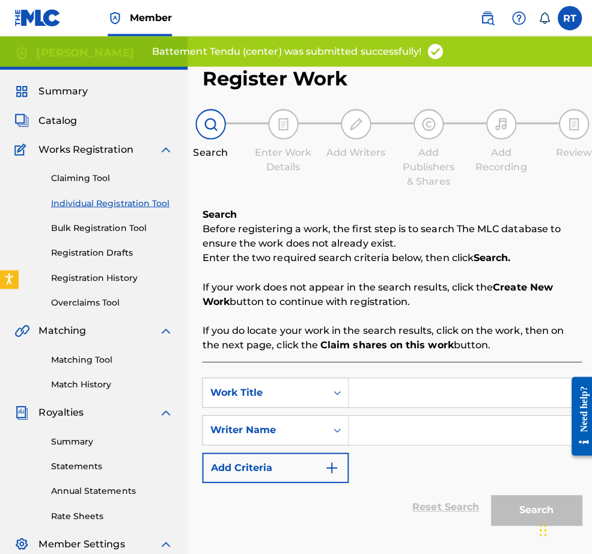
click at [456, 404] on input "Search Form" at bounding box center [461, 389] width 231 height 29
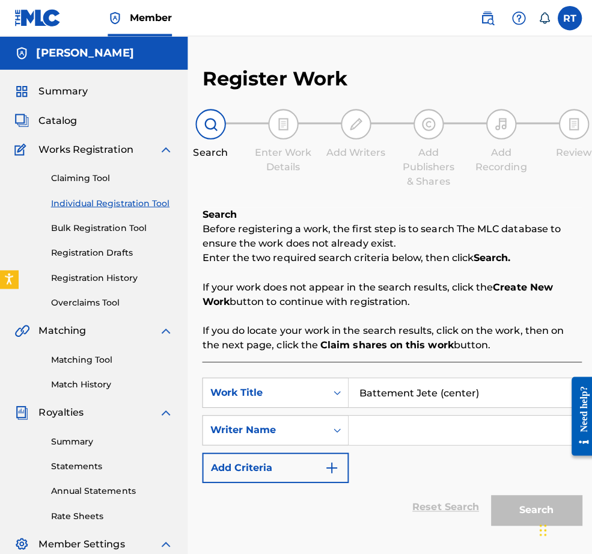
type input "Battement Jete (center)"
click at [426, 441] on input "Search Form" at bounding box center [461, 427] width 231 height 29
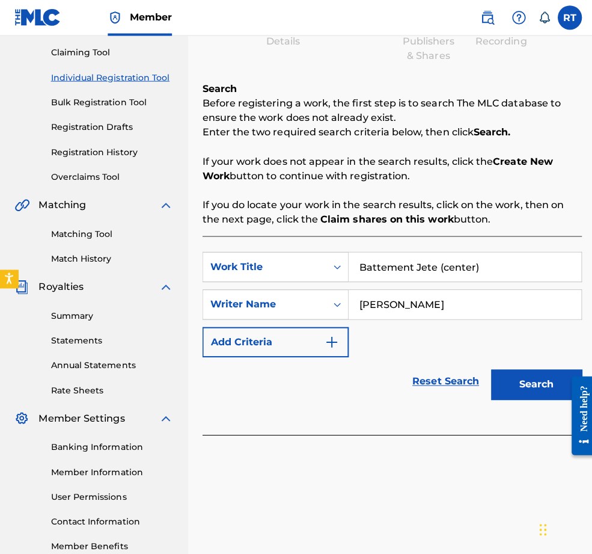
scroll to position [168, 0]
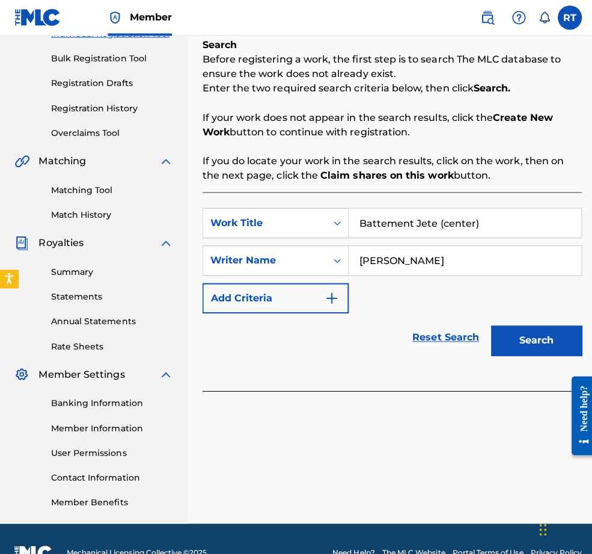
type input "[PERSON_NAME]"
click at [515, 354] on button "Search" at bounding box center [533, 339] width 90 height 30
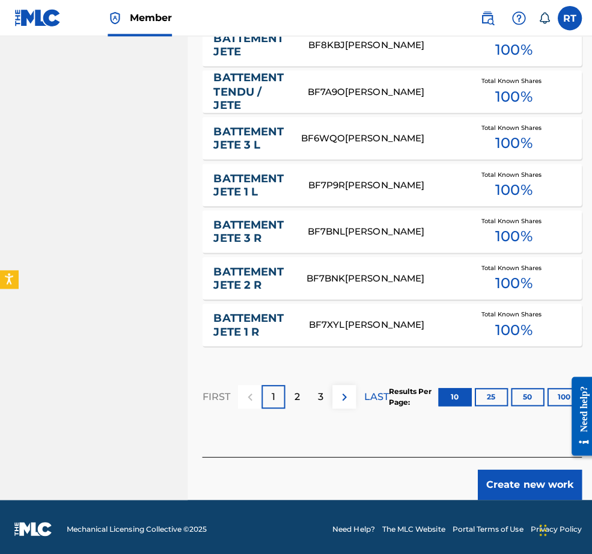
click at [513, 468] on button "Create new work" at bounding box center [526, 481] width 103 height 30
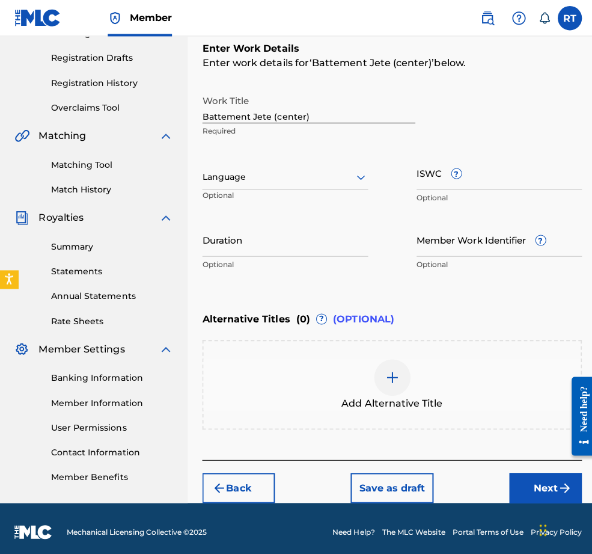
scroll to position [176, 0]
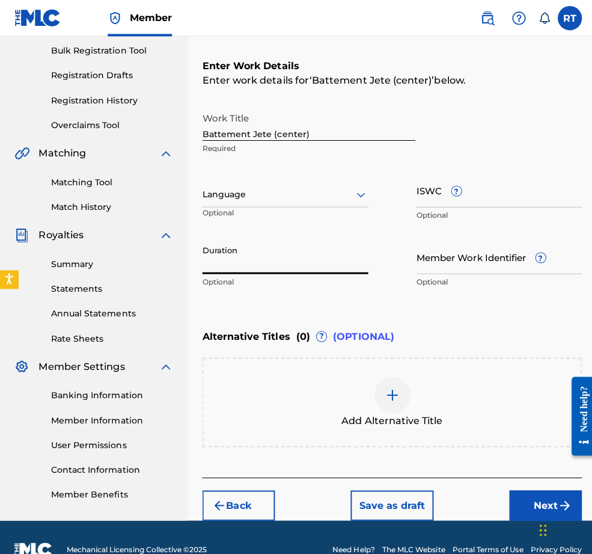
click at [321, 272] on input "Duration" at bounding box center [283, 255] width 165 height 34
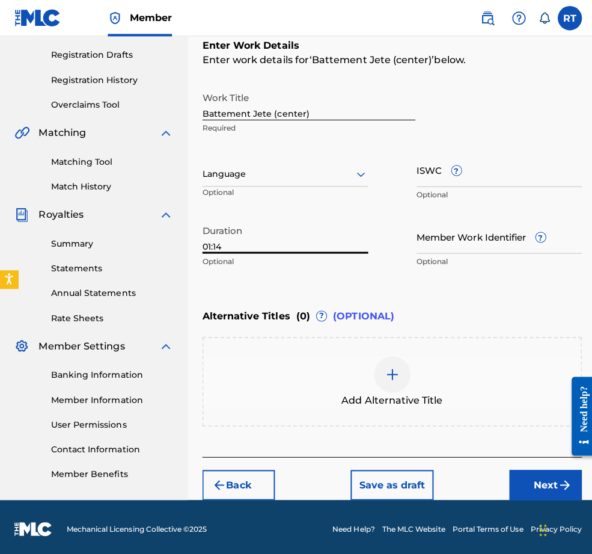
type input "01:14"
click at [533, 475] on button "Next" at bounding box center [542, 481] width 72 height 30
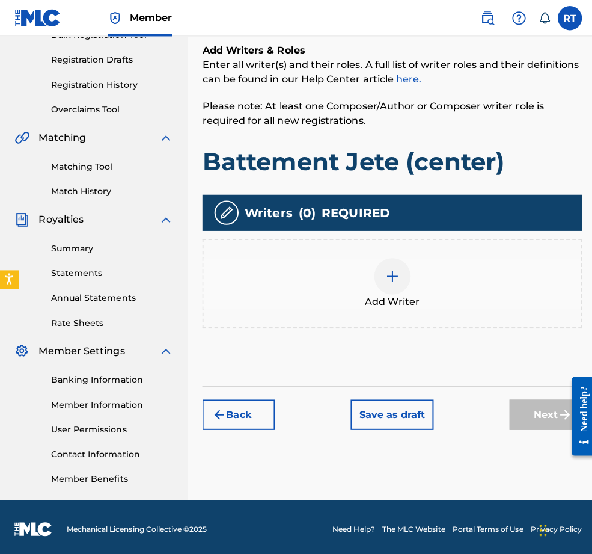
scroll to position [245, 0]
click at [424, 256] on div "Add Writer" at bounding box center [389, 281] width 375 height 51
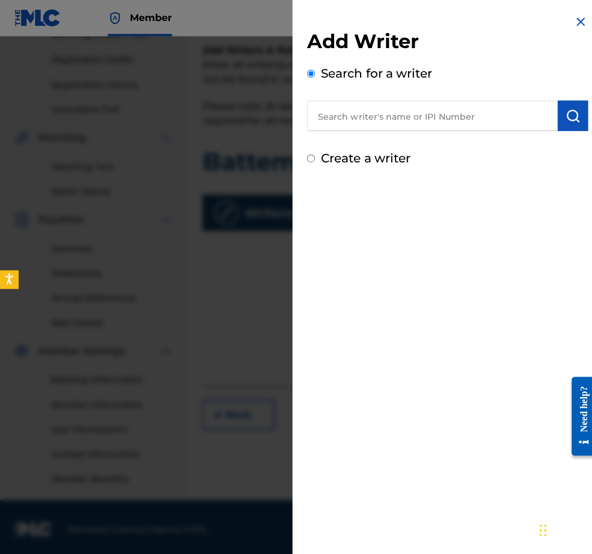
click at [494, 123] on input "text" at bounding box center [429, 115] width 249 height 30
paste input "01296512631"
type input "01296512631"
click at [550, 117] on img "submit" at bounding box center [569, 115] width 14 height 14
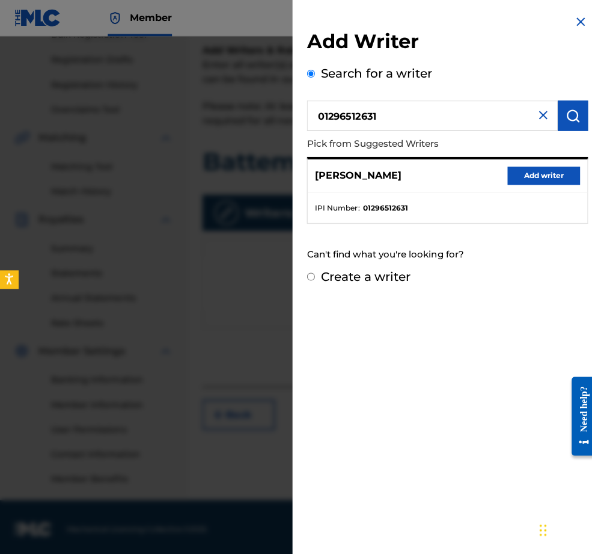
click at [547, 183] on button "Add writer" at bounding box center [540, 174] width 72 height 18
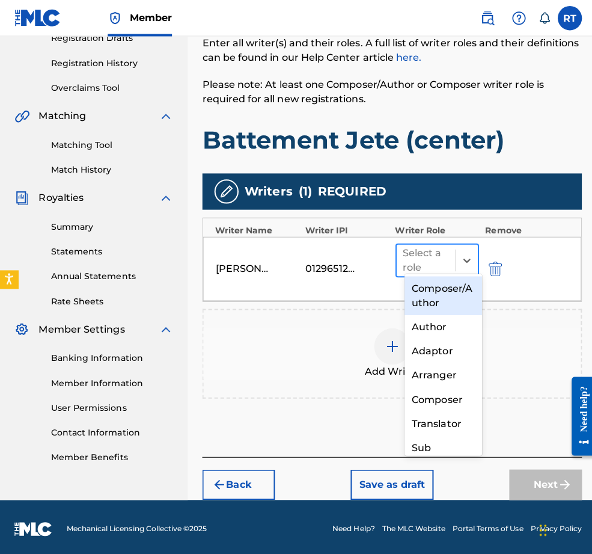
click at [440, 254] on div at bounding box center [423, 258] width 46 height 17
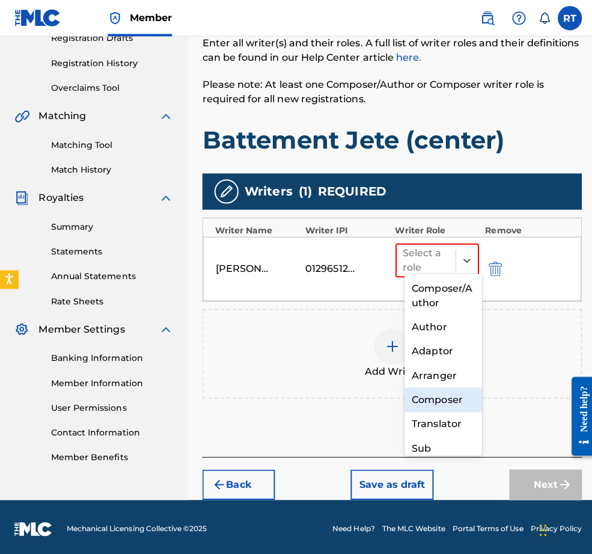
click at [434, 394] on div "Composer" at bounding box center [440, 397] width 77 height 24
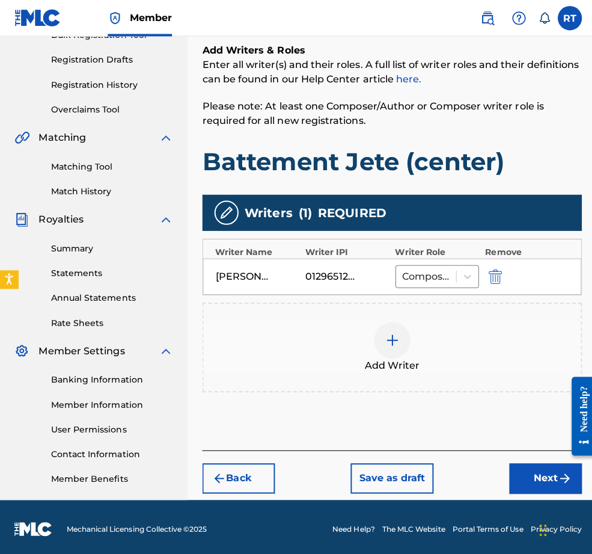
click at [512, 461] on button "Next" at bounding box center [542, 475] width 72 height 30
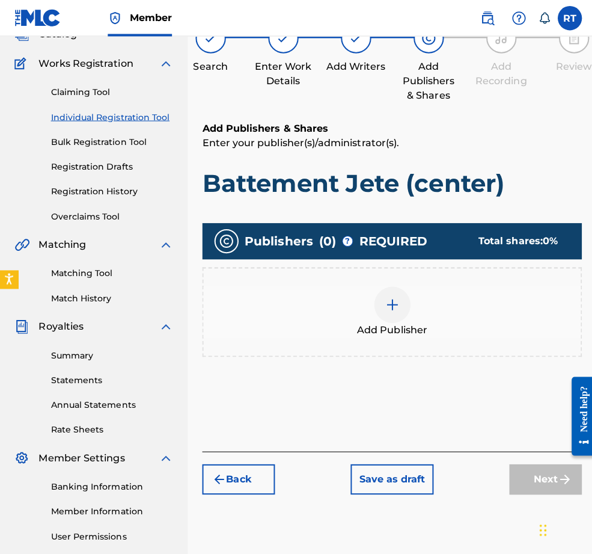
scroll to position [54, 0]
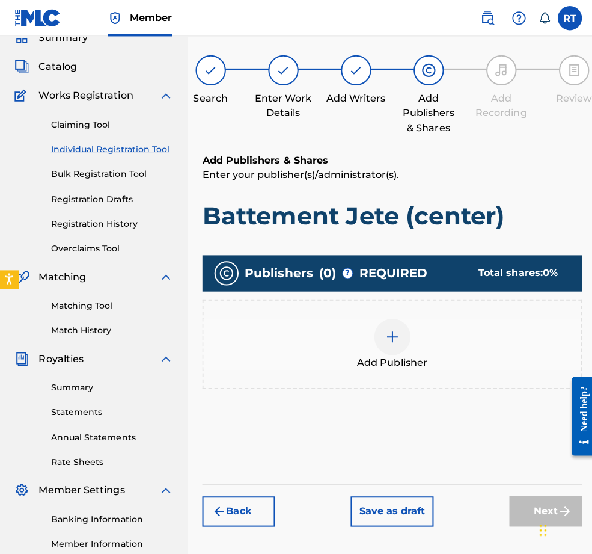
click at [397, 342] on img at bounding box center [390, 334] width 14 height 14
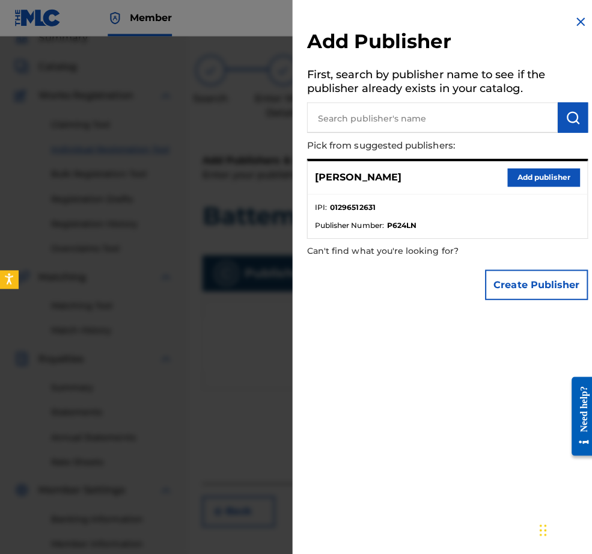
click at [539, 185] on button "Add publisher" at bounding box center [540, 176] width 72 height 18
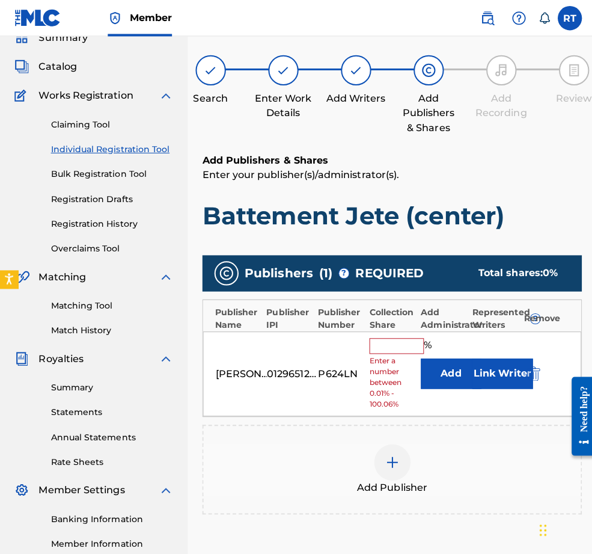
click at [414, 351] on input "text" at bounding box center [394, 344] width 54 height 16
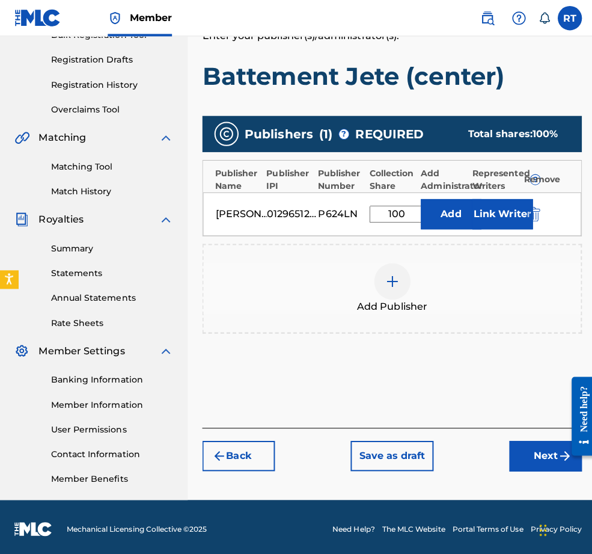
type input "100"
click at [527, 441] on button "Next" at bounding box center [542, 452] width 72 height 30
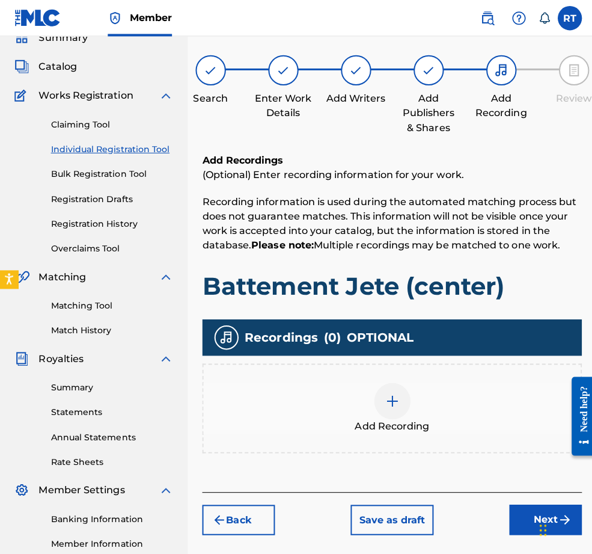
click at [424, 431] on div "Add Recording" at bounding box center [389, 405] width 375 height 51
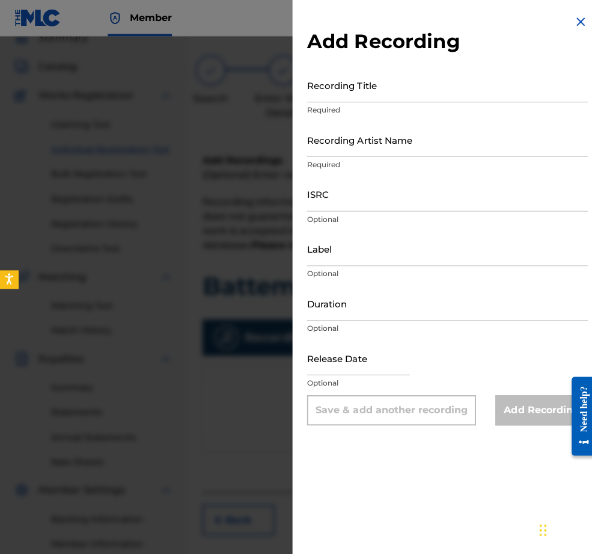
click at [324, 98] on input "Recording Title" at bounding box center [444, 84] width 279 height 34
type input "N"
type input "Battement Jete (center)"
click at [305, 156] on input "Recording Artist Name" at bounding box center [444, 138] width 279 height 34
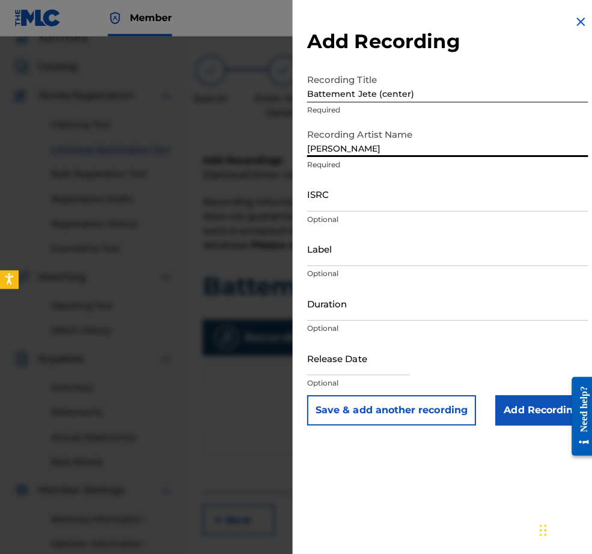
type input "[PERSON_NAME]"
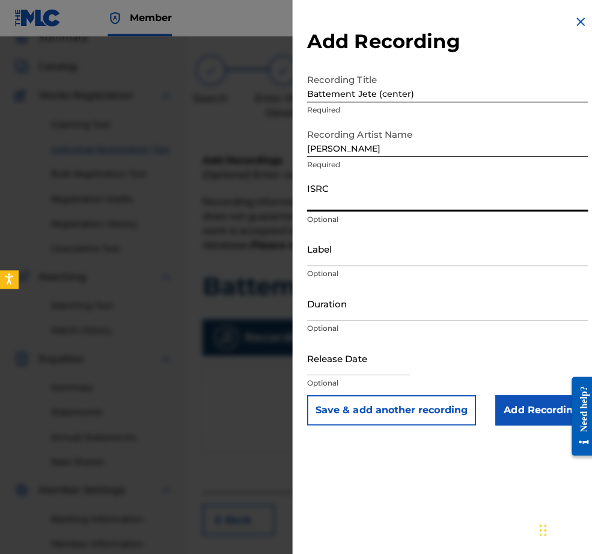
paste input "QZHNA2210678"
type input "QZHNA2210678"
click at [327, 264] on input "Label" at bounding box center [444, 247] width 279 height 34
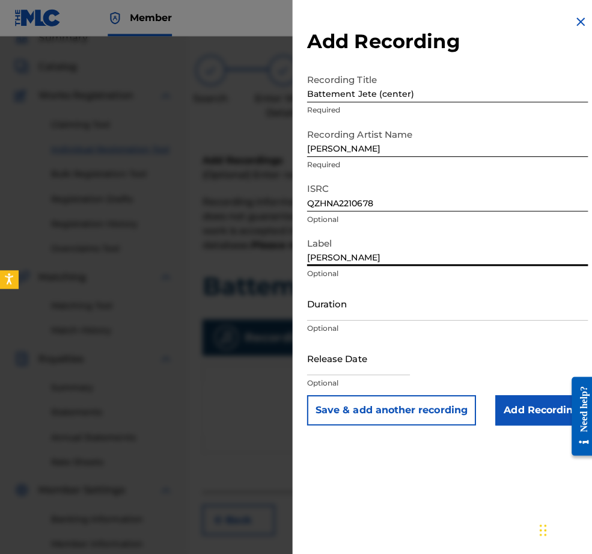
type input "[PERSON_NAME]"
click at [324, 318] on input "Duration" at bounding box center [444, 301] width 279 height 34
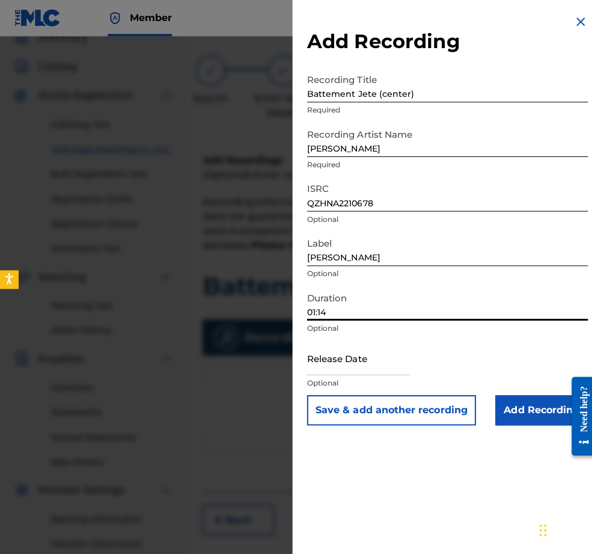
type input "01:14"
click at [336, 372] on input "text" at bounding box center [356, 355] width 102 height 34
select select "7"
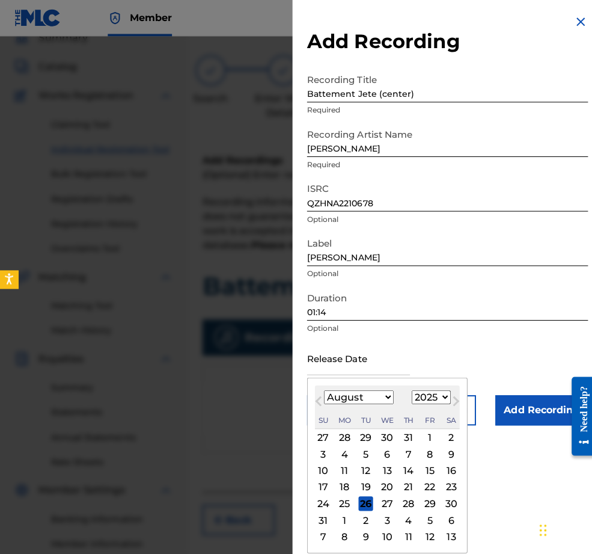
select select "2022"
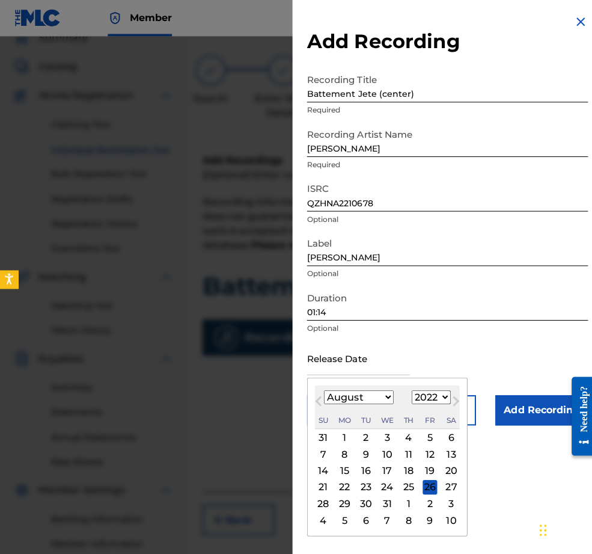
select select "4"
click at [335, 458] on div "9" at bounding box center [342, 450] width 14 height 14
type input "[DATE]"
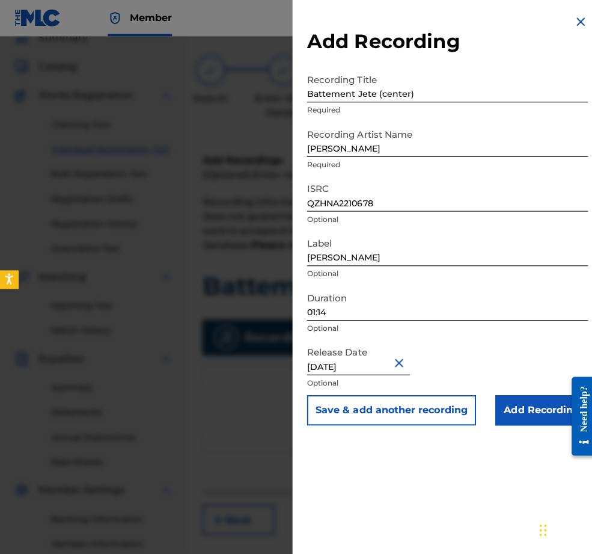
click at [492, 422] on input "Add Recording" at bounding box center [538, 407] width 92 height 30
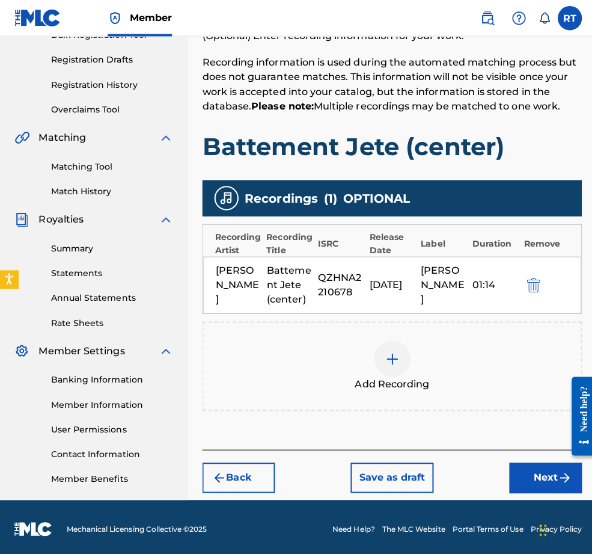
click at [515, 467] on button "Next" at bounding box center [542, 474] width 72 height 30
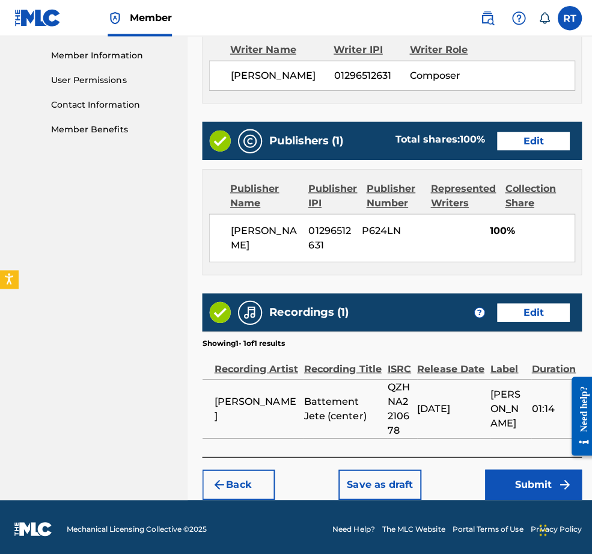
scroll to position [606, 0]
click at [523, 474] on button "Submit" at bounding box center [530, 481] width 96 height 30
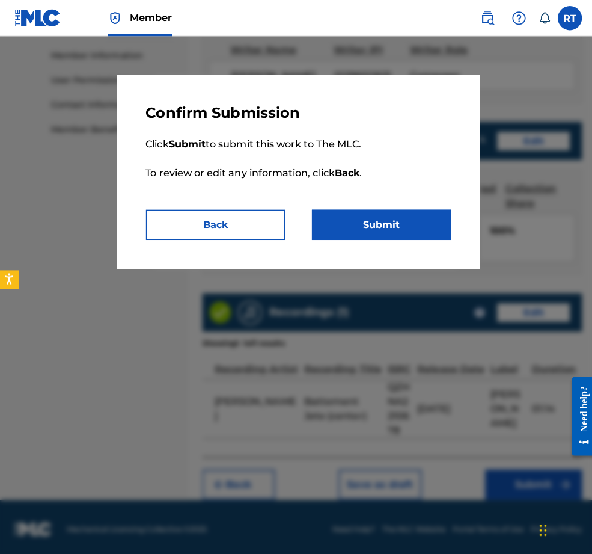
click at [413, 238] on button "Submit" at bounding box center [379, 223] width 138 height 30
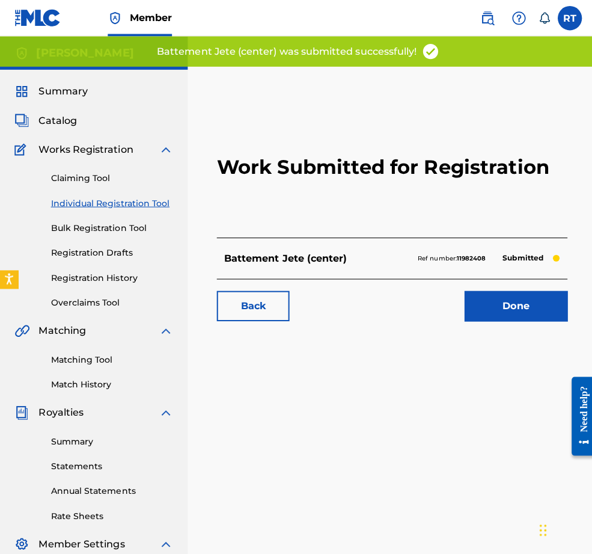
click at [499, 319] on link "Done" at bounding box center [512, 304] width 102 height 30
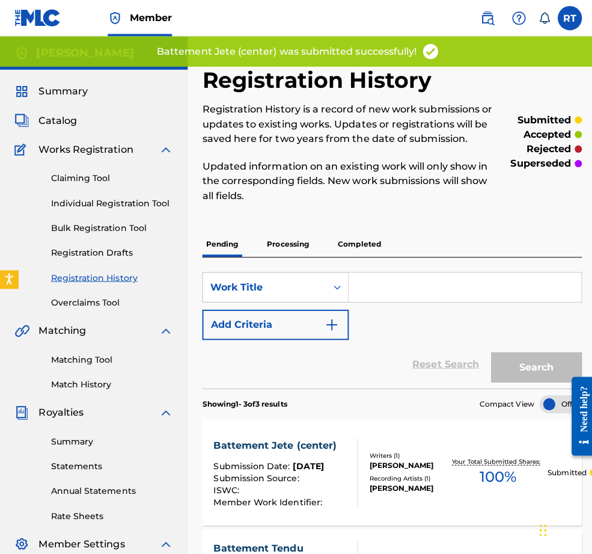
click at [158, 208] on link "Individual Registration Tool" at bounding box center [111, 201] width 121 height 13
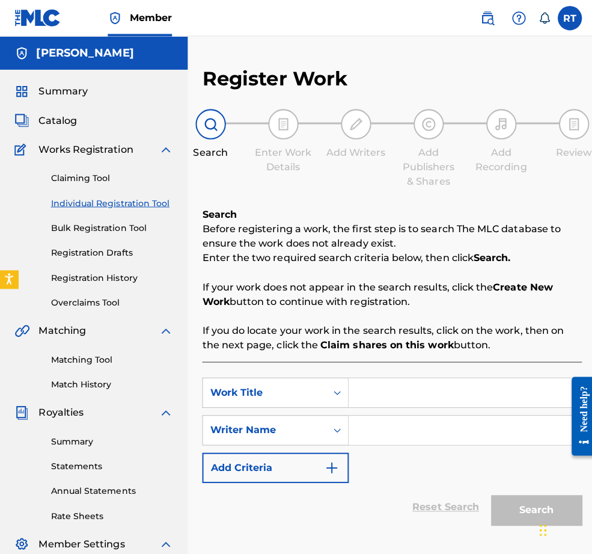
click at [487, 404] on input "Search Form" at bounding box center [461, 389] width 231 height 29
type input "Battement Fondu (center)"
click at [455, 441] on input "Search Form" at bounding box center [461, 427] width 231 height 29
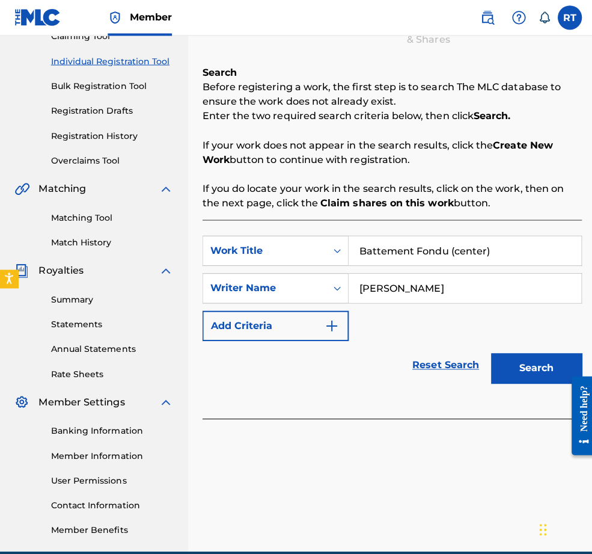
scroll to position [158, 0]
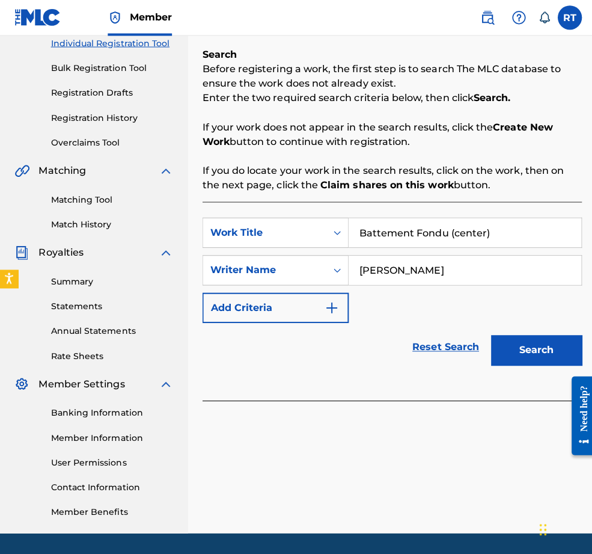
type input "[PERSON_NAME]"
click at [523, 363] on button "Search" at bounding box center [533, 348] width 90 height 30
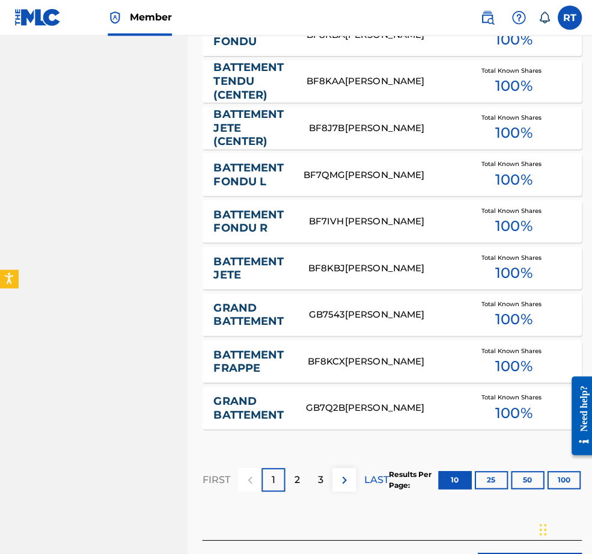
scroll to position [655, 0]
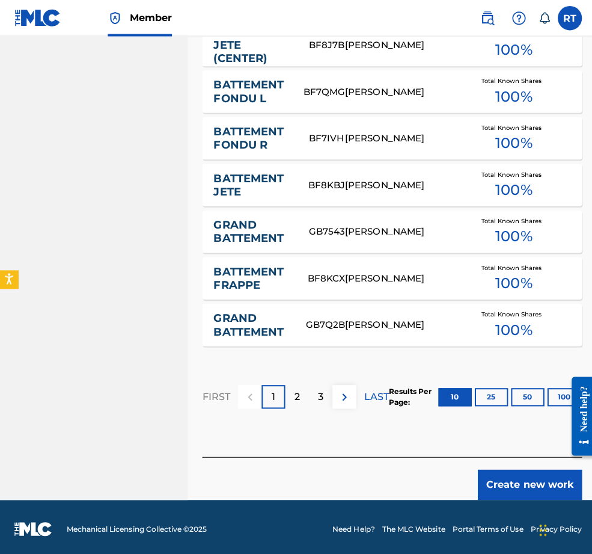
click at [521, 469] on button "Create new work" at bounding box center [526, 481] width 103 height 30
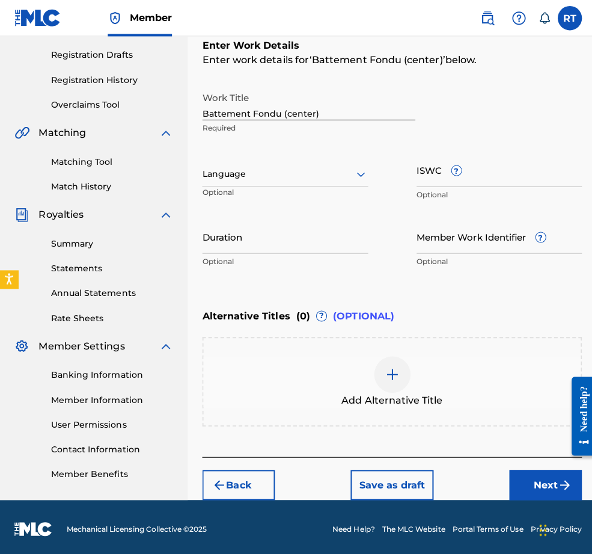
scroll to position [198, 0]
click at [309, 251] on input "Duration" at bounding box center [283, 234] width 165 height 34
type input "01:53"
click at [524, 466] on button "Next" at bounding box center [542, 481] width 72 height 30
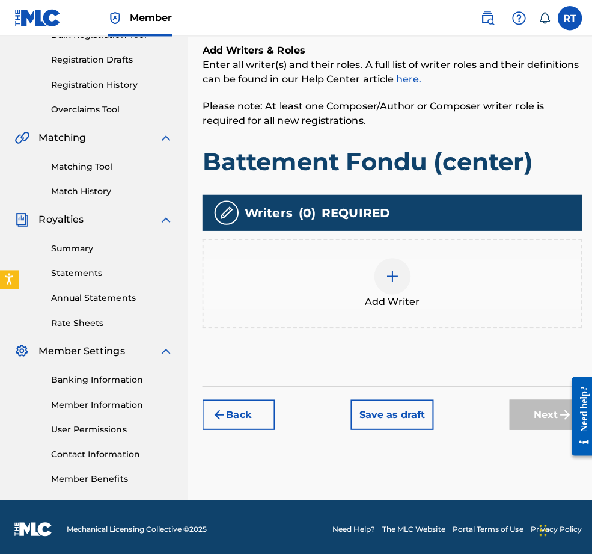
click at [381, 256] on div at bounding box center [390, 274] width 36 height 36
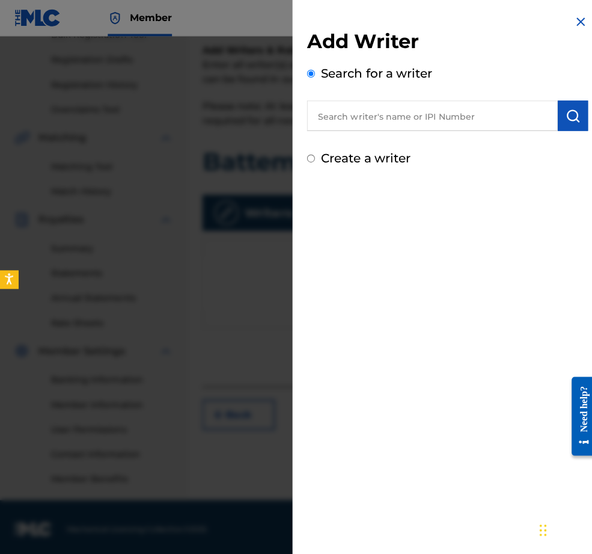
click at [429, 130] on input "text" at bounding box center [429, 115] width 249 height 30
paste input "01296512631"
type input "01296512631"
click at [550, 122] on img "submit" at bounding box center [569, 115] width 14 height 14
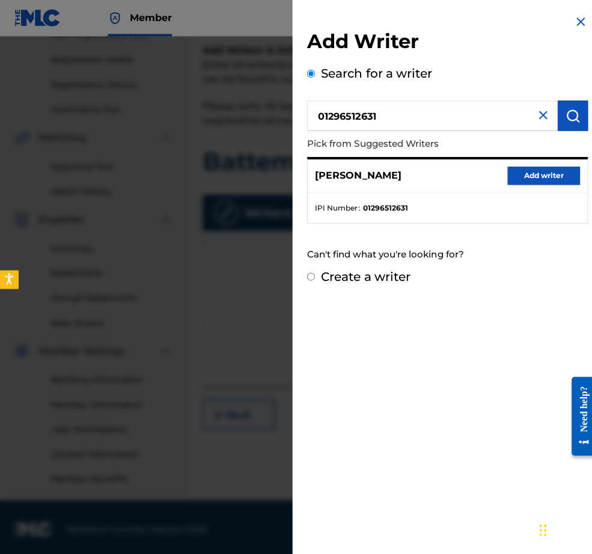
click at [543, 180] on button "Add writer" at bounding box center [540, 174] width 72 height 18
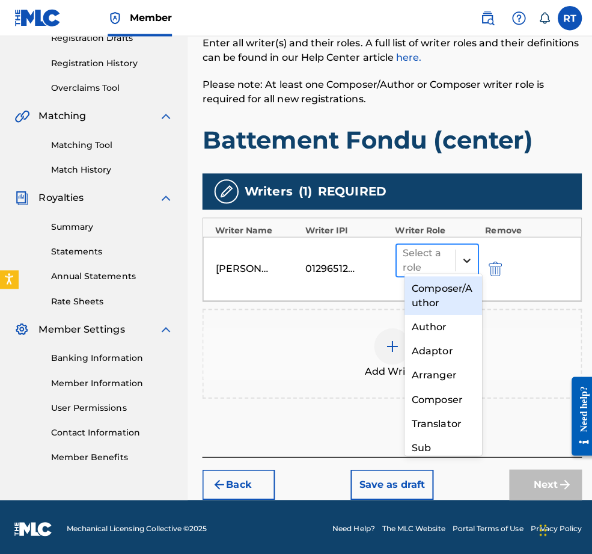
click at [470, 253] on icon at bounding box center [464, 259] width 12 height 12
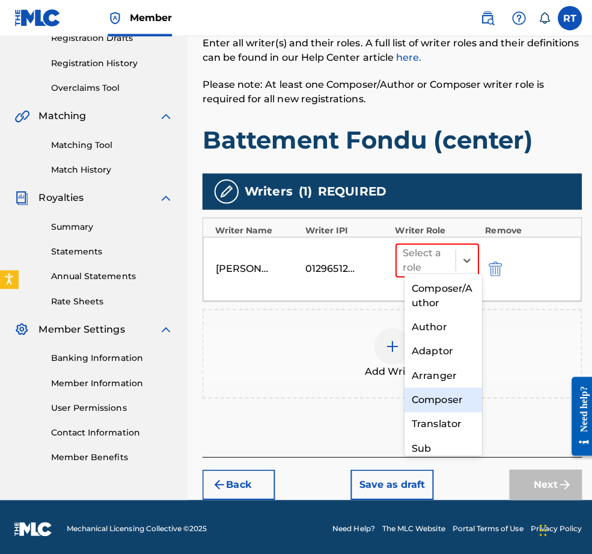
click at [439, 393] on div "Composer" at bounding box center [440, 397] width 77 height 24
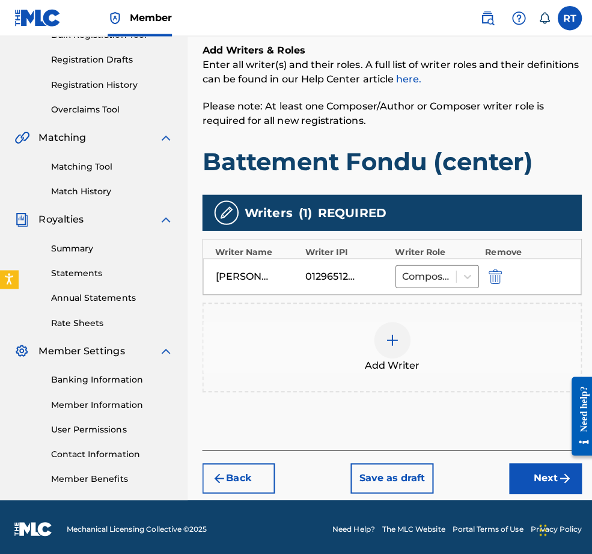
click at [543, 460] on button "Next" at bounding box center [542, 475] width 72 height 30
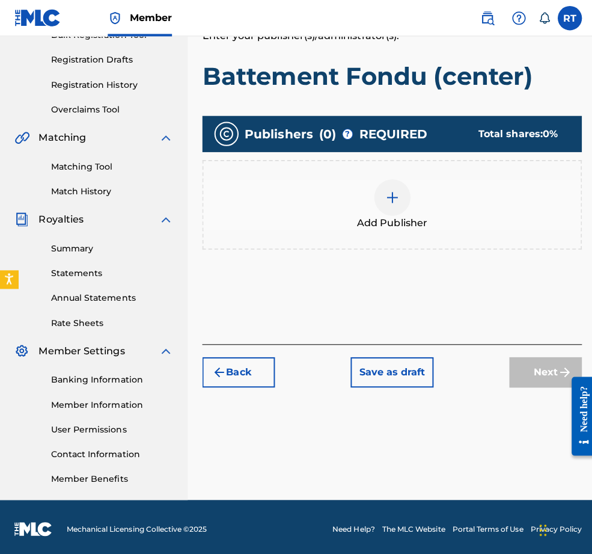
scroll to position [54, 0]
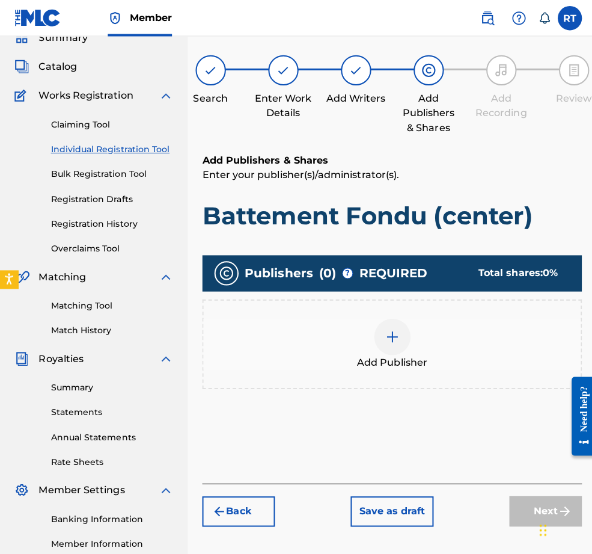
click at [396, 342] on img at bounding box center [390, 334] width 14 height 14
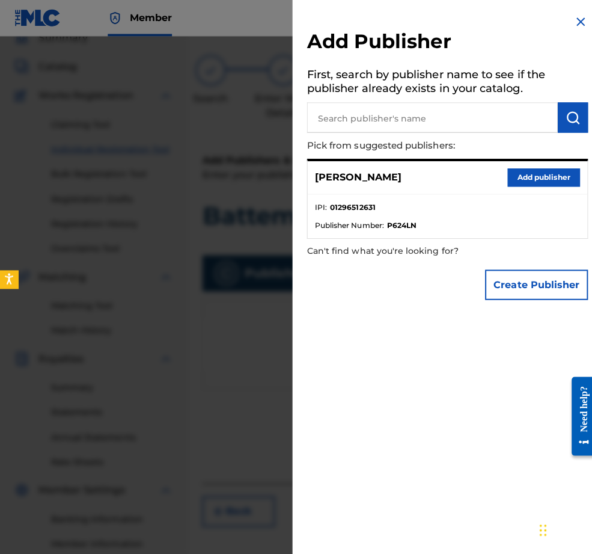
click at [525, 193] on div "[PERSON_NAME] Add publisher" at bounding box center [445, 176] width 278 height 33
click at [531, 185] on button "Add publisher" at bounding box center [540, 176] width 72 height 18
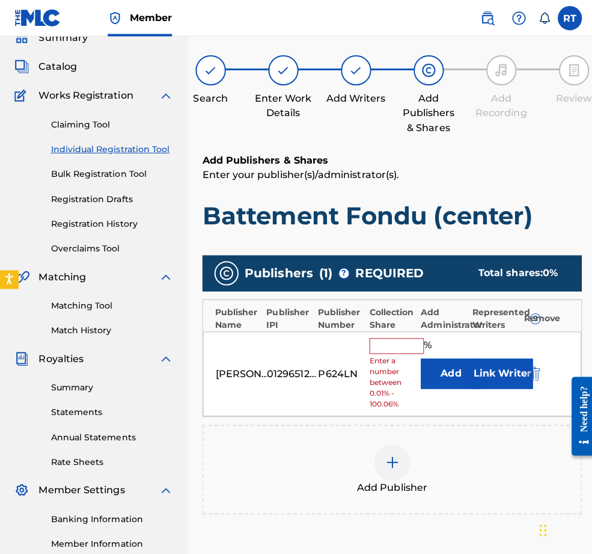
click at [416, 351] on input "text" at bounding box center [394, 344] width 54 height 16
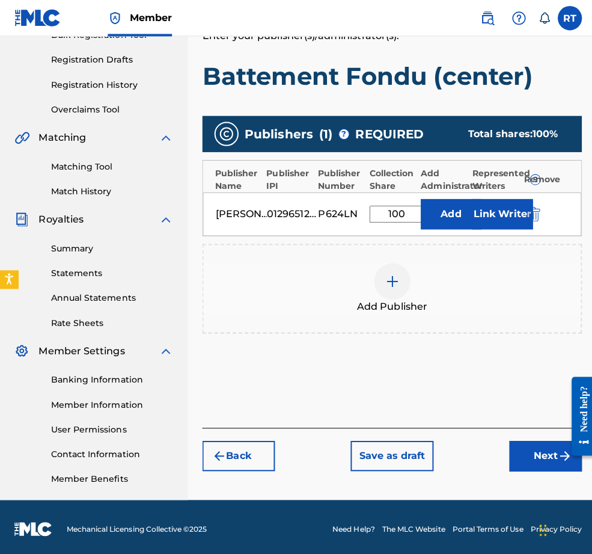
type input "100"
click at [506, 454] on button "Next" at bounding box center [542, 452] width 72 height 30
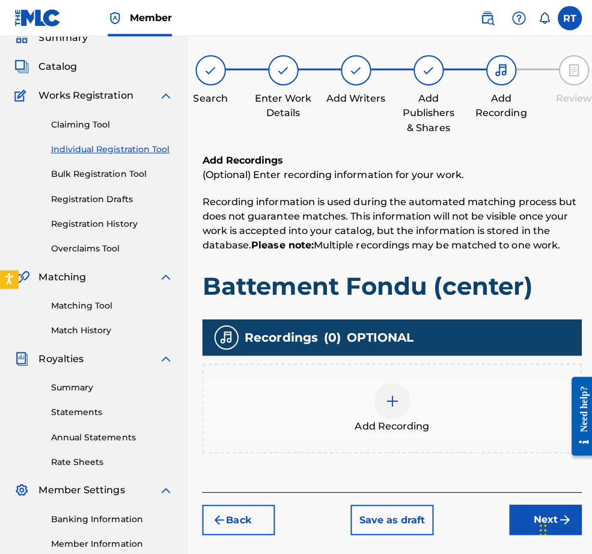
click at [397, 405] on img at bounding box center [390, 398] width 14 height 14
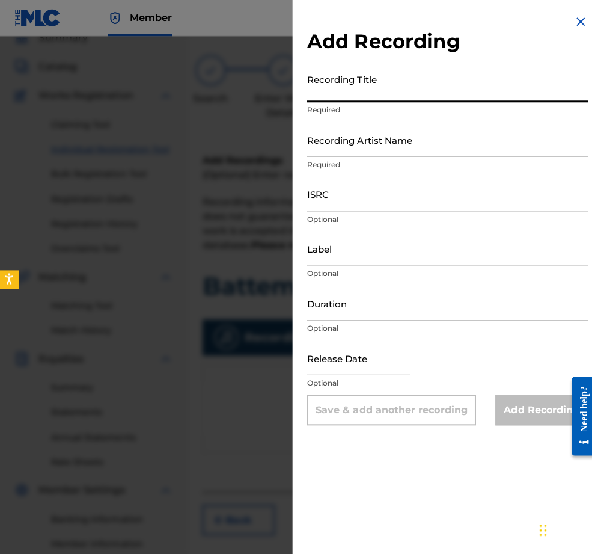
click at [351, 88] on input "Recording Title" at bounding box center [444, 84] width 279 height 34
type input "Battement Fondu (center)"
click at [332, 156] on input "Recording Artist Name" at bounding box center [444, 138] width 279 height 34
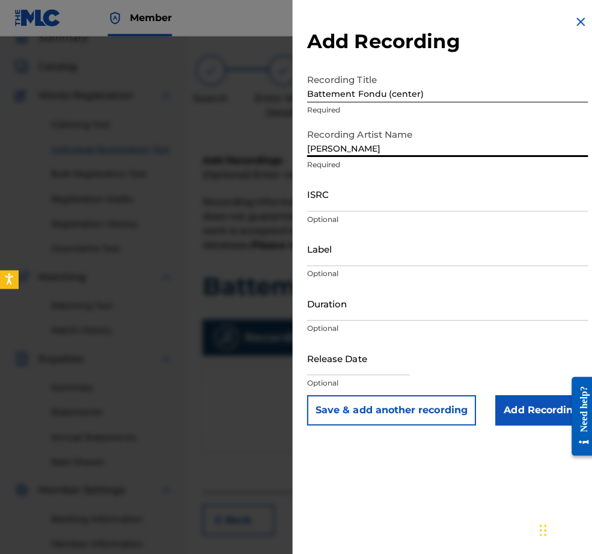
type input "[PERSON_NAME]"
click at [325, 210] on input "ISRC" at bounding box center [444, 193] width 279 height 34
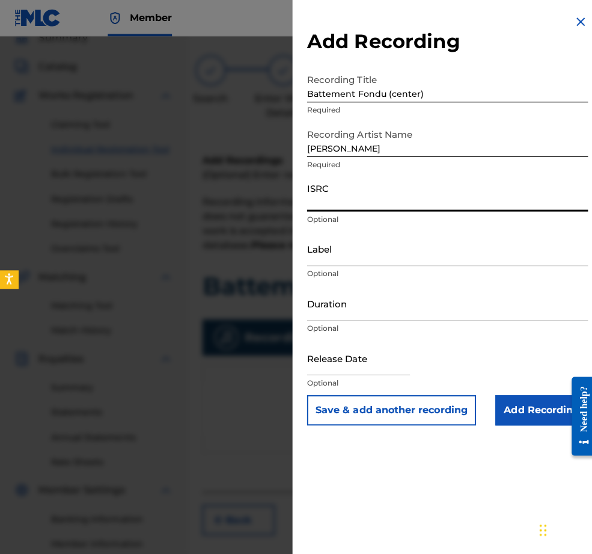
paste input "QZHNA2210679"
type input "QZHNA2210679"
click at [305, 264] on input "Label" at bounding box center [444, 247] width 279 height 34
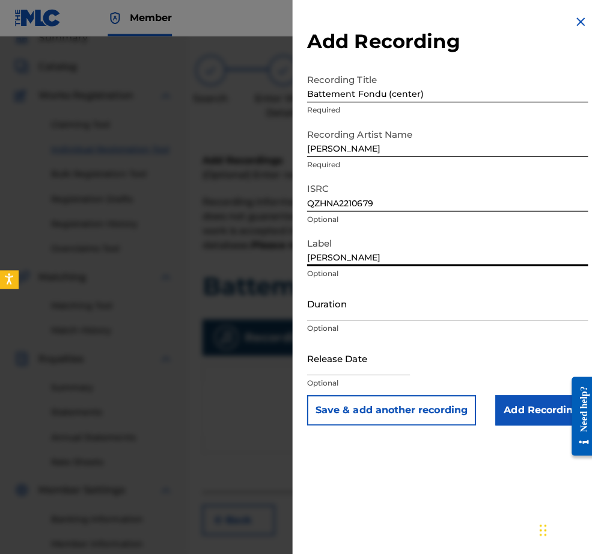
type input "[PERSON_NAME]"
click at [309, 318] on input "Duration" at bounding box center [444, 301] width 279 height 34
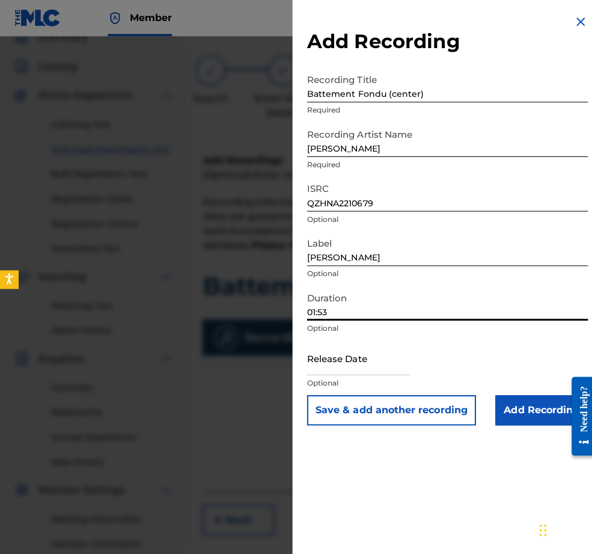
type input "01:53"
click at [346, 372] on input "text" at bounding box center [356, 355] width 102 height 34
select select "7"
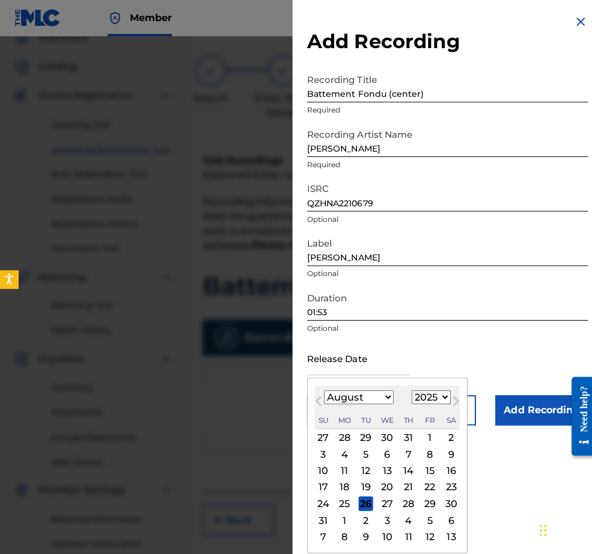
select select "2022"
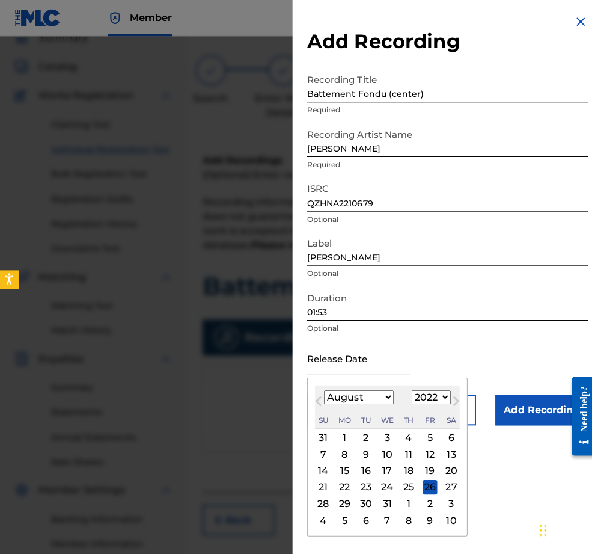
select select "4"
click at [335, 458] on div "9" at bounding box center [342, 450] width 14 height 14
type input "[DATE]"
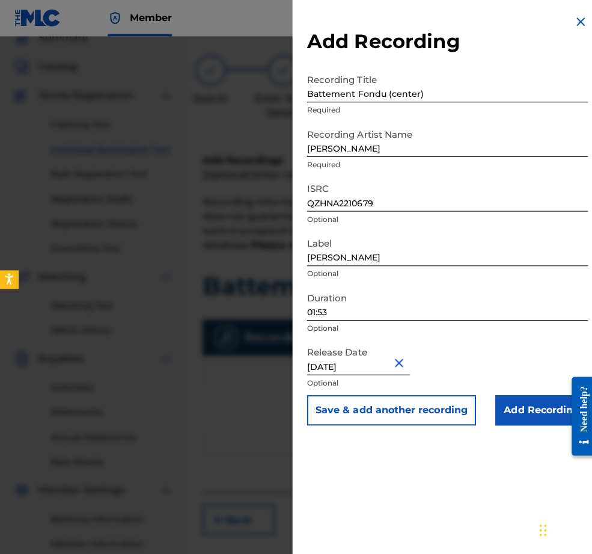
click at [521, 422] on input "Add Recording" at bounding box center [538, 407] width 92 height 30
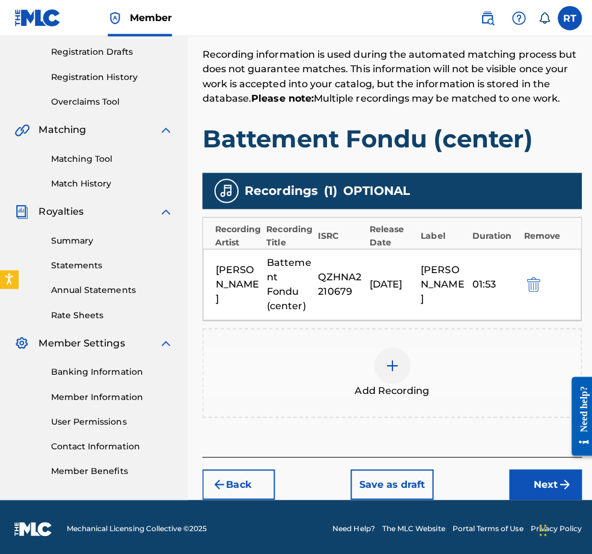
click at [529, 466] on button "Next" at bounding box center [542, 481] width 72 height 30
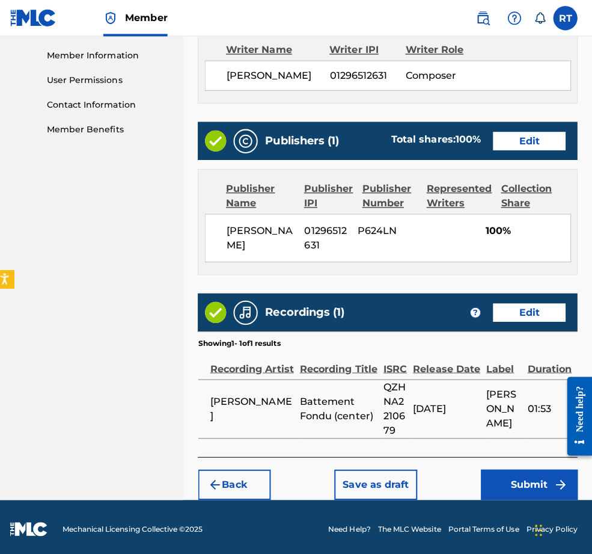
scroll to position [606, 0]
click at [517, 475] on button "Submit" at bounding box center [530, 481] width 96 height 30
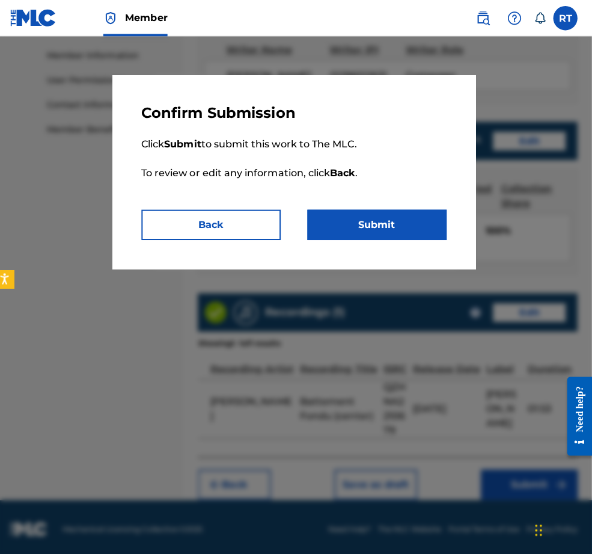
click at [380, 238] on button "Submit" at bounding box center [379, 223] width 138 height 30
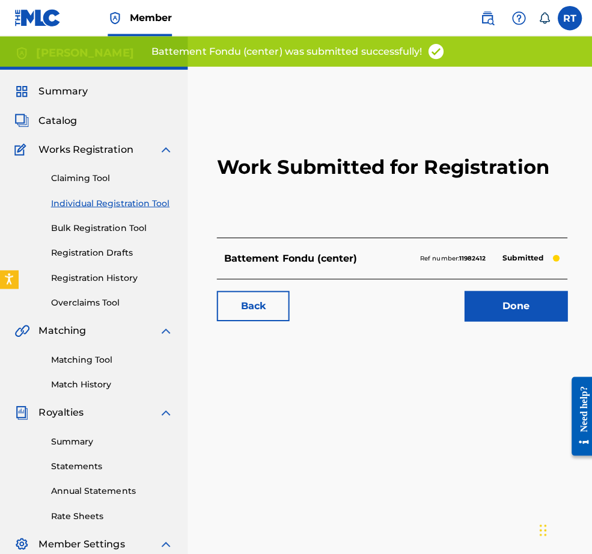
click at [461, 319] on link "Done" at bounding box center [512, 304] width 102 height 30
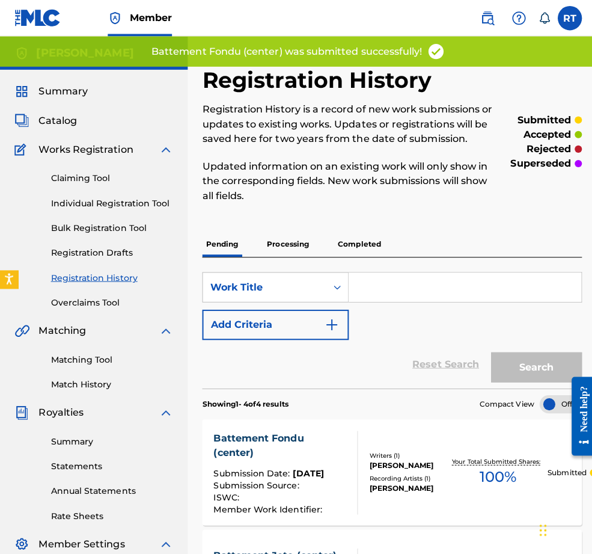
click at [116, 208] on link "Individual Registration Tool" at bounding box center [111, 201] width 121 height 13
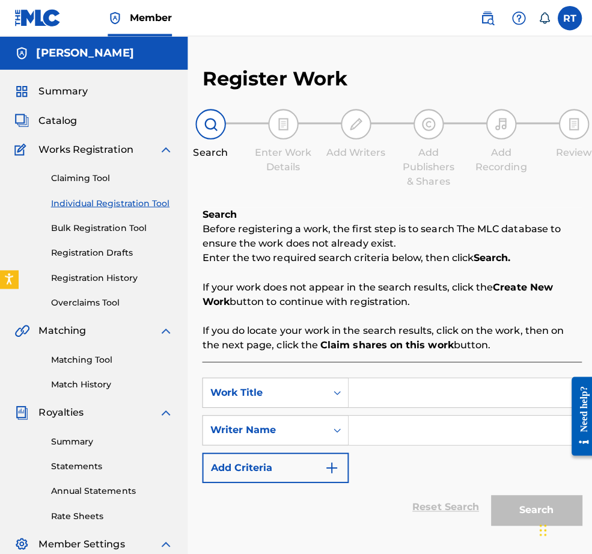
click at [428, 404] on input "Search Form" at bounding box center [461, 389] width 231 height 29
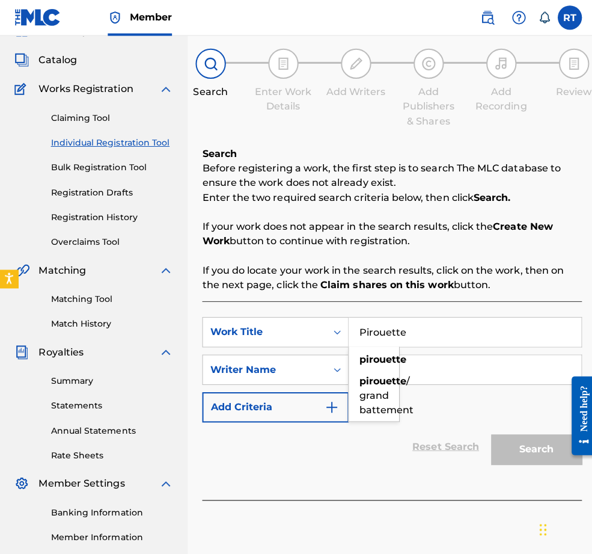
scroll to position [138, 0]
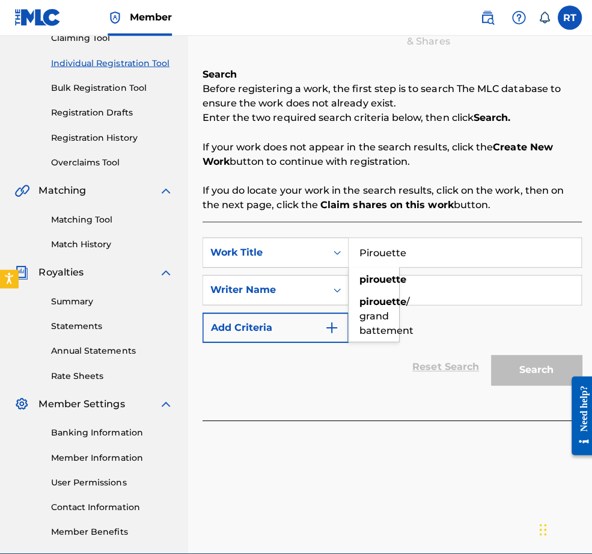
type input "Pirouette"
click at [333, 389] on div "Reset Search Search" at bounding box center [389, 365] width 377 height 48
click at [413, 303] on input "Search Form" at bounding box center [461, 288] width 231 height 29
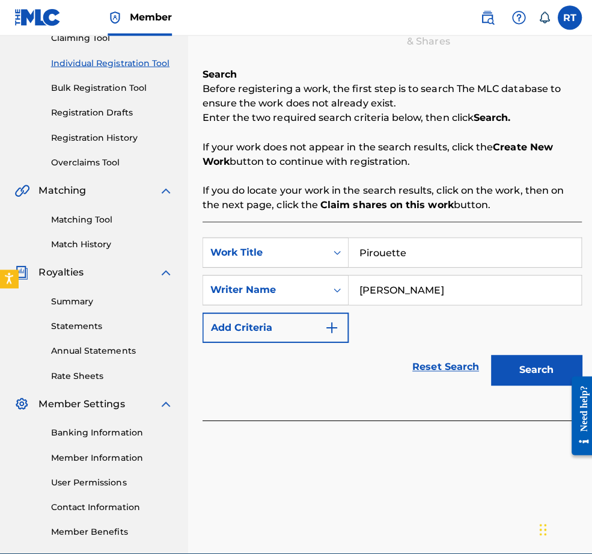
type input "[PERSON_NAME]"
click at [488, 376] on div "Search" at bounding box center [530, 365] width 96 height 48
click at [503, 383] on button "Search" at bounding box center [533, 368] width 90 height 30
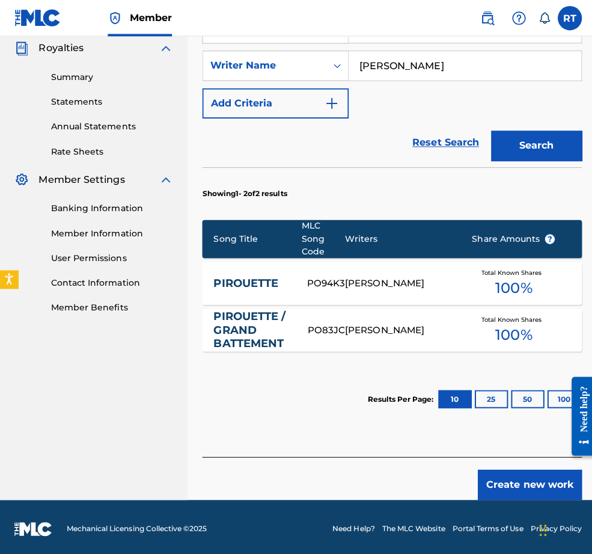
click at [524, 478] on button "Create new work" at bounding box center [526, 481] width 103 height 30
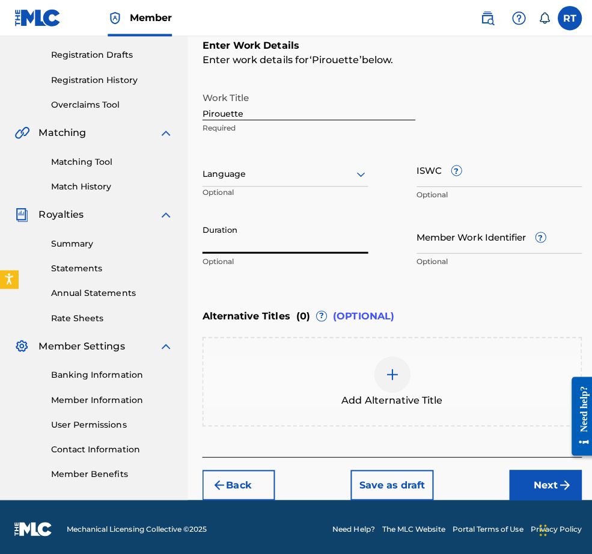
click at [295, 217] on input "Duration" at bounding box center [283, 234] width 165 height 34
type input "01:41"
click at [530, 466] on button "Next" at bounding box center [542, 481] width 72 height 30
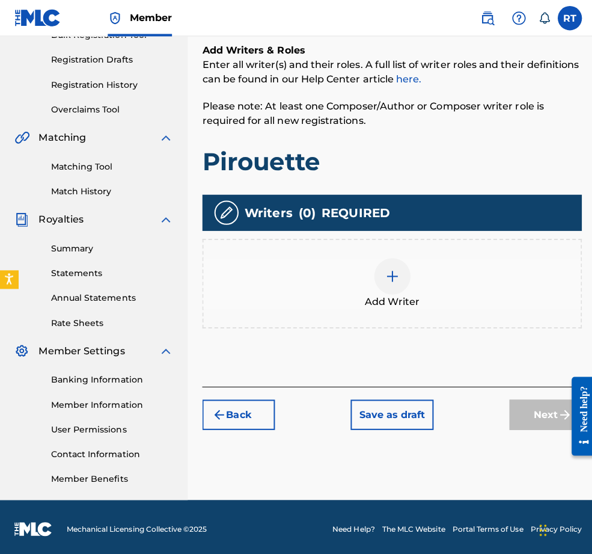
click at [404, 264] on div at bounding box center [390, 274] width 36 height 36
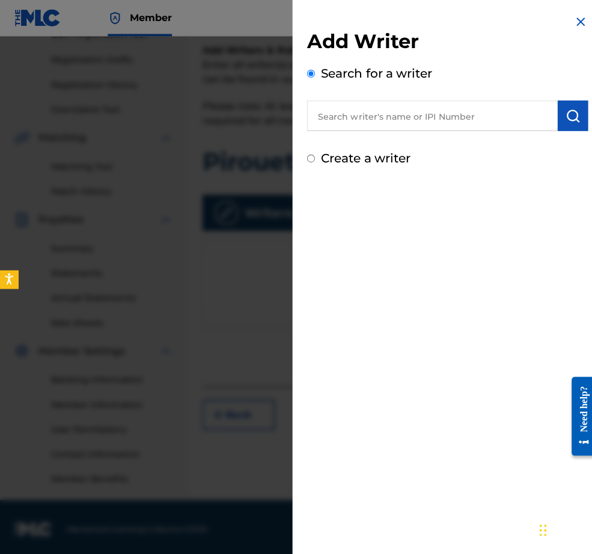
click at [345, 114] on input "text" at bounding box center [429, 115] width 249 height 30
paste input "01296512631"
type input "01296512631"
click at [550, 122] on img "submit" at bounding box center [569, 115] width 14 height 14
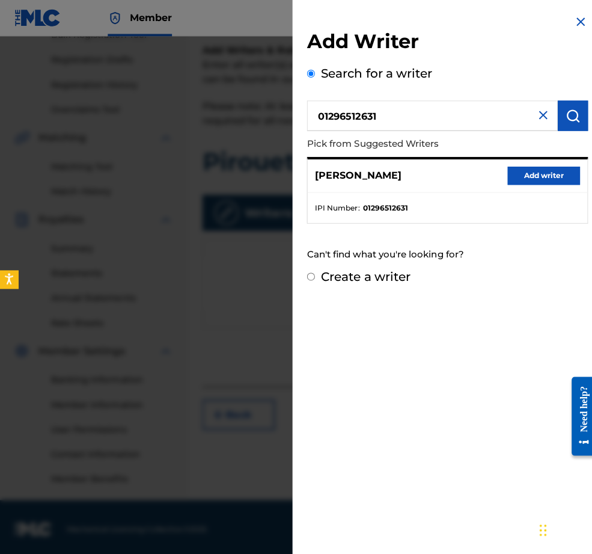
click at [515, 183] on button "Add writer" at bounding box center [540, 174] width 72 height 18
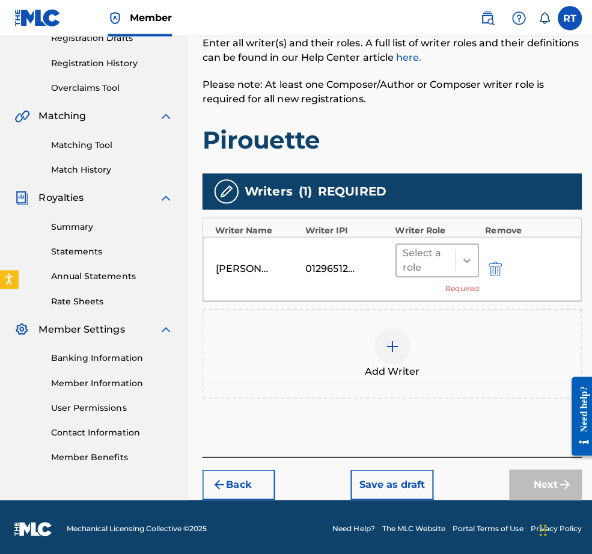
click at [460, 248] on div at bounding box center [464, 259] width 22 height 22
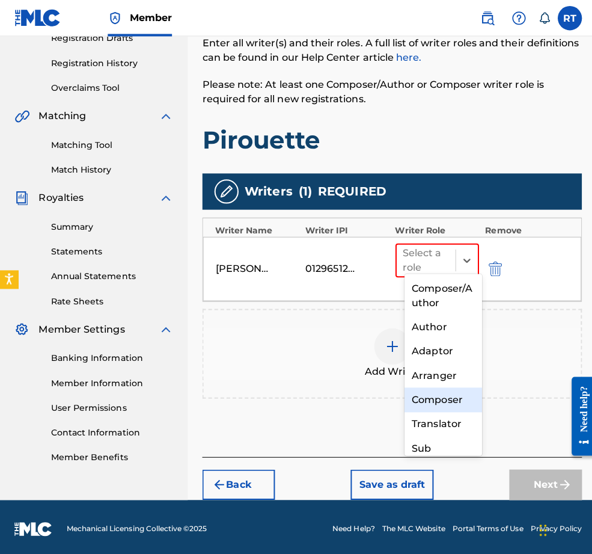
click at [440, 395] on div "Composer" at bounding box center [440, 397] width 77 height 24
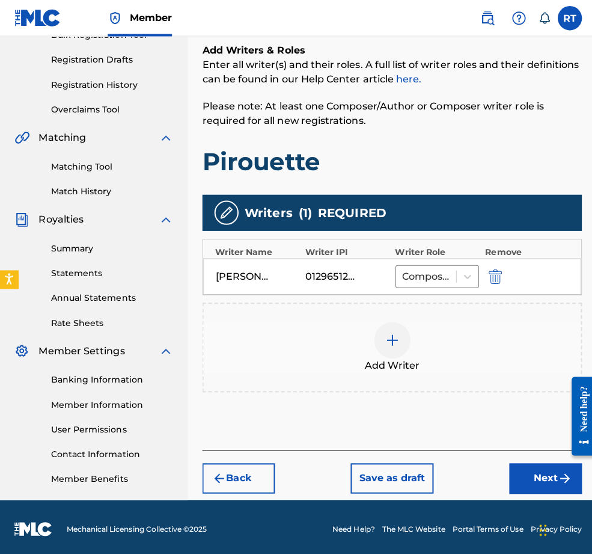
click at [520, 460] on button "Next" at bounding box center [542, 475] width 72 height 30
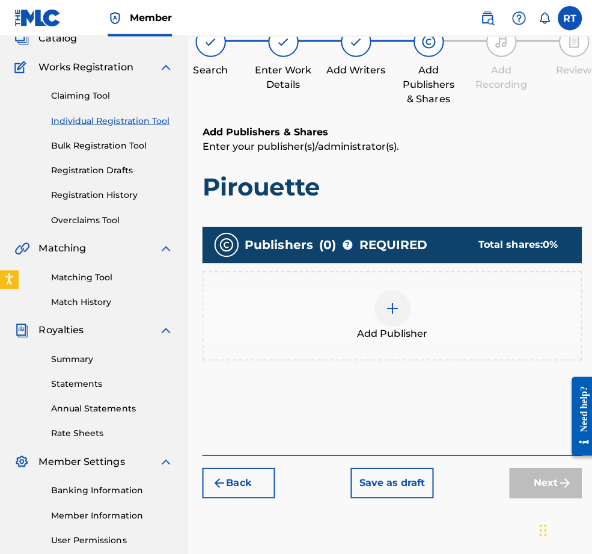
scroll to position [54, 0]
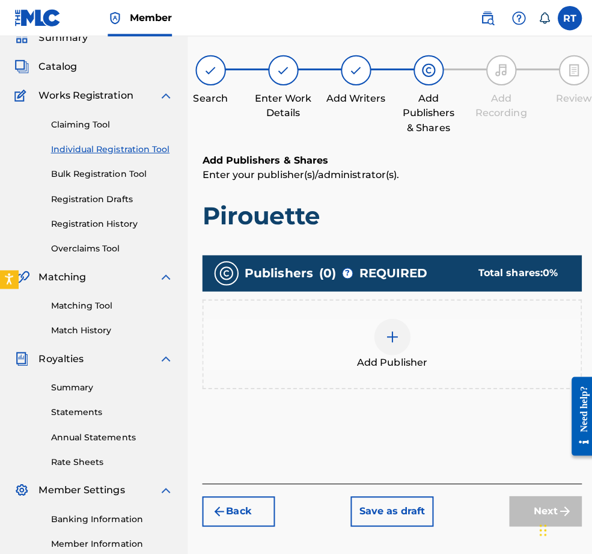
click at [397, 342] on img at bounding box center [390, 334] width 14 height 14
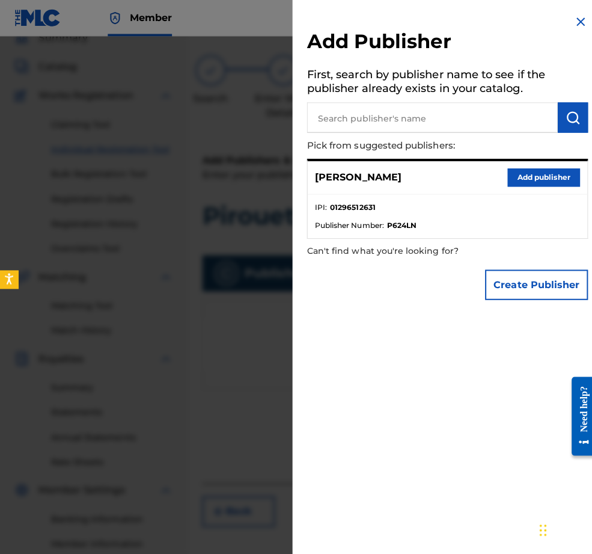
click at [539, 185] on button "Add publisher" at bounding box center [540, 176] width 72 height 18
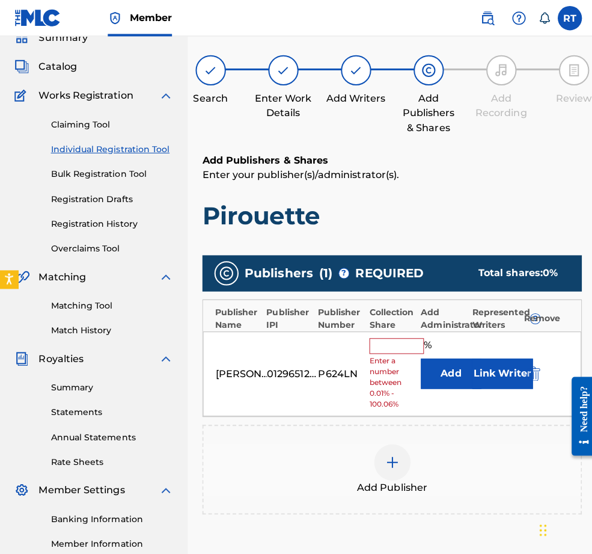
click at [407, 351] on input "text" at bounding box center [394, 344] width 54 height 16
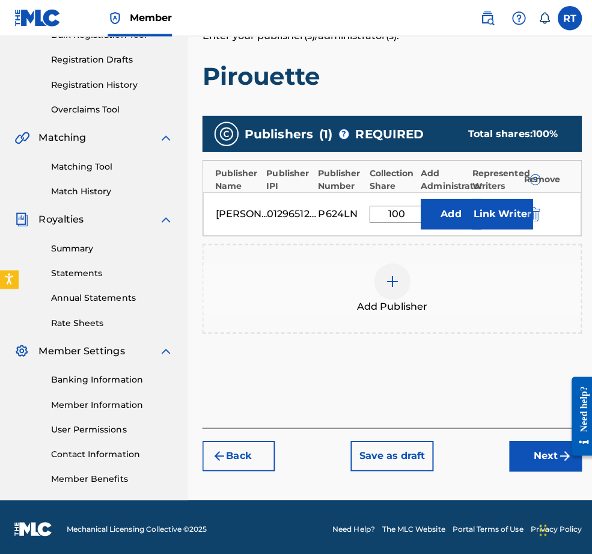
type input "100"
click at [545, 443] on button "Next" at bounding box center [542, 452] width 72 height 30
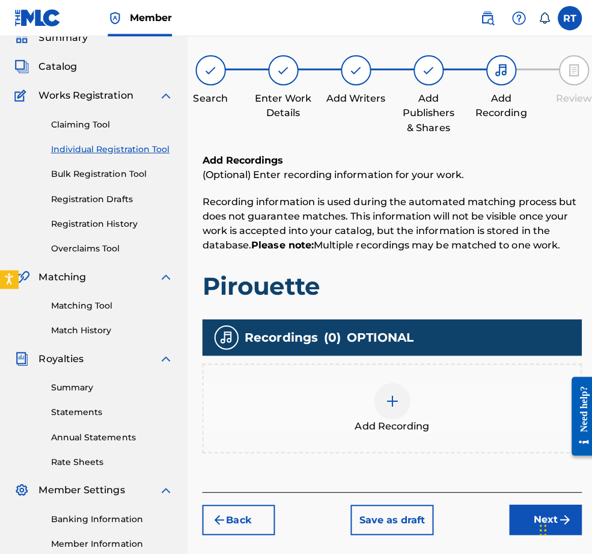
click at [398, 431] on span "Add Recording" at bounding box center [389, 423] width 74 height 14
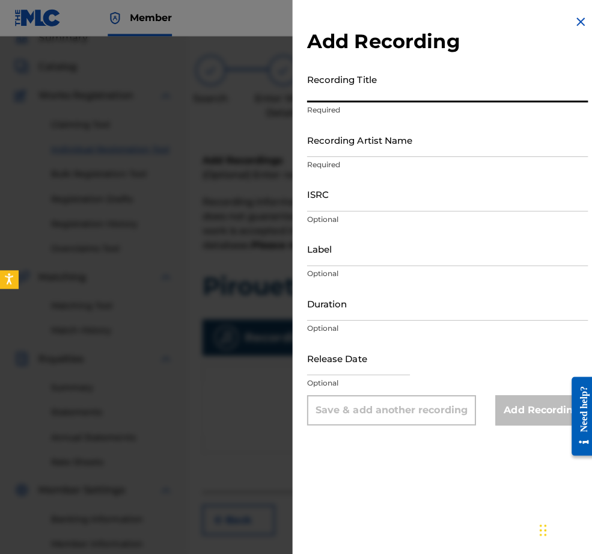
click at [337, 102] on input "Recording Title" at bounding box center [444, 84] width 279 height 34
type input "B"
type input "Pirouette"
click at [337, 156] on input "Recording Artist Name" at bounding box center [444, 138] width 279 height 34
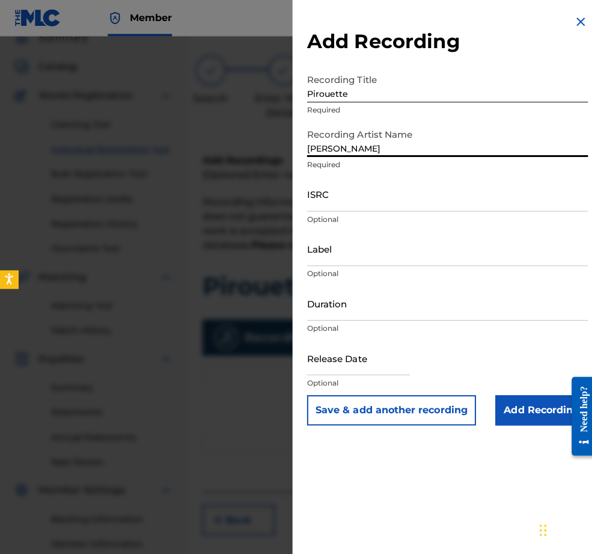
type input "[PERSON_NAME]"
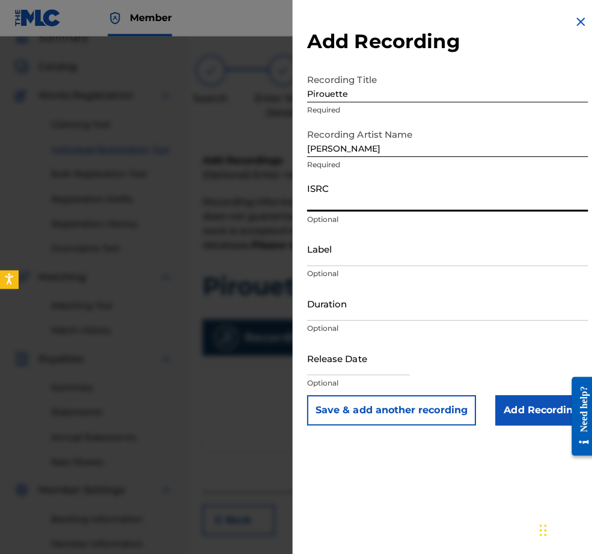
click at [317, 210] on input "ISRC" at bounding box center [444, 193] width 279 height 34
click at [300, 1] on div "Add Recording Recording Title Pirouette Required Recording Artist Name [PERSON_…" at bounding box center [444, 218] width 308 height 437
click at [306, 210] on input "ISRC" at bounding box center [444, 193] width 279 height 34
paste input "QZHNA2210680"
type input "QZHNA2210680"
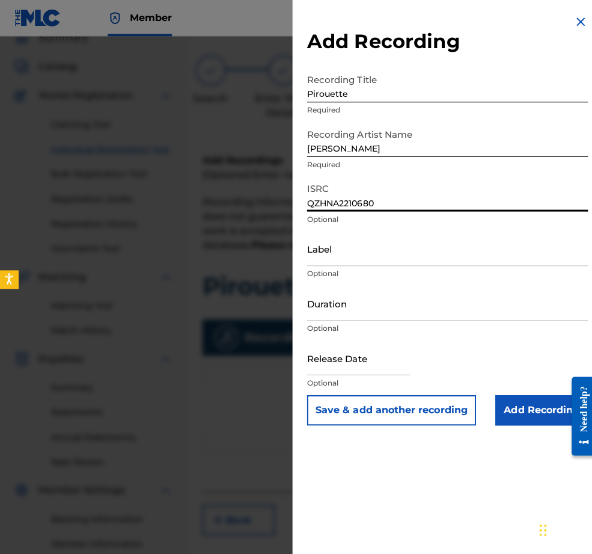
click at [305, 264] on input "Label" at bounding box center [444, 247] width 279 height 34
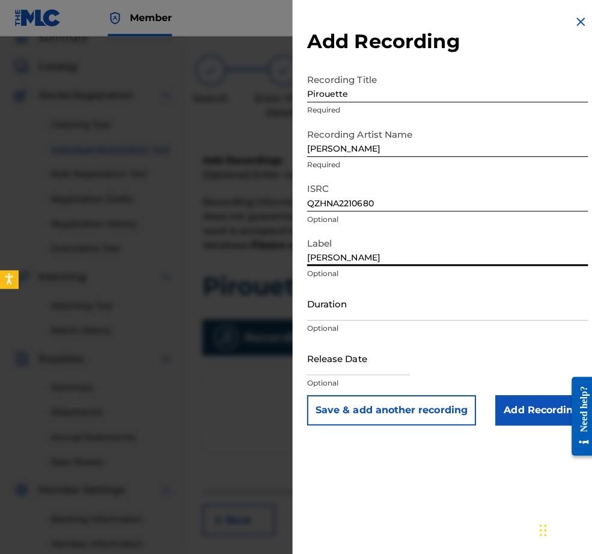
type input "[PERSON_NAME]"
click at [388, 318] on input "Duration" at bounding box center [444, 301] width 279 height 34
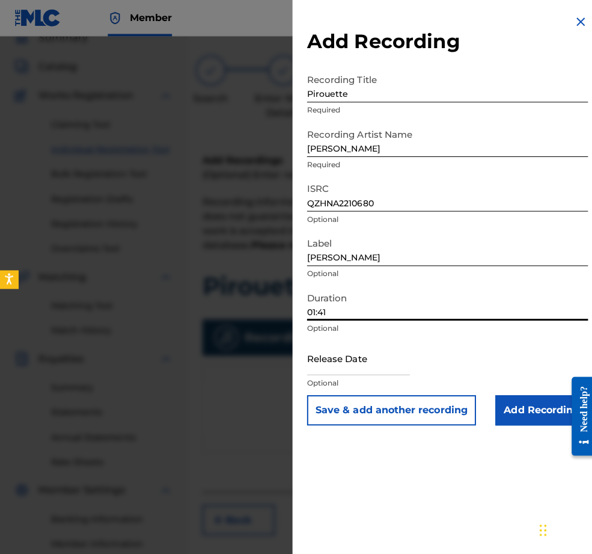
type input "01:41"
click at [362, 372] on input "text" at bounding box center [356, 355] width 102 height 34
select select "7"
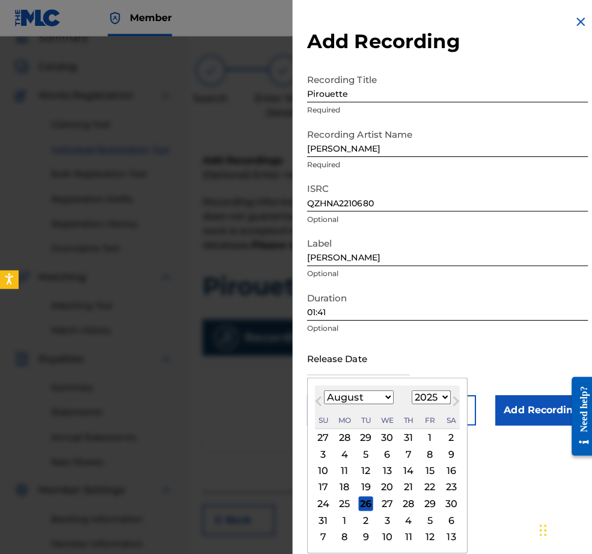
select select "2022"
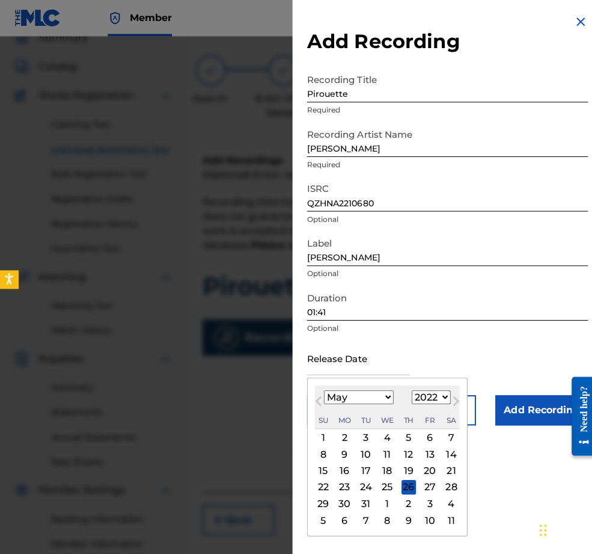
click at [335, 458] on div "9" at bounding box center [342, 450] width 14 height 14
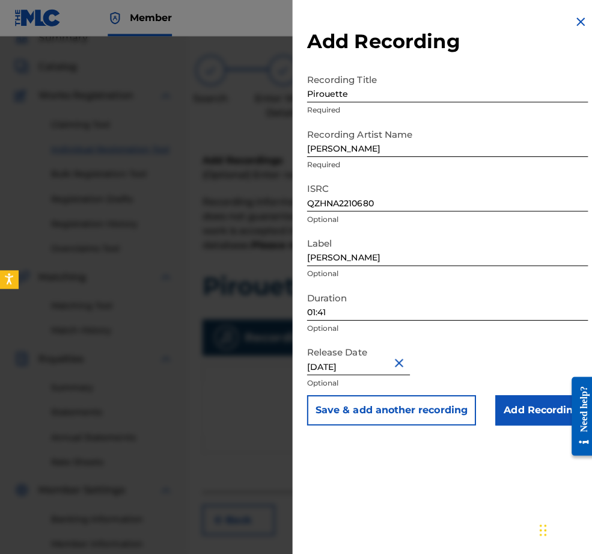
click at [511, 422] on input "Add Recording" at bounding box center [538, 407] width 92 height 30
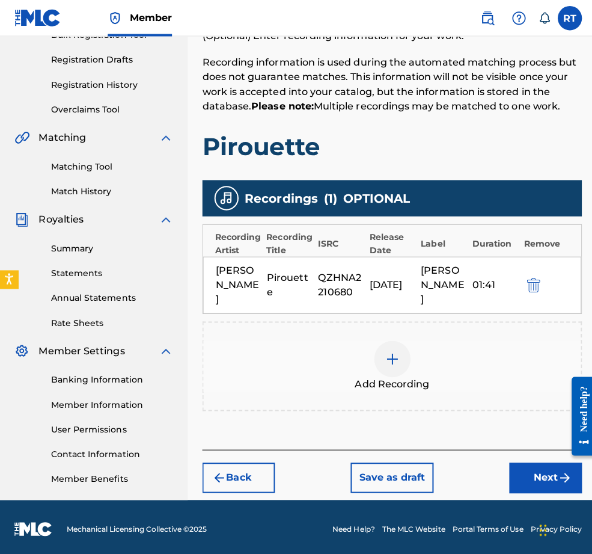
click at [527, 459] on button "Next" at bounding box center [542, 474] width 72 height 30
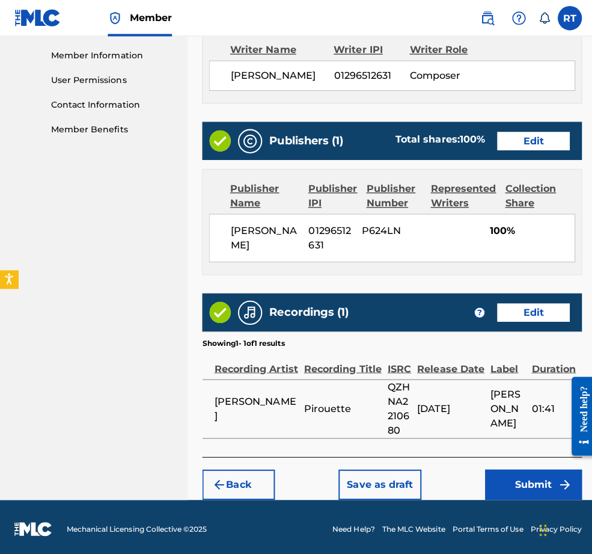
scroll to position [606, 0]
click at [539, 479] on button "Submit" at bounding box center [530, 481] width 96 height 30
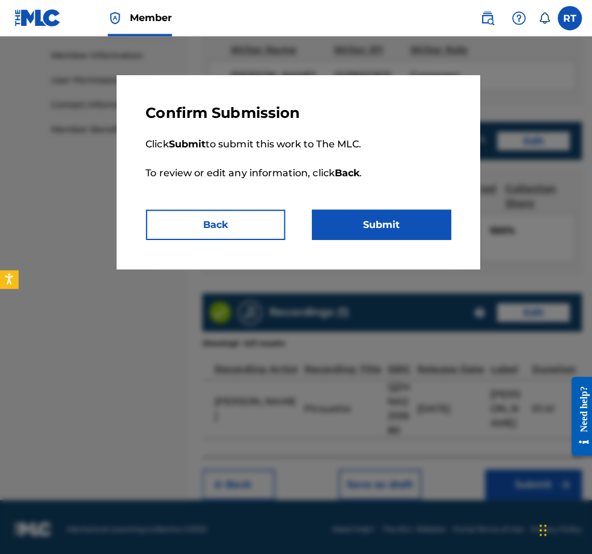
click at [387, 238] on button "Submit" at bounding box center [379, 223] width 138 height 30
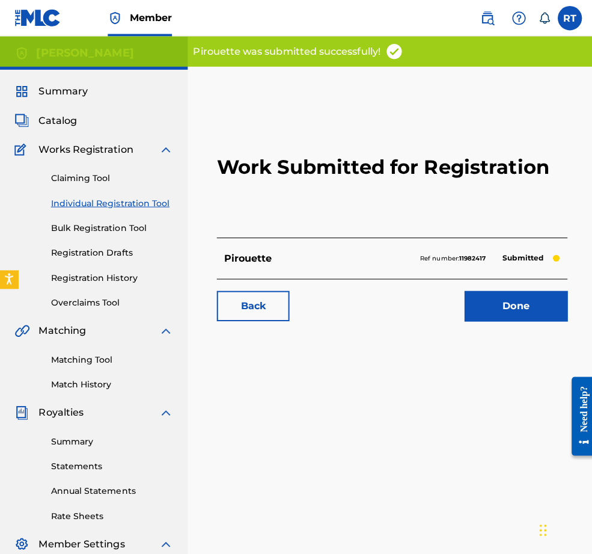
click at [483, 319] on link "Done" at bounding box center [512, 304] width 102 height 30
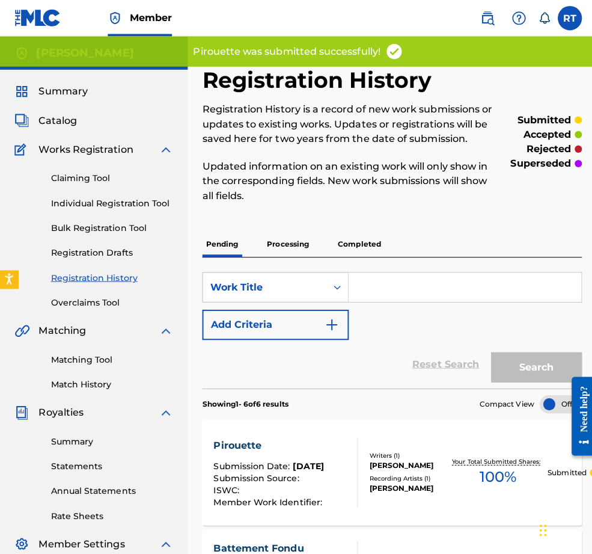
click at [144, 208] on link "Individual Registration Tool" at bounding box center [111, 201] width 121 height 13
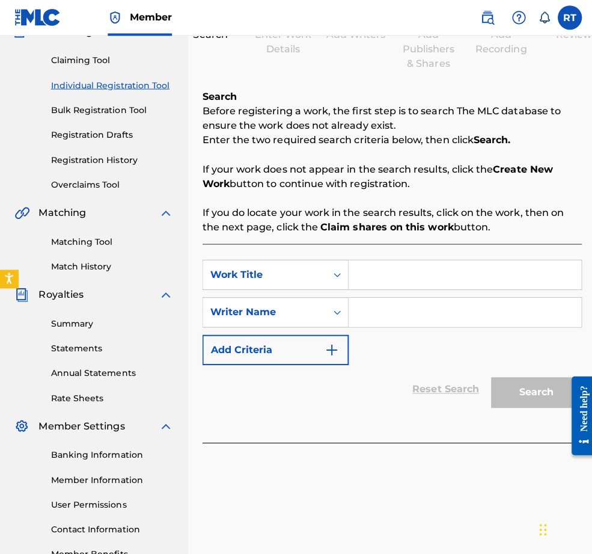
scroll to position [122, 0]
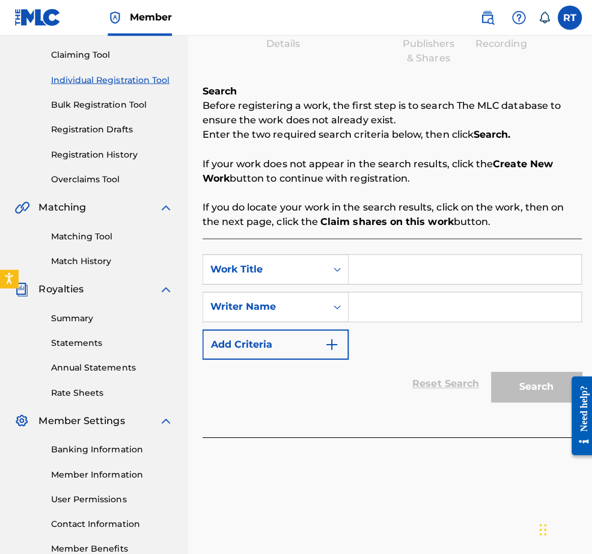
click at [429, 282] on input "Search Form" at bounding box center [461, 267] width 231 height 29
click at [408, 319] on input "Search Form" at bounding box center [461, 304] width 231 height 29
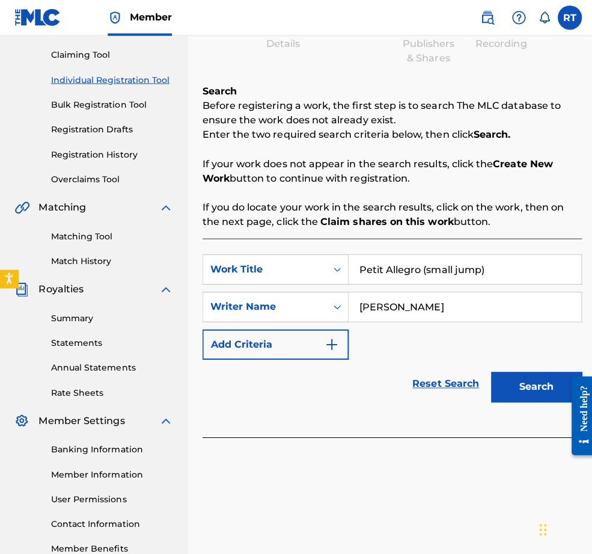
click at [535, 399] on button "Search" at bounding box center [533, 384] width 90 height 30
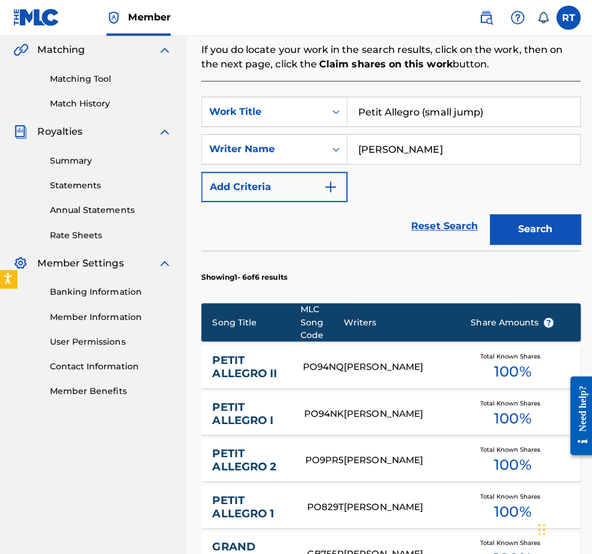
scroll to position [287, 0]
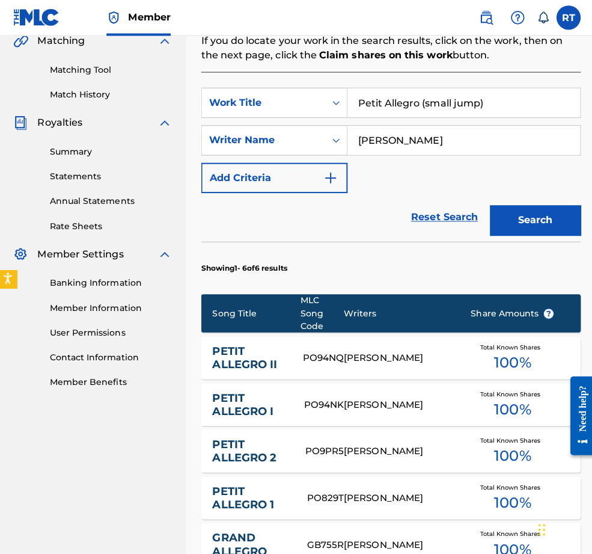
click at [449, 117] on input "Petit Allegro (small jump)" at bounding box center [461, 102] width 231 height 29
click at [520, 235] on button "Search" at bounding box center [533, 219] width 90 height 30
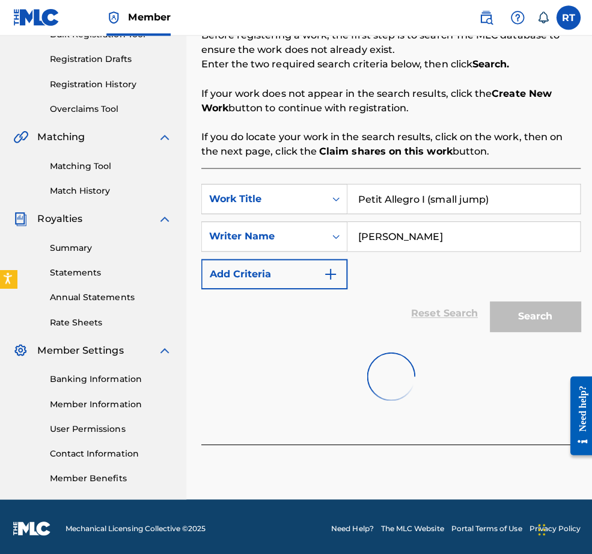
scroll to position [245, 0]
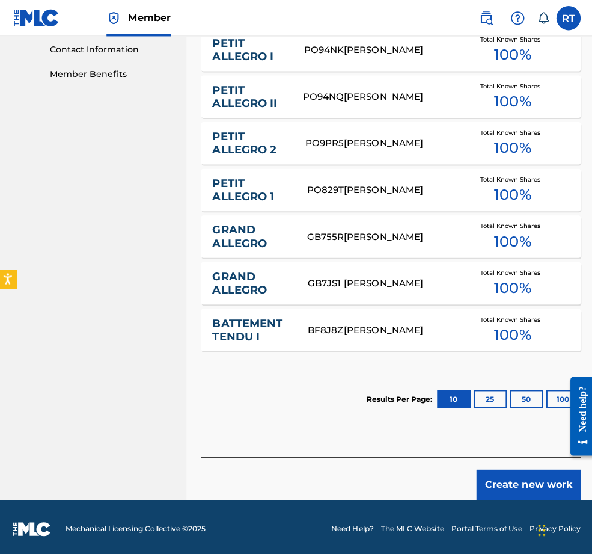
click at [518, 482] on button "Create new work" at bounding box center [526, 481] width 103 height 30
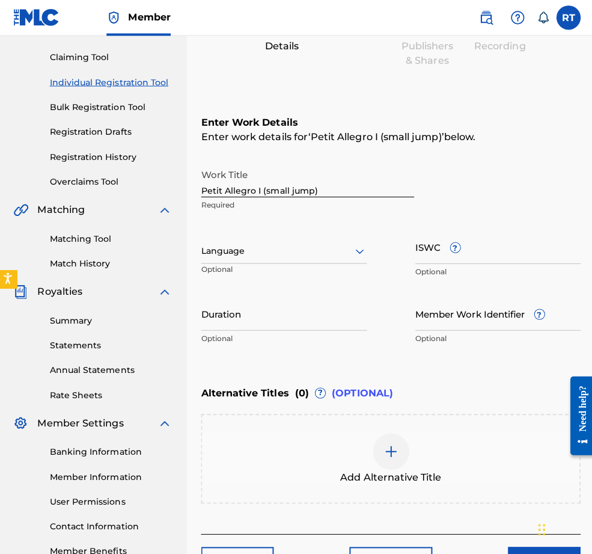
scroll to position [152, 0]
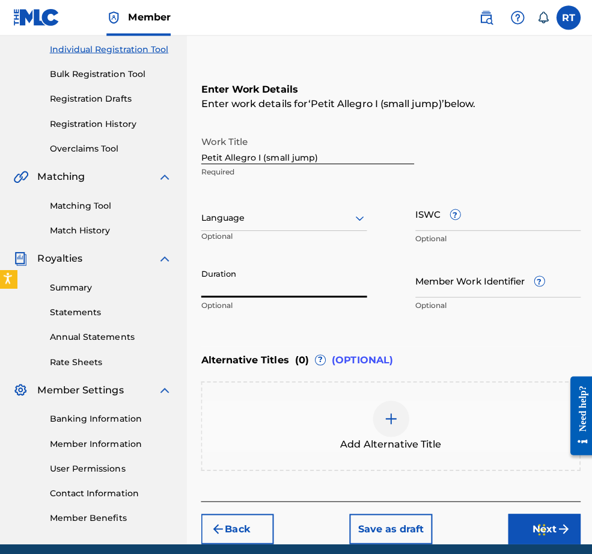
click at [325, 296] on input "Duration" at bounding box center [283, 279] width 165 height 34
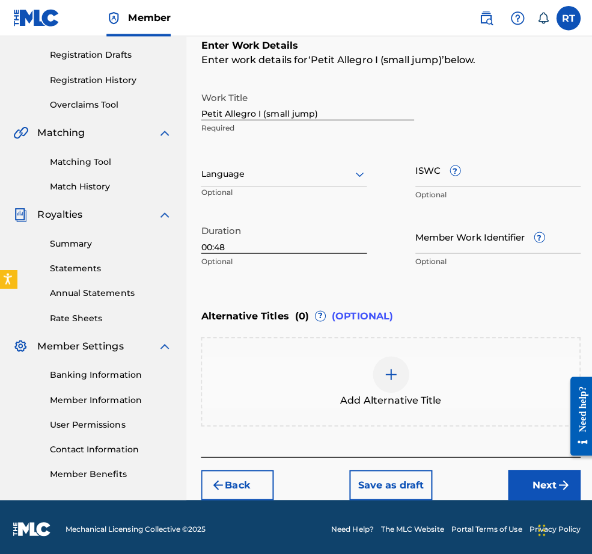
click at [508, 473] on button "Next" at bounding box center [542, 481] width 72 height 30
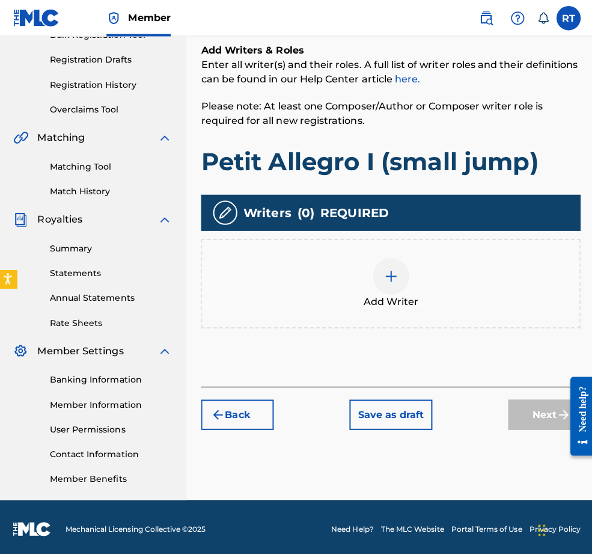
click at [393, 256] on div at bounding box center [390, 274] width 36 height 36
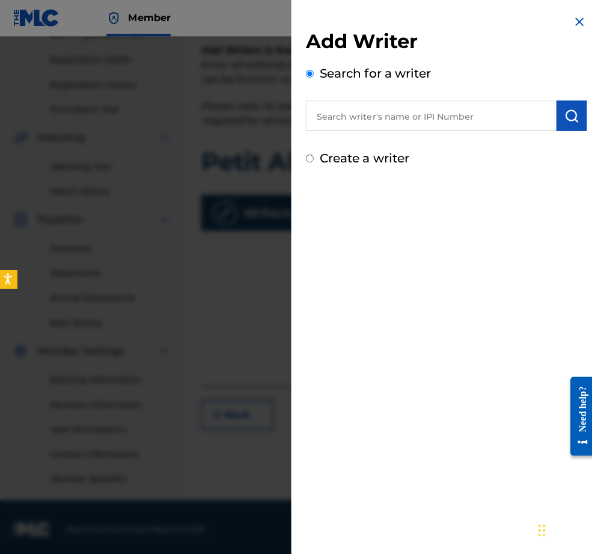
click at [408, 117] on input "text" at bounding box center [429, 115] width 249 height 30
paste input "01296512631"
click at [550, 120] on img "submit" at bounding box center [569, 115] width 14 height 14
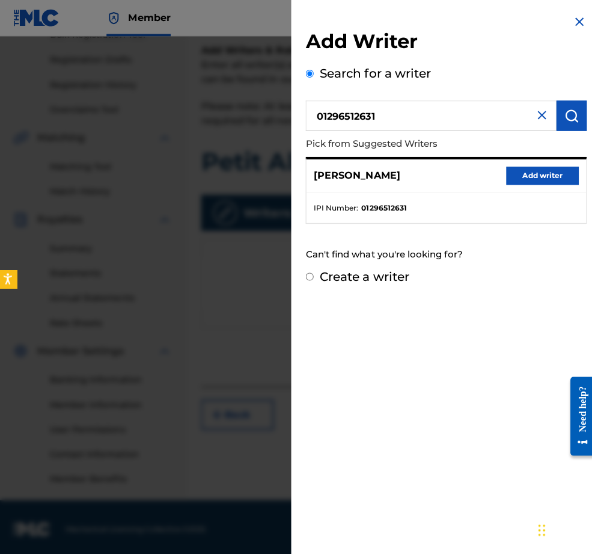
click at [548, 183] on button "Add writer" at bounding box center [540, 174] width 72 height 18
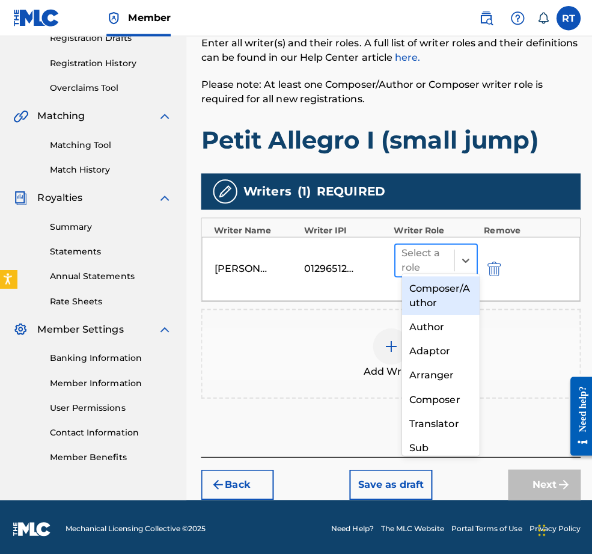
click at [455, 243] on div at bounding box center [463, 258] width 22 height 31
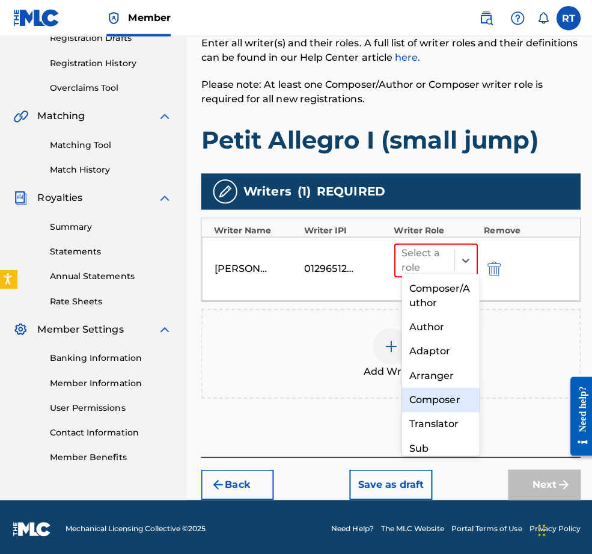
click at [443, 396] on div "Composer" at bounding box center [439, 397] width 77 height 24
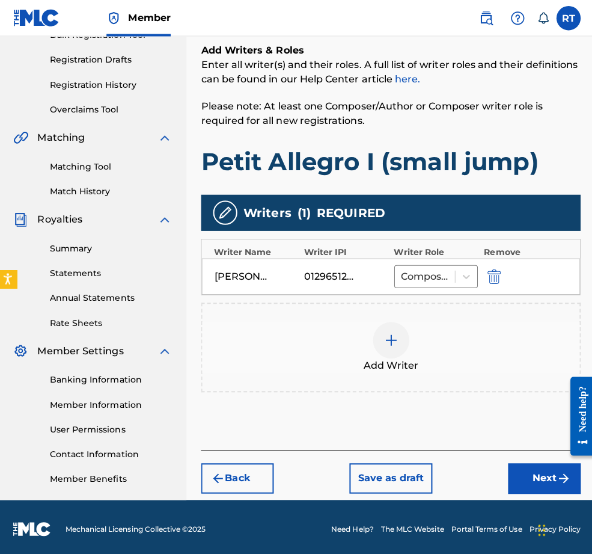
click at [546, 464] on button "Next" at bounding box center [542, 475] width 72 height 30
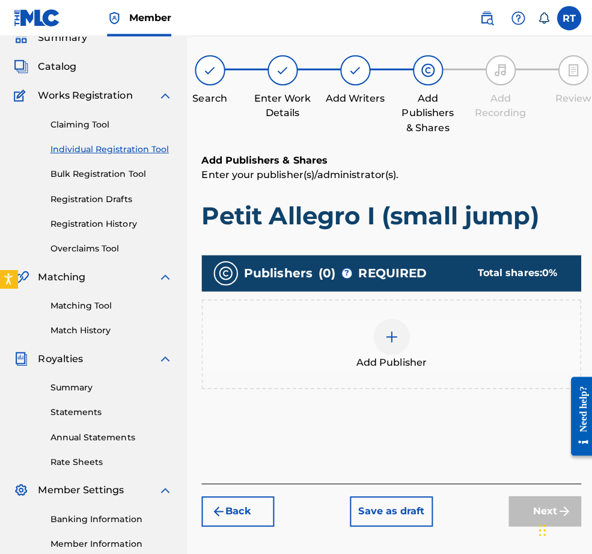
scroll to position [81, 0]
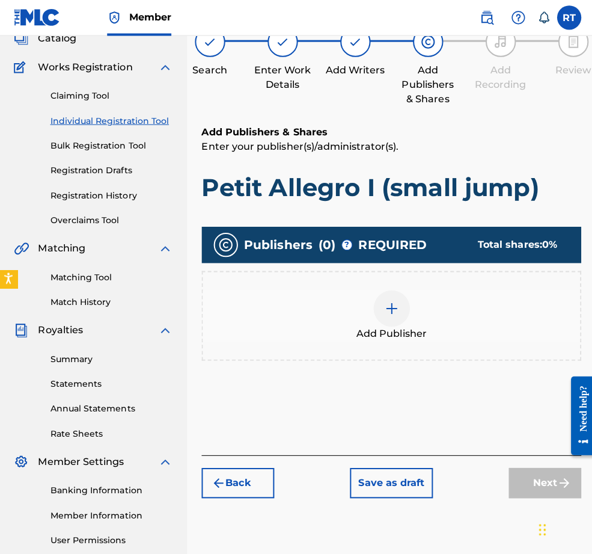
click at [408, 320] on div at bounding box center [390, 307] width 36 height 36
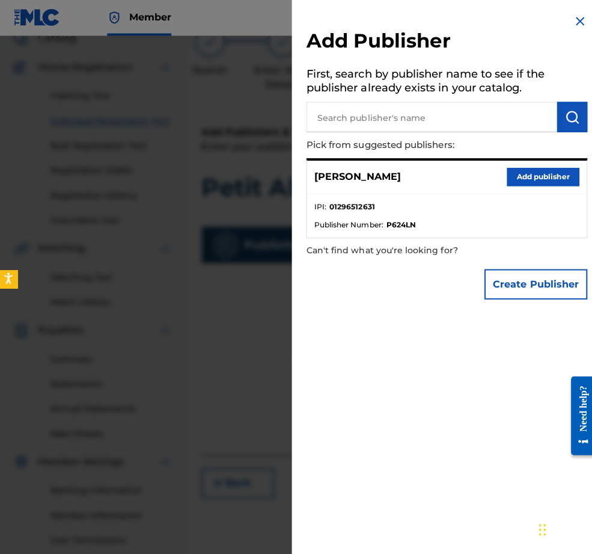
click at [401, 118] on input "text" at bounding box center [429, 117] width 249 height 30
click at [526, 185] on button "Add publisher" at bounding box center [540, 176] width 72 height 18
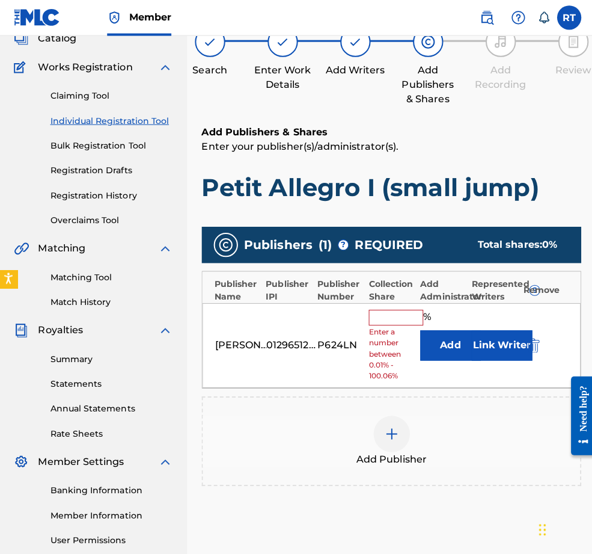
click at [412, 324] on input "text" at bounding box center [394, 316] width 54 height 16
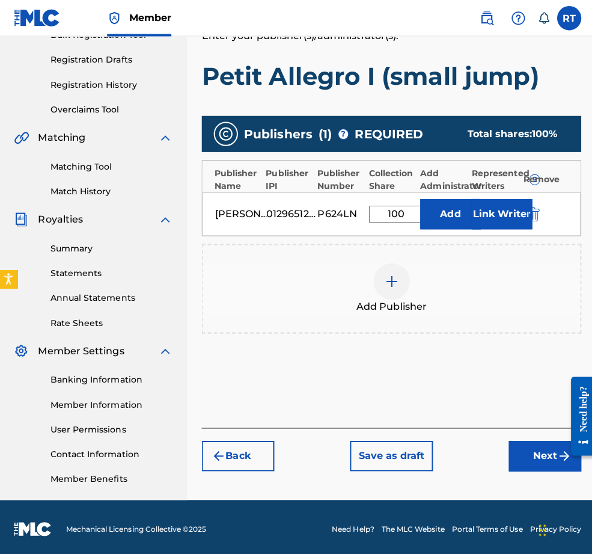
click at [533, 448] on button "Next" at bounding box center [542, 452] width 72 height 30
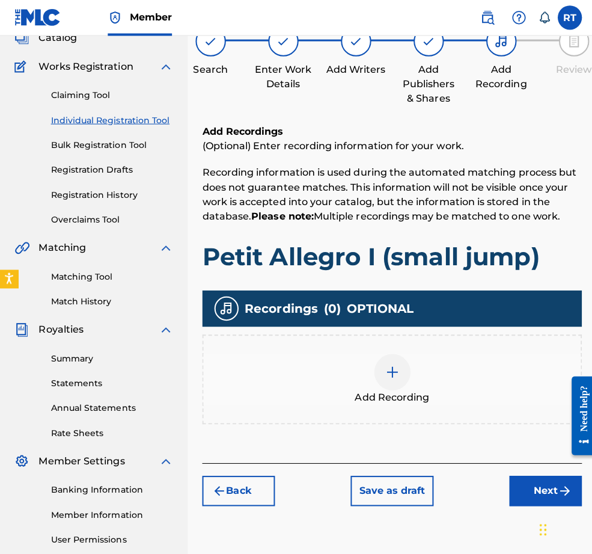
scroll to position [83, 0]
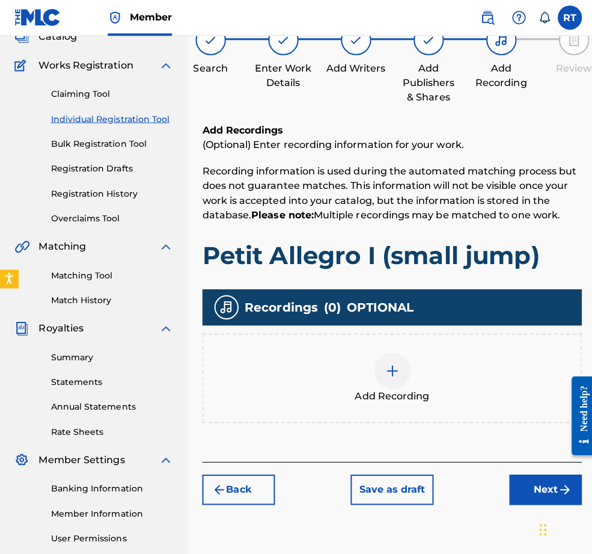
click at [408, 387] on div at bounding box center [390, 369] width 36 height 36
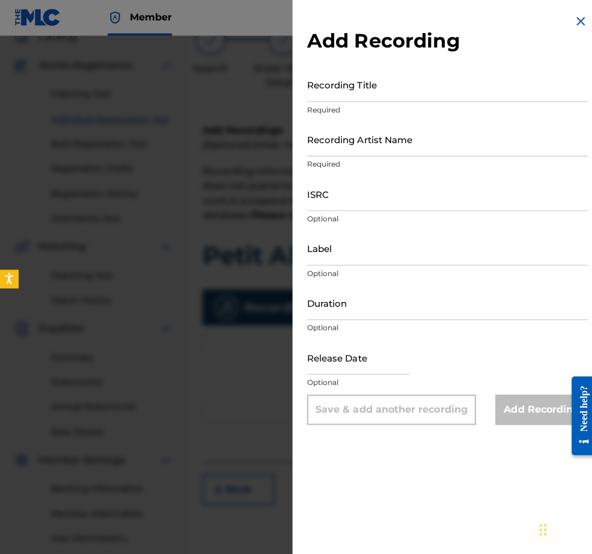
click at [336, 97] on input "Recording Title" at bounding box center [444, 84] width 279 height 34
click at [305, 152] on input "Recording Artist Name" at bounding box center [444, 138] width 279 height 34
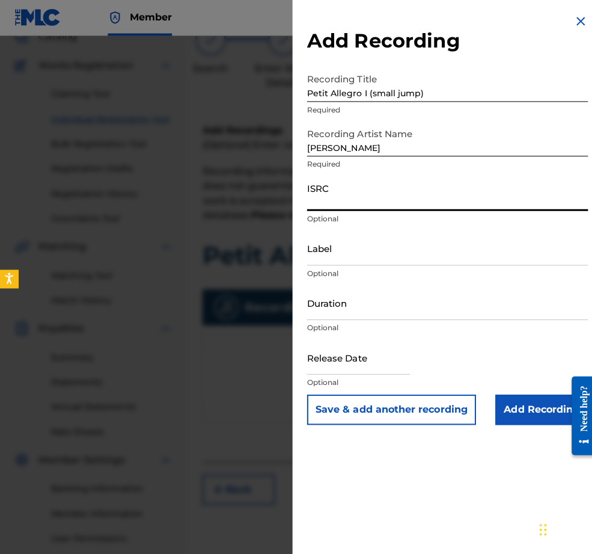
click at [305, 210] on input "ISRC" at bounding box center [444, 193] width 279 height 34
paste input "QZHNA2210681"
click at [305, 264] on input "Label" at bounding box center [444, 247] width 279 height 34
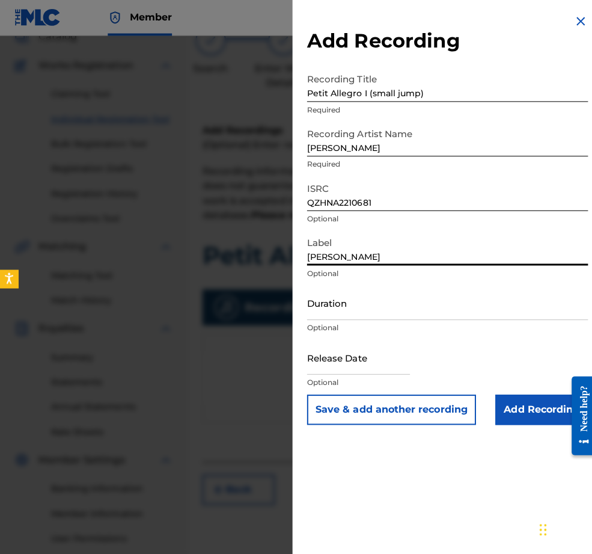
click at [318, 318] on input "Duration" at bounding box center [444, 301] width 279 height 34
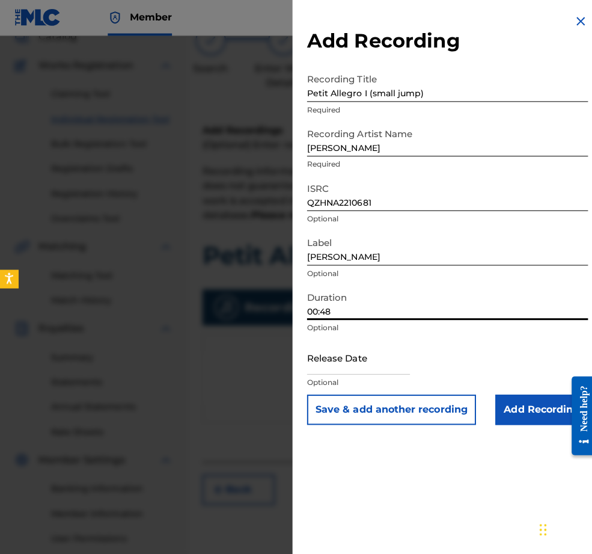
click at [336, 372] on input "text" at bounding box center [356, 355] width 102 height 34
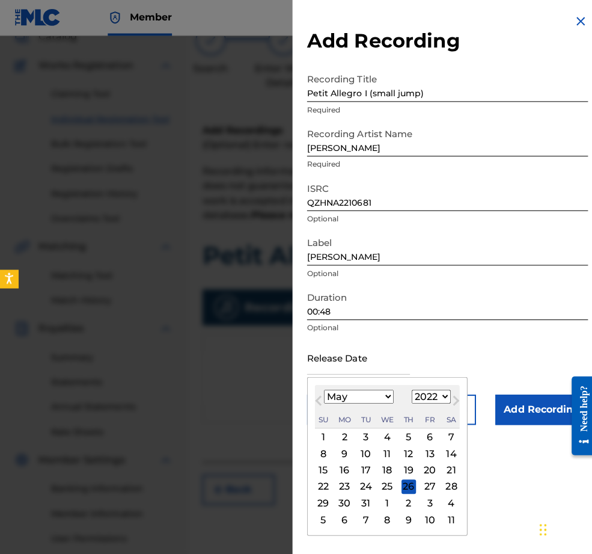
scroll to position [28, 0]
click at [335, 458] on div "9" at bounding box center [342, 450] width 14 height 14
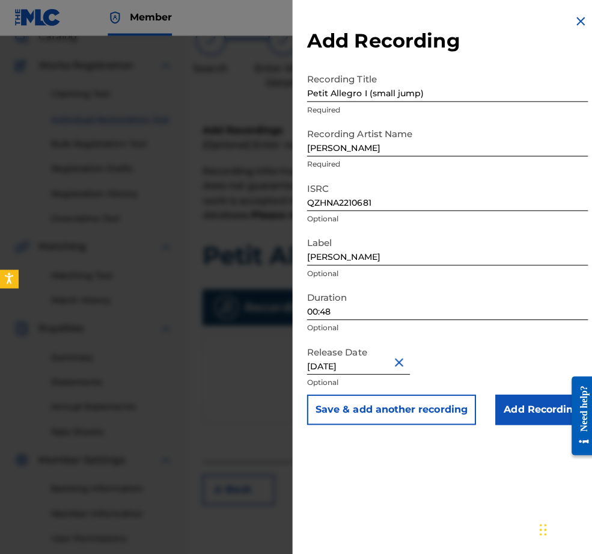
scroll to position [0, 0]
click at [517, 422] on input "Add Recording" at bounding box center [538, 407] width 92 height 30
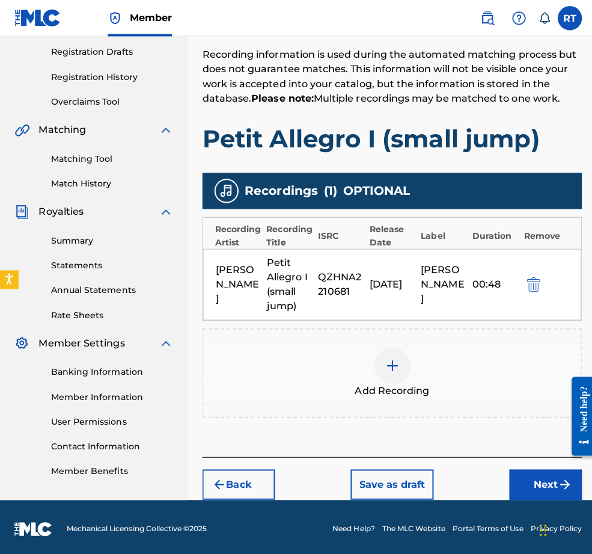
scroll to position [257, 0]
click at [534, 479] on button "Next" at bounding box center [542, 481] width 72 height 30
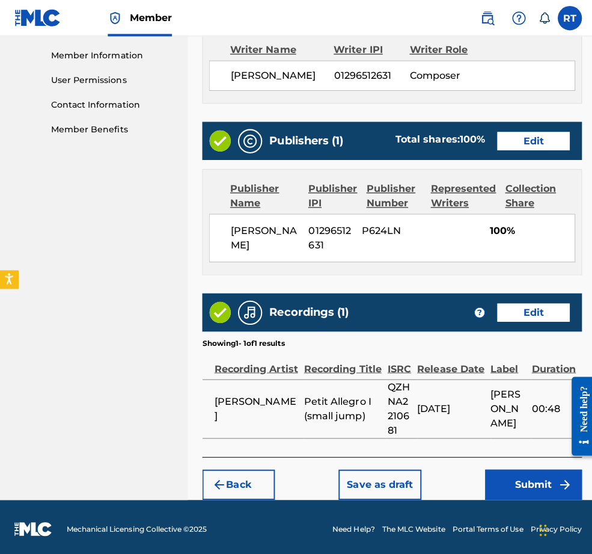
scroll to position [606, 0]
click at [516, 466] on button "Submit" at bounding box center [530, 481] width 96 height 30
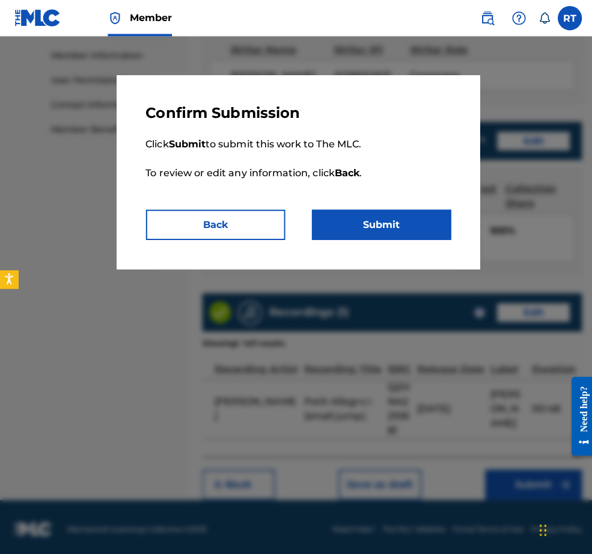
click at [409, 236] on button "Submit" at bounding box center [379, 223] width 138 height 30
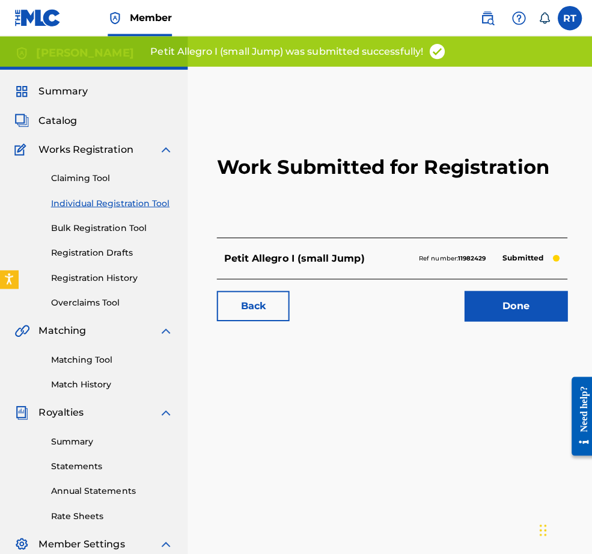
click at [484, 319] on link "Done" at bounding box center [512, 304] width 102 height 30
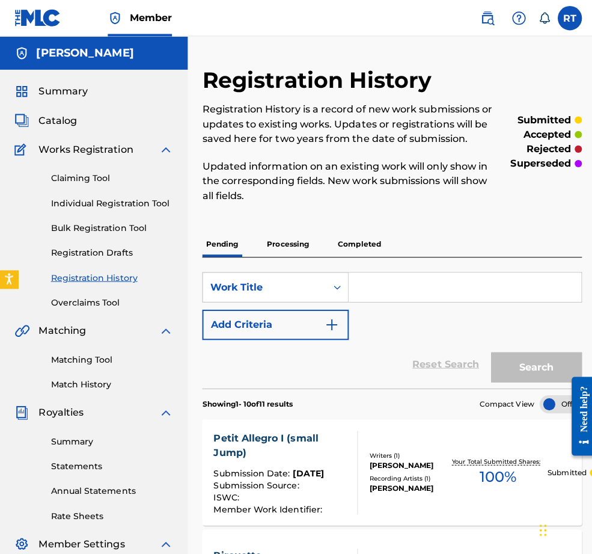
click at [108, 208] on link "Individual Registration Tool" at bounding box center [111, 201] width 121 height 13
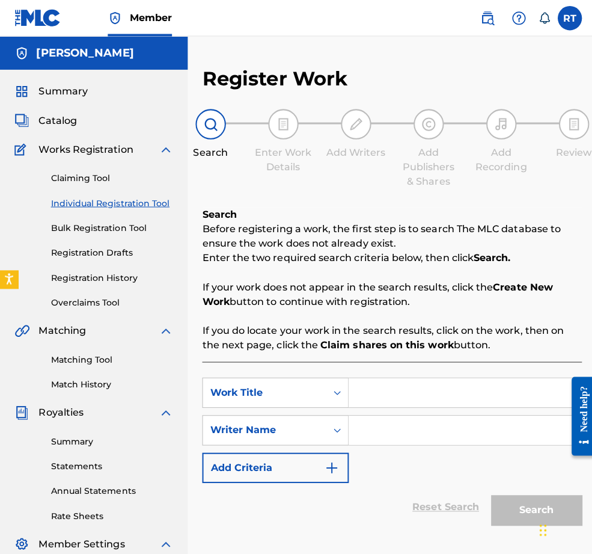
click at [505, 405] on div "Search Form" at bounding box center [462, 390] width 232 height 30
click at [495, 404] on input "Search Form" at bounding box center [461, 389] width 231 height 29
click at [463, 441] on input "Search Form" at bounding box center [461, 427] width 231 height 29
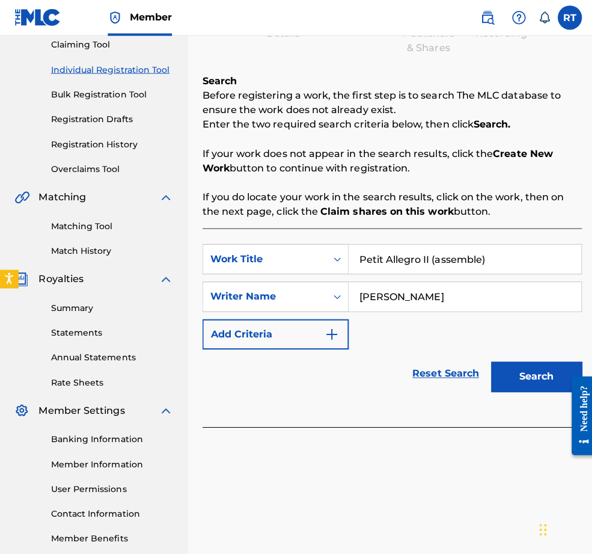
scroll to position [156, 0]
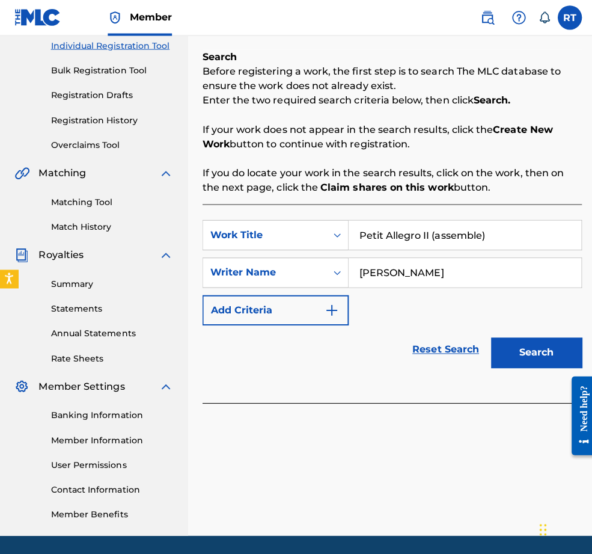
click at [529, 366] on button "Search" at bounding box center [533, 351] width 90 height 30
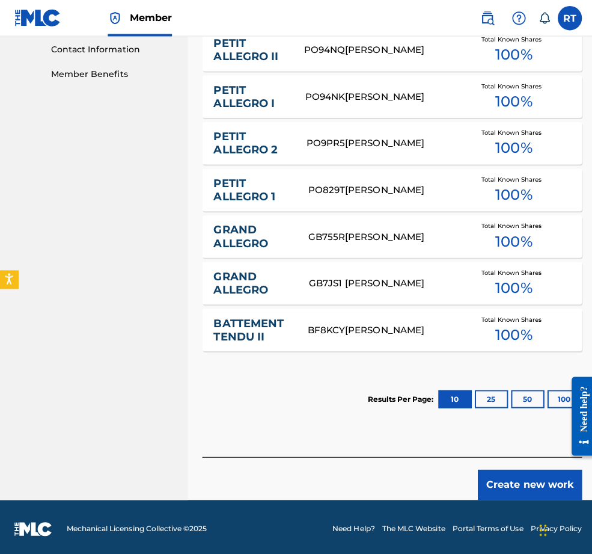
click at [508, 478] on button "Create new work" at bounding box center [526, 481] width 103 height 30
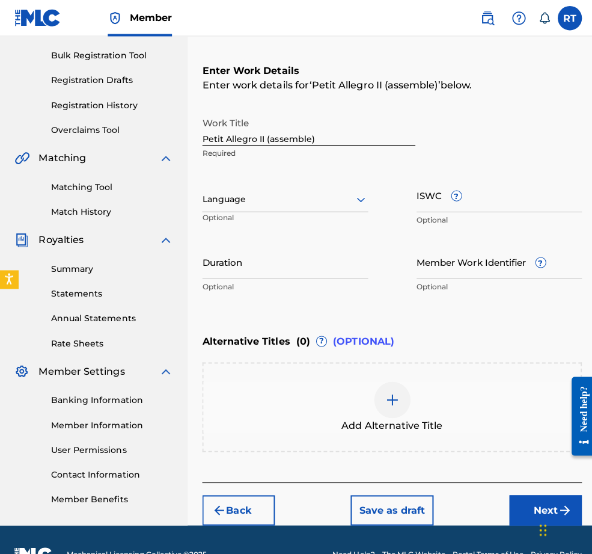
scroll to position [160, 0]
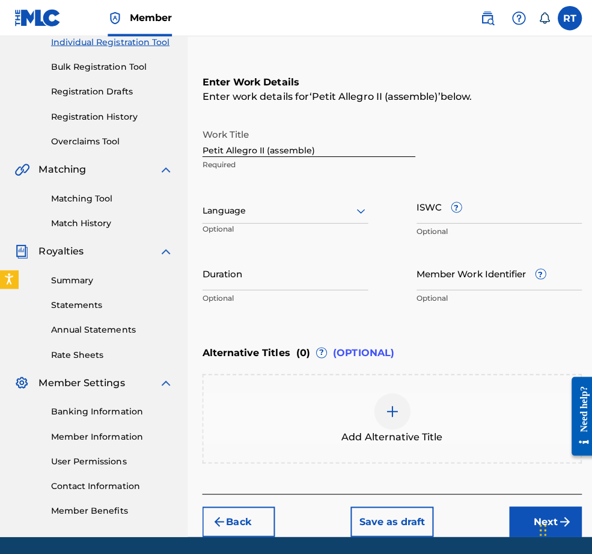
click at [277, 288] on input "Duration" at bounding box center [283, 271] width 165 height 34
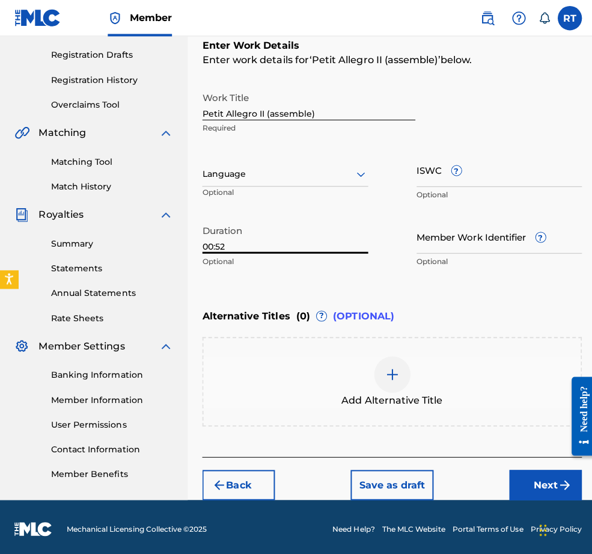
click at [512, 477] on button "Next" at bounding box center [542, 481] width 72 height 30
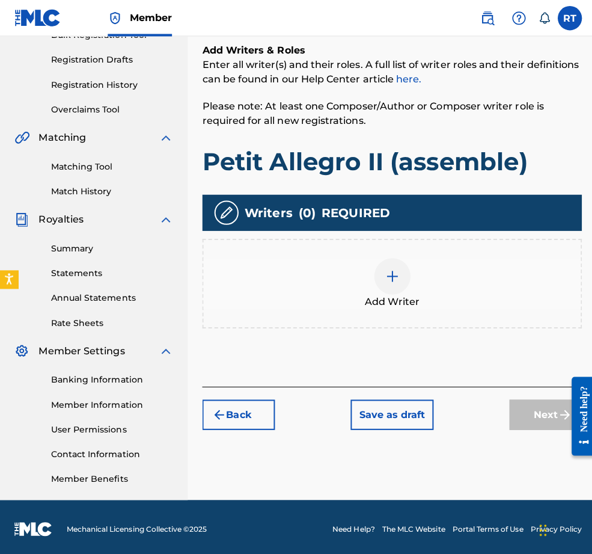
click at [389, 256] on div at bounding box center [390, 274] width 36 height 36
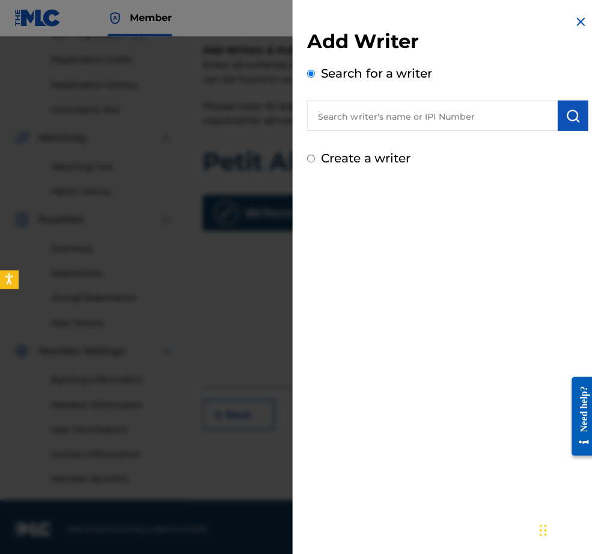
click at [312, 120] on input "text" at bounding box center [429, 115] width 249 height 30
paste input "01296512631"
click at [550, 122] on img "submit" at bounding box center [569, 115] width 14 height 14
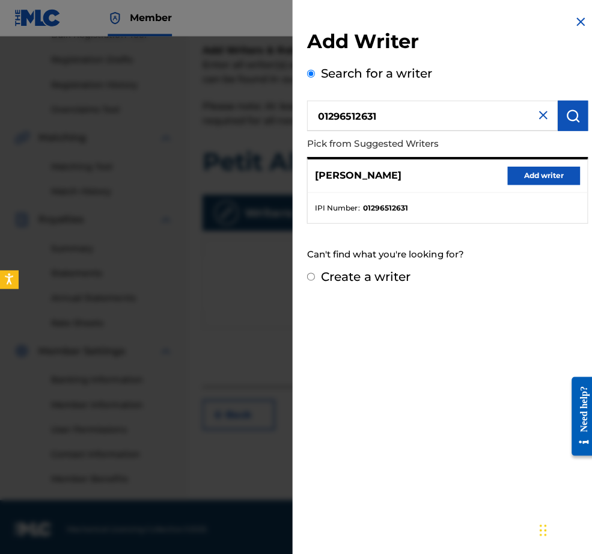
click at [538, 179] on button "Add writer" at bounding box center [540, 174] width 72 height 18
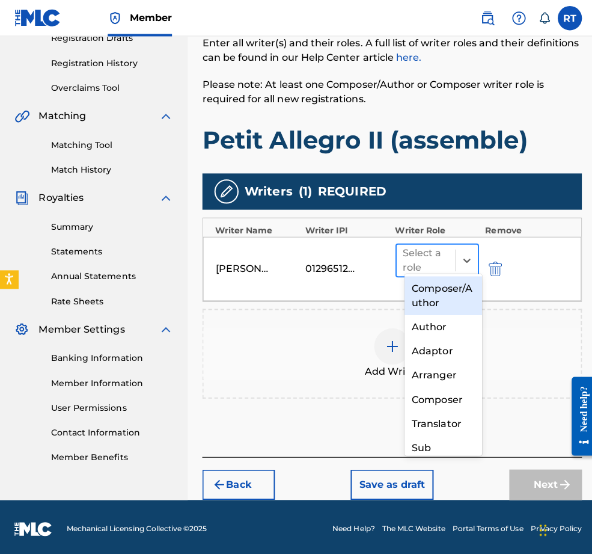
click at [446, 265] on div "Select a role" at bounding box center [423, 258] width 46 height 29
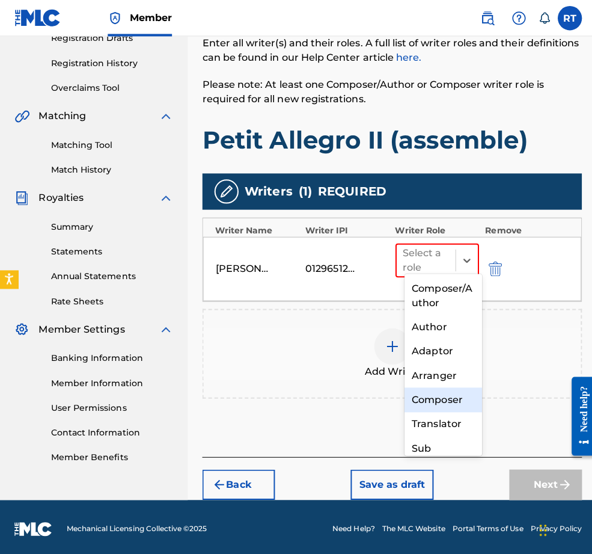
click at [444, 395] on div "Composer" at bounding box center [440, 397] width 77 height 24
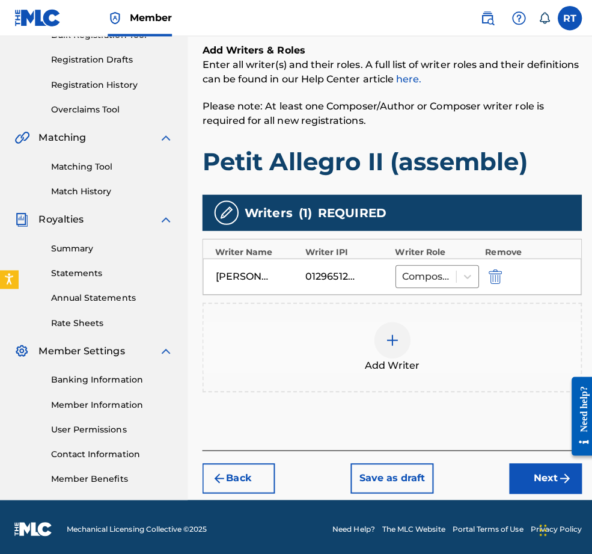
click at [523, 461] on button "Next" at bounding box center [542, 475] width 72 height 30
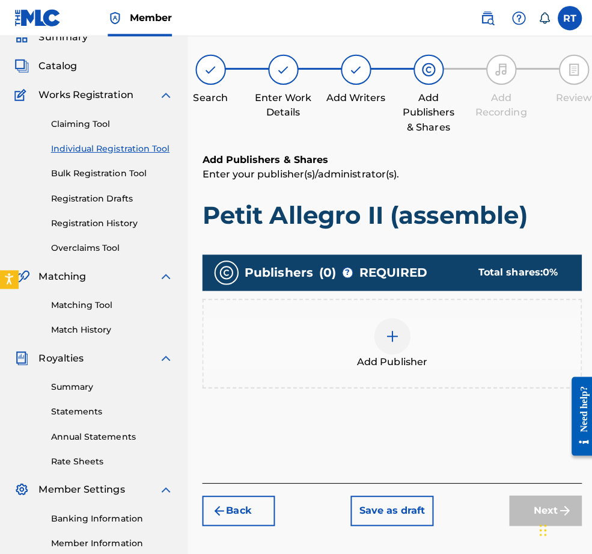
scroll to position [54, 0]
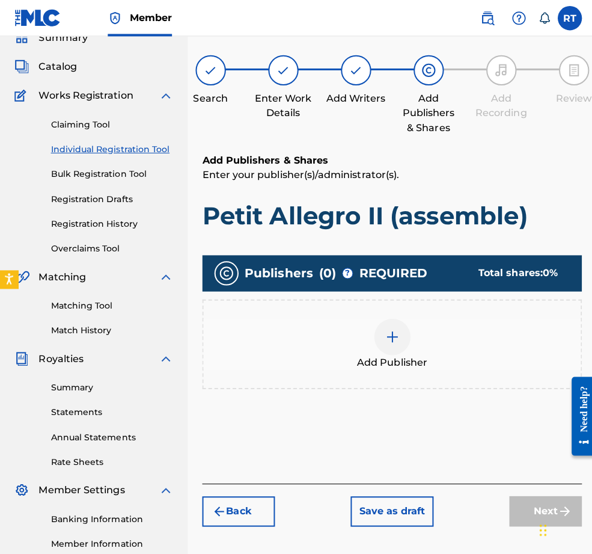
click at [389, 342] on div at bounding box center [390, 334] width 36 height 36
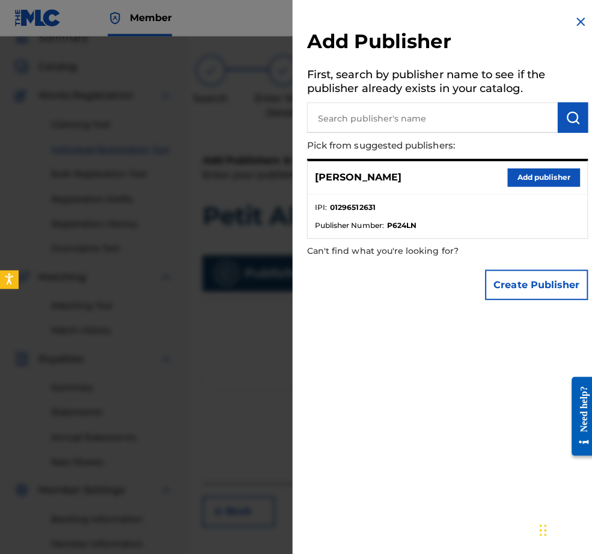
click at [532, 179] on button "Add publisher" at bounding box center [540, 176] width 72 height 18
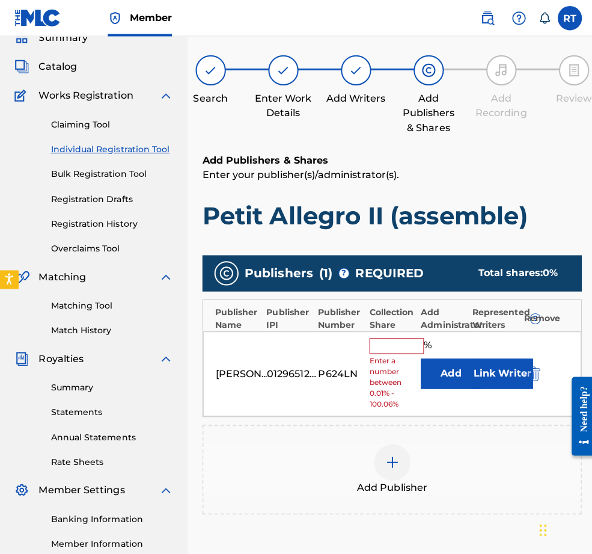
click at [419, 351] on input "text" at bounding box center [394, 344] width 54 height 16
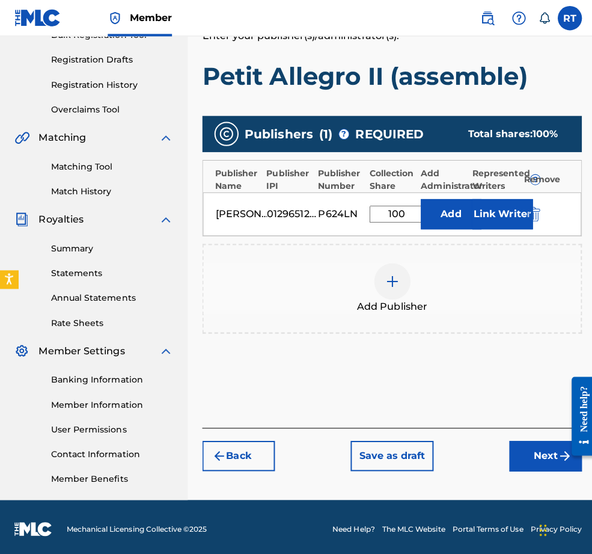
click at [515, 455] on button "Next" at bounding box center [542, 452] width 72 height 30
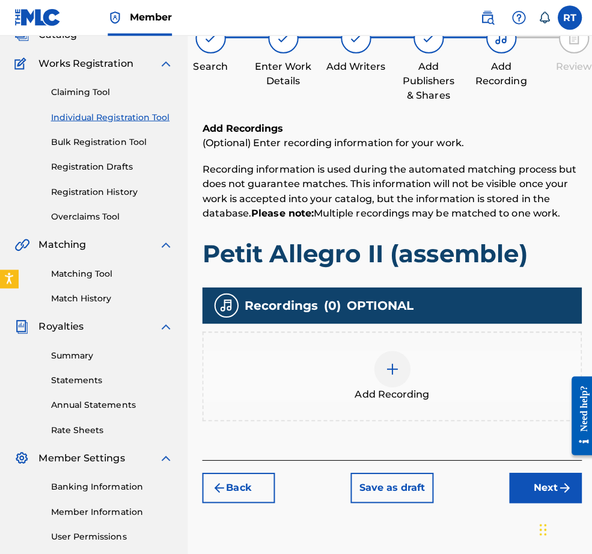
scroll to position [113, 0]
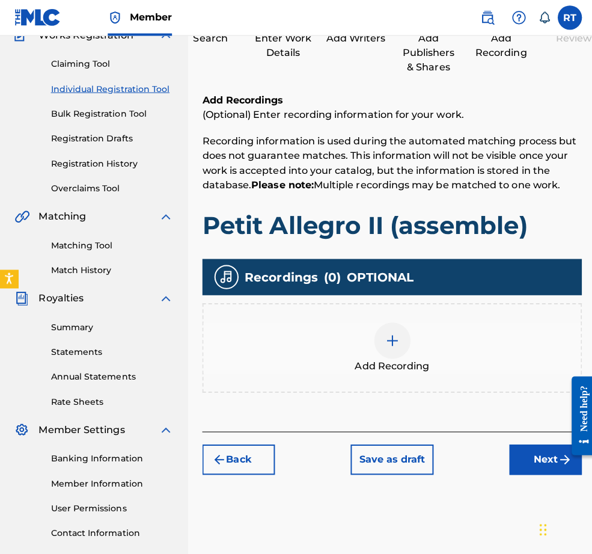
click at [381, 354] on div "Add Recording" at bounding box center [389, 345] width 377 height 89
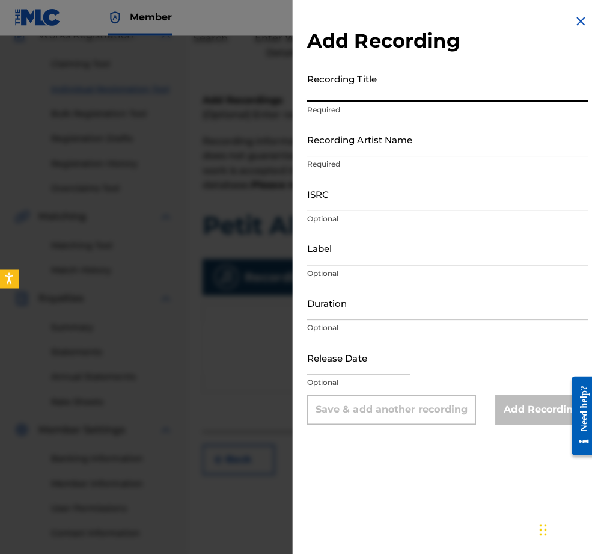
click at [319, 102] on input "Recording Title" at bounding box center [444, 84] width 279 height 34
click at [309, 156] on input "Recording Artist Name" at bounding box center [444, 138] width 279 height 34
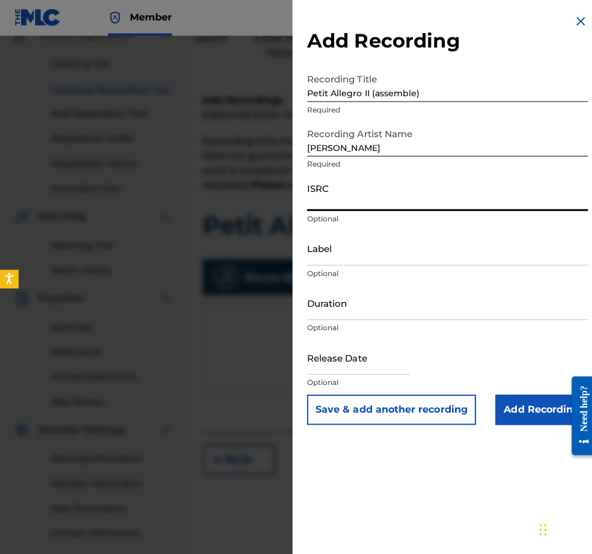
paste input "QZHNA2210682"
click at [305, 264] on input "Label" at bounding box center [444, 247] width 279 height 34
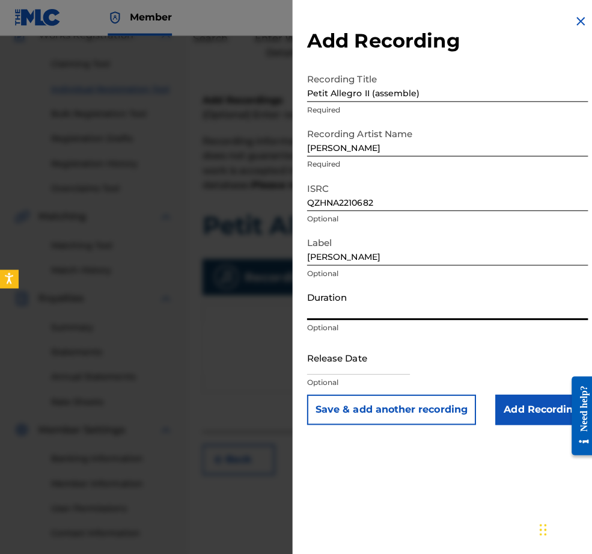
click at [305, 318] on input "Duration" at bounding box center [444, 301] width 279 height 34
click at [305, 372] on input "text" at bounding box center [356, 355] width 102 height 34
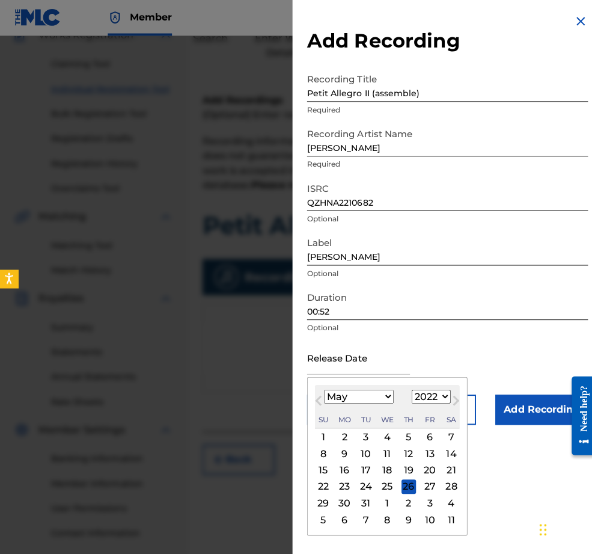
click at [335, 458] on div "9" at bounding box center [342, 450] width 14 height 14
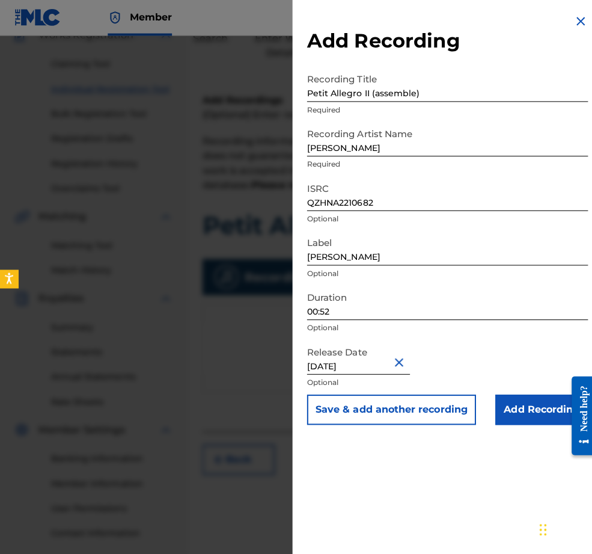
click at [506, 422] on input "Add Recording" at bounding box center [538, 407] width 92 height 30
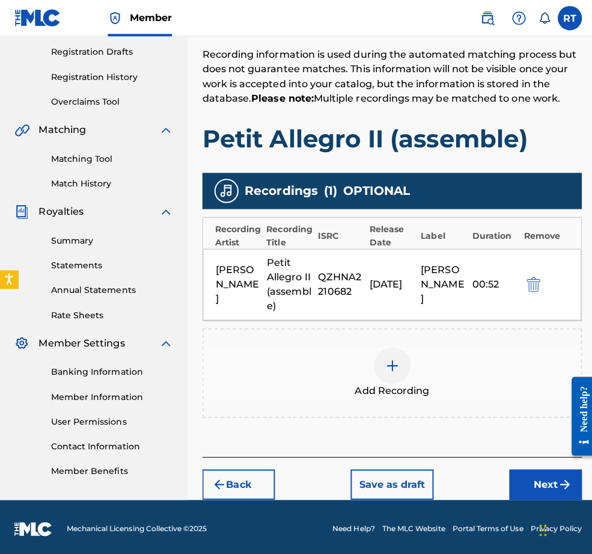
click at [527, 482] on button "Next" at bounding box center [542, 481] width 72 height 30
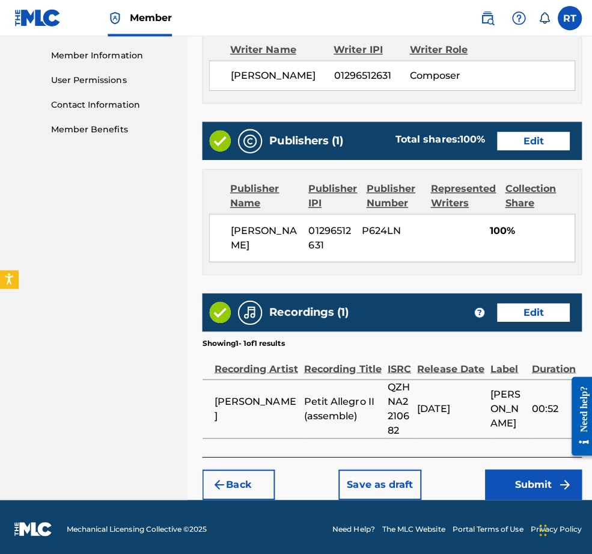
scroll to position [606, 0]
click at [504, 469] on button "Submit" at bounding box center [530, 481] width 96 height 30
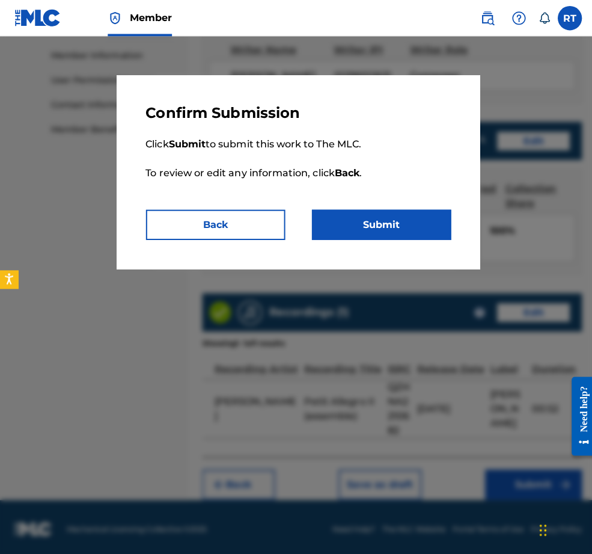
click at [412, 238] on button "Submit" at bounding box center [379, 223] width 138 height 30
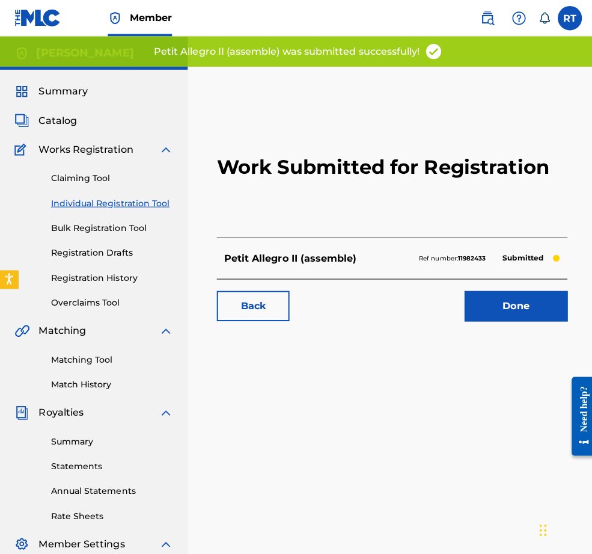
click at [508, 319] on link "Done" at bounding box center [512, 304] width 102 height 30
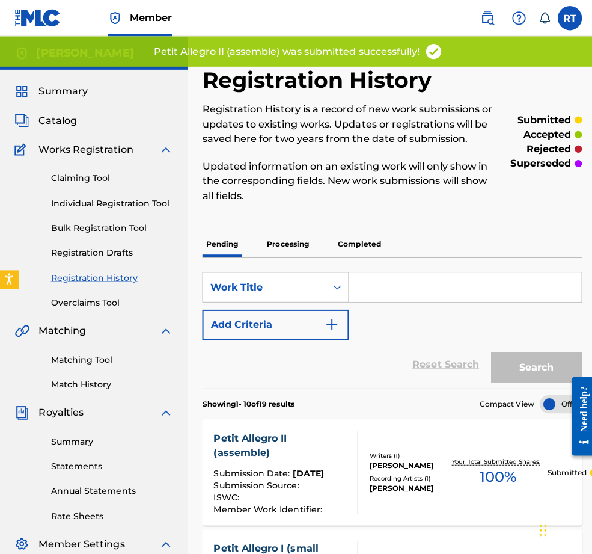
click at [79, 227] on div "Claiming Tool Individual Registration Tool Bulk Registration Tool Registration …" at bounding box center [93, 231] width 158 height 151
click at [97, 208] on link "Individual Registration Tool" at bounding box center [111, 201] width 121 height 13
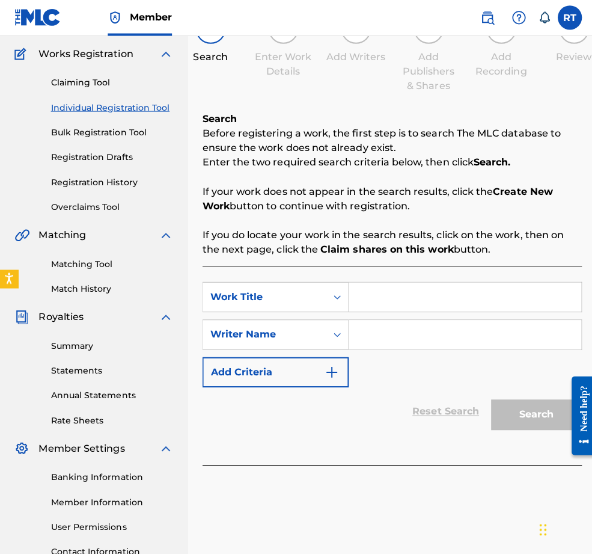
scroll to position [128, 0]
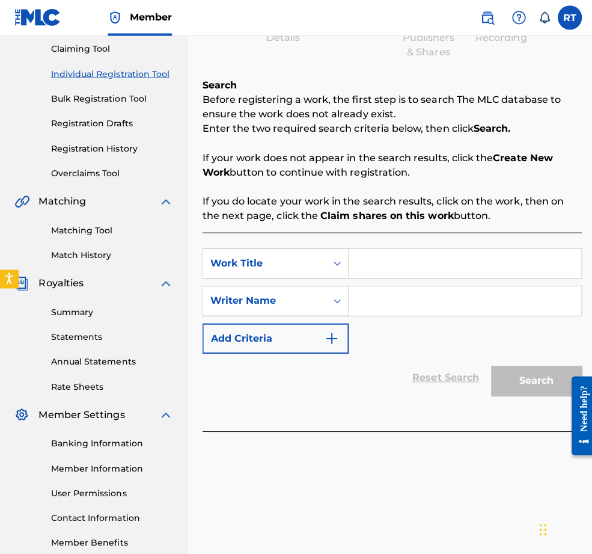
click at [414, 277] on input "Search Form" at bounding box center [461, 262] width 231 height 29
click at [419, 303] on input "Search Form" at bounding box center [461, 299] width 231 height 29
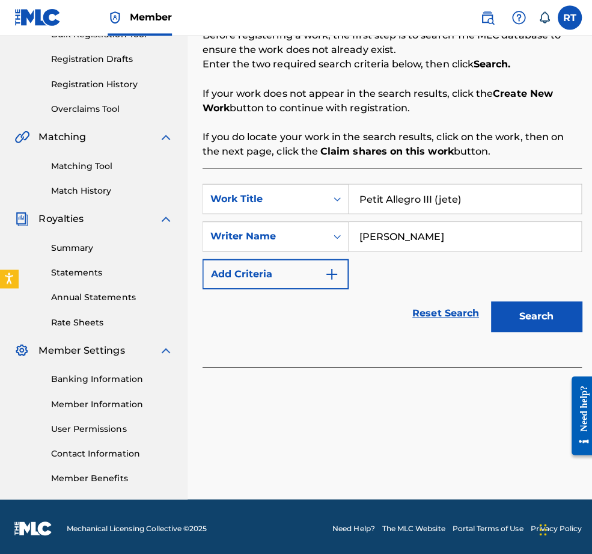
scroll to position [244, 0]
click at [524, 300] on button "Search" at bounding box center [533, 315] width 90 height 30
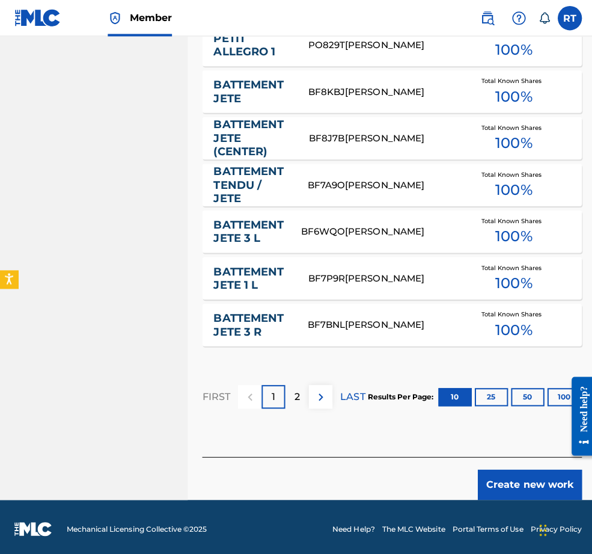
click at [520, 466] on button "Create new work" at bounding box center [526, 481] width 103 height 30
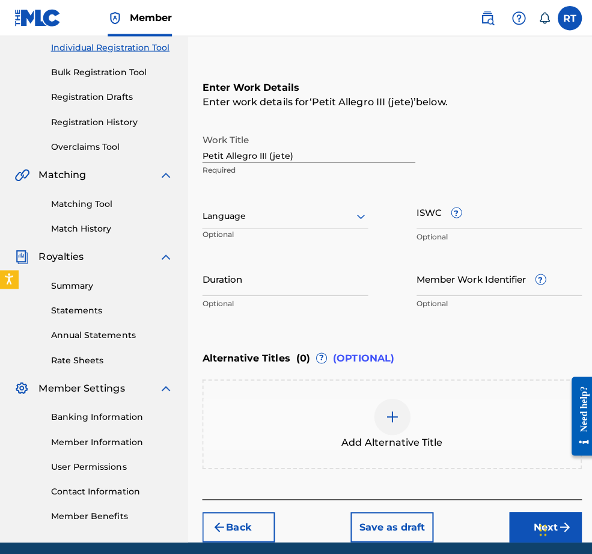
scroll to position [124, 0]
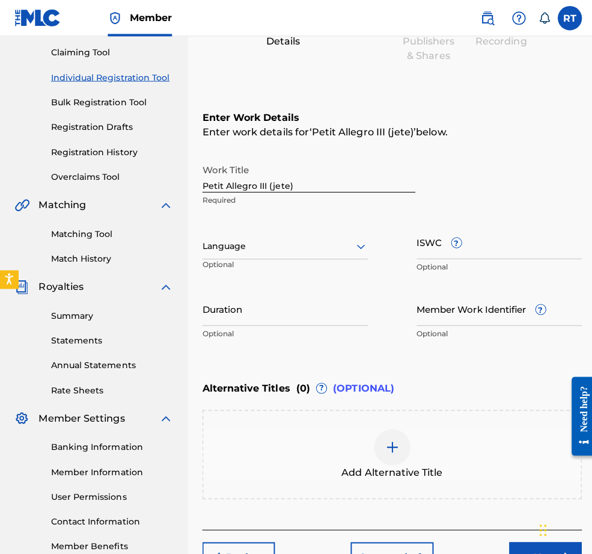
click at [300, 337] on p "Optional" at bounding box center [283, 331] width 165 height 11
click at [298, 324] on input "Duration" at bounding box center [283, 306] width 165 height 34
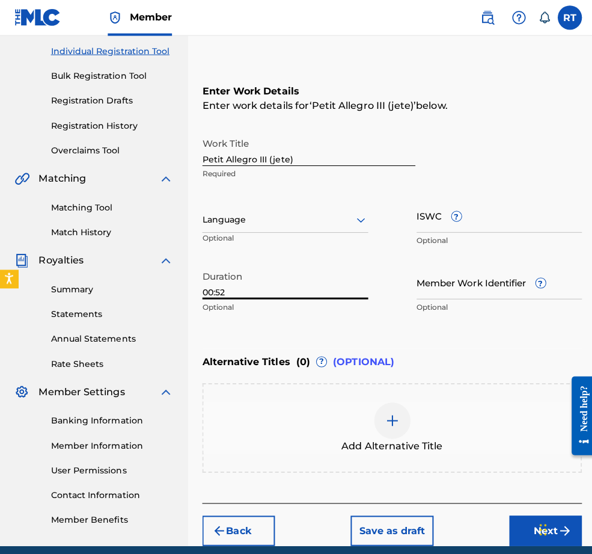
scroll to position [152, 0]
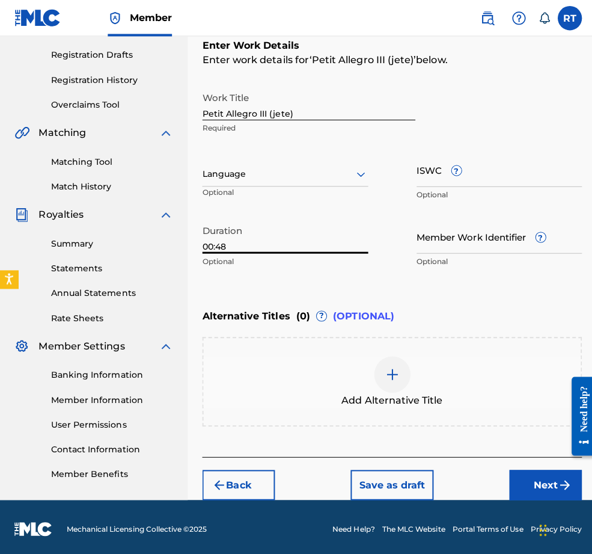
click at [521, 472] on button "Next" at bounding box center [542, 481] width 72 height 30
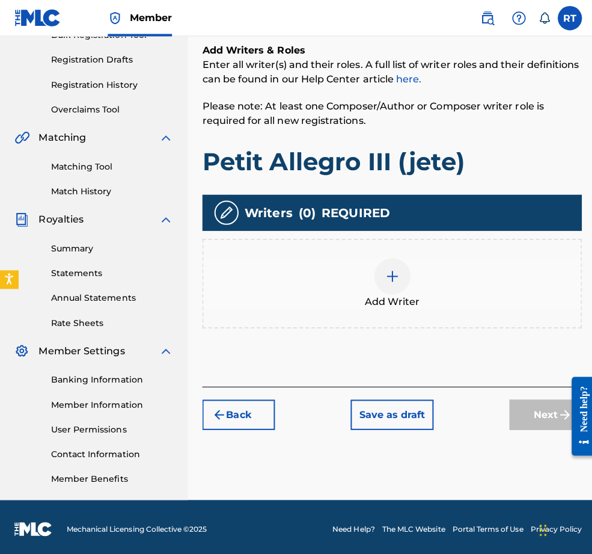
click at [407, 256] on div at bounding box center [390, 274] width 36 height 36
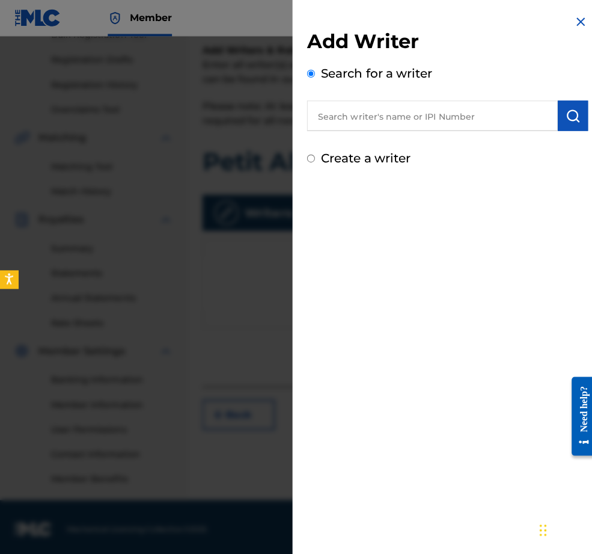
click at [307, 128] on input "text" at bounding box center [429, 115] width 249 height 30
paste input "01296512631"
click at [550, 119] on img "submit" at bounding box center [569, 115] width 14 height 14
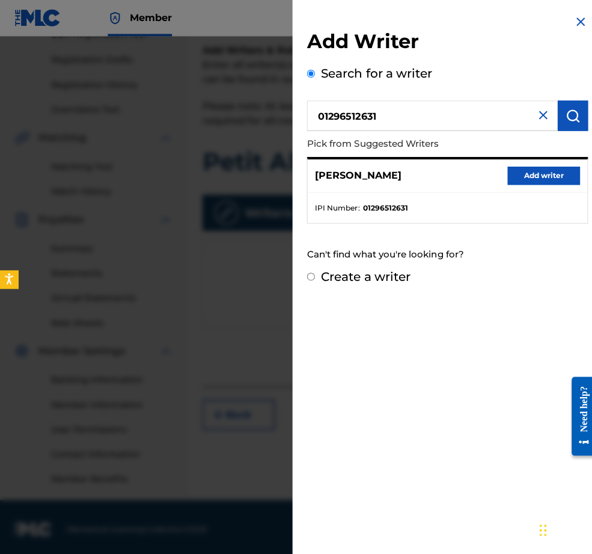
click at [523, 191] on div "[PERSON_NAME] Add writer" at bounding box center [445, 174] width 278 height 33
click at [538, 183] on button "Add writer" at bounding box center [540, 174] width 72 height 18
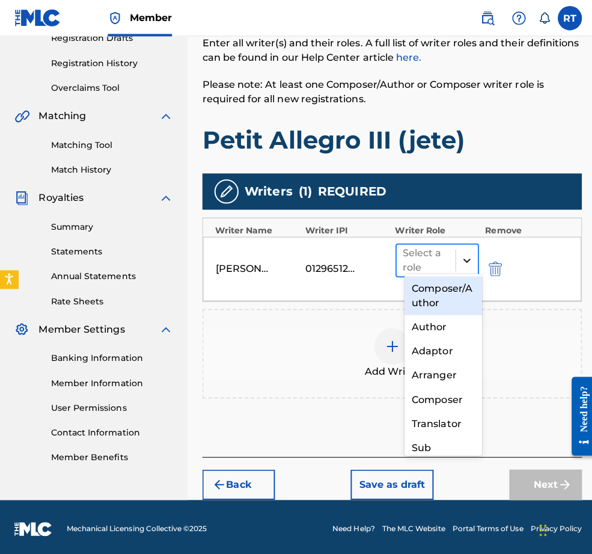
click at [458, 248] on div at bounding box center [464, 259] width 22 height 22
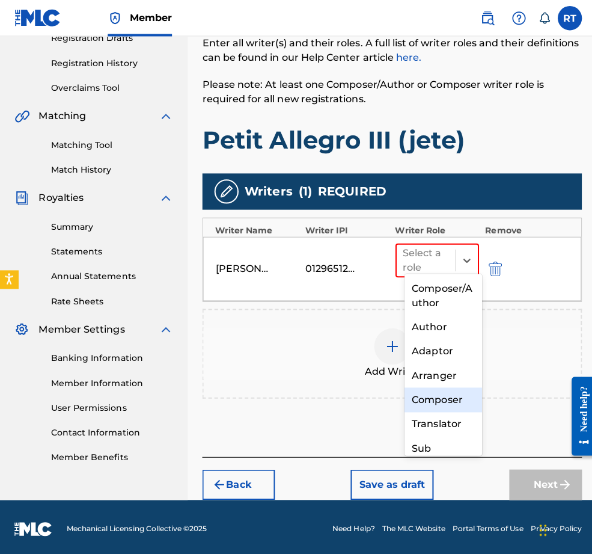
click at [434, 398] on div "Composer" at bounding box center [440, 397] width 77 height 24
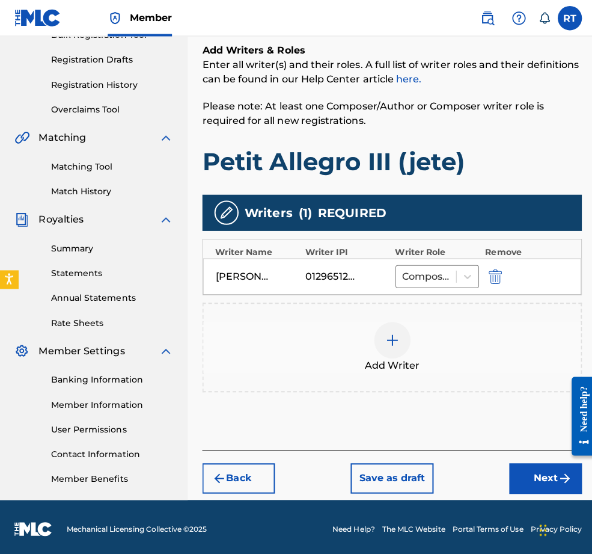
click at [547, 467] on button "Next" at bounding box center [542, 475] width 72 height 30
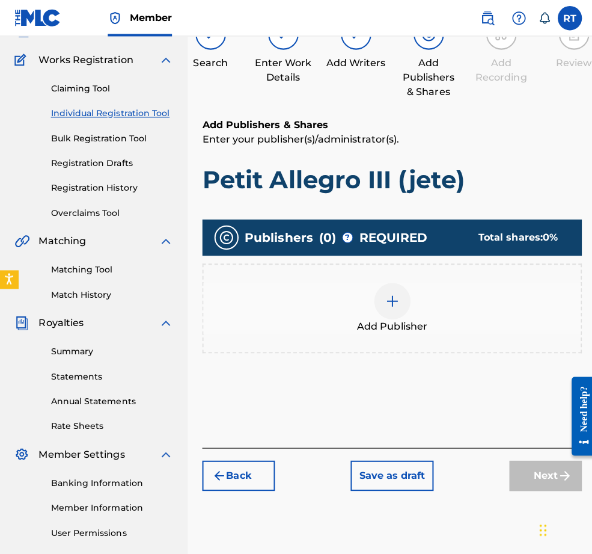
scroll to position [54, 0]
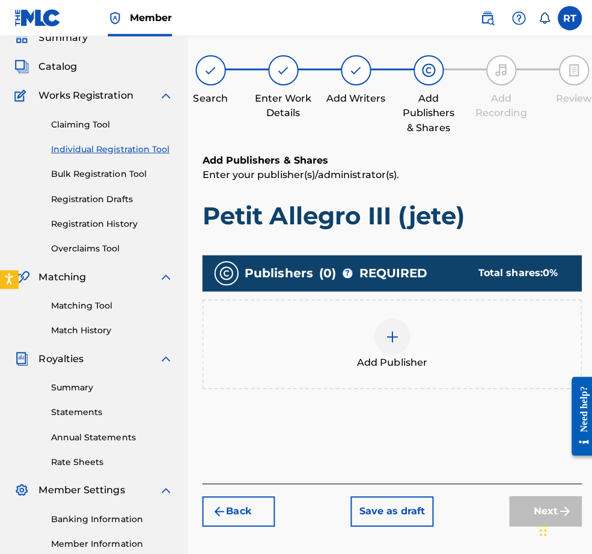
click at [419, 353] on div "Add Publisher" at bounding box center [389, 341] width 375 height 51
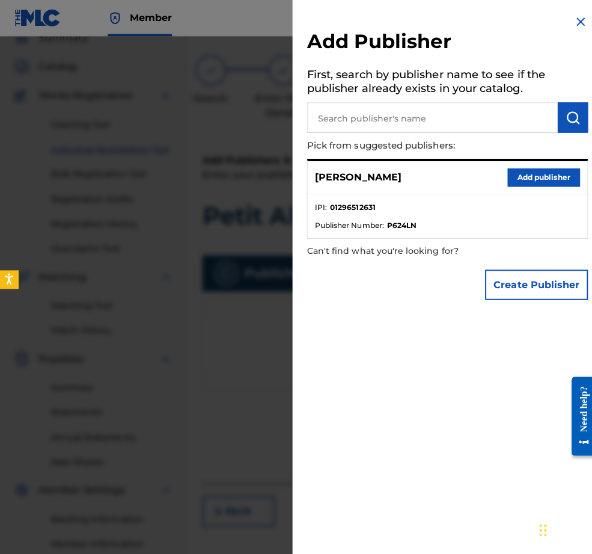
click at [504, 184] on button "Add publisher" at bounding box center [540, 176] width 72 height 18
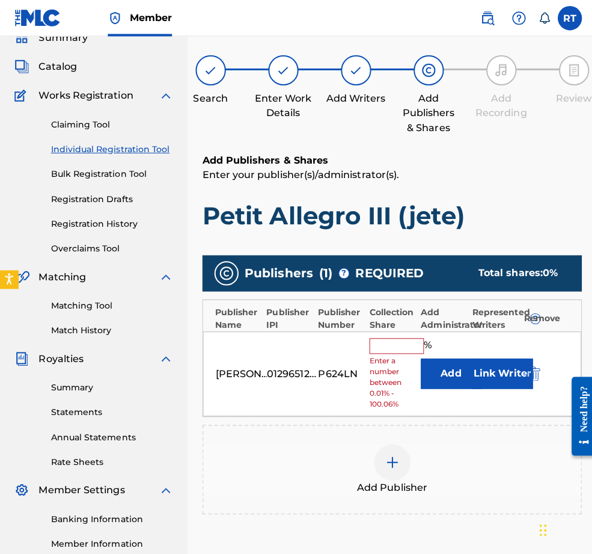
click at [405, 370] on div "% Enter a number between 0.01% - 100.06%" at bounding box center [389, 372] width 45 height 72
click at [416, 354] on div "[PERSON_NAME] 01296512631 P624LN % Enter a number between 0.01% - 100.06% Add L…" at bounding box center [389, 371] width 376 height 85
click at [409, 351] on input "text" at bounding box center [394, 344] width 54 height 16
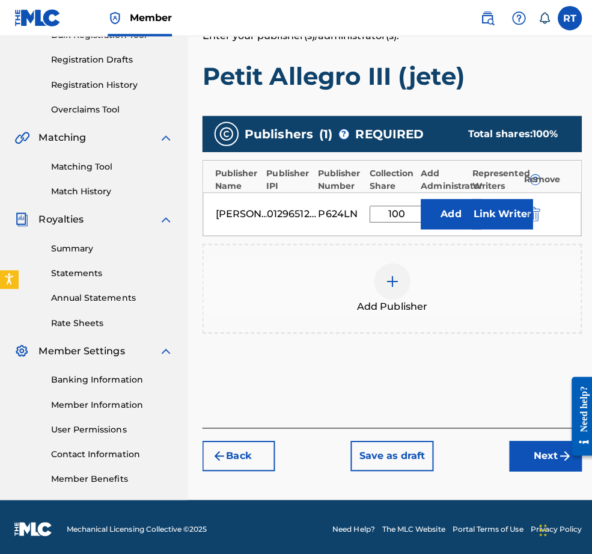
click at [429, 378] on div "Add Publishers & Shares Enter your publisher(s)/administrator(s). Petit Allegro…" at bounding box center [389, 219] width 377 height 411
click at [517, 437] on button "Next" at bounding box center [542, 452] width 72 height 30
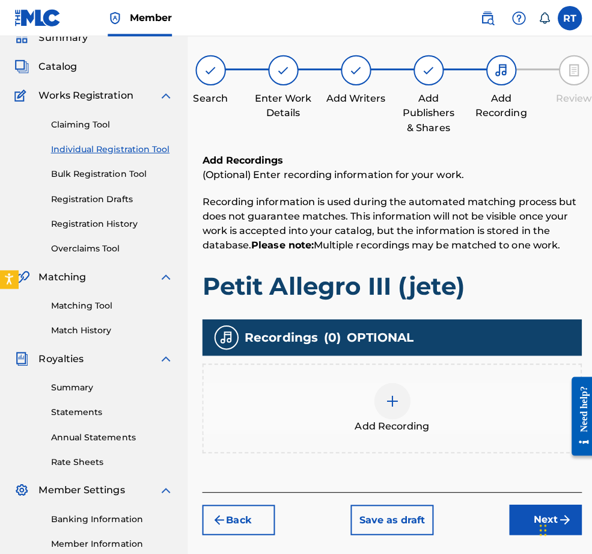
click at [408, 416] on div at bounding box center [390, 398] width 36 height 36
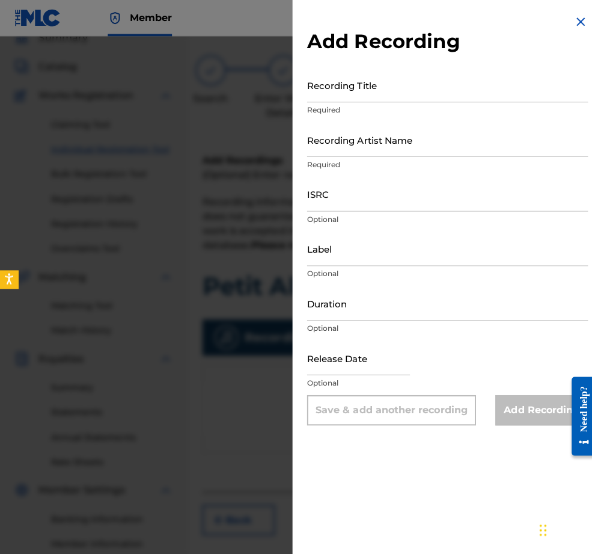
click at [358, 99] on input "Recording Title" at bounding box center [444, 84] width 279 height 34
click at [346, 152] on input "Recording Artist Name" at bounding box center [444, 138] width 279 height 34
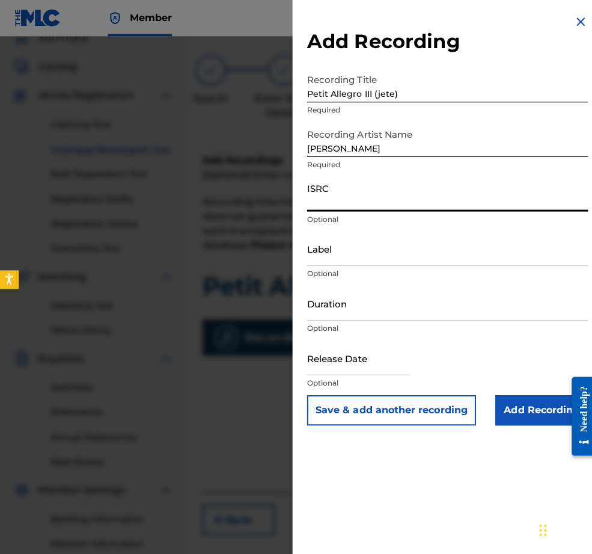
paste input "QZHNA2210683"
click at [305, 264] on input "Label" at bounding box center [444, 247] width 279 height 34
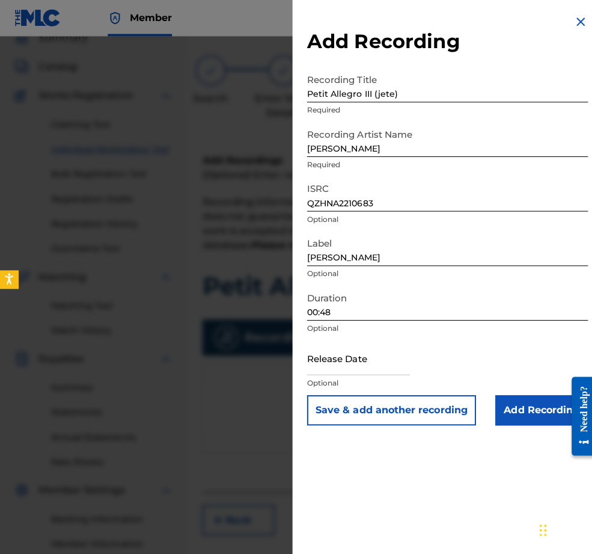
click at [354, 372] on input "text" at bounding box center [356, 355] width 102 height 34
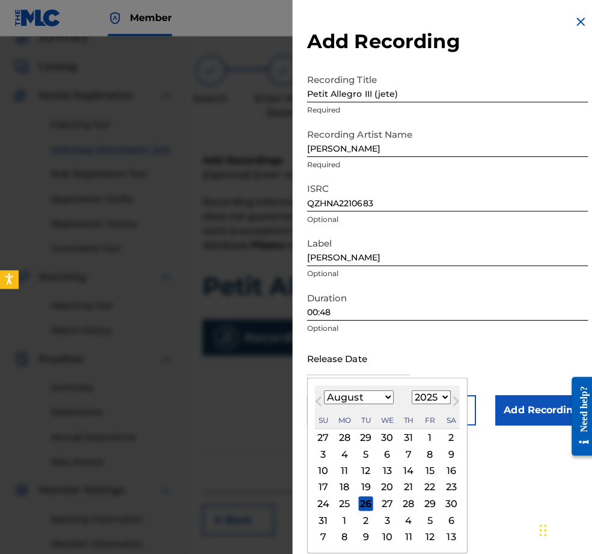
click at [313, 426] on div "August [DATE] February March April May June July August September October Novem…" at bounding box center [385, 404] width 144 height 43
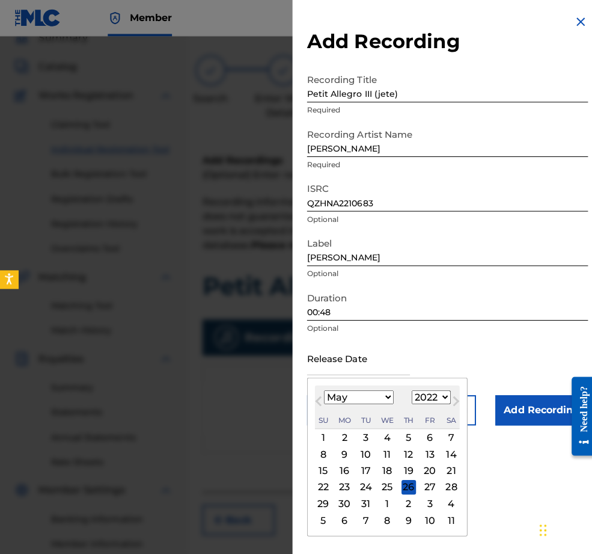
scroll to position [28, 0]
click at [335, 458] on div "9" at bounding box center [342, 450] width 14 height 14
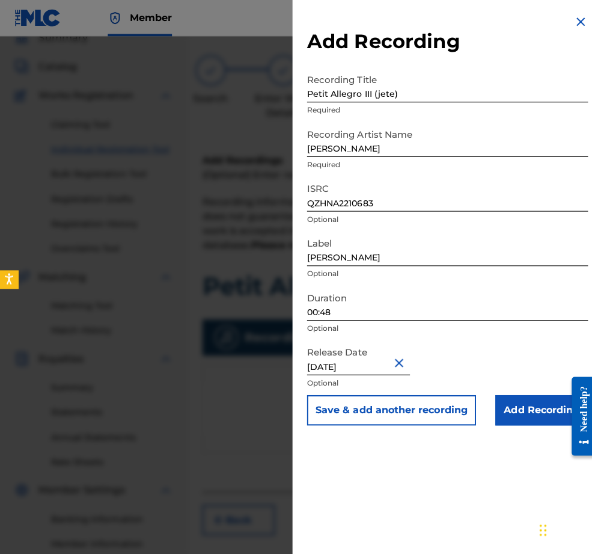
click at [527, 422] on input "Add Recording" at bounding box center [538, 407] width 92 height 30
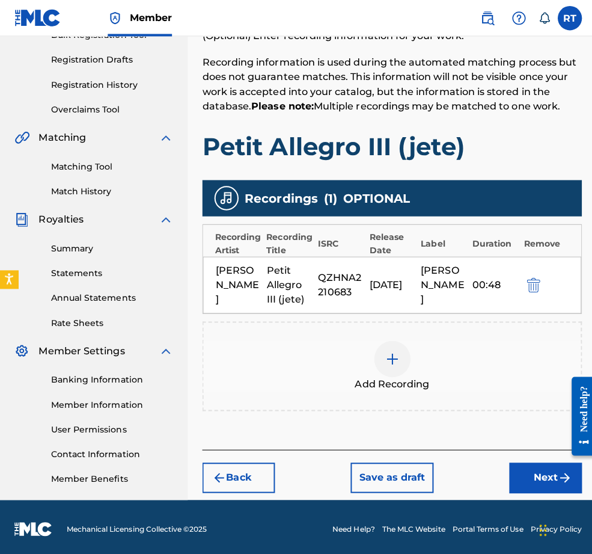
click at [511, 461] on button "Next" at bounding box center [542, 474] width 72 height 30
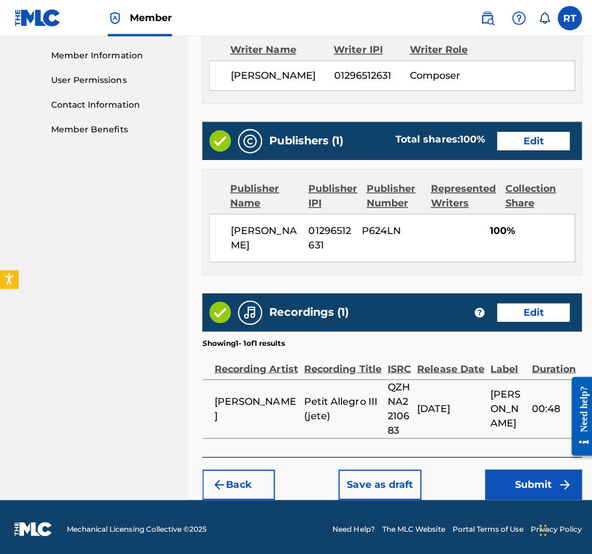
scroll to position [606, 0]
click at [504, 466] on button "Submit" at bounding box center [530, 481] width 96 height 30
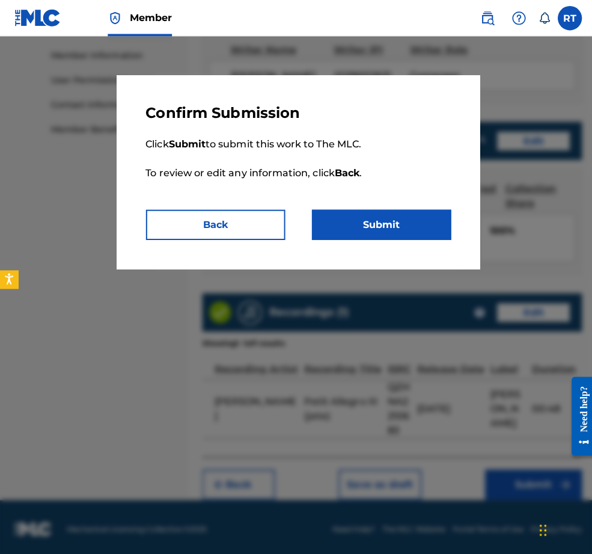
click at [378, 232] on button "Submit" at bounding box center [379, 223] width 138 height 30
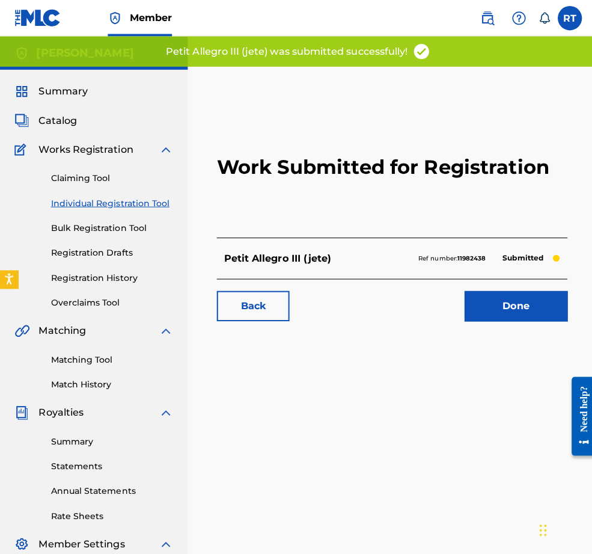
click at [484, 319] on link "Done" at bounding box center [512, 304] width 102 height 30
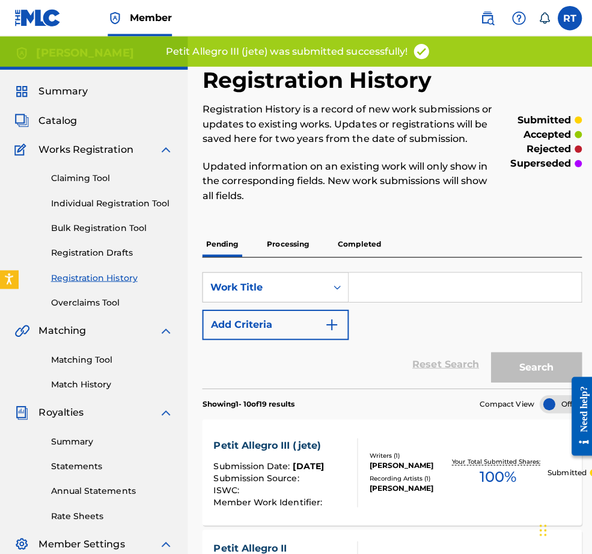
click at [139, 208] on link "Individual Registration Tool" at bounding box center [111, 201] width 121 height 13
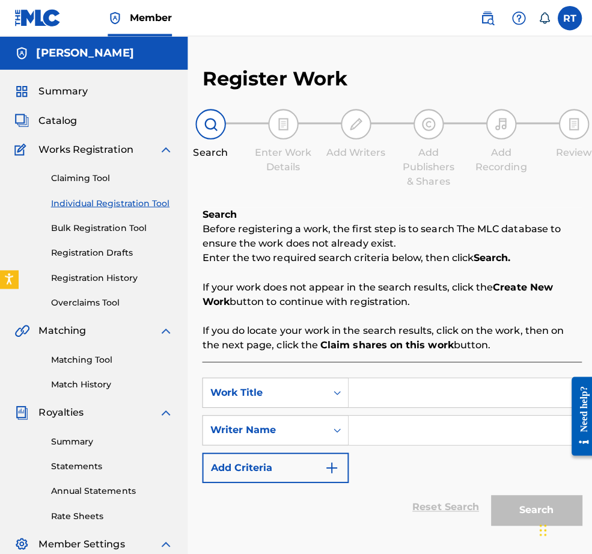
click at [411, 404] on input "Search Form" at bounding box center [461, 389] width 231 height 29
click at [402, 441] on input "Search Form" at bounding box center [461, 427] width 231 height 29
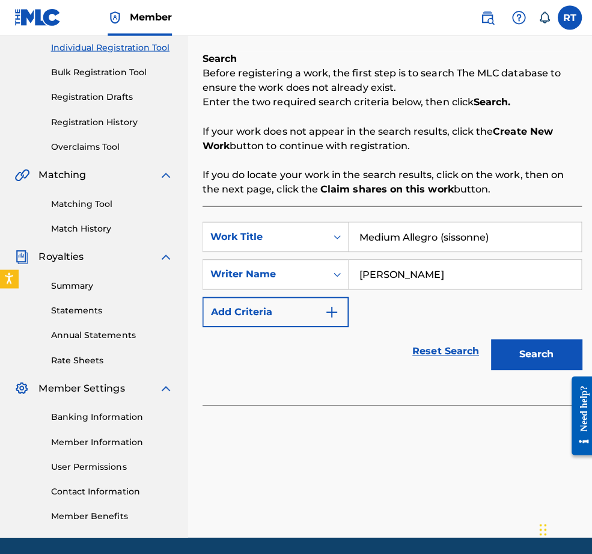
scroll to position [160, 0]
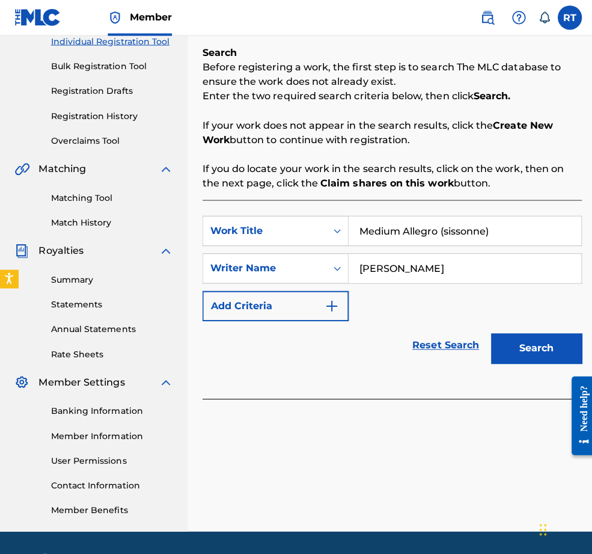
click at [515, 361] on button "Search" at bounding box center [533, 346] width 90 height 30
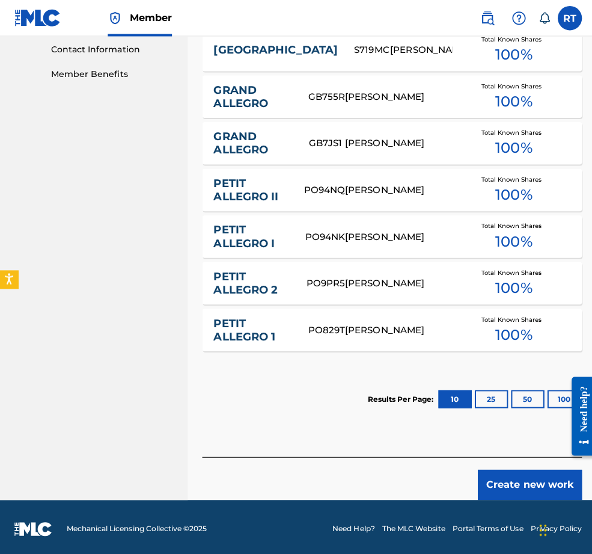
click at [502, 453] on div "Create new work" at bounding box center [389, 474] width 377 height 43
click at [502, 470] on button "Create new work" at bounding box center [526, 481] width 103 height 30
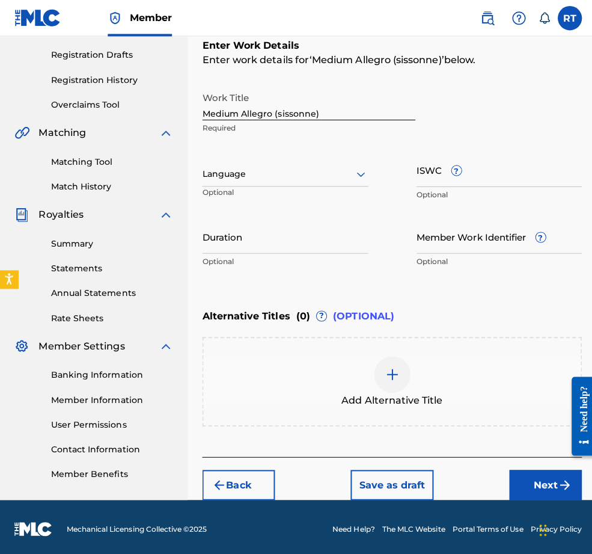
scroll to position [194, 0]
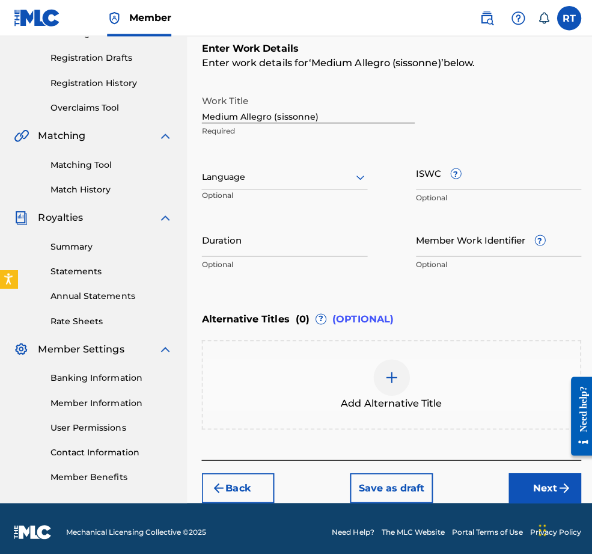
click at [312, 254] on input "Duration" at bounding box center [283, 237] width 165 height 34
click at [427, 303] on div "Enter Work Details Enter work details for ‘ Medium Allegro (sissonne) ’ below. …" at bounding box center [389, 157] width 377 height 291
click at [520, 482] on button "Next" at bounding box center [542, 484] width 72 height 30
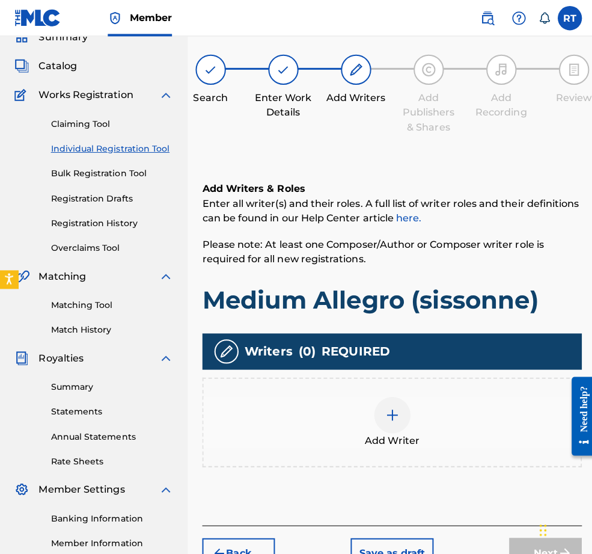
scroll to position [54, 0]
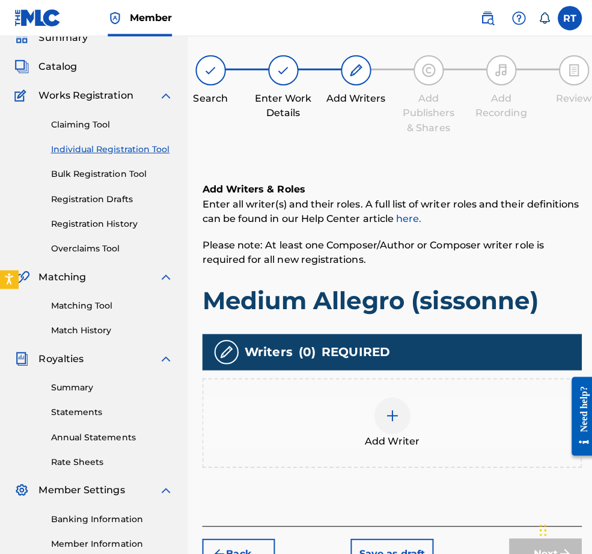
click at [404, 431] on div at bounding box center [390, 413] width 36 height 36
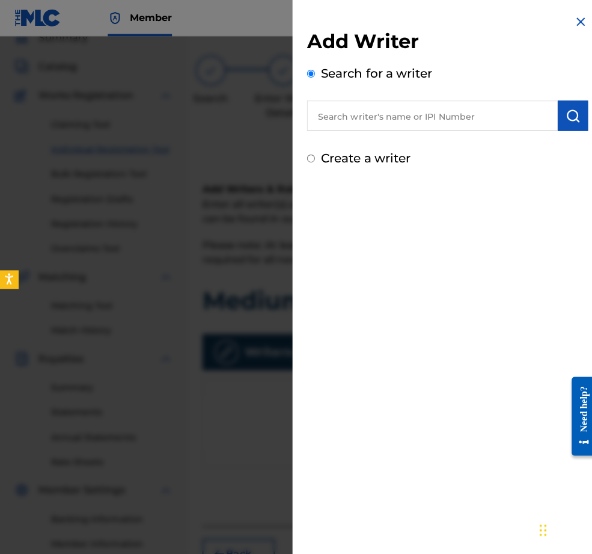
click at [392, 129] on input "text" at bounding box center [429, 115] width 249 height 30
paste input "01296512631"
click at [550, 122] on img "submit" at bounding box center [569, 115] width 14 height 14
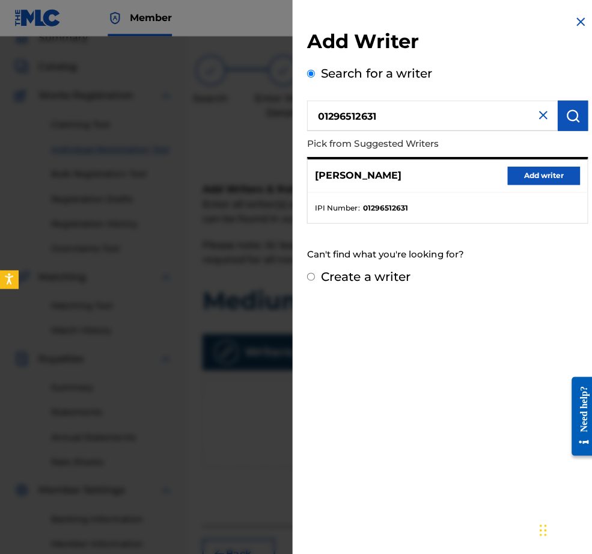
click at [531, 183] on button "Add writer" at bounding box center [540, 174] width 72 height 18
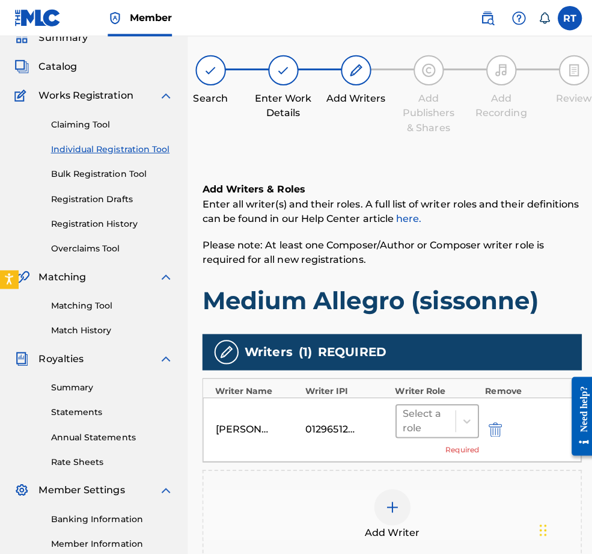
click at [440, 426] on div at bounding box center [423, 418] width 46 height 17
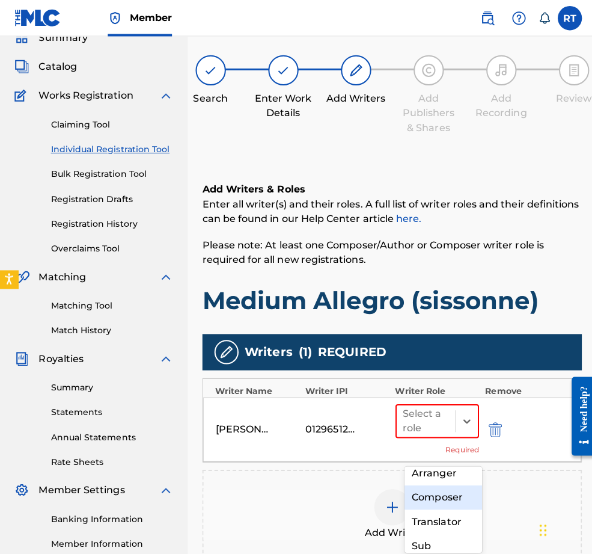
click at [439, 482] on div "Composer" at bounding box center [440, 494] width 77 height 24
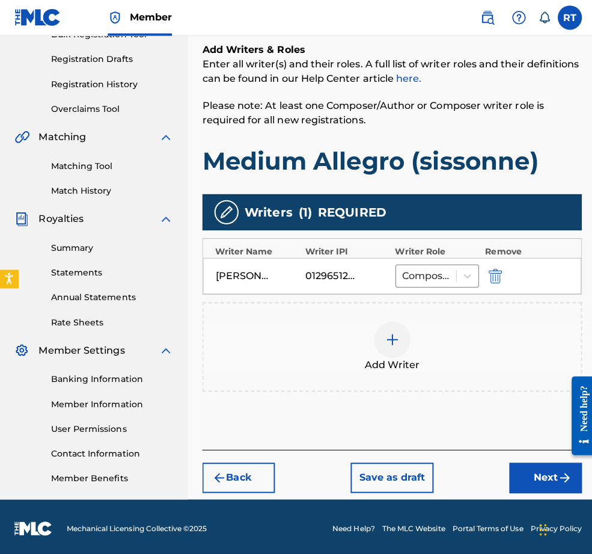
click at [514, 482] on button "Next" at bounding box center [542, 475] width 72 height 30
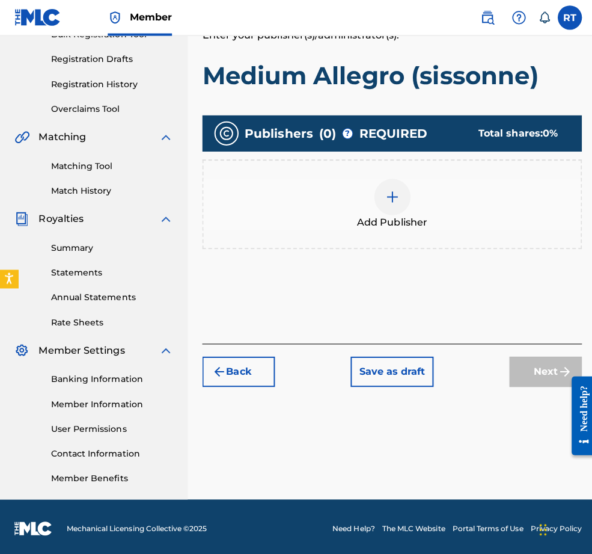
scroll to position [54, 0]
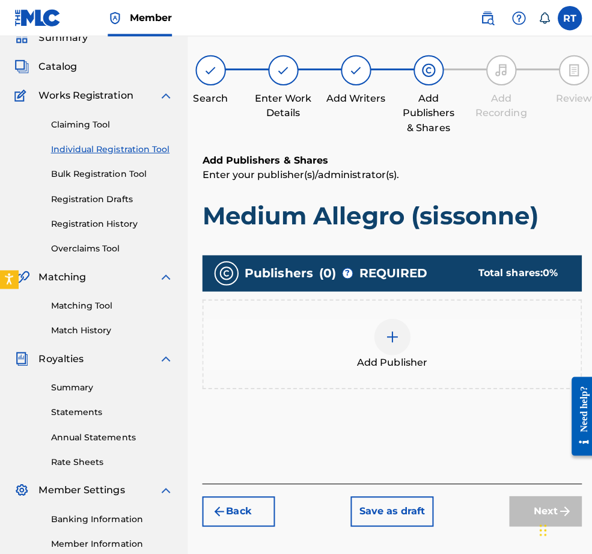
click at [397, 352] on div at bounding box center [390, 334] width 36 height 36
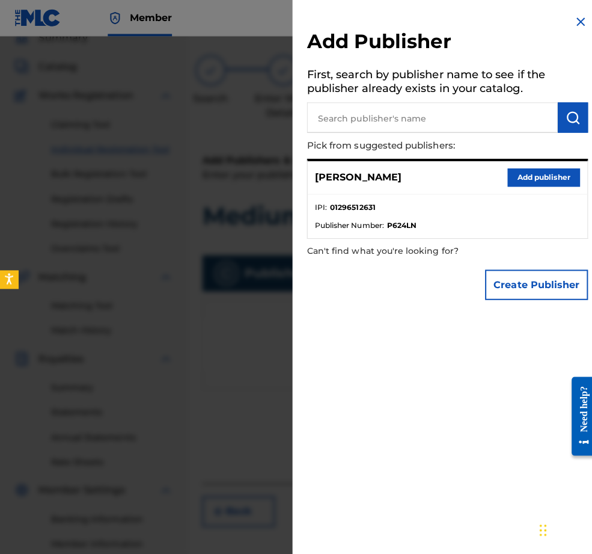
click at [526, 185] on button "Add publisher" at bounding box center [540, 176] width 72 height 18
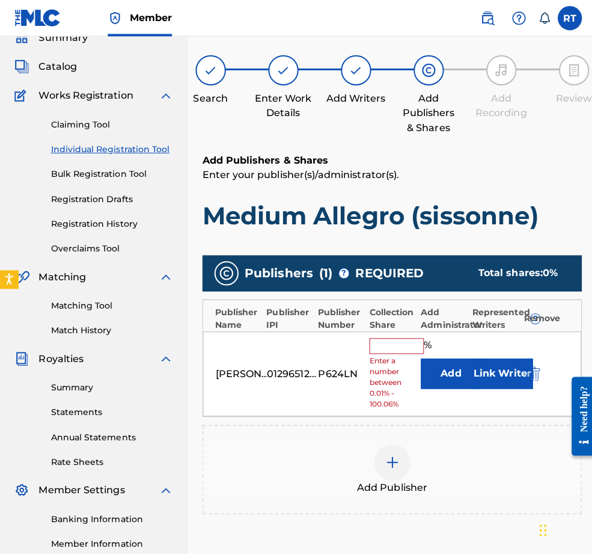
click at [408, 351] on input "text" at bounding box center [394, 344] width 54 height 16
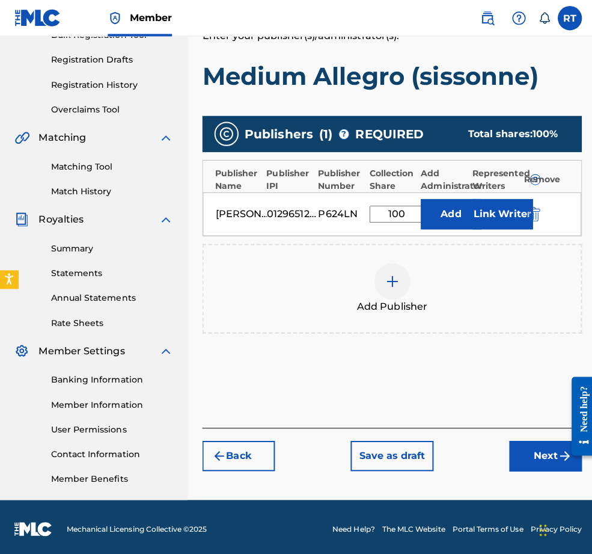
click at [530, 441] on button "Next" at bounding box center [542, 452] width 72 height 30
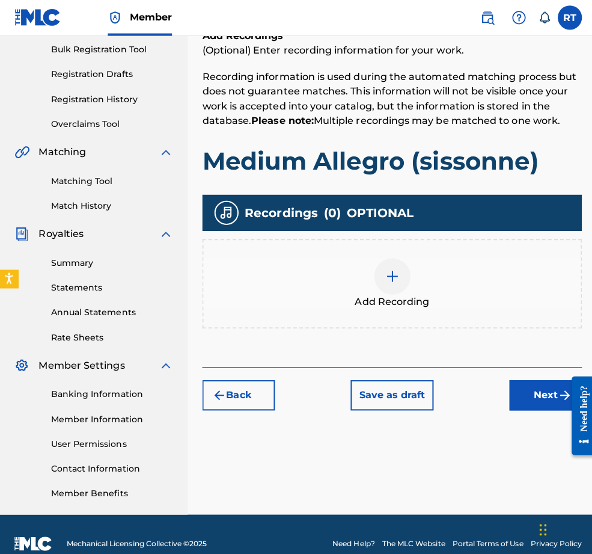
scroll to position [201, 0]
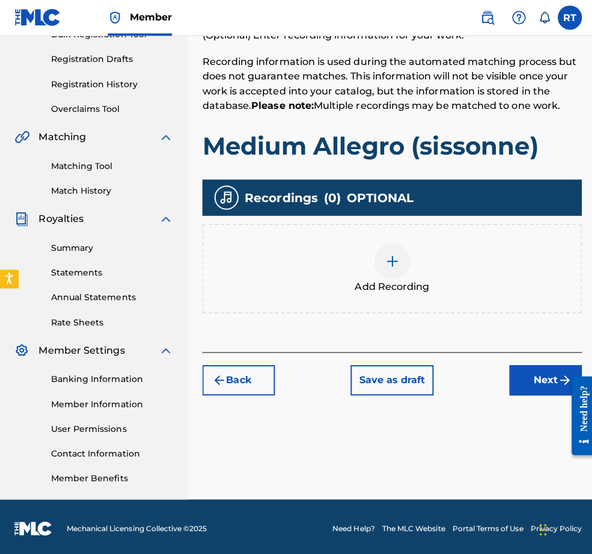
click at [397, 267] on img at bounding box center [390, 260] width 14 height 14
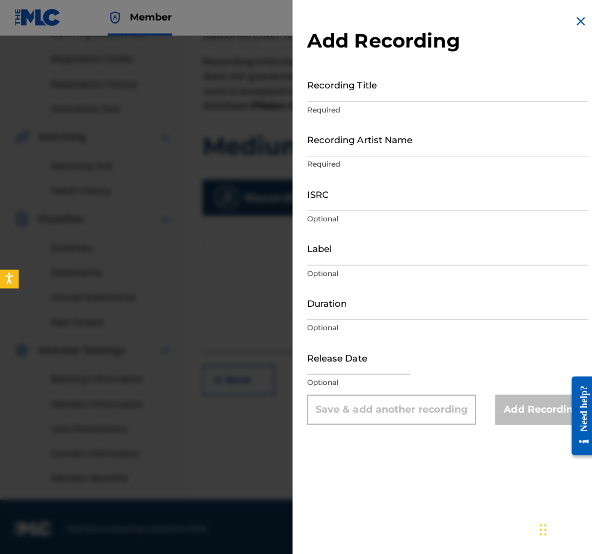
click at [335, 99] on input "Recording Title" at bounding box center [444, 84] width 279 height 34
click at [312, 148] on input "Recording Artist Name" at bounding box center [444, 138] width 279 height 34
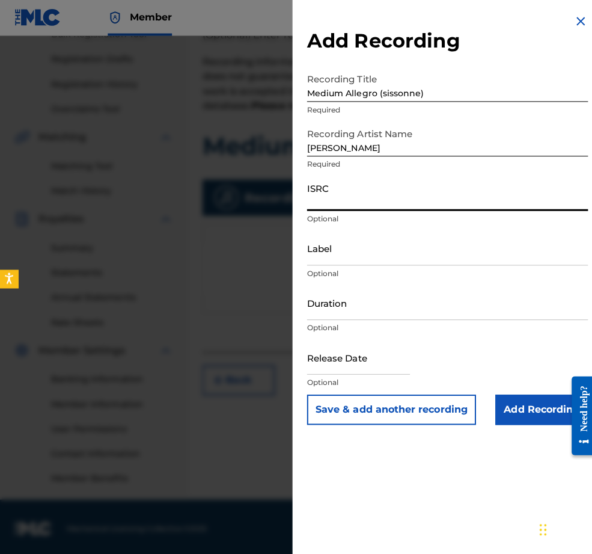
click at [305, 210] on input "ISRC" at bounding box center [444, 193] width 279 height 34
paste input "QZHNA2210684"
click at [305, 264] on input "Label" at bounding box center [444, 247] width 279 height 34
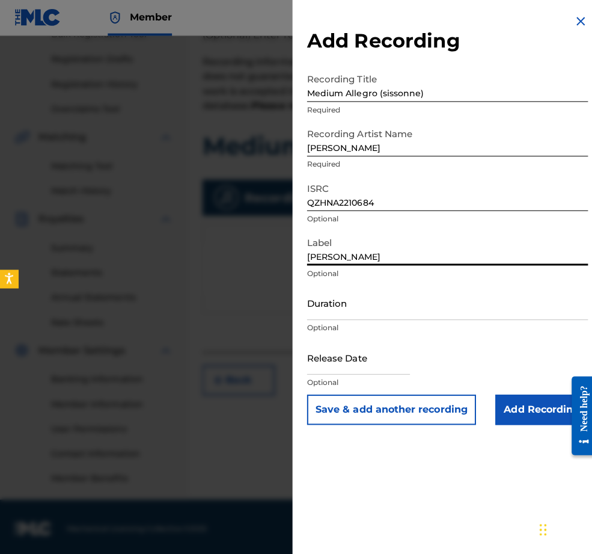
click at [316, 318] on input "Duration" at bounding box center [444, 301] width 279 height 34
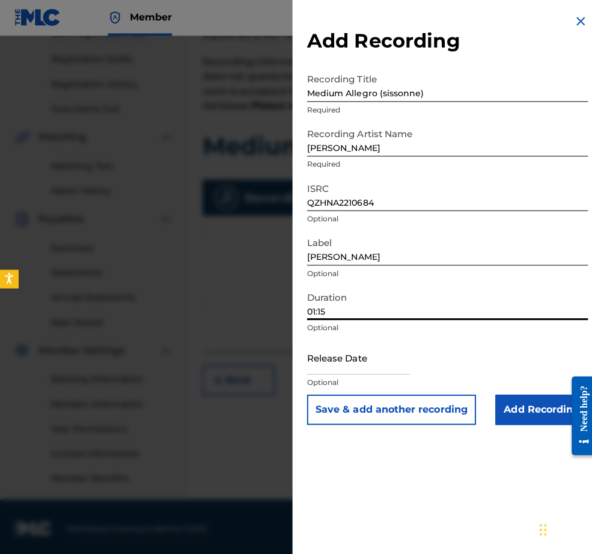
click at [359, 372] on input "text" at bounding box center [356, 355] width 102 height 34
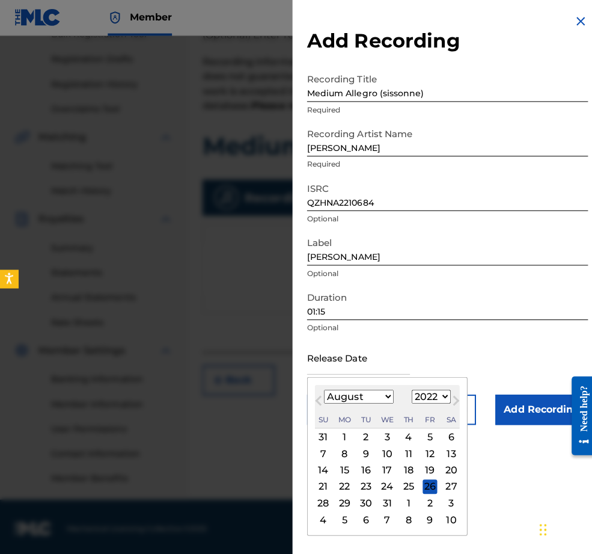
click at [330, 422] on div "August [DATE] February March April May June July August September October Novem…" at bounding box center [385, 404] width 144 height 43
click at [335, 458] on div "9" at bounding box center [342, 450] width 14 height 14
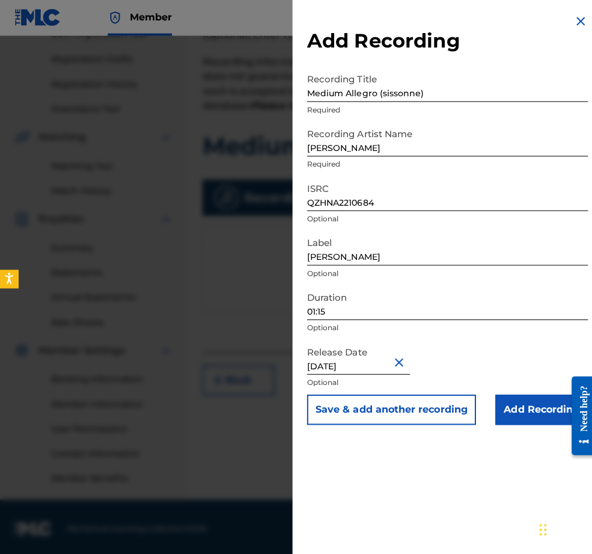
click at [543, 422] on input "Add Recording" at bounding box center [538, 407] width 92 height 30
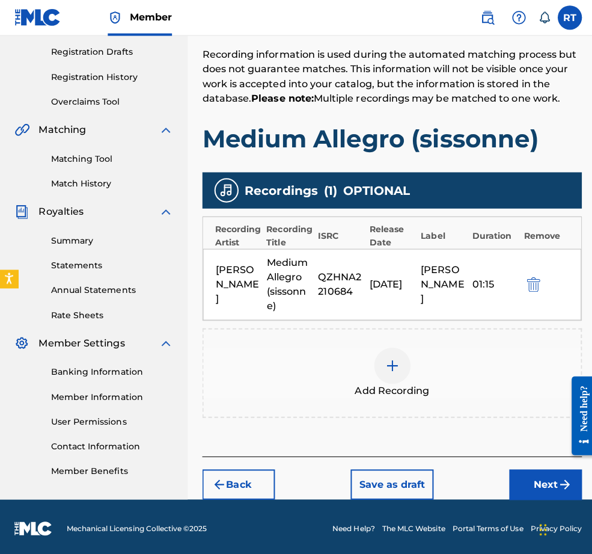
click at [523, 473] on button "Next" at bounding box center [542, 481] width 72 height 30
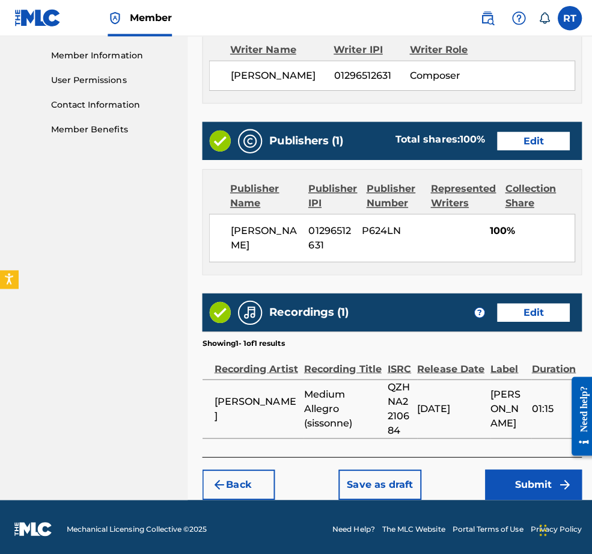
scroll to position [606, 0]
click at [510, 473] on button "Submit" at bounding box center [530, 481] width 96 height 30
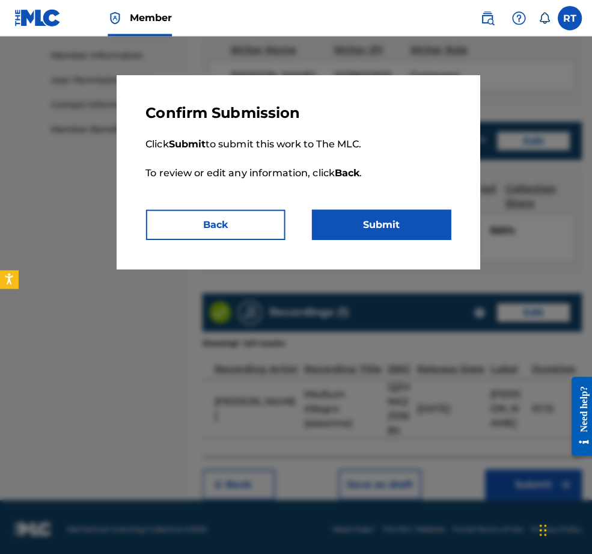
click at [252, 230] on button "Back" at bounding box center [214, 223] width 138 height 30
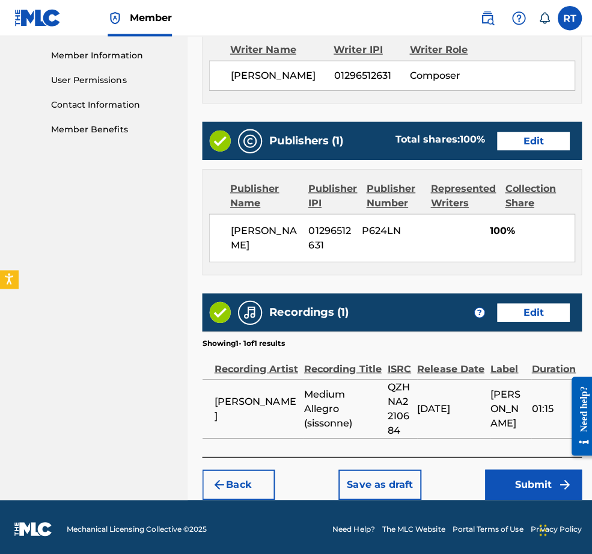
click at [537, 478] on button "Submit" at bounding box center [530, 481] width 96 height 30
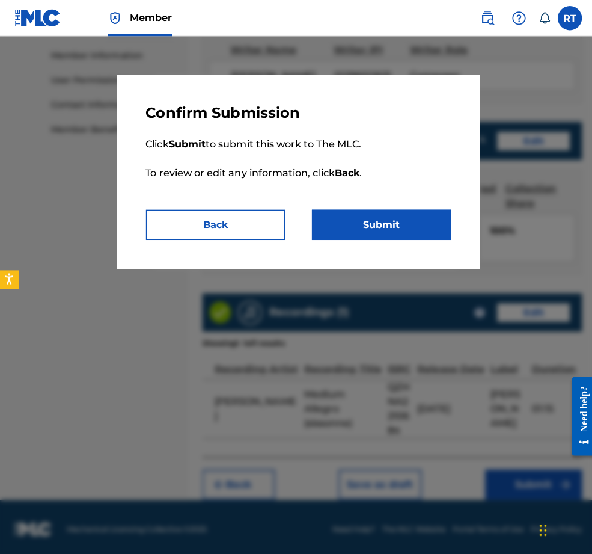
click at [366, 238] on button "Submit" at bounding box center [379, 223] width 138 height 30
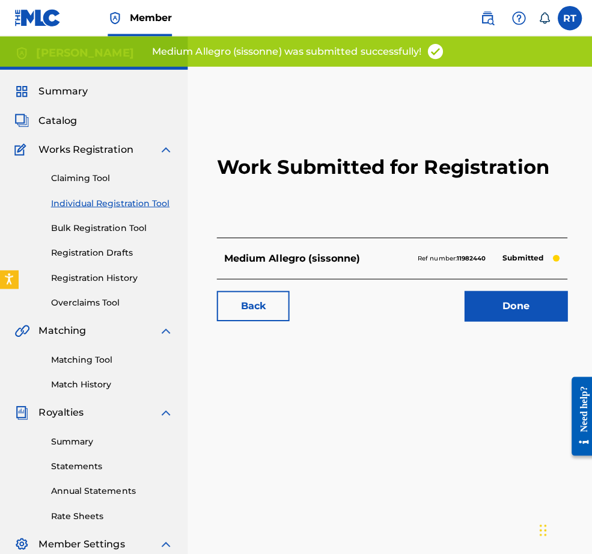
click at [478, 319] on link "Done" at bounding box center [512, 304] width 102 height 30
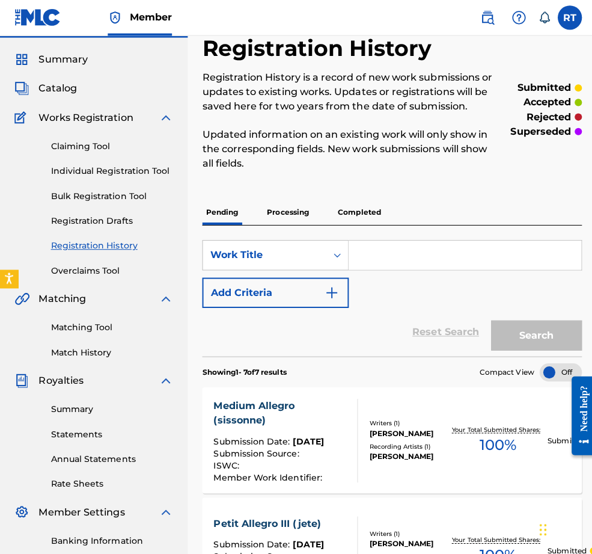
scroll to position [46, 0]
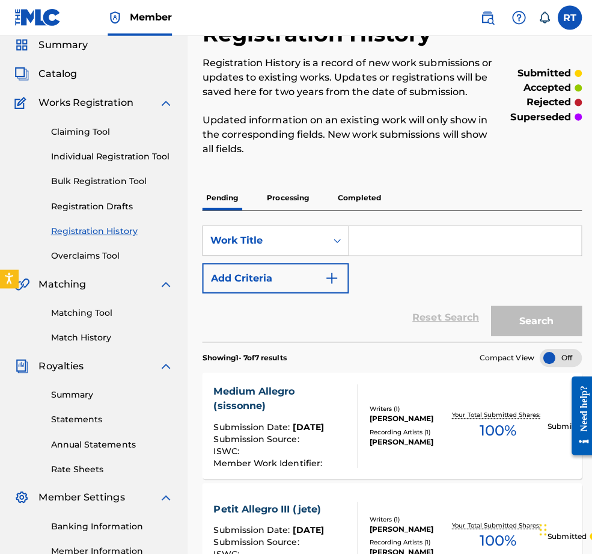
click at [120, 162] on link "Individual Registration Tool" at bounding box center [111, 156] width 121 height 13
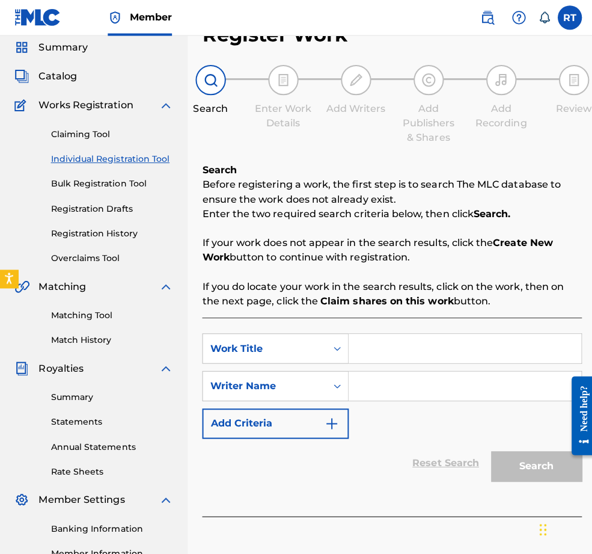
scroll to position [57, 0]
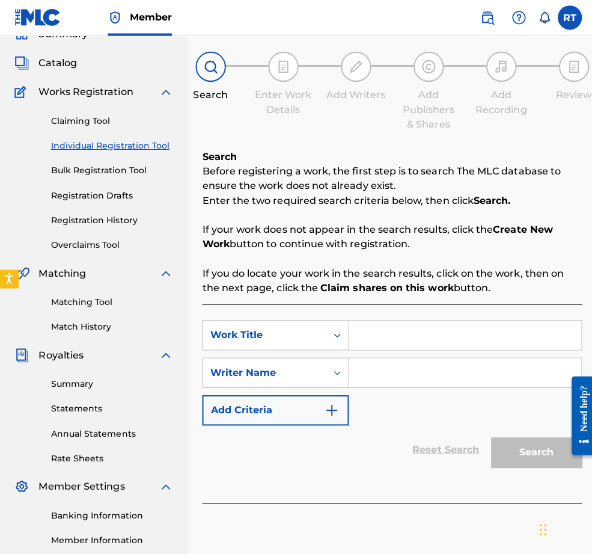
click at [485, 348] on input "Search Form" at bounding box center [461, 333] width 231 height 29
click at [450, 292] on strong "Claim shares on this work" at bounding box center [384, 285] width 132 height 11
click at [430, 385] on input "Search Form" at bounding box center [461, 370] width 231 height 29
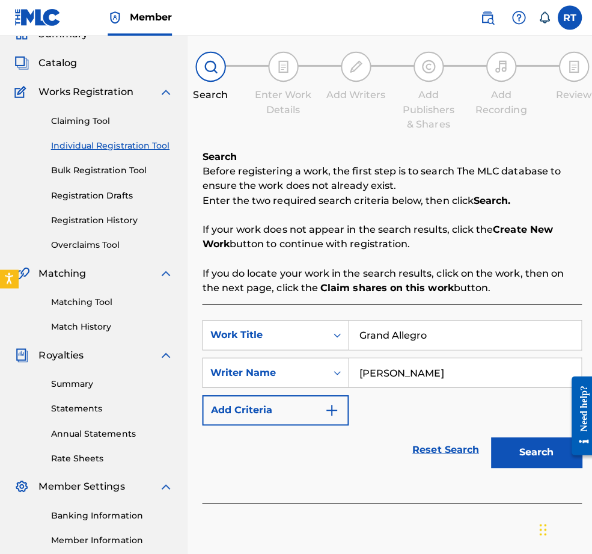
click at [524, 465] on button "Search" at bounding box center [533, 450] width 90 height 30
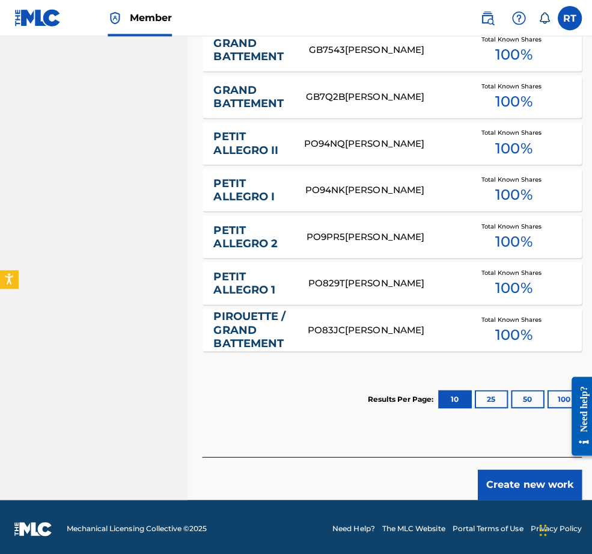
click at [524, 472] on button "Create new work" at bounding box center [526, 481] width 103 height 30
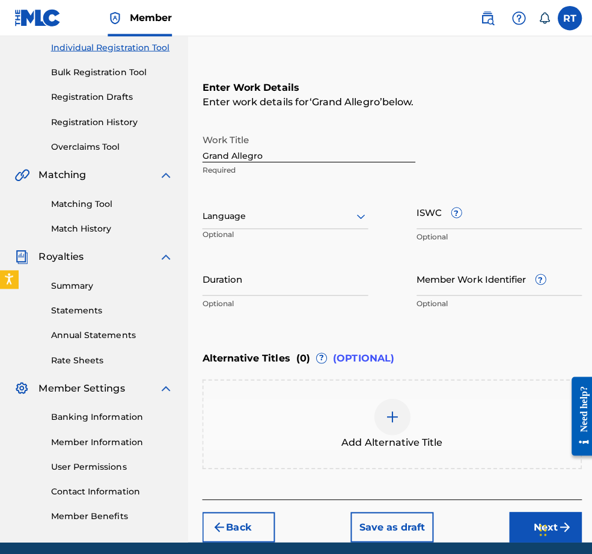
scroll to position [71, 0]
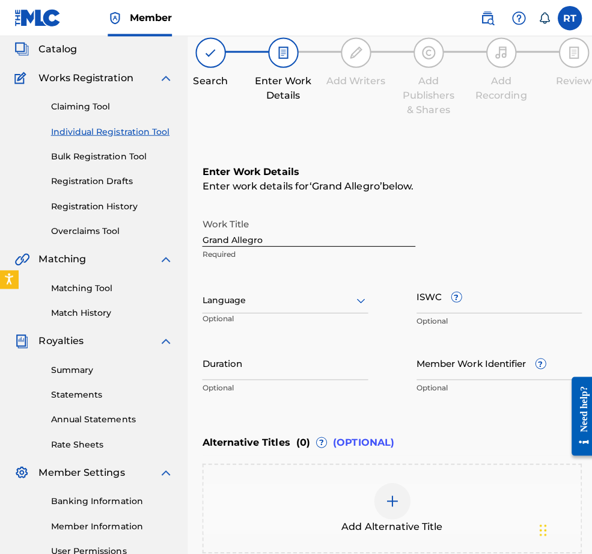
click at [279, 377] on input "Duration" at bounding box center [283, 360] width 165 height 34
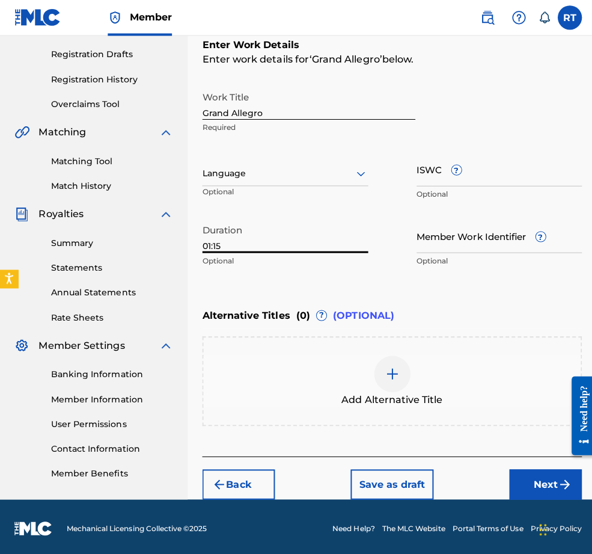
scroll to position [214, 0]
click at [515, 482] on button "Next" at bounding box center [542, 481] width 72 height 30
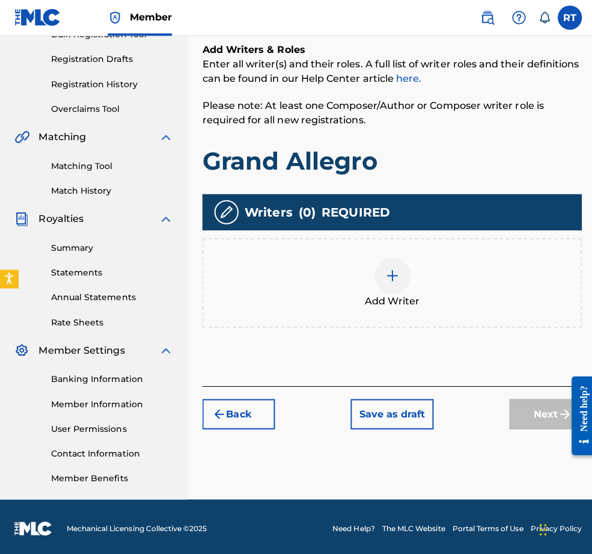
scroll to position [54, 0]
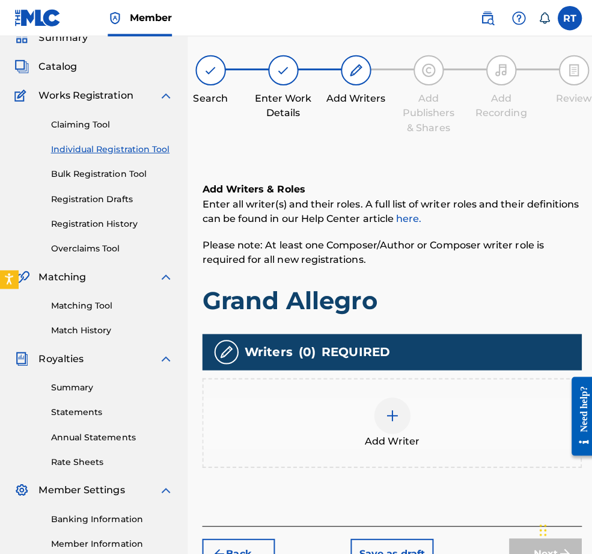
click at [408, 431] on div at bounding box center [390, 413] width 36 height 36
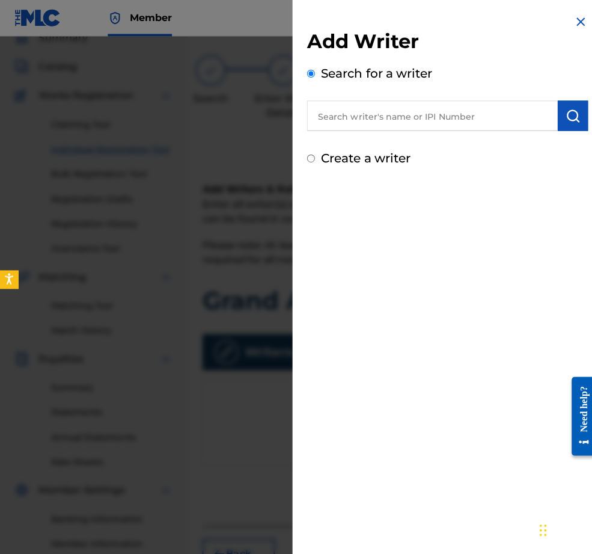
click at [338, 118] on input "text" at bounding box center [429, 115] width 249 height 30
paste input "01296512631"
click at [550, 130] on button "submit" at bounding box center [569, 115] width 30 height 30
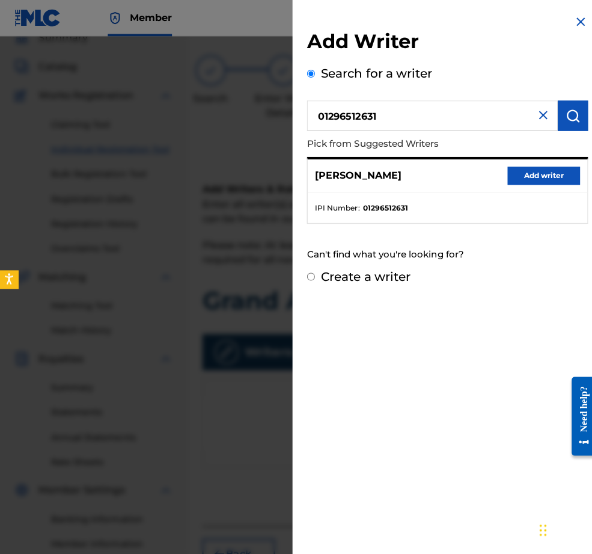
click at [536, 181] on button "Add writer" at bounding box center [540, 174] width 72 height 18
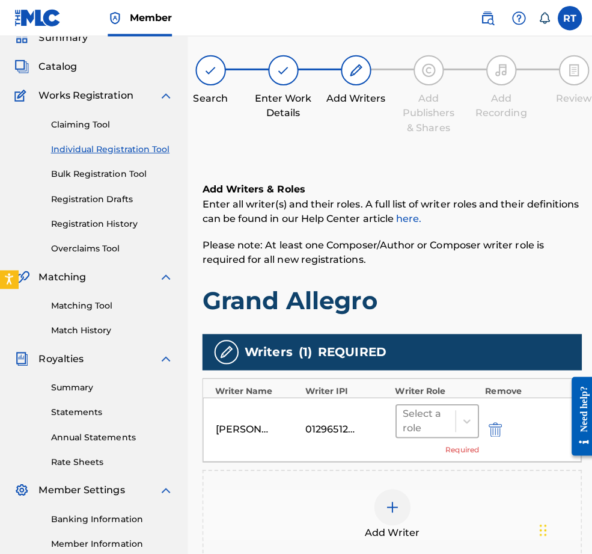
click at [424, 426] on div at bounding box center [423, 418] width 46 height 17
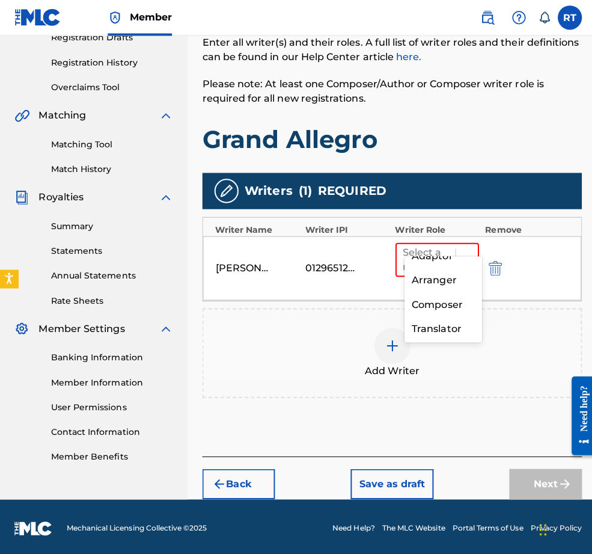
scroll to position [87, 0]
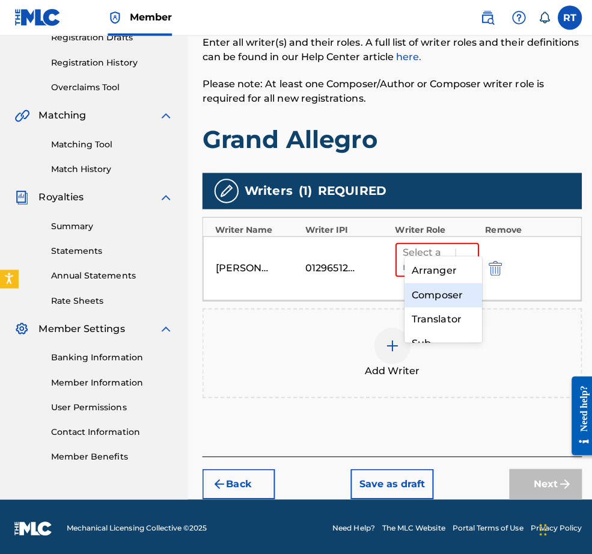
click at [443, 286] on div "Composer" at bounding box center [440, 293] width 77 height 24
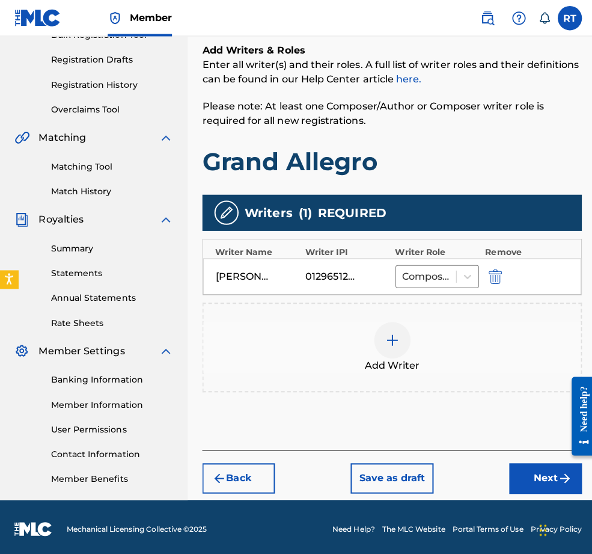
click at [530, 460] on button "Next" at bounding box center [542, 475] width 72 height 30
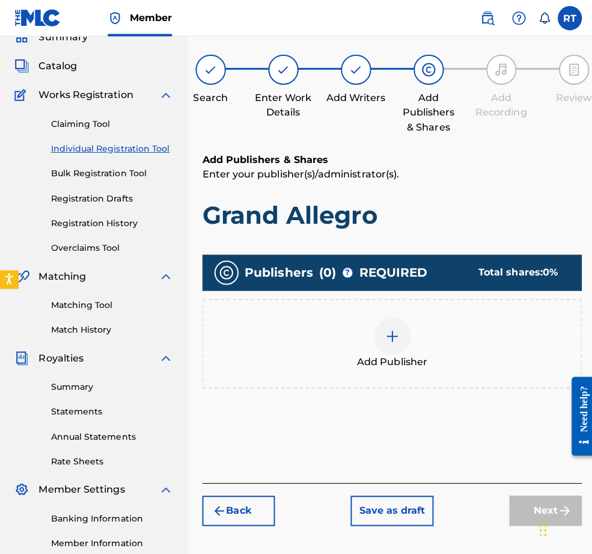
scroll to position [54, 0]
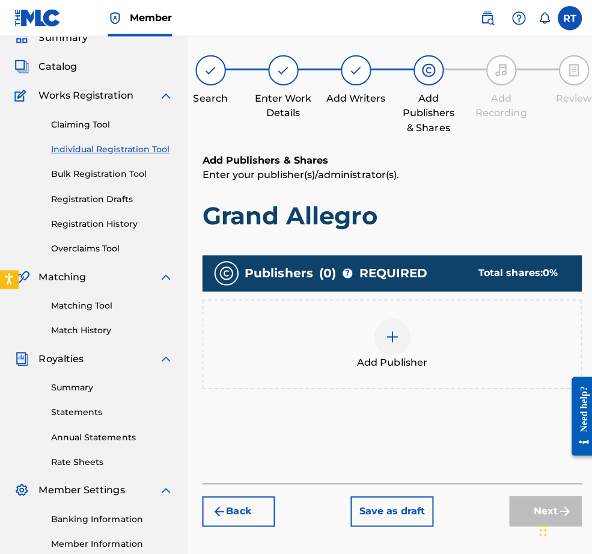
click at [377, 339] on div "Add Publisher" at bounding box center [389, 341] width 375 height 51
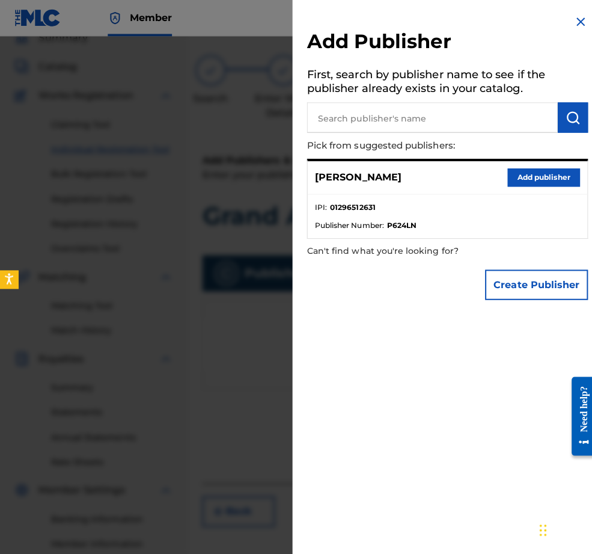
click at [395, 118] on input "text" at bounding box center [429, 117] width 249 height 30
click at [510, 185] on button "Add publisher" at bounding box center [540, 176] width 72 height 18
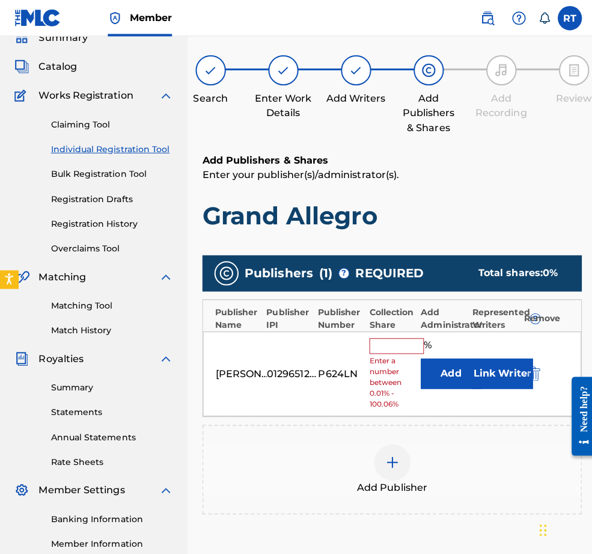
click at [420, 351] on input "text" at bounding box center [394, 344] width 54 height 16
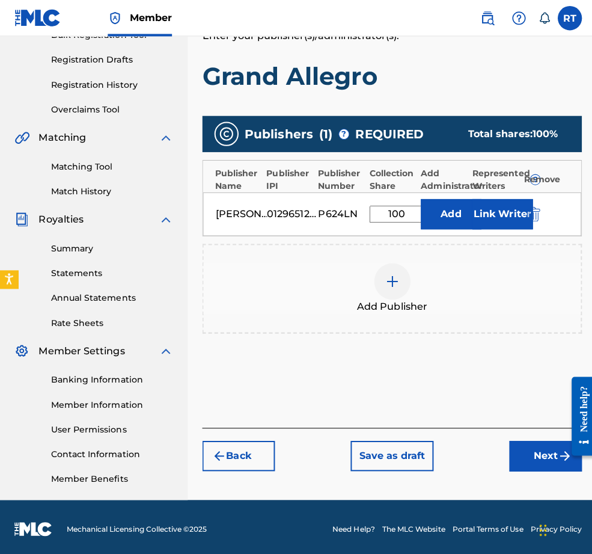
click at [530, 442] on button "Next" at bounding box center [542, 452] width 72 height 30
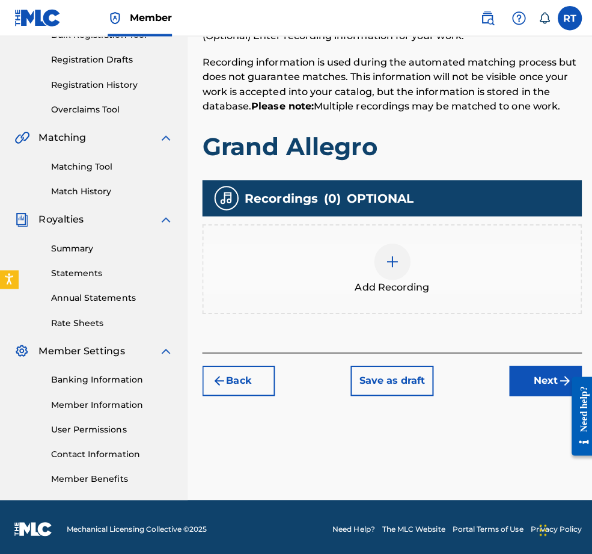
click at [397, 253] on img at bounding box center [390, 260] width 14 height 14
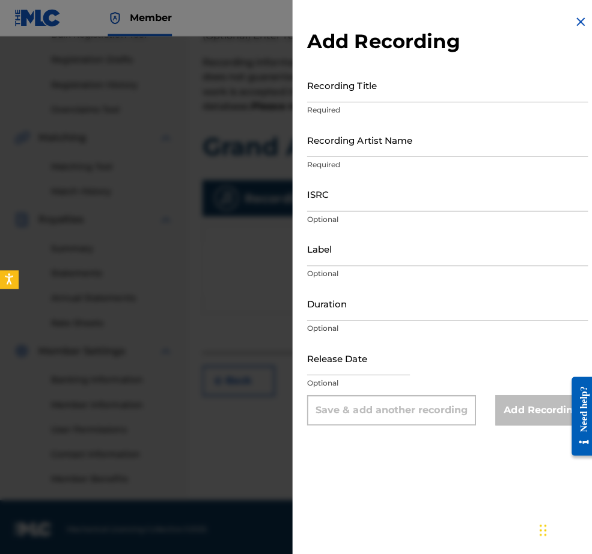
scroll to position [245, 0]
click at [354, 88] on input "Recording Title" at bounding box center [444, 84] width 279 height 34
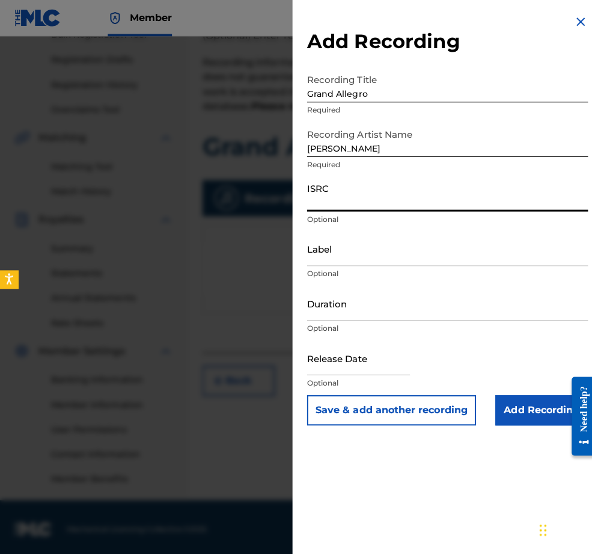
paste input "QZHNA2210685"
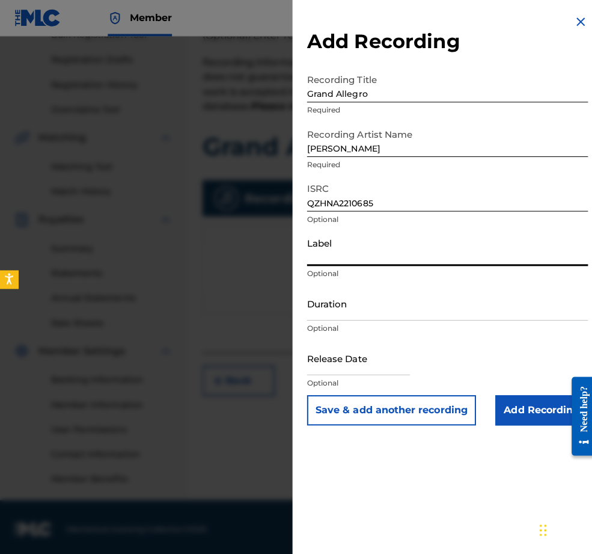
click at [305, 264] on input "Label" at bounding box center [444, 247] width 279 height 34
click at [305, 318] on input "Duration" at bounding box center [444, 301] width 279 height 34
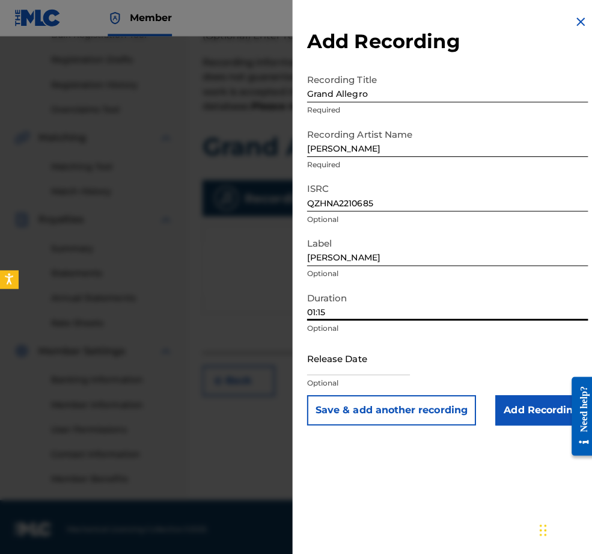
click at [315, 372] on input "text" at bounding box center [356, 355] width 102 height 34
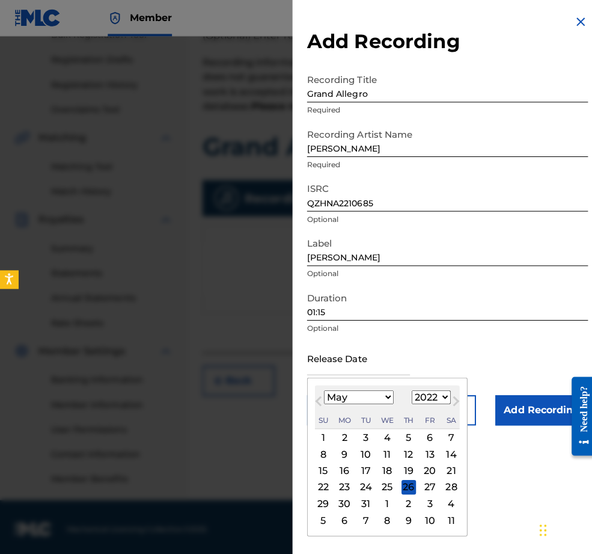
scroll to position [28, 0]
click at [335, 458] on div "9" at bounding box center [342, 450] width 14 height 14
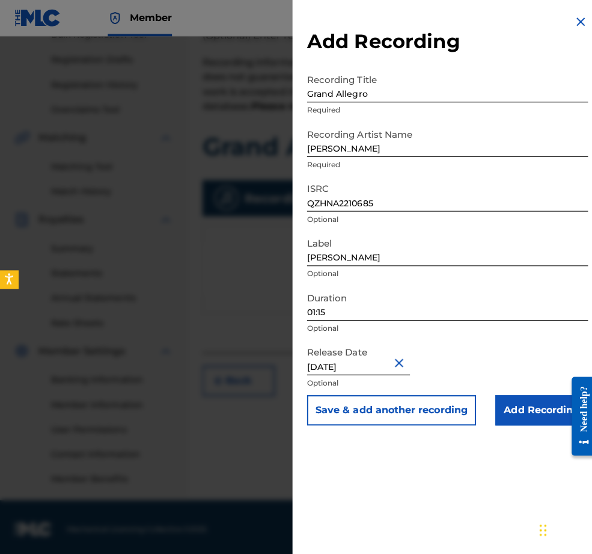
click at [492, 422] on input "Add Recording" at bounding box center [538, 407] width 92 height 30
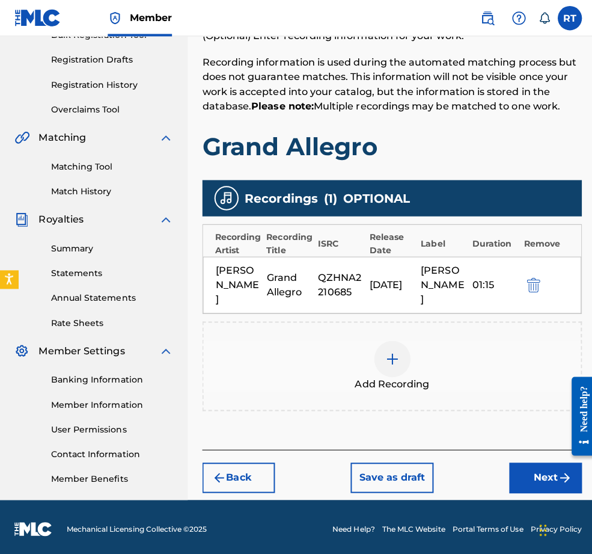
click at [527, 459] on button "Next" at bounding box center [542, 474] width 72 height 30
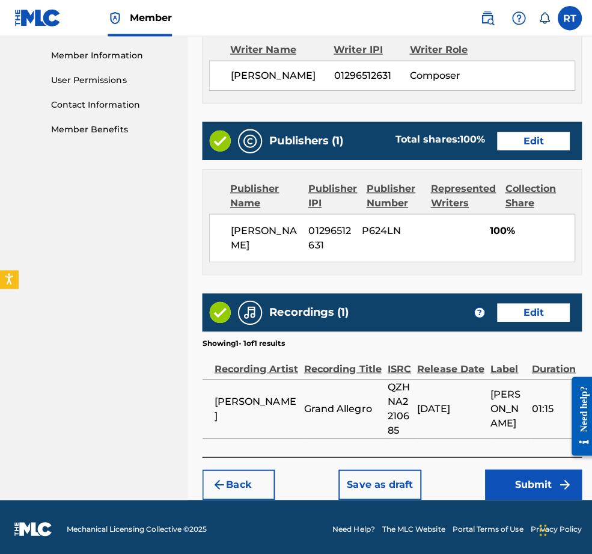
click at [528, 473] on button "Submit" at bounding box center [530, 481] width 96 height 30
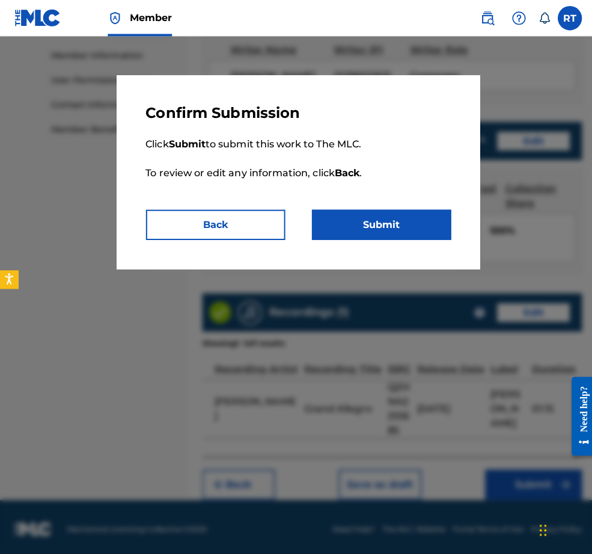
click at [413, 238] on button "Submit" at bounding box center [379, 223] width 138 height 30
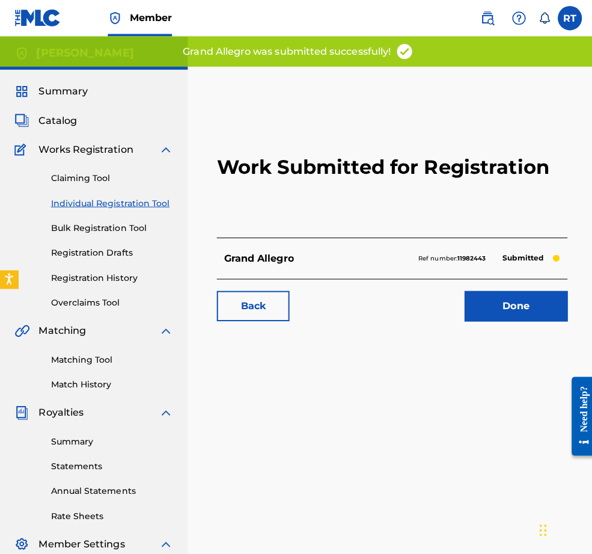
click at [497, 319] on link "Done" at bounding box center [512, 304] width 102 height 30
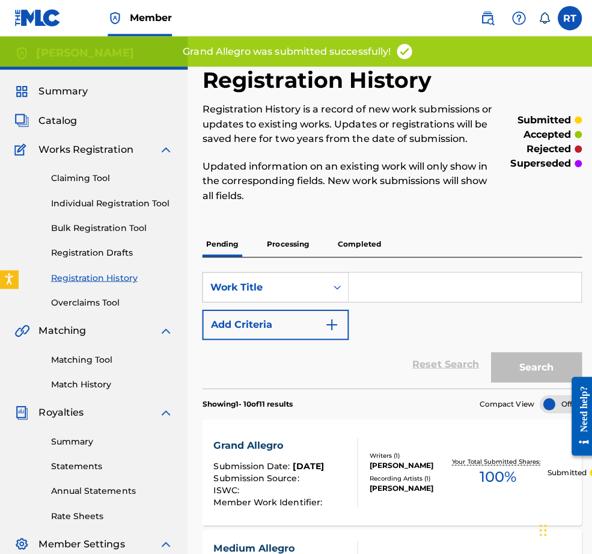
click at [116, 208] on link "Individual Registration Tool" at bounding box center [111, 201] width 121 height 13
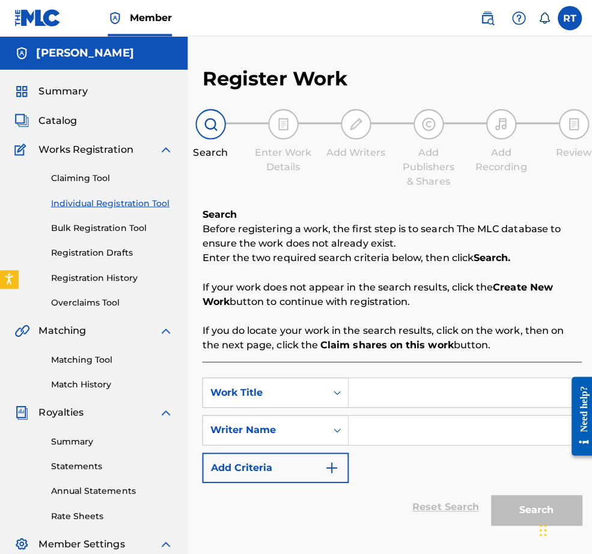
click at [408, 404] on input "Search Form" at bounding box center [461, 389] width 231 height 29
click at [429, 441] on input "Search Form" at bounding box center [461, 427] width 231 height 29
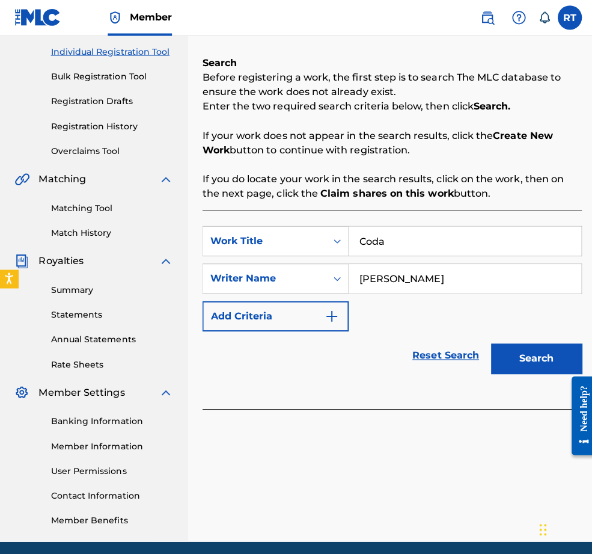
scroll to position [194, 0]
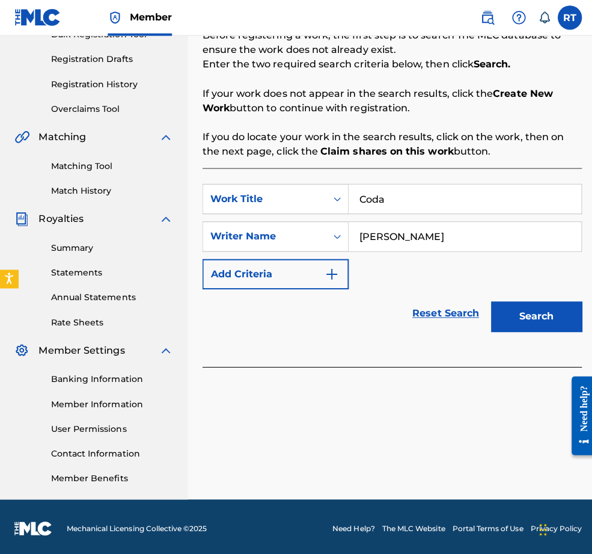
click at [523, 330] on button "Search" at bounding box center [533, 315] width 90 height 30
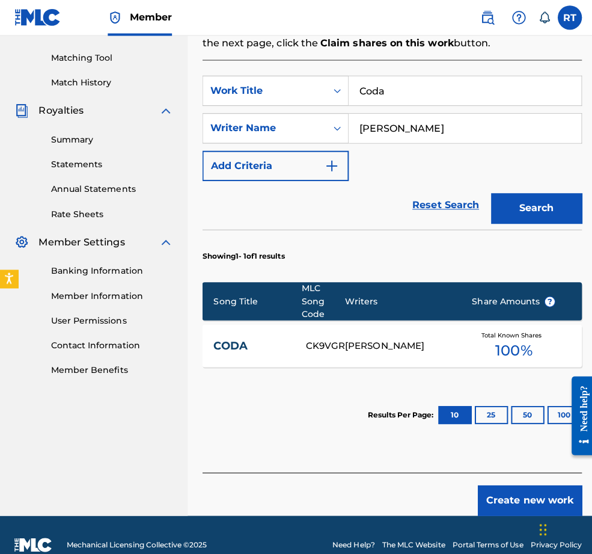
scroll to position [337, 0]
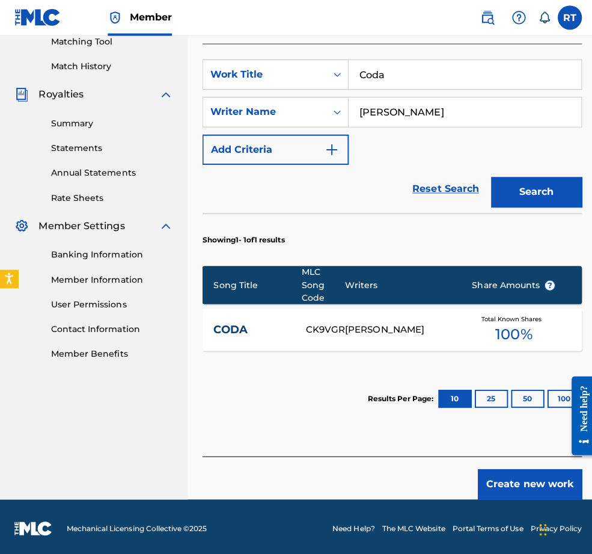
click at [499, 482] on button "Create new work" at bounding box center [526, 481] width 103 height 30
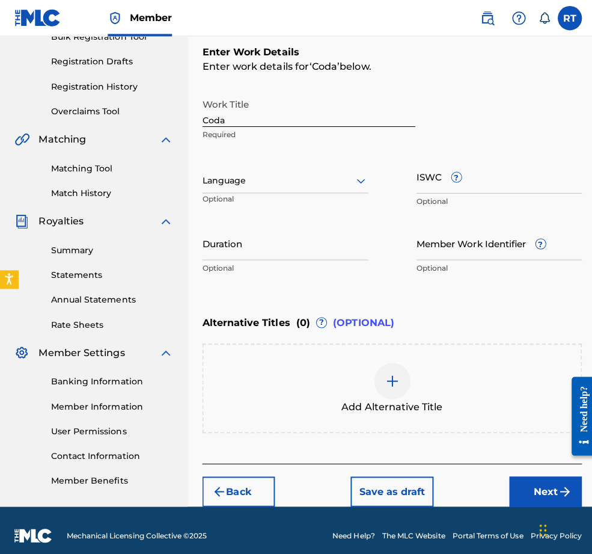
scroll to position [101, 0]
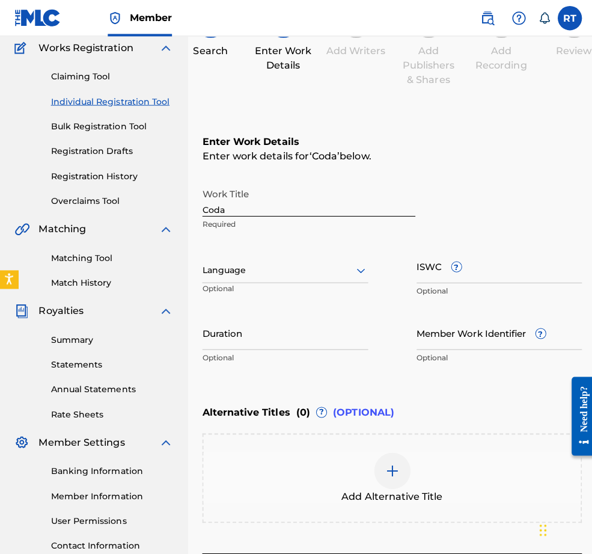
click at [296, 347] on input "Duration" at bounding box center [283, 330] width 165 height 34
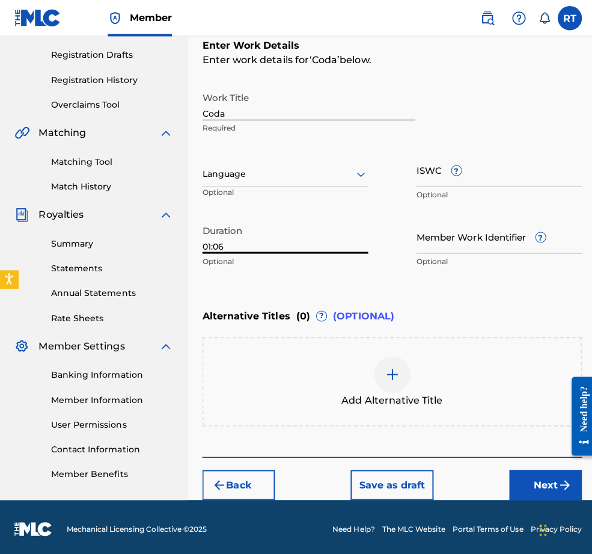
click at [536, 470] on button "Next" at bounding box center [542, 481] width 72 height 30
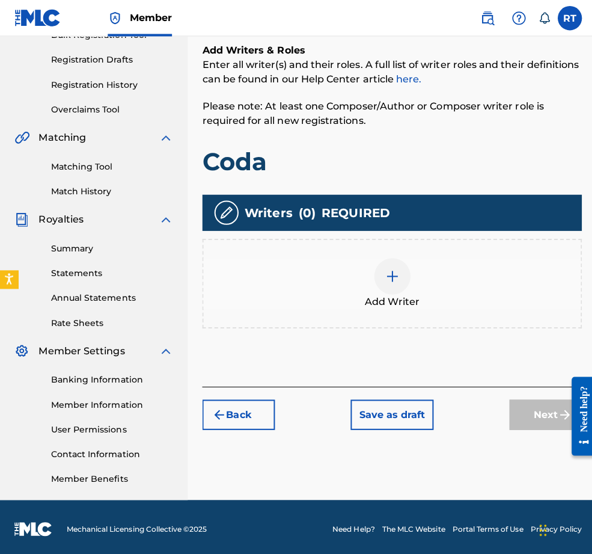
scroll to position [245, 0]
click at [397, 267] on img at bounding box center [390, 274] width 14 height 14
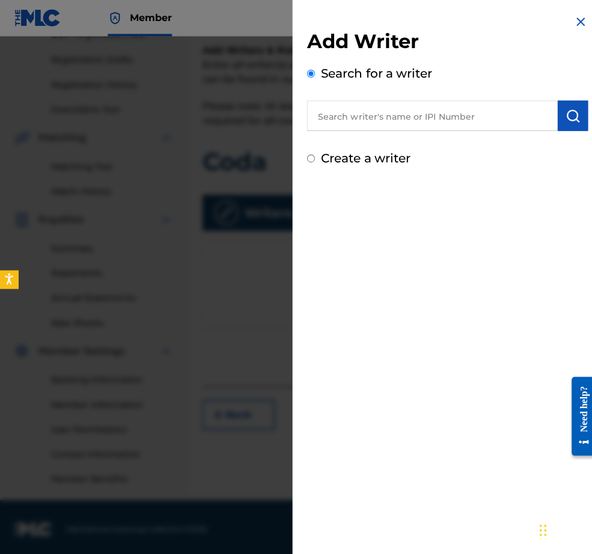
click at [416, 126] on input "text" at bounding box center [429, 115] width 249 height 30
paste input "01296512631"
click at [550, 122] on img "submit" at bounding box center [569, 115] width 14 height 14
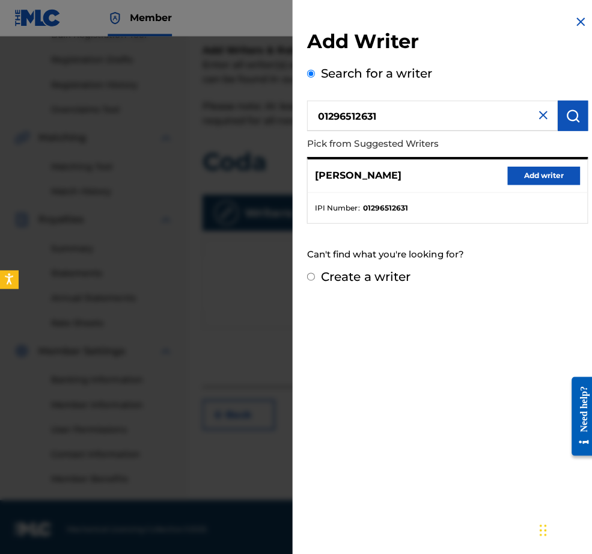
click at [528, 179] on button "Add writer" at bounding box center [540, 174] width 72 height 18
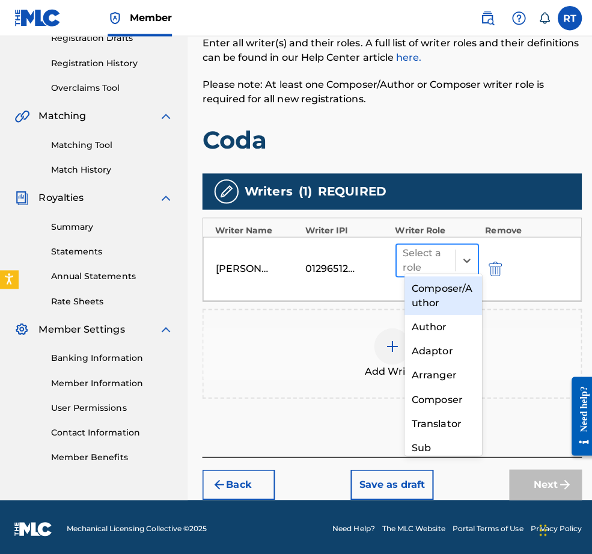
click at [450, 243] on div "Select a role" at bounding box center [423, 258] width 58 height 31
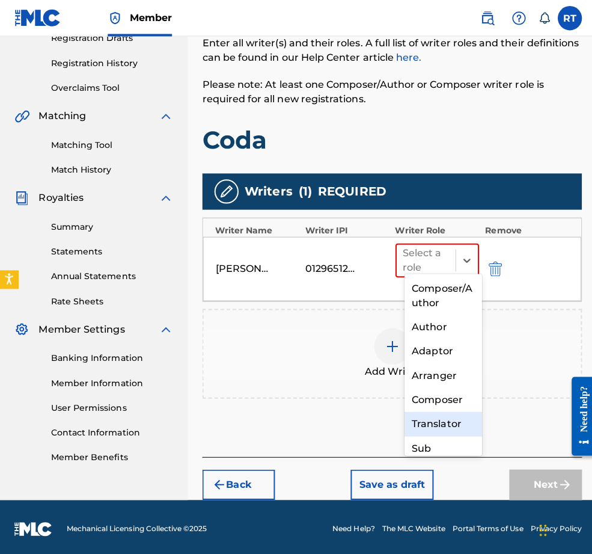
click at [446, 405] on div "Composer" at bounding box center [440, 397] width 77 height 24
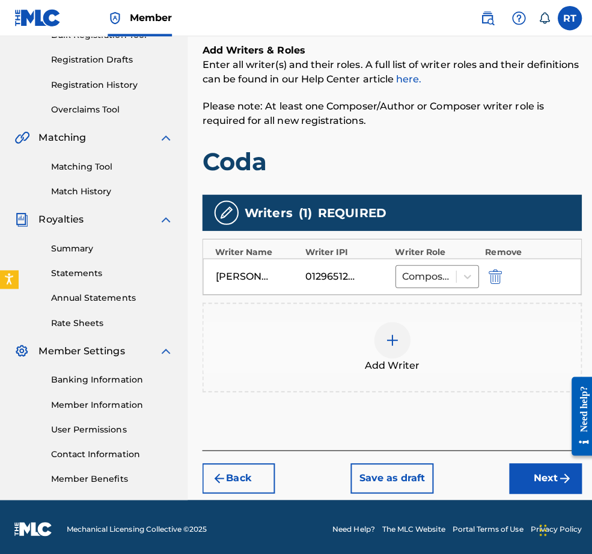
click at [506, 460] on button "Next" at bounding box center [542, 475] width 72 height 30
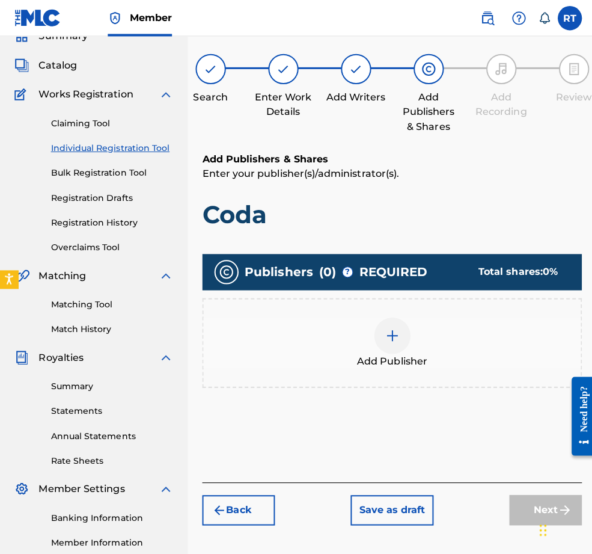
scroll to position [54, 0]
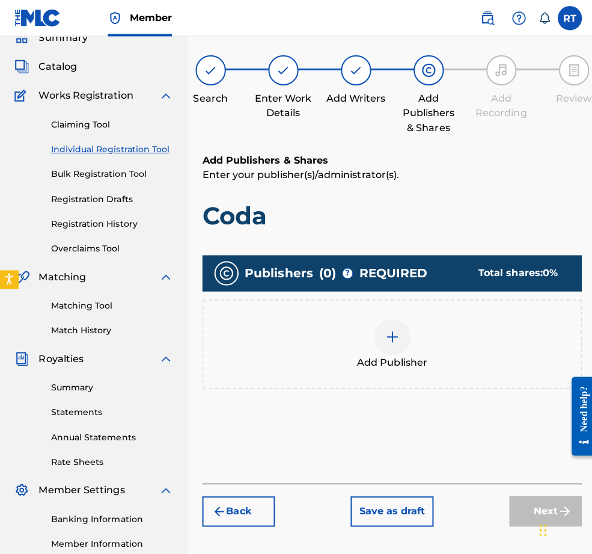
click at [408, 352] on div at bounding box center [390, 334] width 36 height 36
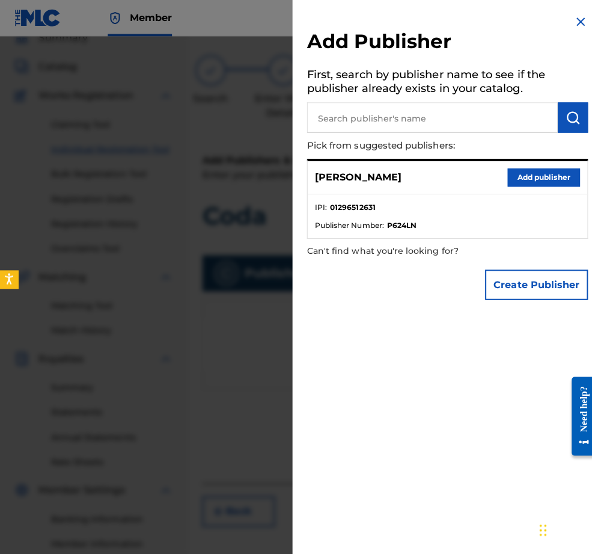
click at [464, 123] on input "text" at bounding box center [429, 117] width 249 height 30
click at [538, 185] on button "Add publisher" at bounding box center [540, 176] width 72 height 18
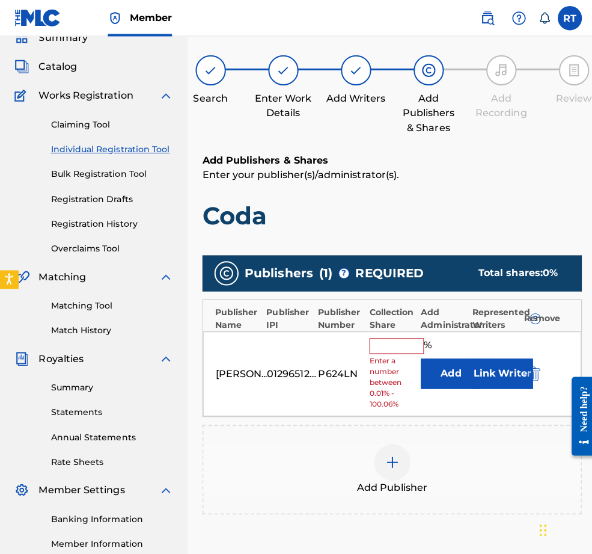
click at [415, 351] on input "text" at bounding box center [394, 344] width 54 height 16
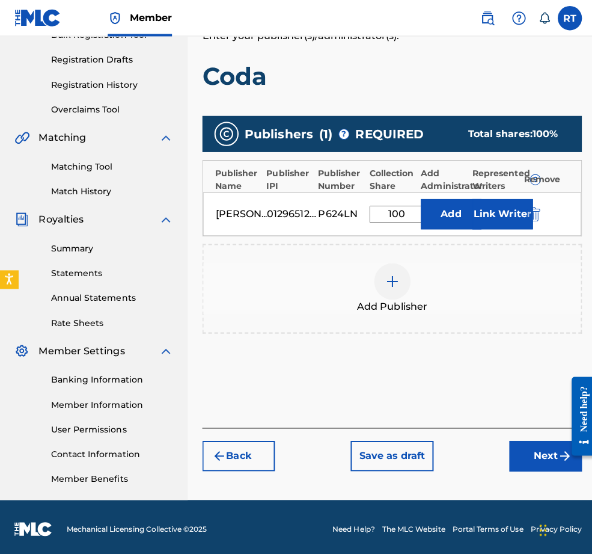
click at [508, 437] on button "Next" at bounding box center [542, 452] width 72 height 30
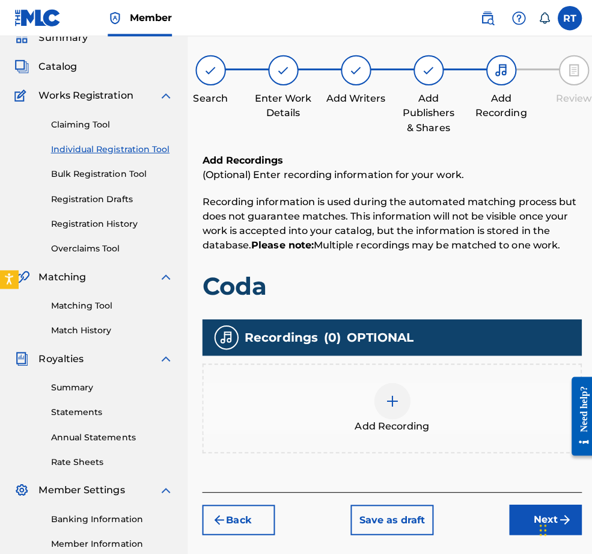
click at [402, 416] on div at bounding box center [390, 398] width 36 height 36
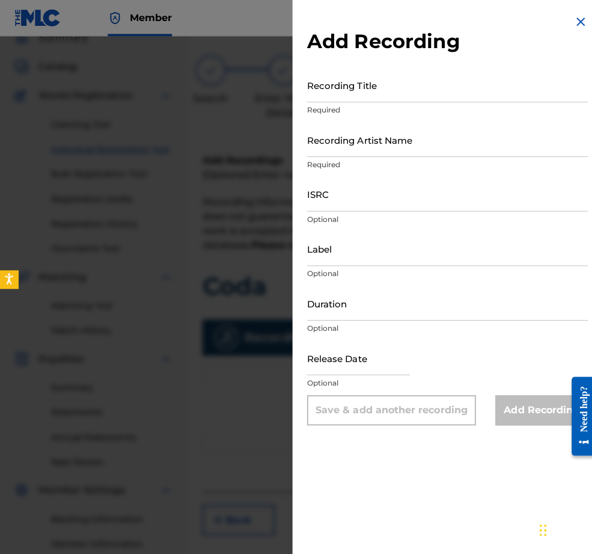
click at [362, 100] on input "Recording Title" at bounding box center [444, 84] width 279 height 34
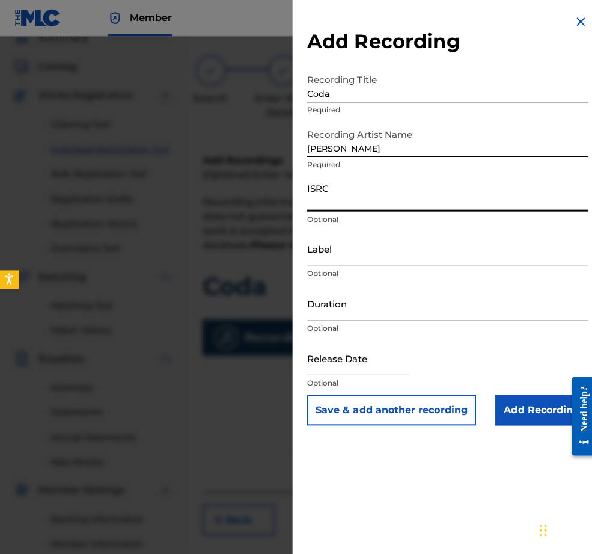
paste input "QZHNA2210686"
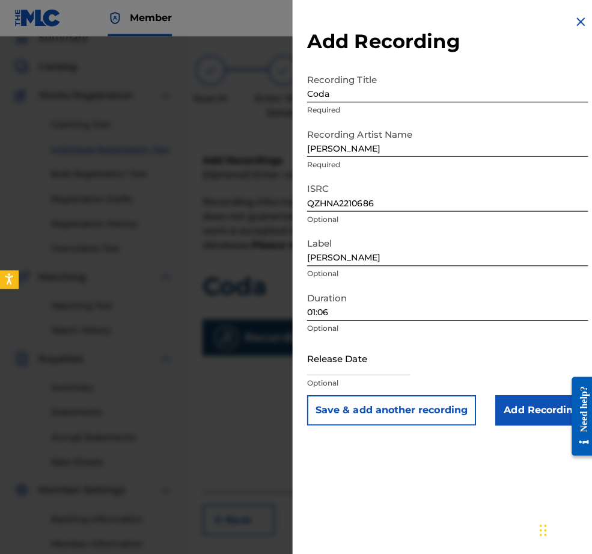
click at [307, 372] on input "text" at bounding box center [356, 355] width 102 height 34
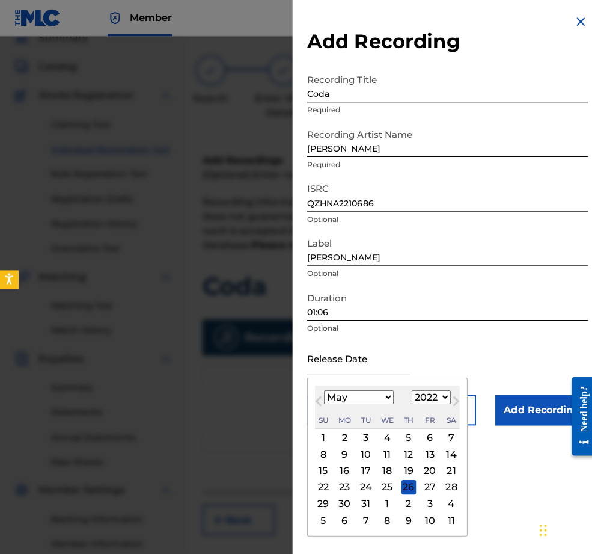
scroll to position [28, 0]
click at [335, 458] on div "9" at bounding box center [342, 450] width 14 height 14
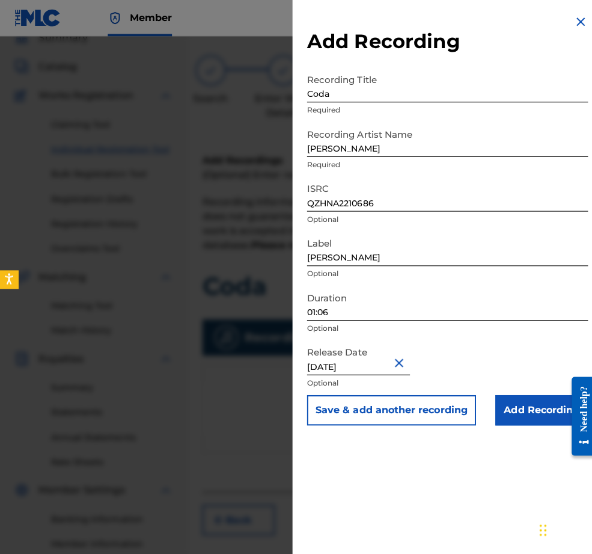
scroll to position [0, 0]
click at [511, 422] on input "Add Recording" at bounding box center [538, 407] width 92 height 30
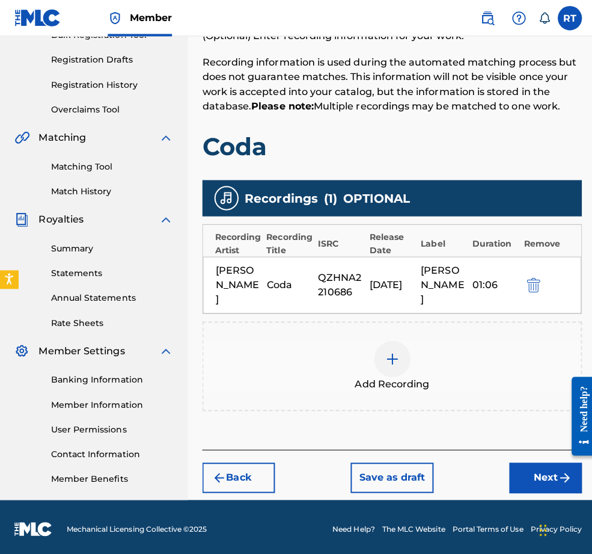
click at [535, 459] on button "Next" at bounding box center [542, 474] width 72 height 30
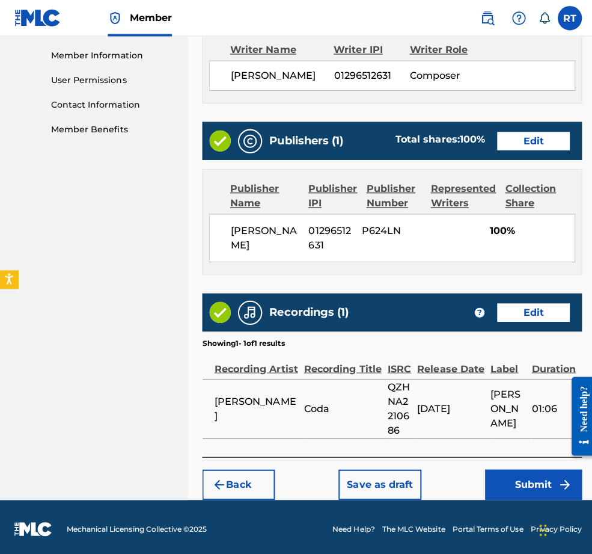
scroll to position [606, 0]
click at [517, 466] on button "Submit" at bounding box center [530, 481] width 96 height 30
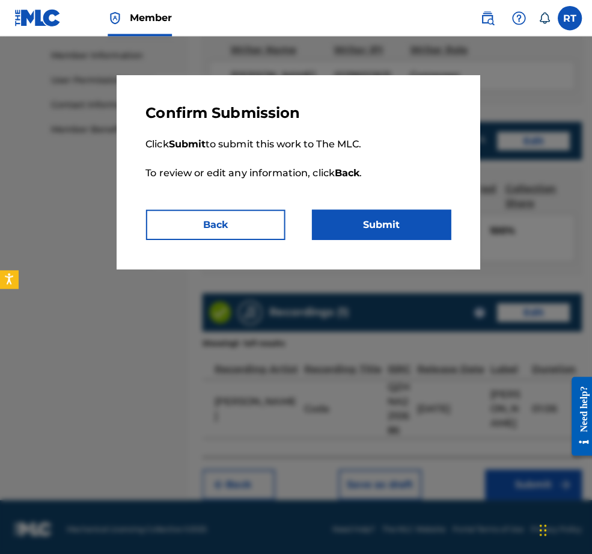
click at [406, 238] on button "Submit" at bounding box center [379, 223] width 138 height 30
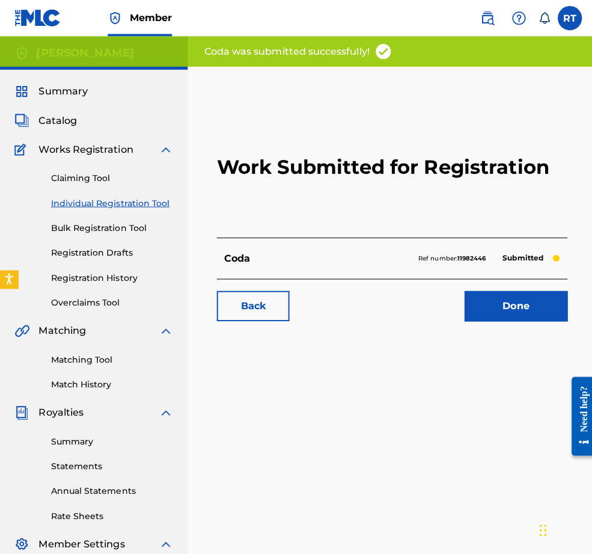
click at [488, 319] on link "Done" at bounding box center [512, 304] width 102 height 30
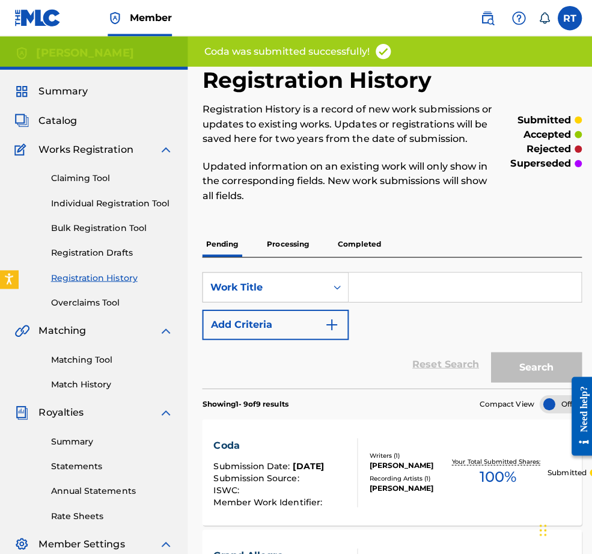
click at [132, 208] on link "Individual Registration Tool" at bounding box center [111, 201] width 121 height 13
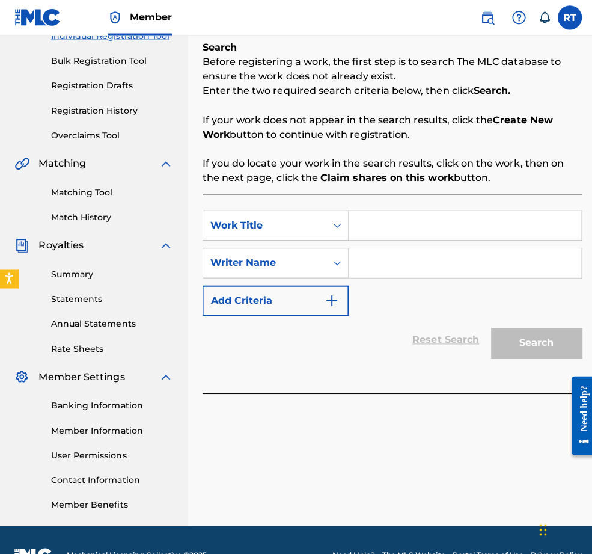
scroll to position [192, 0]
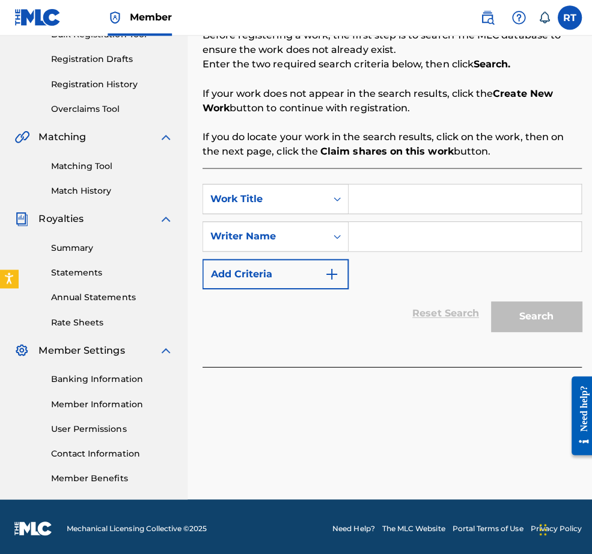
click at [453, 210] on input "Search Form" at bounding box center [461, 197] width 231 height 29
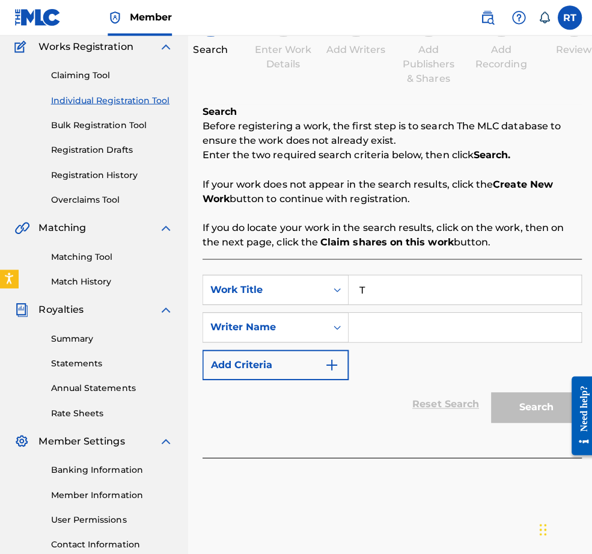
scroll to position [111, 0]
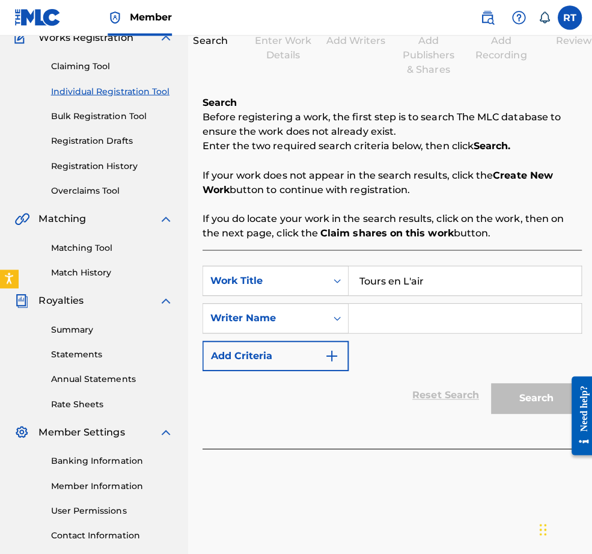
click at [487, 324] on input "Search Form" at bounding box center [461, 316] width 231 height 29
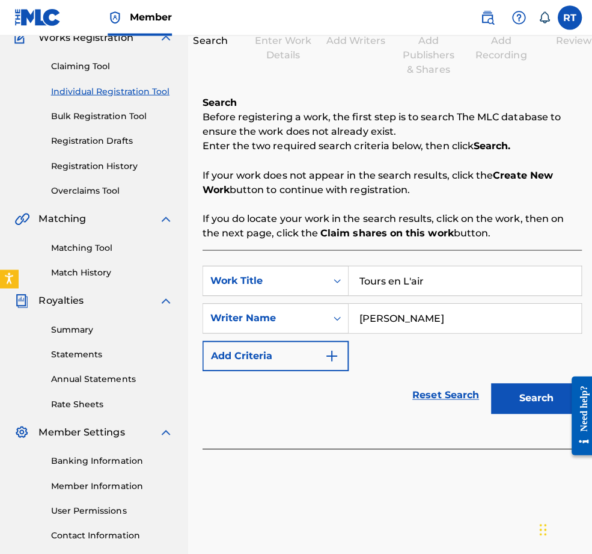
click at [546, 411] on button "Search" at bounding box center [533, 396] width 90 height 30
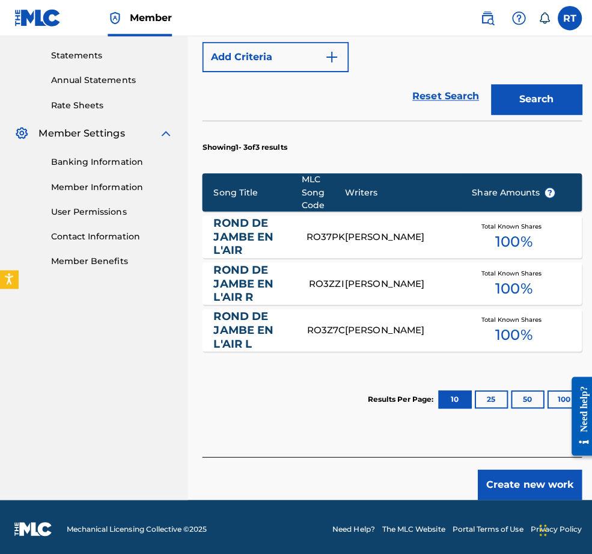
click at [526, 469] on button "Create new work" at bounding box center [526, 481] width 103 height 30
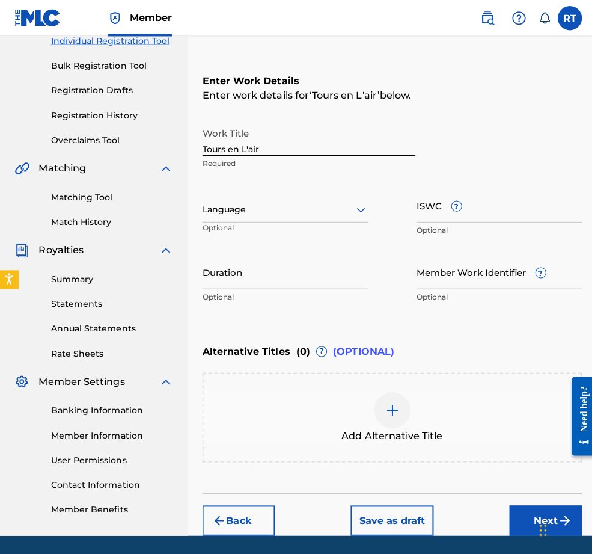
scroll to position [160, 0]
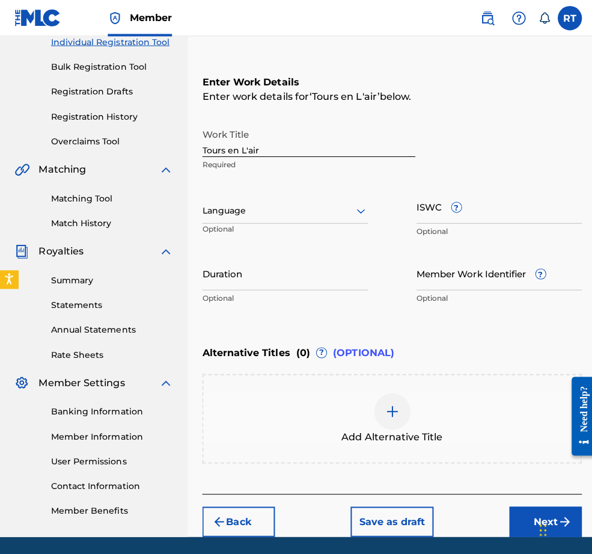
click at [325, 288] on input "Duration" at bounding box center [283, 271] width 165 height 34
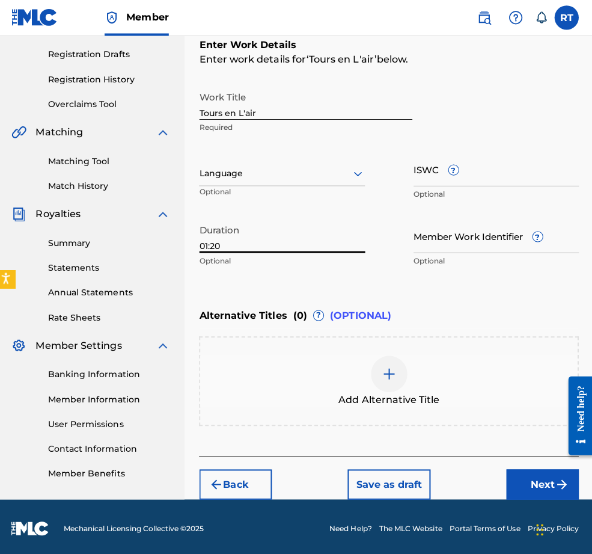
click at [520, 482] on button "Next" at bounding box center [542, 481] width 72 height 30
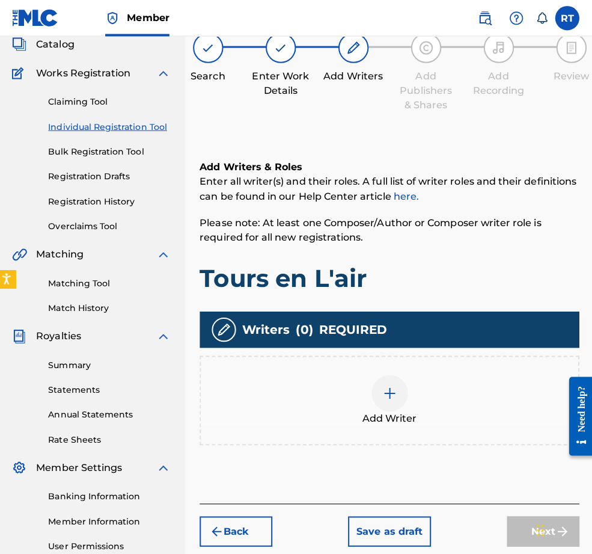
scroll to position [54, 0]
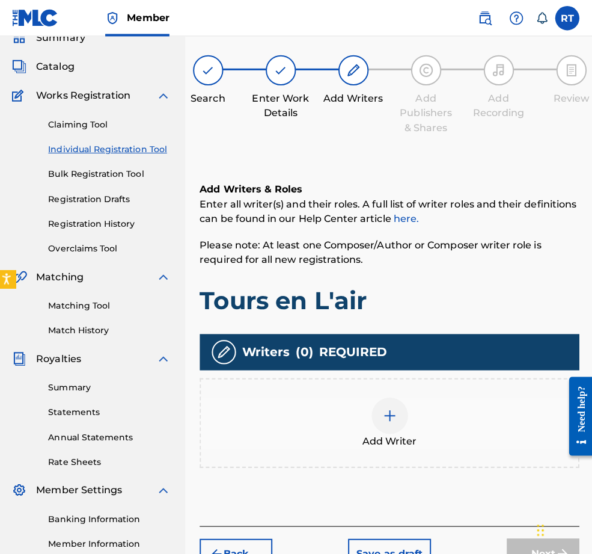
click at [401, 429] on div at bounding box center [390, 413] width 36 height 36
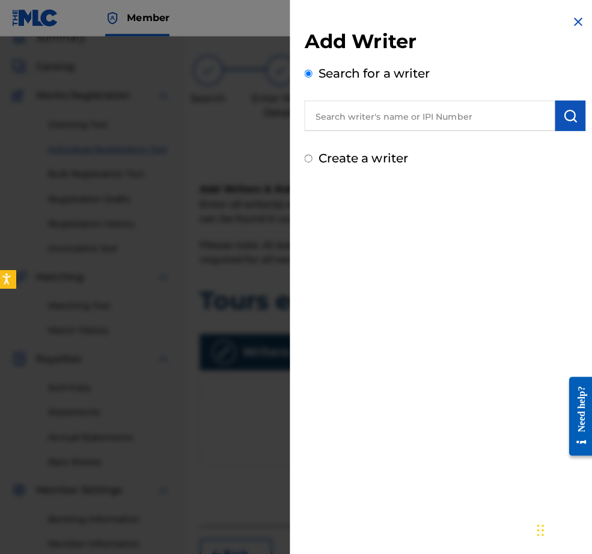
click at [398, 117] on input "text" at bounding box center [429, 115] width 249 height 30
paste input "01296512631"
click at [550, 129] on button "submit" at bounding box center [569, 115] width 30 height 30
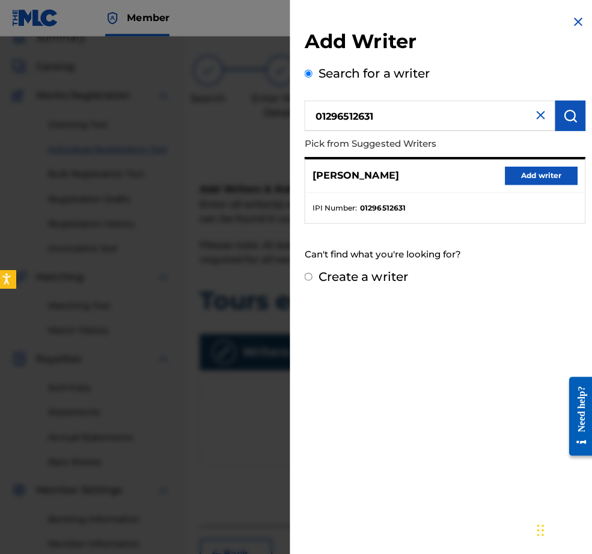
click at [539, 176] on button "Add writer" at bounding box center [540, 174] width 72 height 18
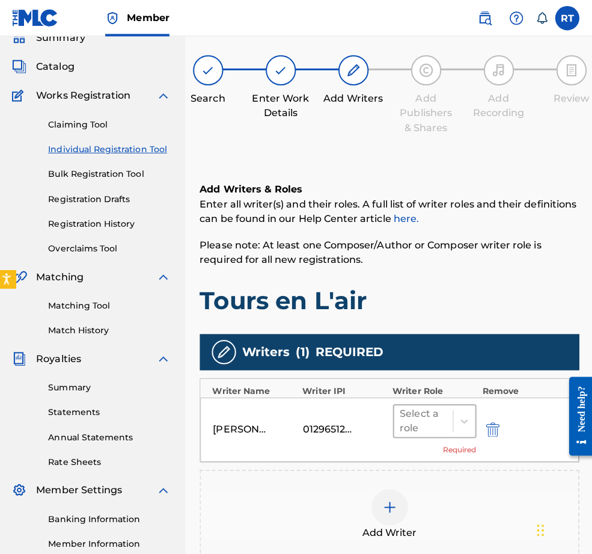
click at [441, 426] on div at bounding box center [423, 418] width 46 height 17
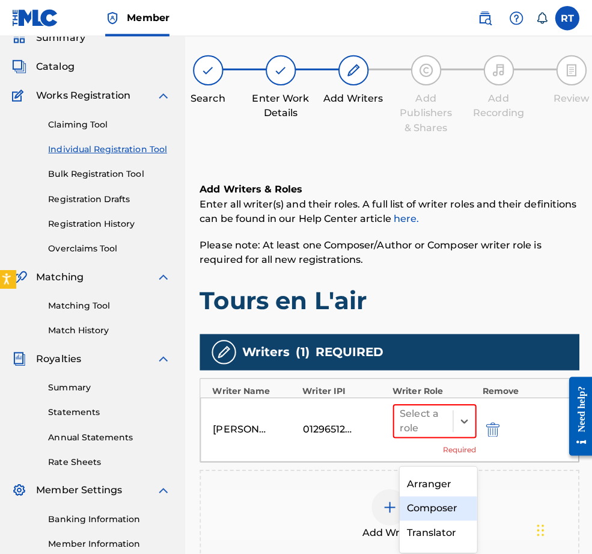
click at [435, 482] on div "Composer" at bounding box center [437, 505] width 77 height 24
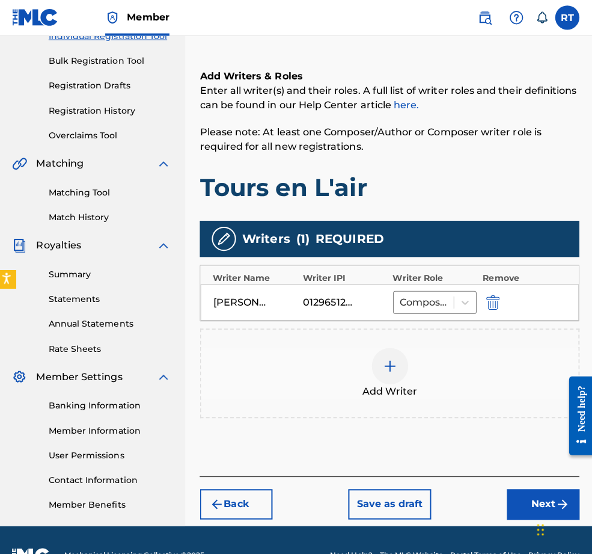
click at [516, 482] on button "Next" at bounding box center [542, 501] width 72 height 30
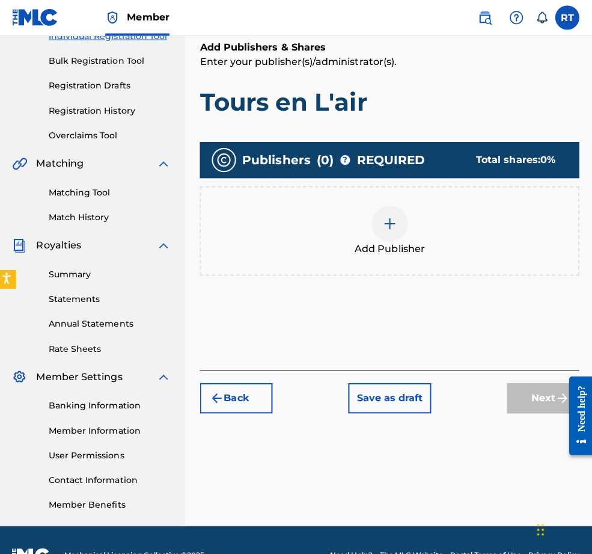
scroll to position [54, 0]
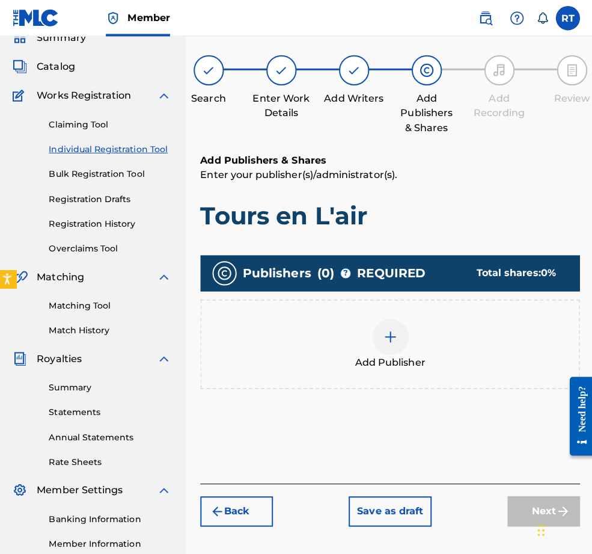
click at [408, 352] on div at bounding box center [390, 334] width 36 height 36
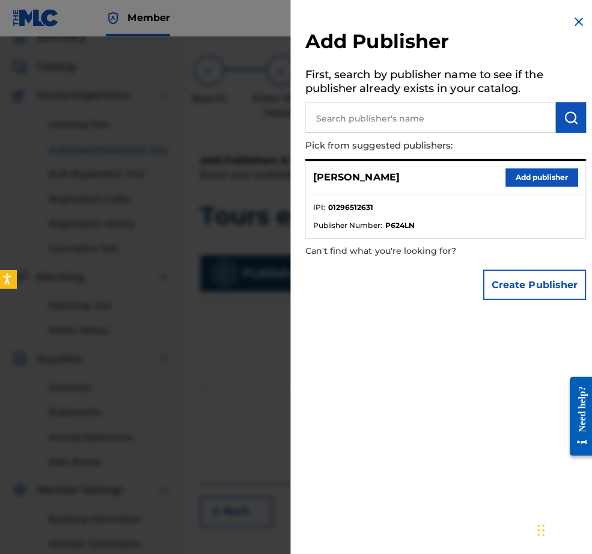
click at [521, 185] on button "Add publisher" at bounding box center [540, 176] width 72 height 18
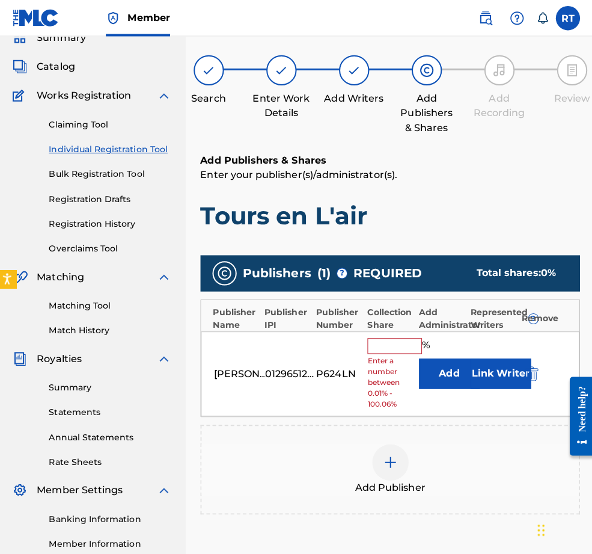
click at [411, 351] on input "text" at bounding box center [394, 344] width 54 height 16
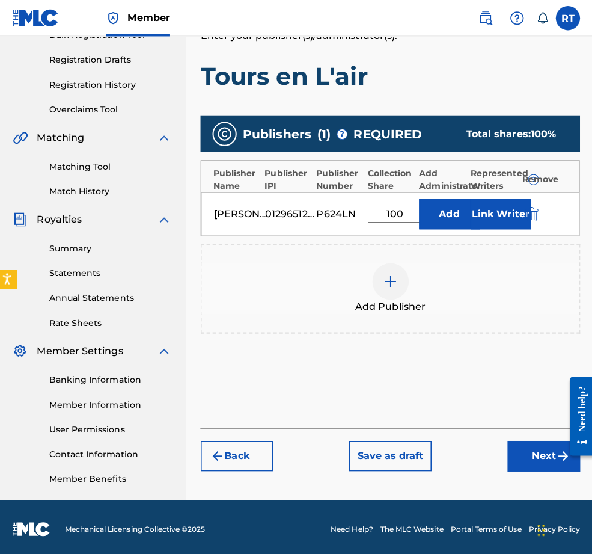
click at [523, 444] on button "Next" at bounding box center [542, 452] width 72 height 30
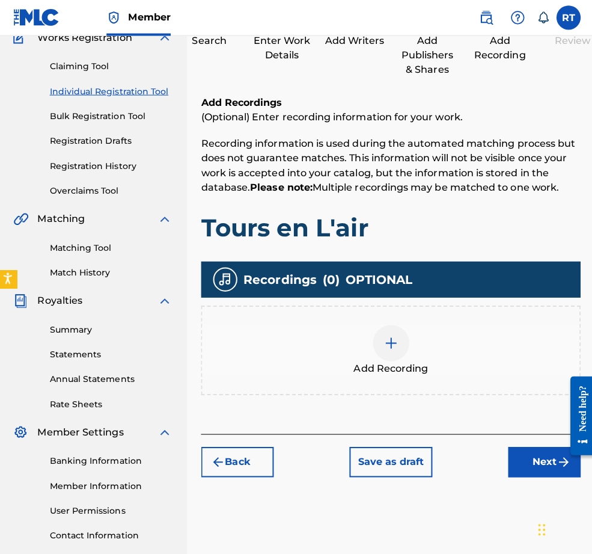
scroll to position [121, 0]
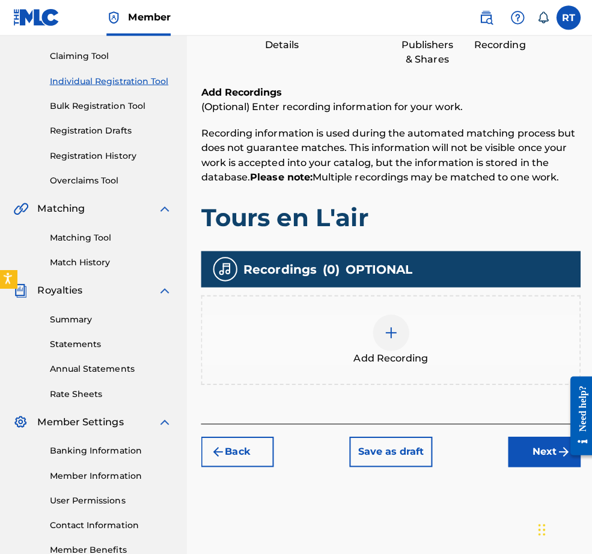
click at [420, 363] on span "Add Recording" at bounding box center [389, 356] width 74 height 14
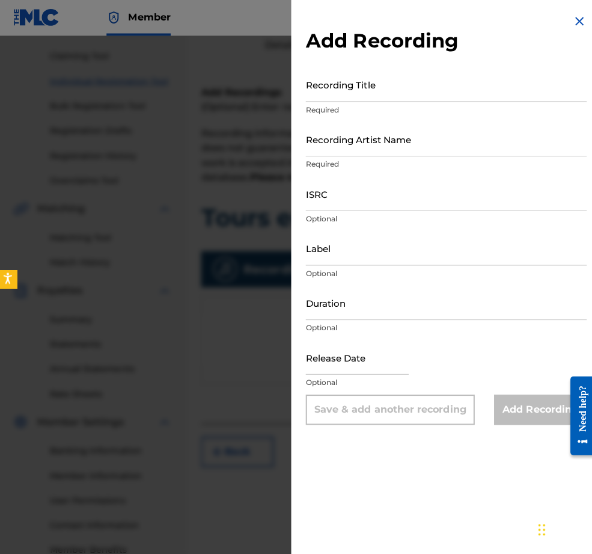
click at [339, 98] on input "Recording Title" at bounding box center [444, 84] width 279 height 34
click at [336, 155] on input "Recording Artist Name" at bounding box center [444, 138] width 279 height 34
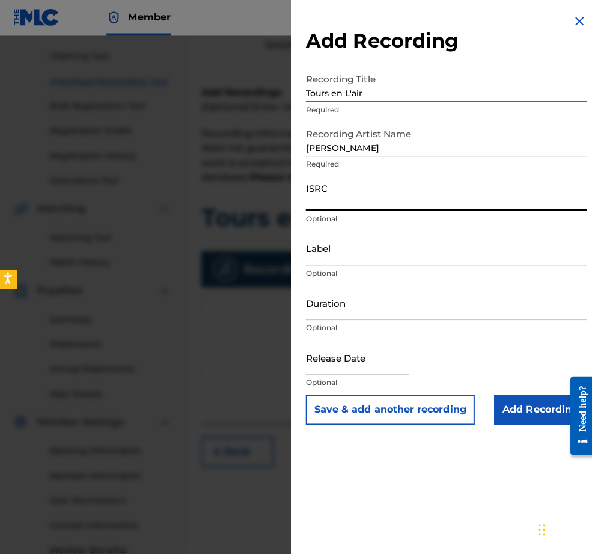
paste input "QZHNA2210687"
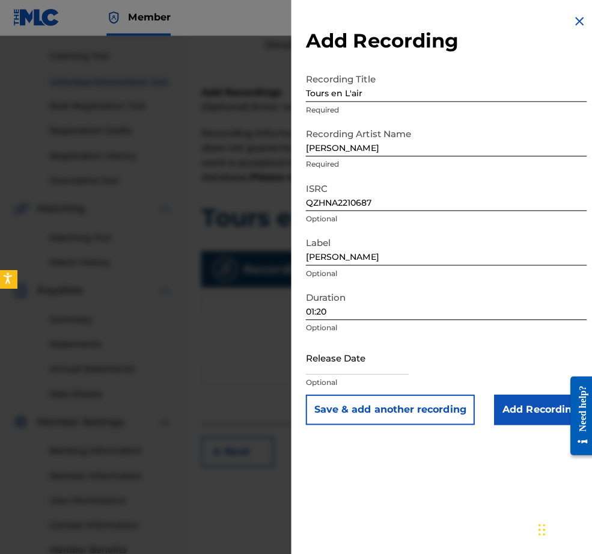
click at [324, 372] on input "text" at bounding box center [356, 355] width 102 height 34
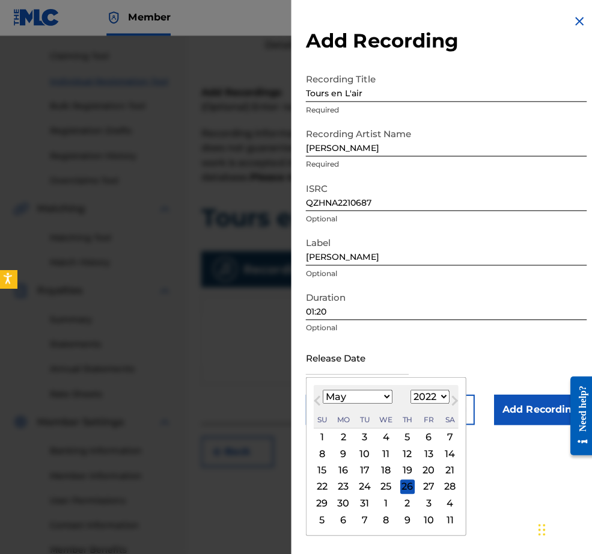
click at [335, 458] on div "9" at bounding box center [342, 450] width 14 height 14
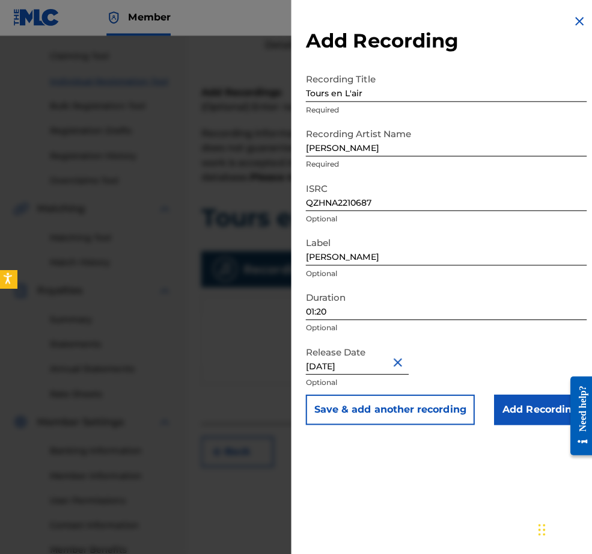
click at [512, 422] on input "Add Recording" at bounding box center [538, 407] width 92 height 30
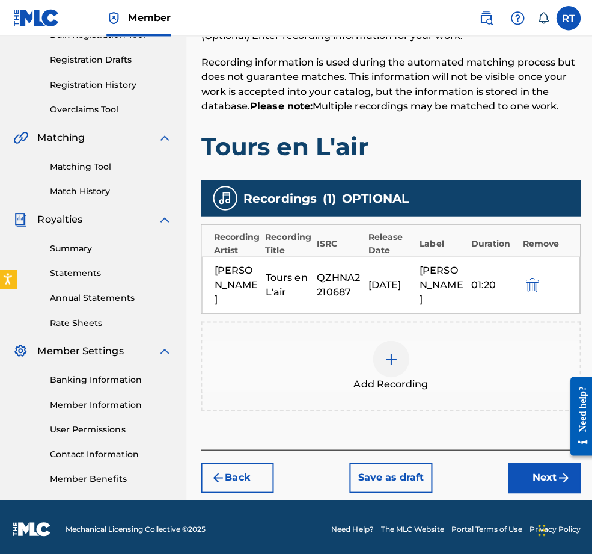
click at [515, 459] on button "Next" at bounding box center [542, 474] width 72 height 30
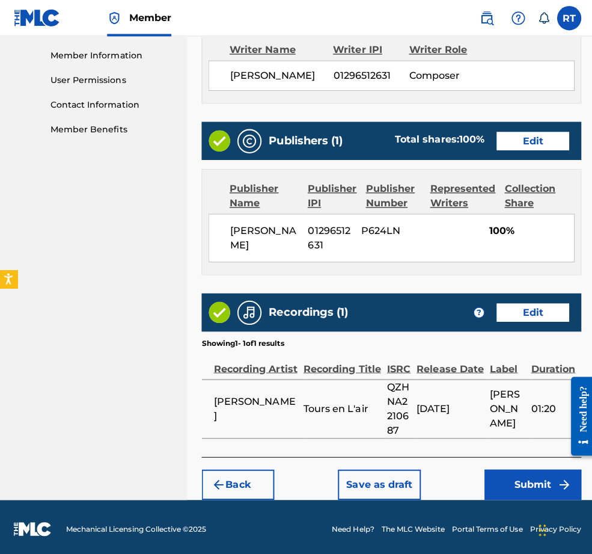
scroll to position [606, 0]
click at [512, 471] on button "Submit" at bounding box center [530, 481] width 96 height 30
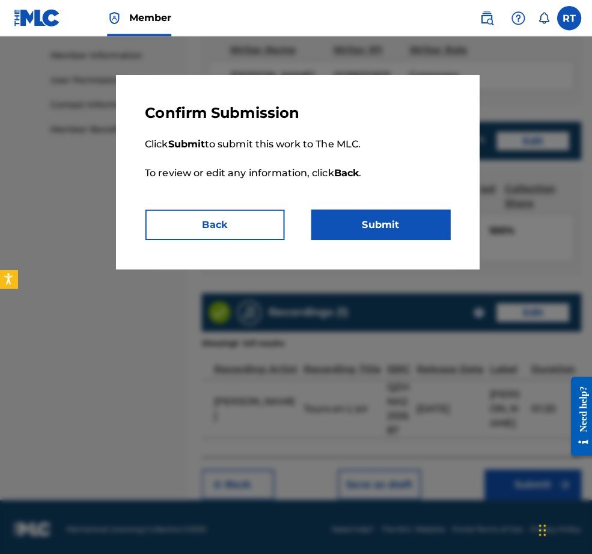
click at [390, 230] on button "Submit" at bounding box center [379, 223] width 138 height 30
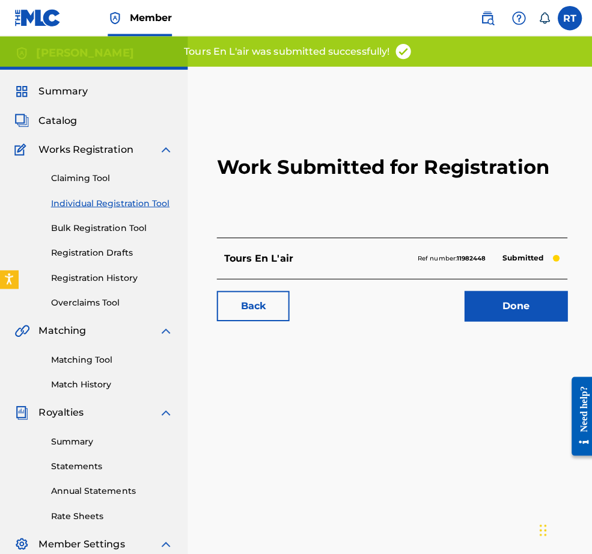
click at [497, 319] on link "Done" at bounding box center [512, 304] width 102 height 30
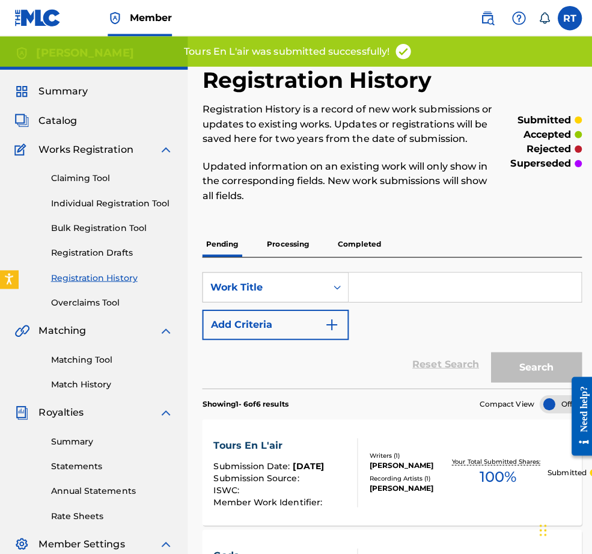
click at [111, 208] on link "Individual Registration Tool" at bounding box center [111, 201] width 121 height 13
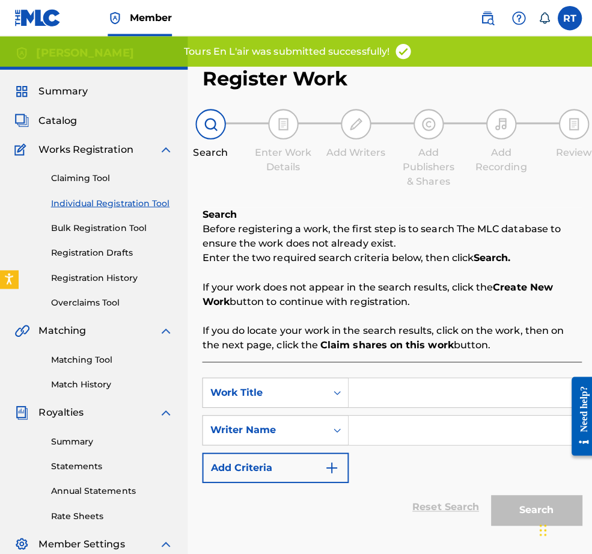
click at [420, 404] on input "Search Form" at bounding box center [461, 389] width 231 height 29
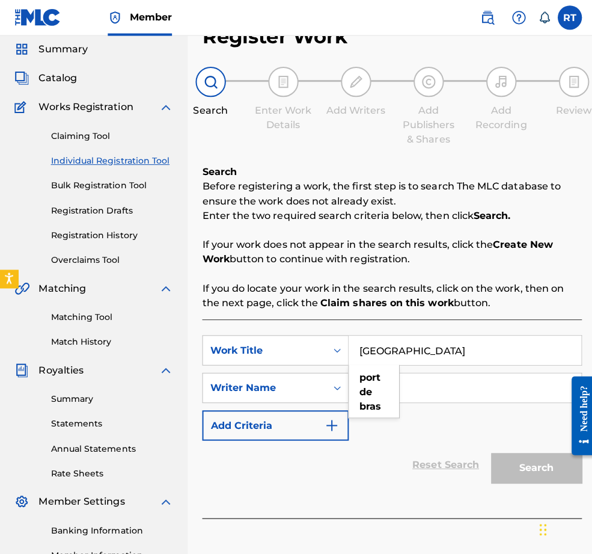
scroll to position [51, 0]
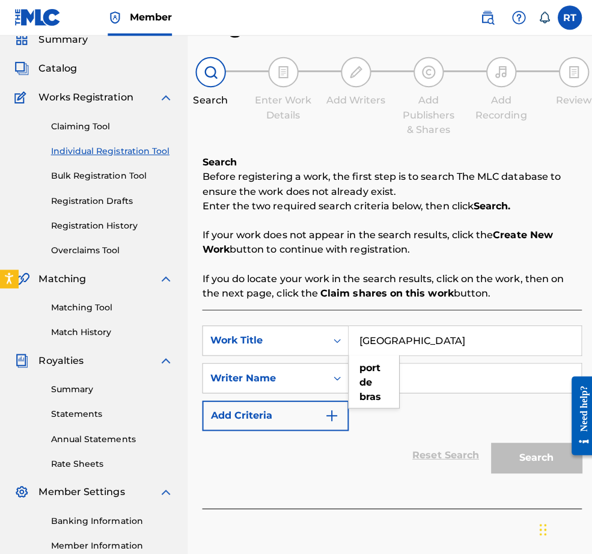
click at [381, 297] on strong "Claim shares on this work" at bounding box center [384, 291] width 132 height 11
click at [429, 388] on input "Search Form" at bounding box center [461, 375] width 231 height 29
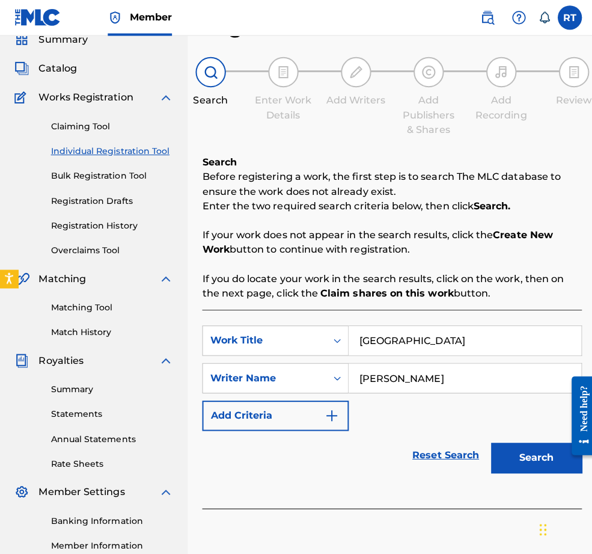
click at [520, 470] on button "Search" at bounding box center [533, 455] width 90 height 30
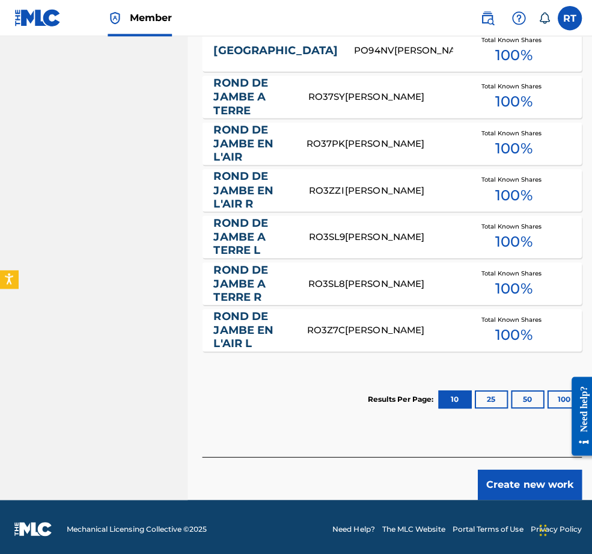
click at [523, 466] on button "Create new work" at bounding box center [526, 481] width 103 height 30
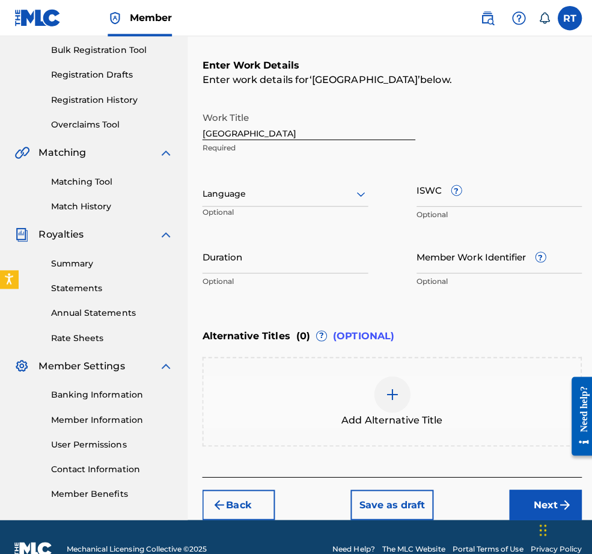
scroll to position [135, 0]
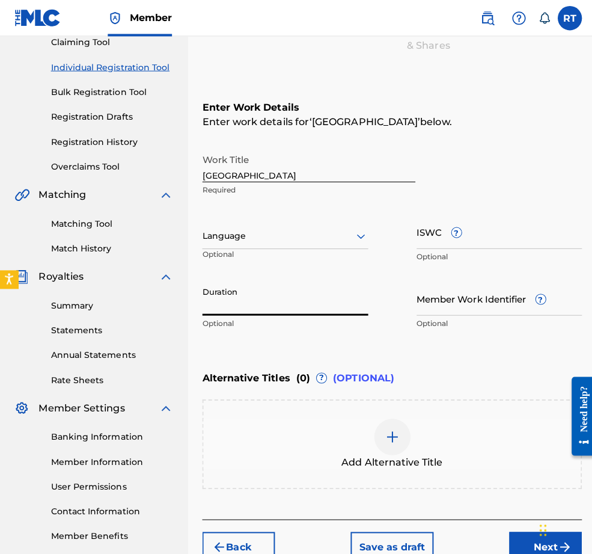
click at [310, 313] on input "Duration" at bounding box center [283, 296] width 165 height 34
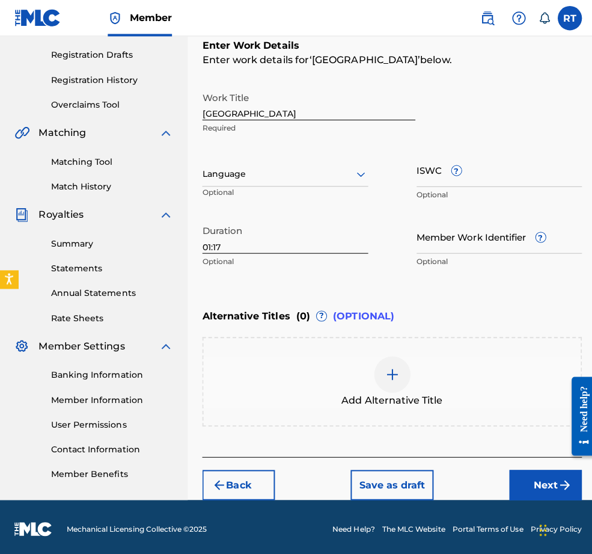
click at [514, 466] on button "Next" at bounding box center [542, 481] width 72 height 30
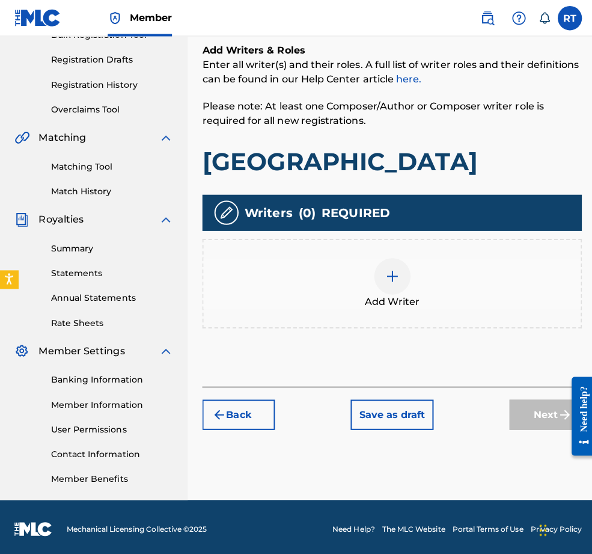
click at [423, 260] on div "Add Writer" at bounding box center [389, 281] width 375 height 51
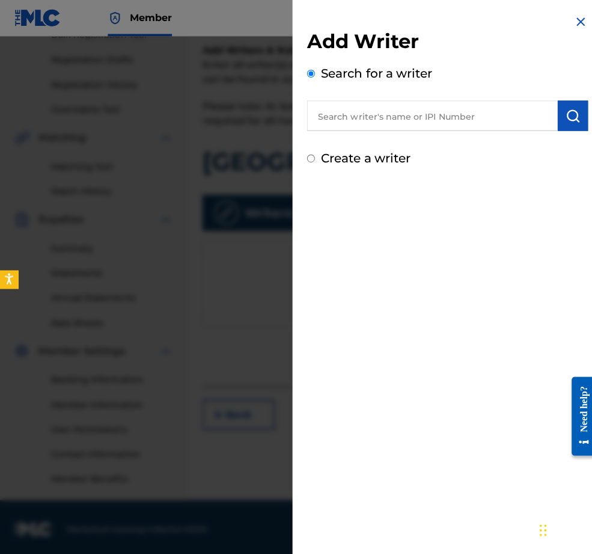
click at [335, 125] on input "text" at bounding box center [429, 115] width 249 height 30
paste input "01296512631"
click at [550, 128] on button "submit" at bounding box center [569, 115] width 30 height 30
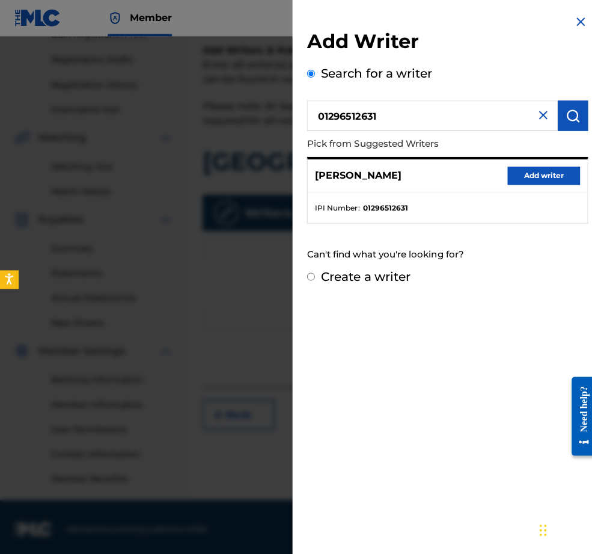
click at [525, 176] on button "Add writer" at bounding box center [540, 174] width 72 height 18
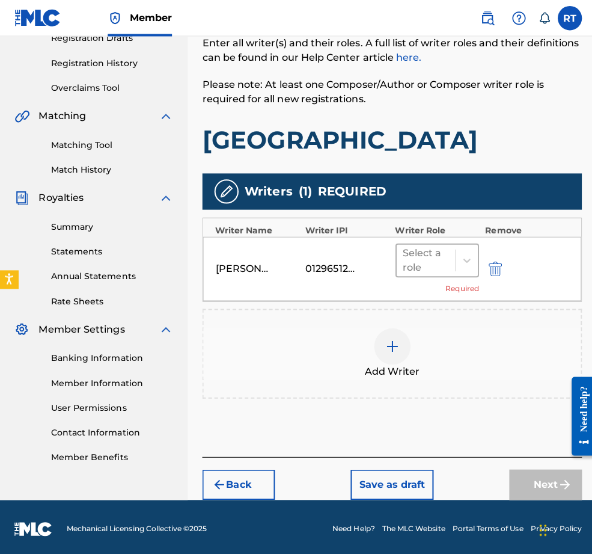
click at [443, 250] on div at bounding box center [423, 258] width 46 height 17
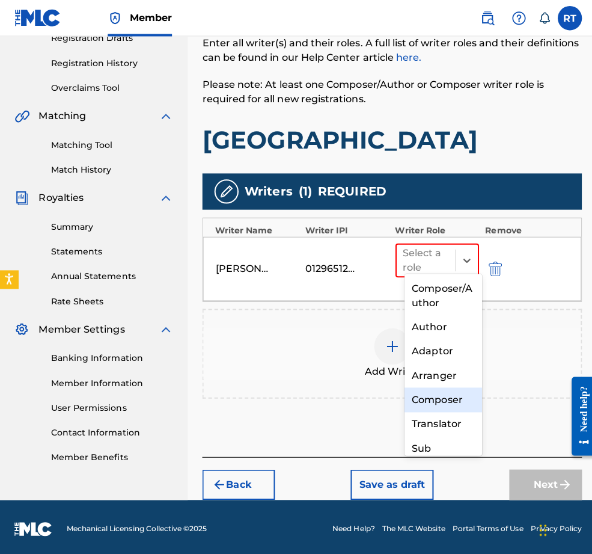
click at [447, 401] on div "Composer" at bounding box center [440, 397] width 77 height 24
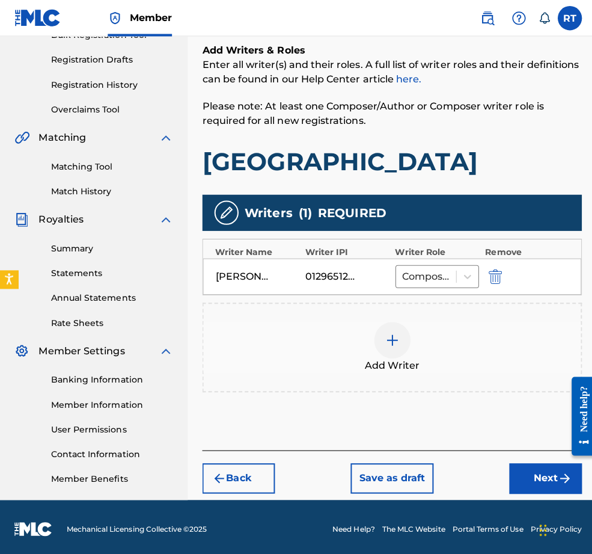
click at [528, 460] on button "Next" at bounding box center [542, 475] width 72 height 30
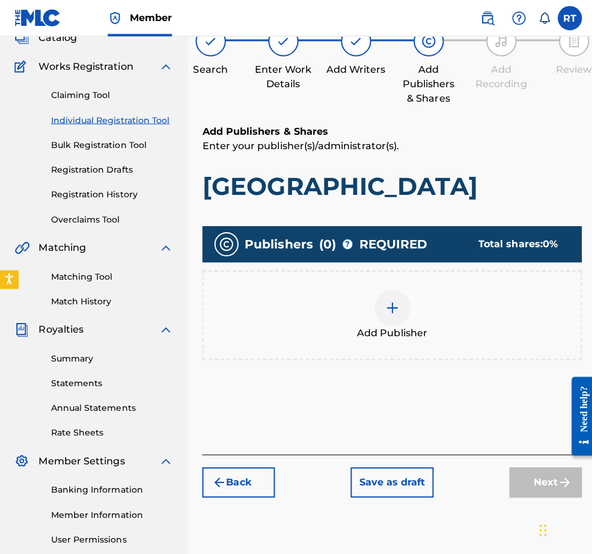
scroll to position [54, 0]
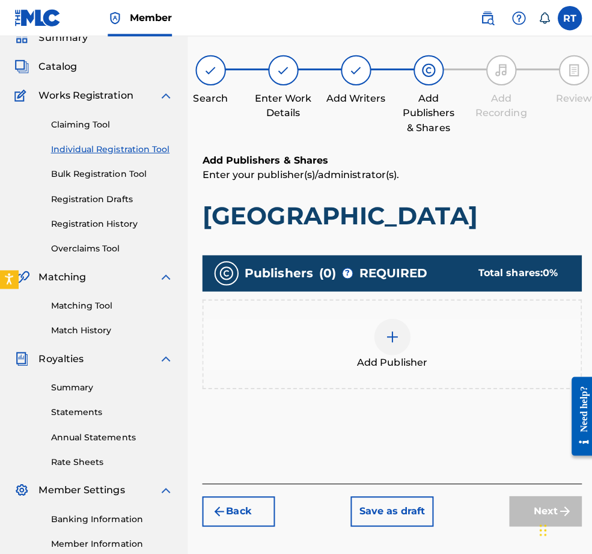
click at [424, 367] on div "Add Publisher" at bounding box center [389, 341] width 375 height 51
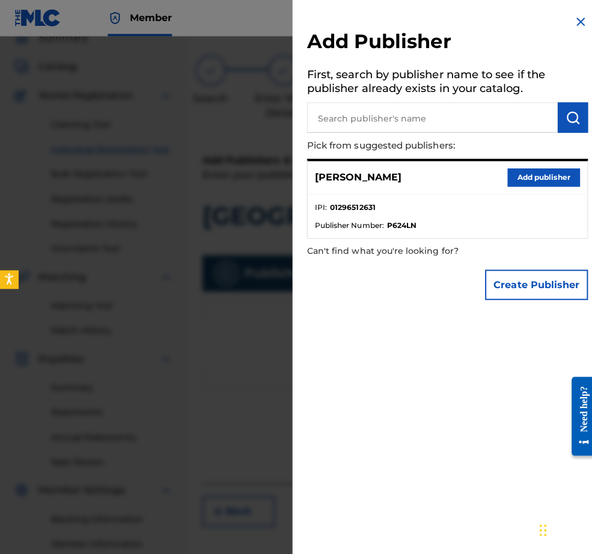
click at [535, 185] on button "Add publisher" at bounding box center [540, 176] width 72 height 18
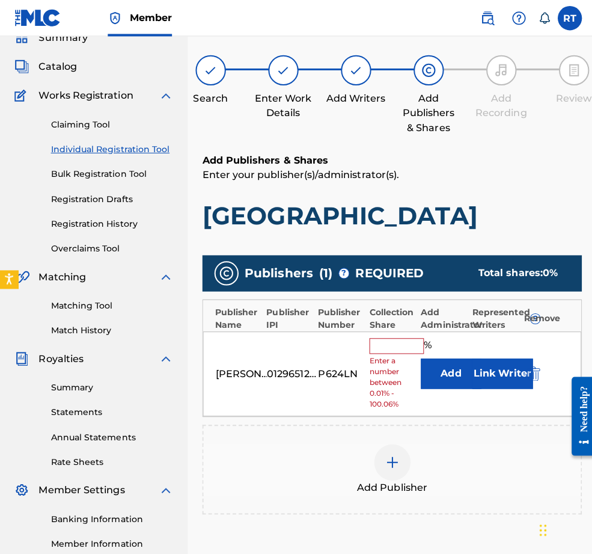
click at [413, 351] on input "text" at bounding box center [394, 344] width 54 height 16
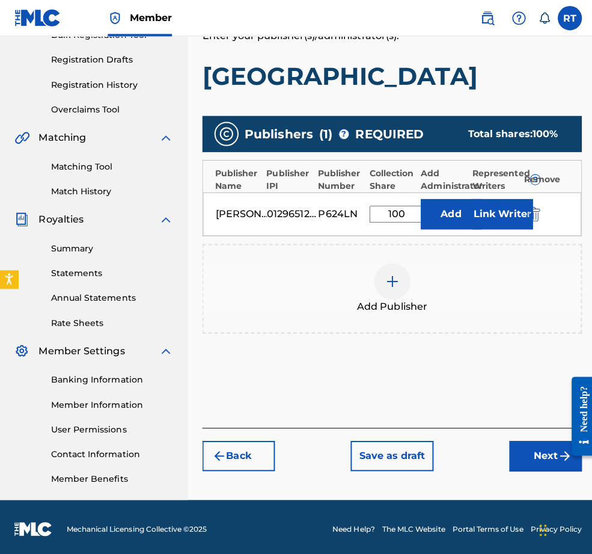
click at [541, 446] on button "Next" at bounding box center [542, 452] width 72 height 30
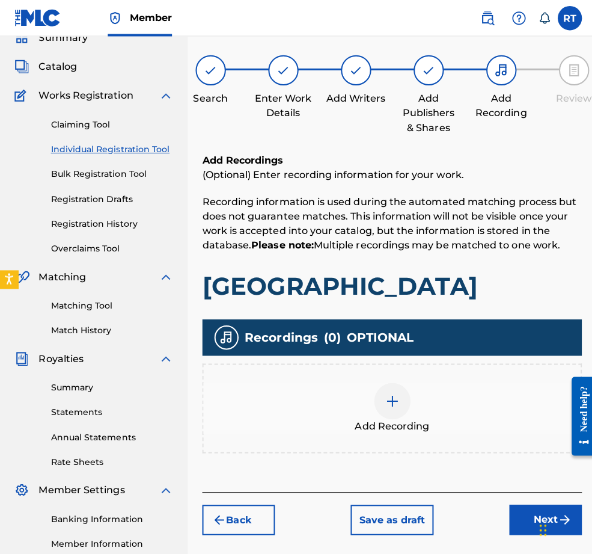
click at [426, 423] on div "Add Recording" at bounding box center [389, 405] width 375 height 51
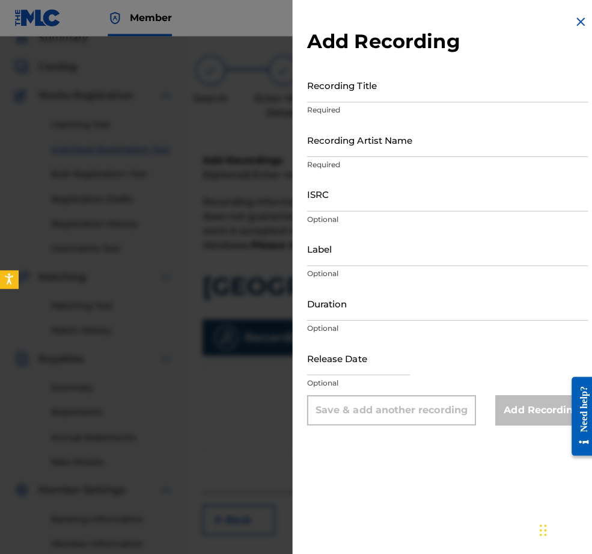
click at [349, 102] on input "Recording Title" at bounding box center [444, 84] width 279 height 34
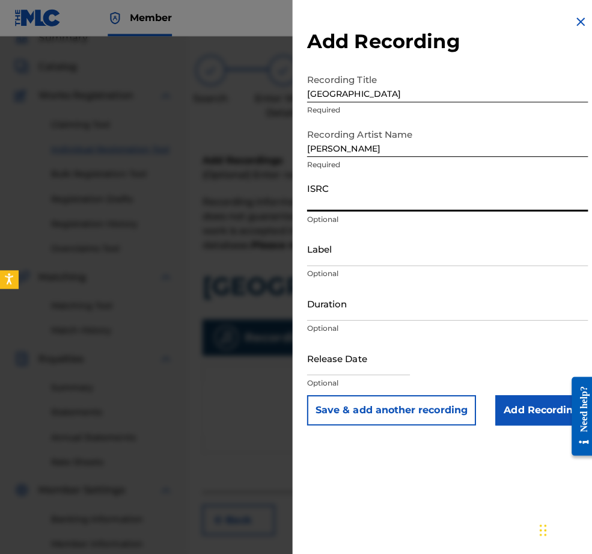
paste input "QZHNA2210688"
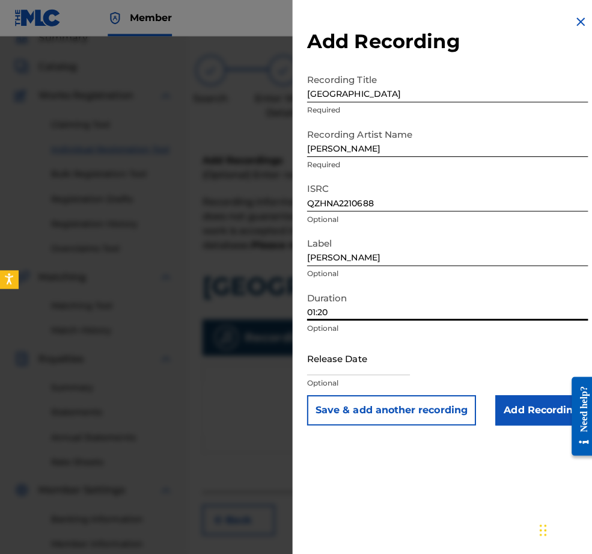
click at [330, 372] on input "text" at bounding box center [356, 355] width 102 height 34
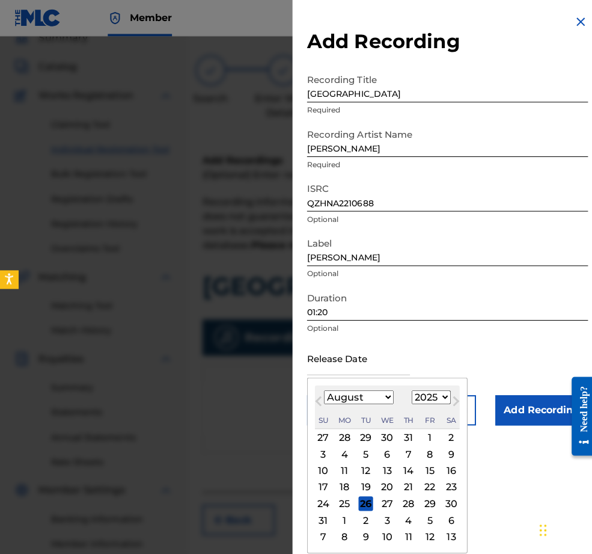
click at [409, 402] on div "1899 1900 1901 1902 1903 1904 1905 1906 1907 1908 1909 1910 1911 1912 1913 1914…" at bounding box center [428, 394] width 38 height 14
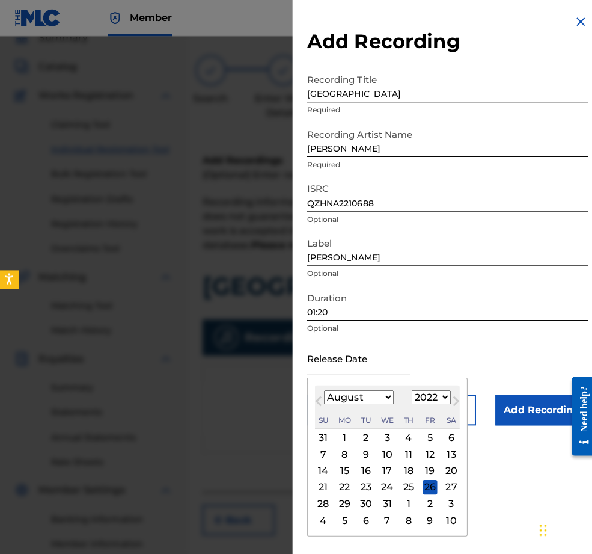
click at [333, 402] on div "January February March April May June July August September October November De…" at bounding box center [356, 394] width 69 height 14
click at [335, 458] on div "9" at bounding box center [342, 450] width 14 height 14
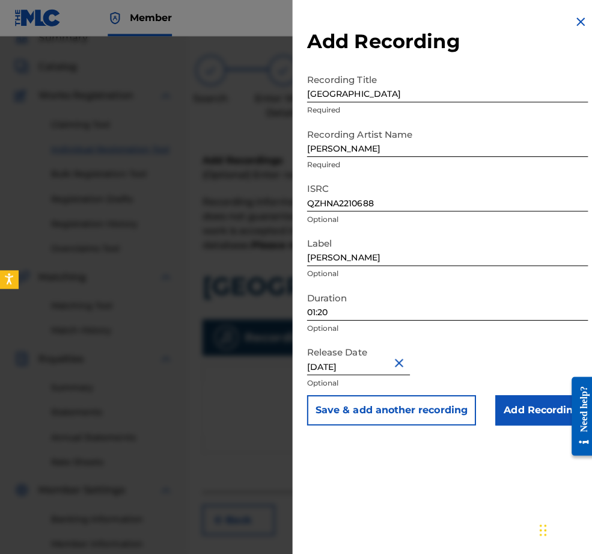
click at [306, 318] on input "01:20" at bounding box center [444, 301] width 279 height 34
click at [524, 422] on input "Add Recording" at bounding box center [538, 407] width 92 height 30
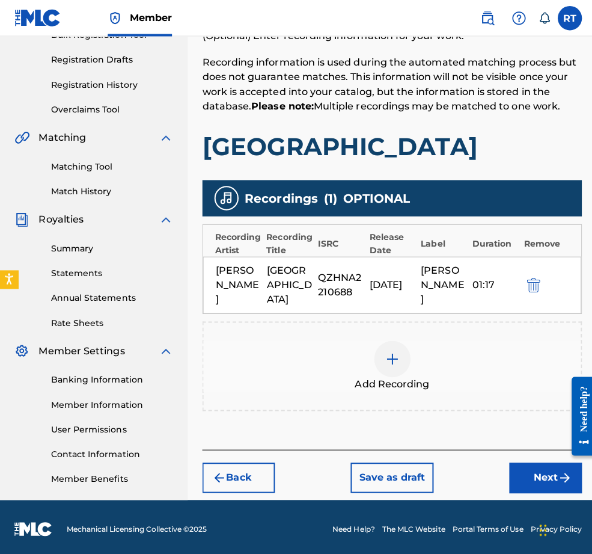
click at [518, 459] on button "Next" at bounding box center [542, 474] width 72 height 30
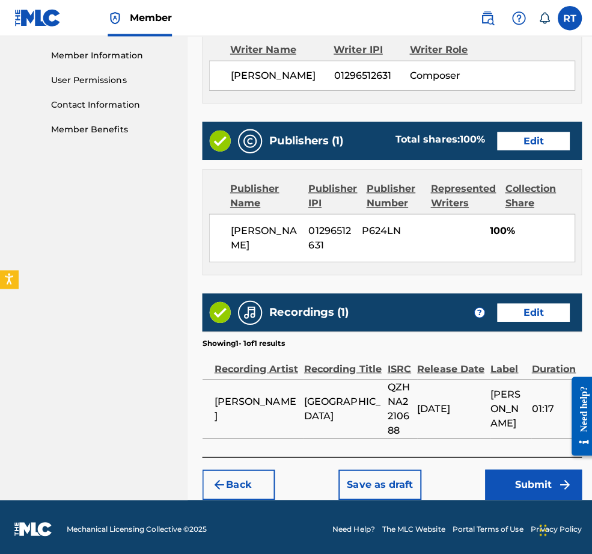
scroll to position [606, 0]
click at [515, 482] on button "Submit" at bounding box center [530, 481] width 96 height 30
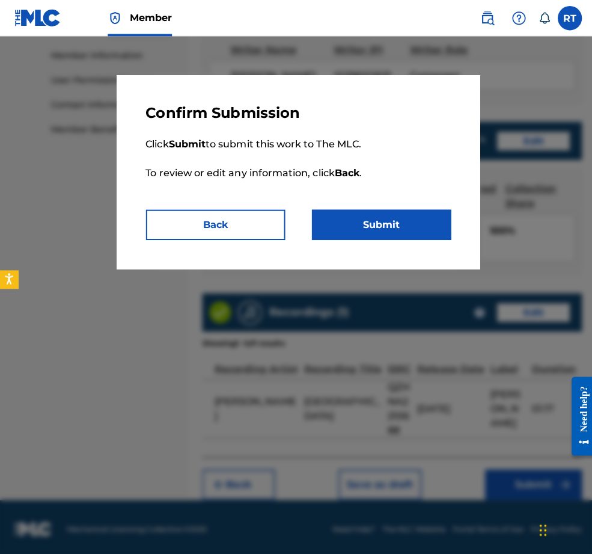
click at [414, 238] on button "Submit" at bounding box center [379, 223] width 138 height 30
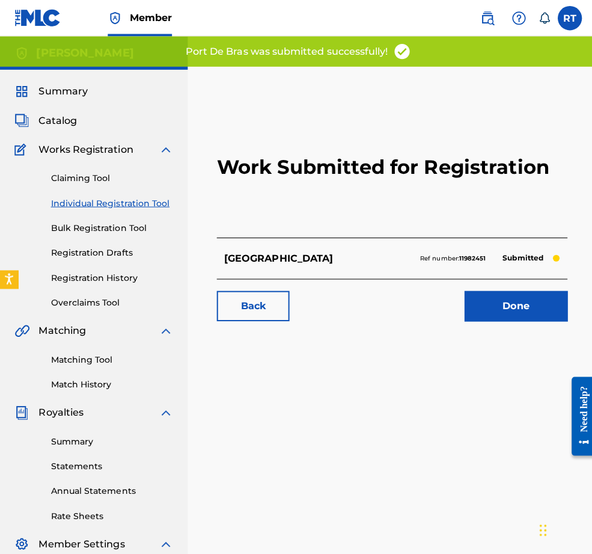
click at [513, 331] on div "Work Submitted for Registration [GEOGRAPHIC_DATA] Ref number: 11982451 Submitte…" at bounding box center [389, 213] width 377 height 235
click at [513, 319] on link "Done" at bounding box center [512, 304] width 102 height 30
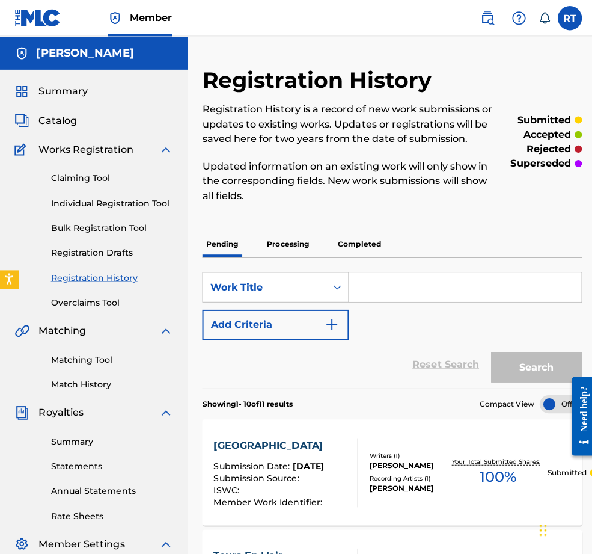
click at [111, 282] on link "Registration History" at bounding box center [111, 275] width 121 height 13
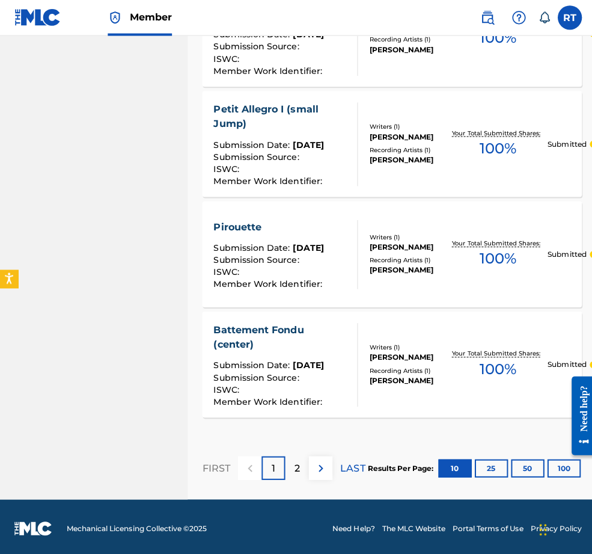
scroll to position [1153, 0]
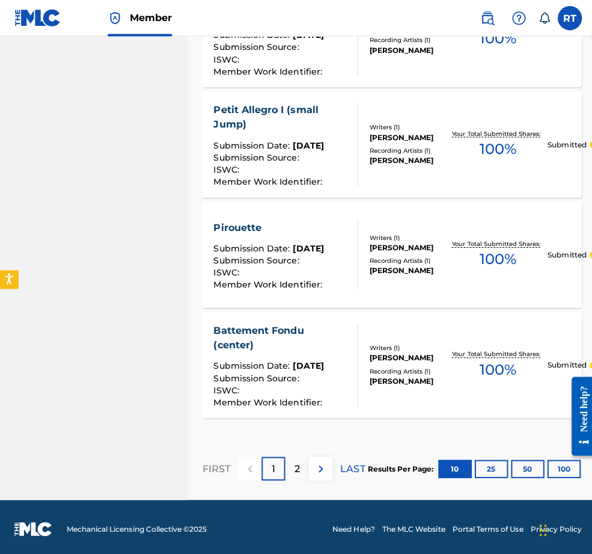
click at [549, 456] on button "100" at bounding box center [560, 465] width 33 height 18
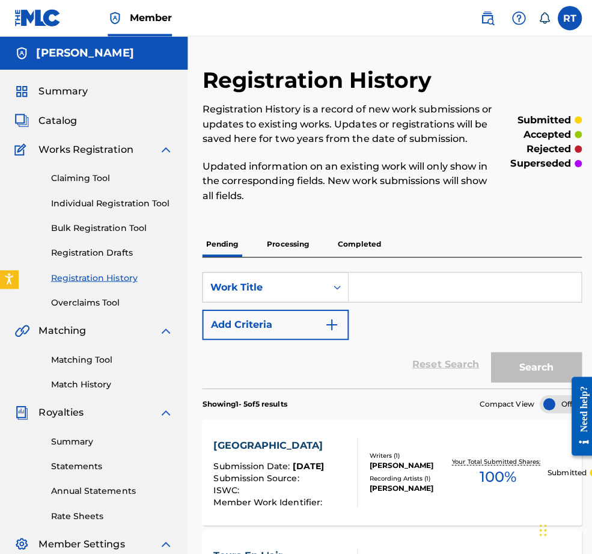
scroll to position [0, 0]
click at [296, 255] on p "Processing" at bounding box center [286, 242] width 49 height 25
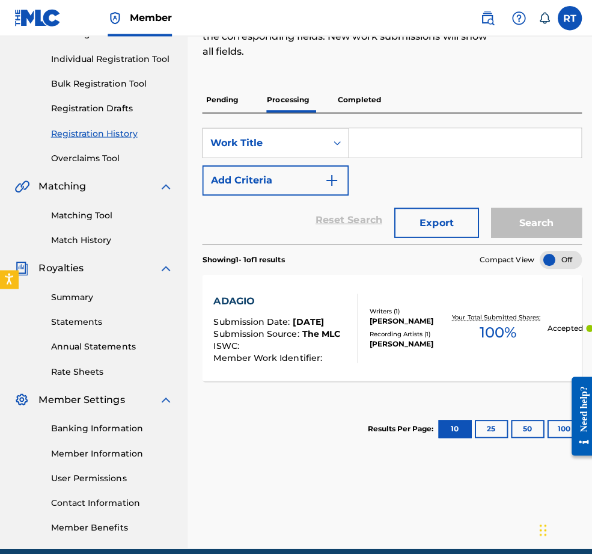
scroll to position [141, 0]
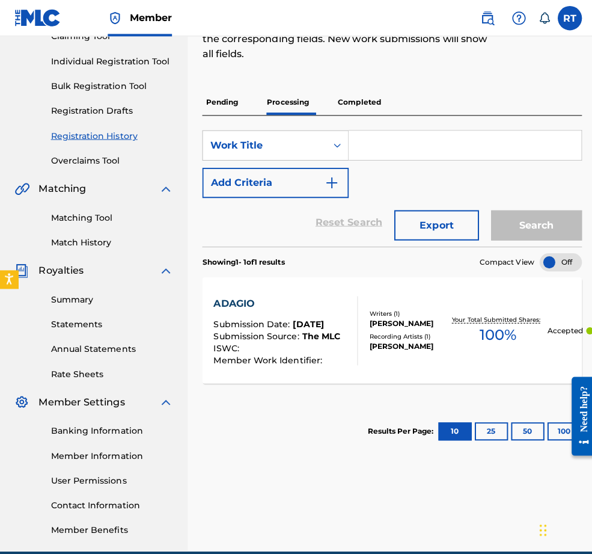
click at [375, 114] on p "Completed" at bounding box center [357, 101] width 50 height 25
